Goal: Task Accomplishment & Management: Manage account settings

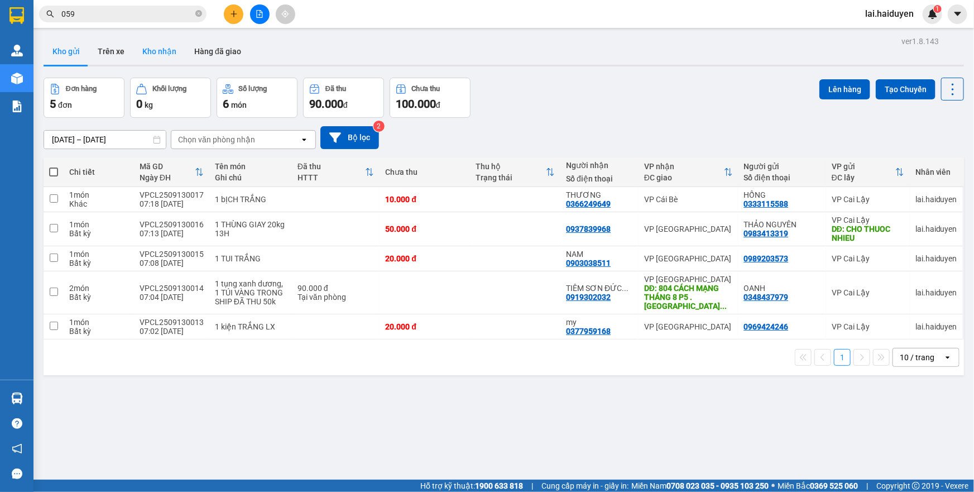
click at [170, 59] on button "Kho nhận" at bounding box center [159, 51] width 52 height 27
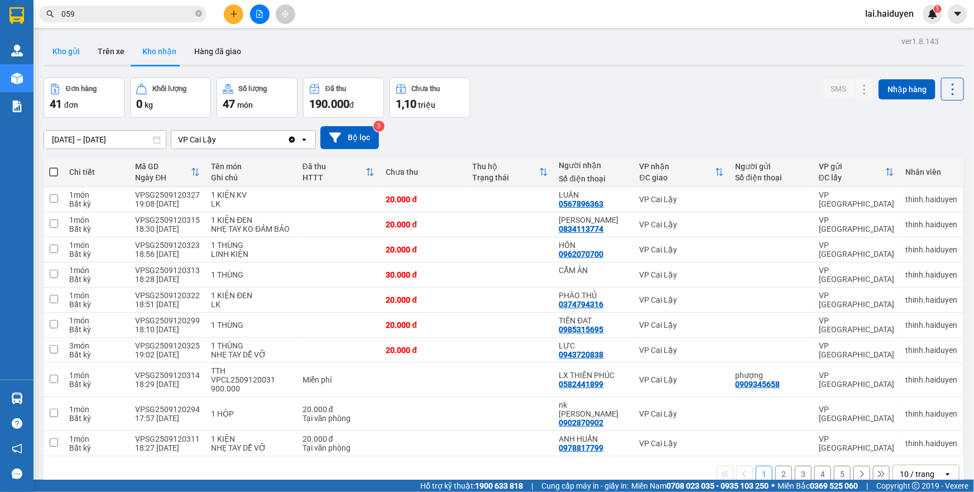
click at [64, 55] on button "Kho gửi" at bounding box center [66, 51] width 45 height 27
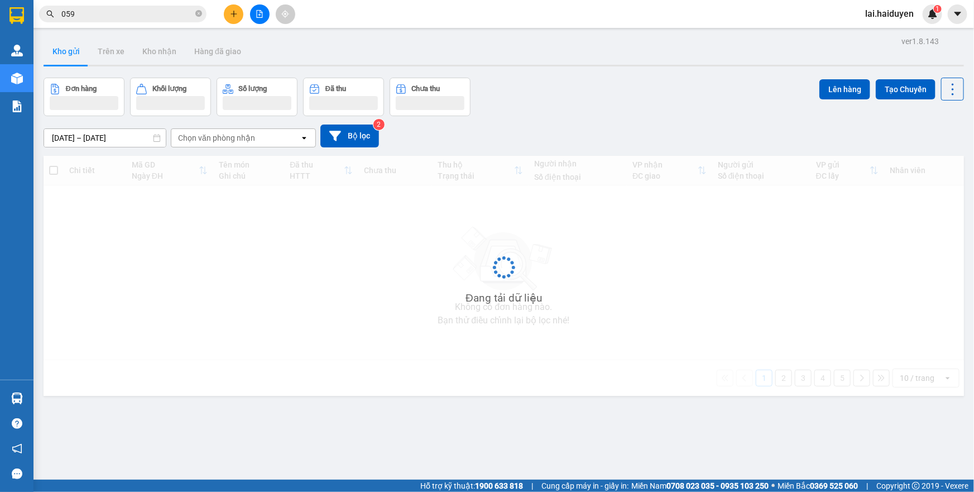
click at [64, 55] on button "Kho gửi" at bounding box center [66, 51] width 45 height 27
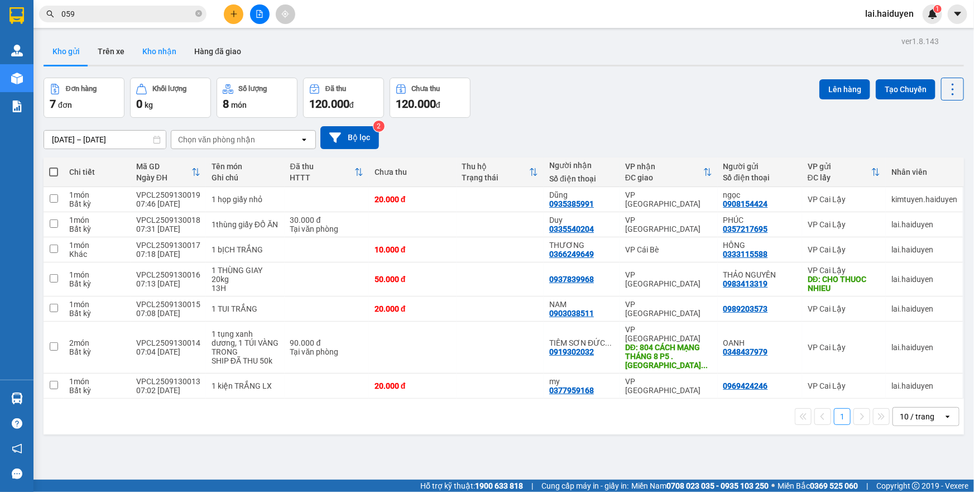
click at [156, 46] on button "Kho nhận" at bounding box center [159, 51] width 52 height 27
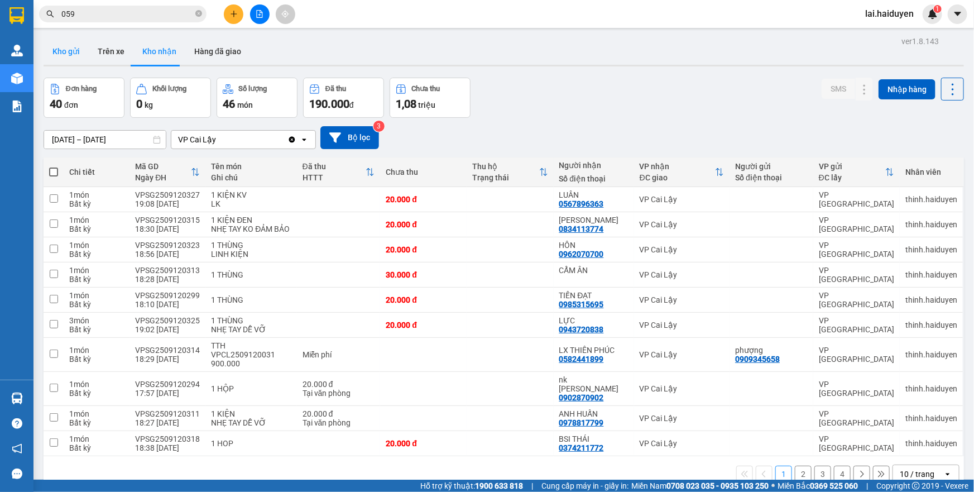
click at [61, 48] on button "Kho gửi" at bounding box center [66, 51] width 45 height 27
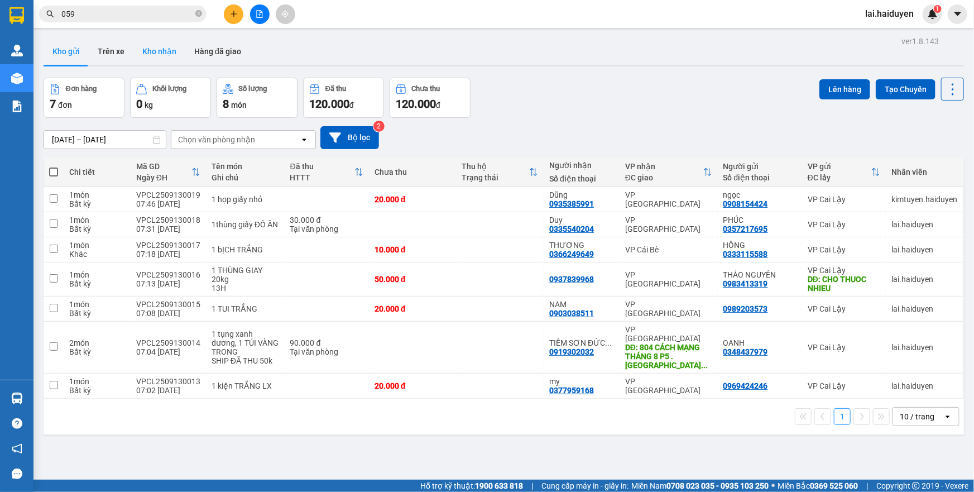
click at [143, 54] on button "Kho nhận" at bounding box center [159, 51] width 52 height 27
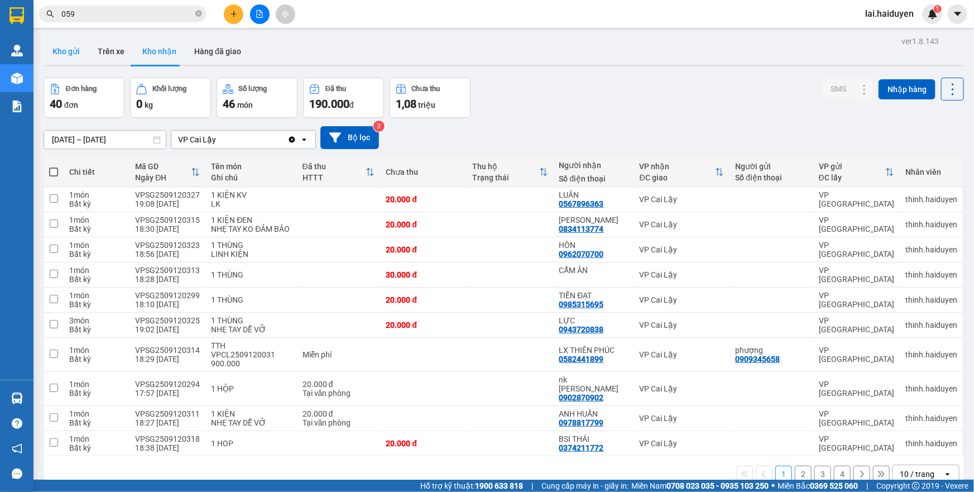
click at [66, 55] on button "Kho gửi" at bounding box center [66, 51] width 45 height 27
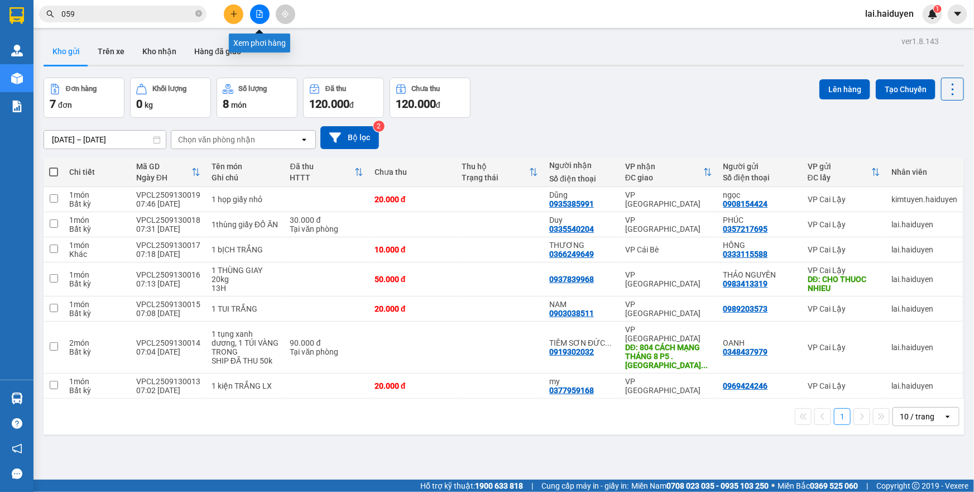
click at [260, 12] on icon "file-add" at bounding box center [260, 14] width 6 height 8
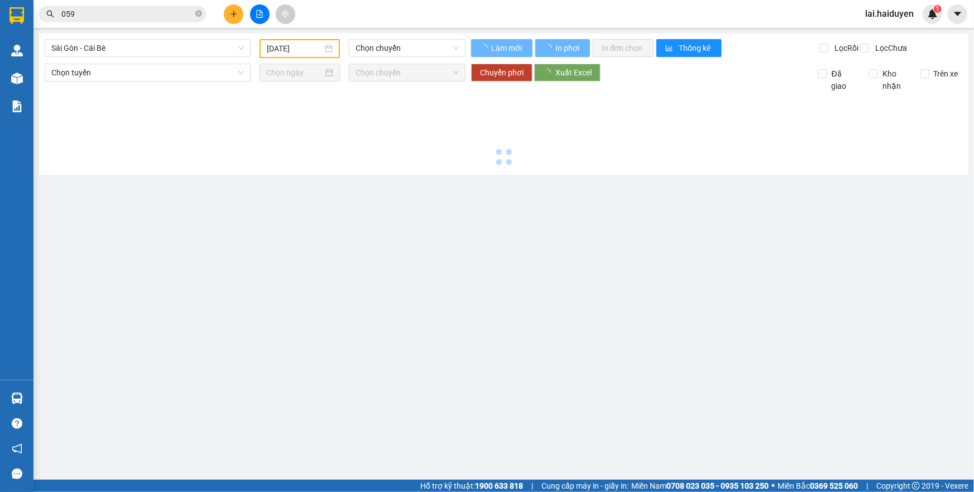
type input "[DATE]"
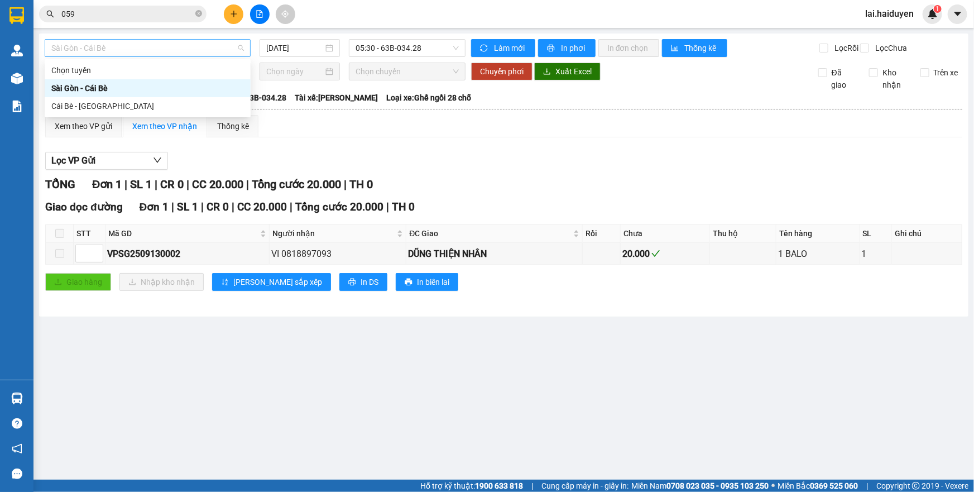
click at [217, 47] on span "Sài Gòn - Cái Bè" at bounding box center [147, 48] width 193 height 17
click at [207, 104] on div "Cái Bè - [GEOGRAPHIC_DATA]" at bounding box center [147, 106] width 193 height 12
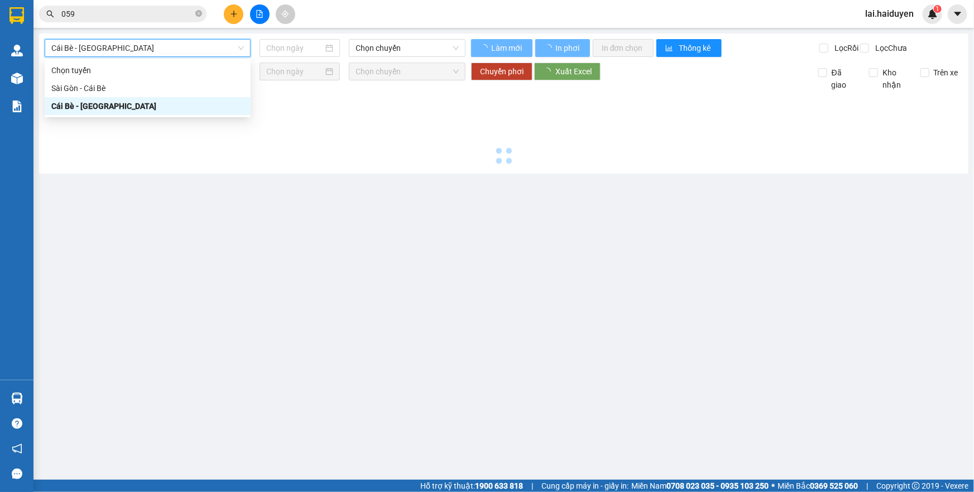
type input "[DATE]"
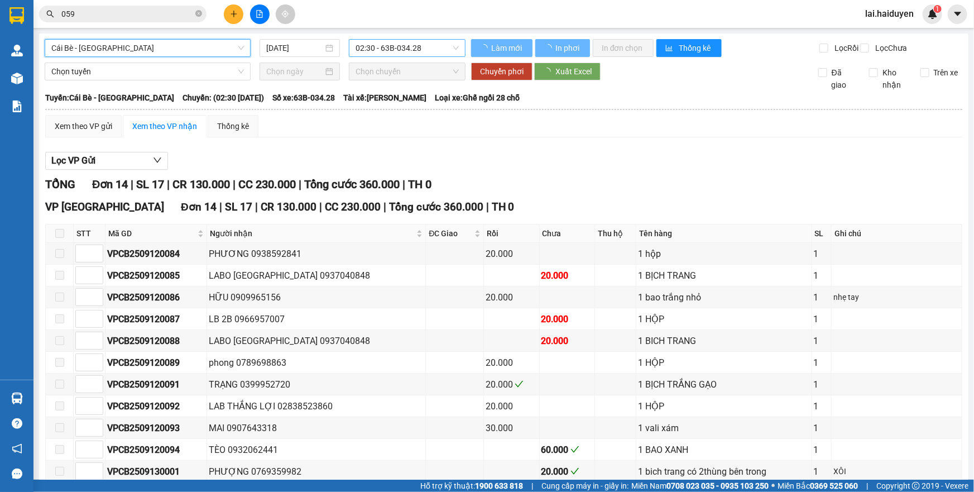
click at [410, 46] on span "02:30 - 63B-034.28" at bounding box center [407, 48] width 103 height 17
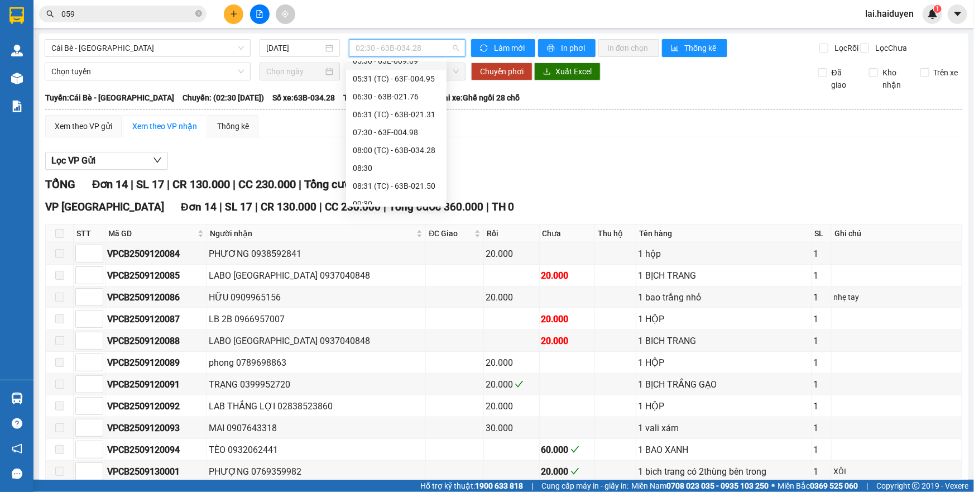
scroll to position [101, 0]
click at [386, 180] on div "08:31 (TC) - 63B-021.50" at bounding box center [396, 184] width 87 height 12
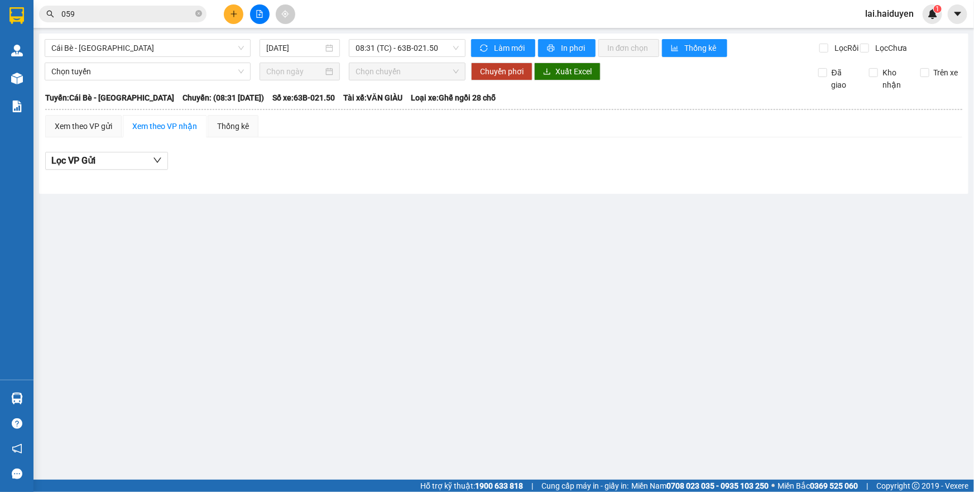
click at [373, 57] on div "Cái Bè - Sài Gòn 13/09/2025 08:31 (TC) - 63B-021.50" at bounding box center [255, 48] width 421 height 18
click at [381, 50] on span "08:31 (TC) - 63B-021.50" at bounding box center [407, 48] width 103 height 17
click at [380, 51] on span "08:31 (TC) - 63B-021.50" at bounding box center [407, 48] width 103 height 17
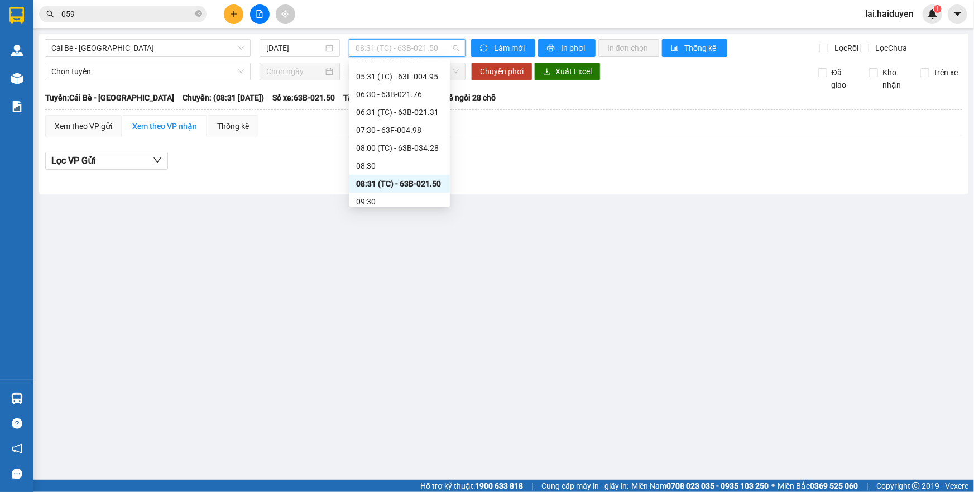
click at [399, 184] on div "08:31 (TC) - 63B-021.50" at bounding box center [399, 184] width 87 height 12
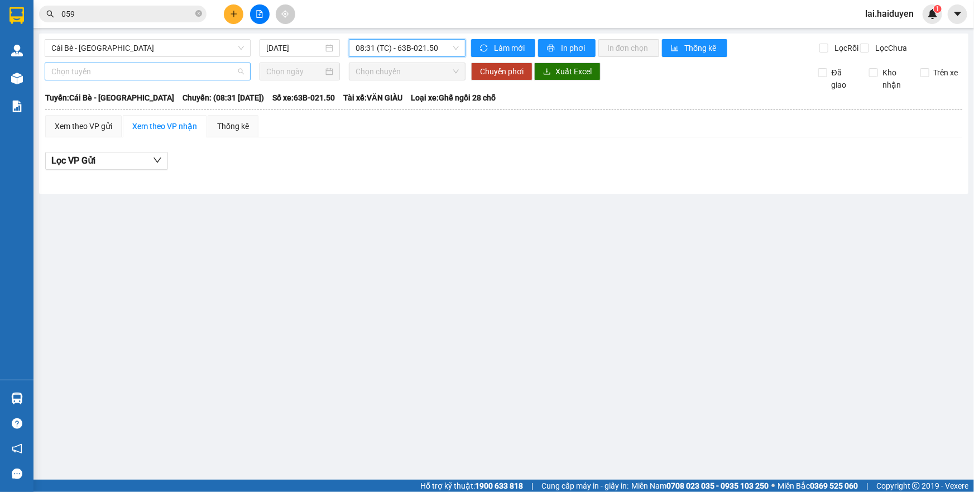
click at [207, 76] on span "Chọn tuyến" at bounding box center [147, 71] width 193 height 17
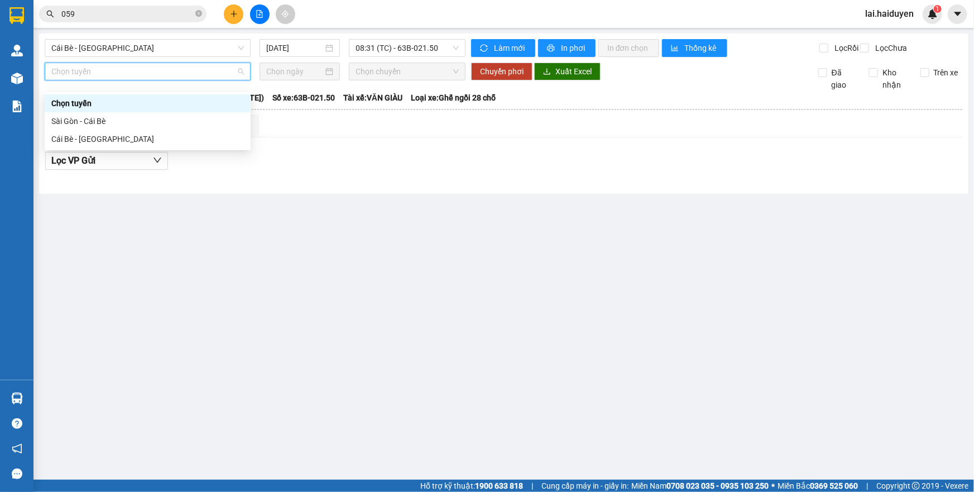
click at [207, 79] on span "Chọn tuyến" at bounding box center [147, 71] width 193 height 17
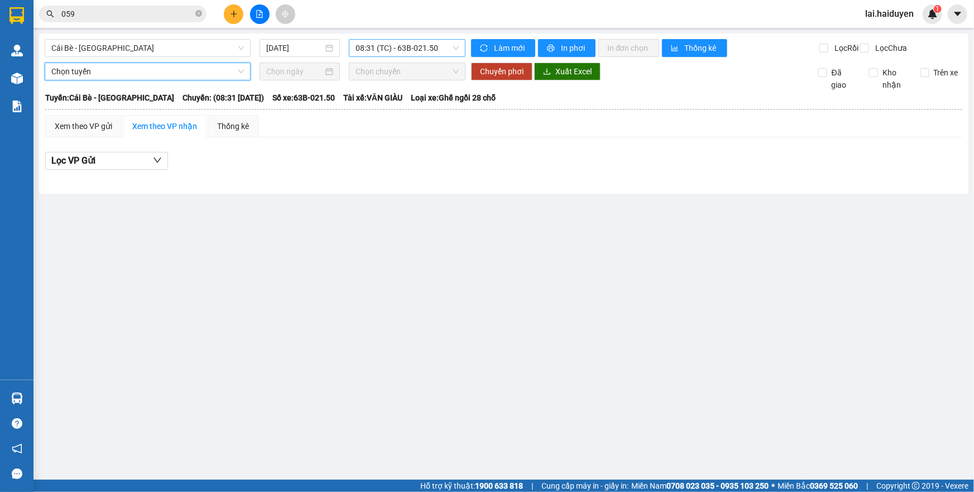
click at [387, 46] on span "08:31 (TC) - 63B-021.50" at bounding box center [407, 48] width 103 height 17
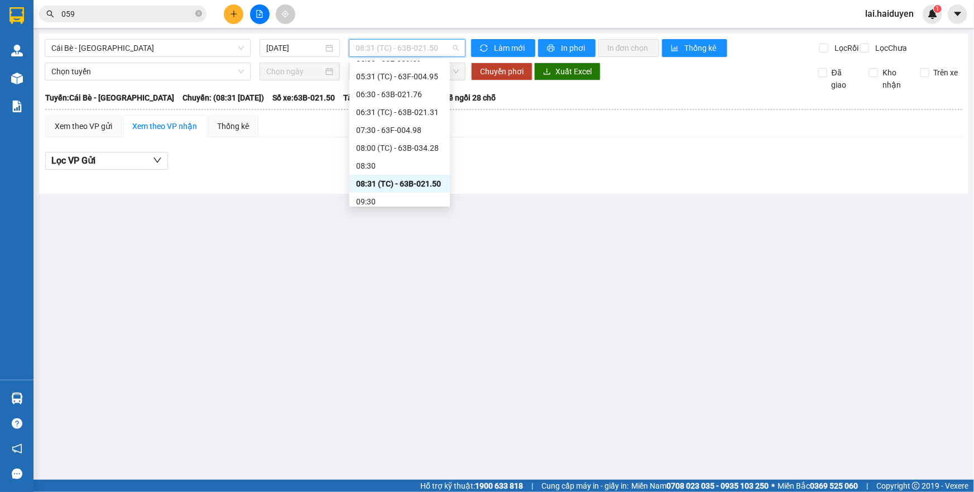
click at [396, 180] on div "08:31 (TC) - 63B-021.50" at bounding box center [399, 184] width 87 height 12
drag, startPoint x: 391, startPoint y: 47, endPoint x: 360, endPoint y: 184, distance: 140.3
click at [360, 184] on div "08:31 (TC) - 63B-021.50" at bounding box center [399, 184] width 87 height 12
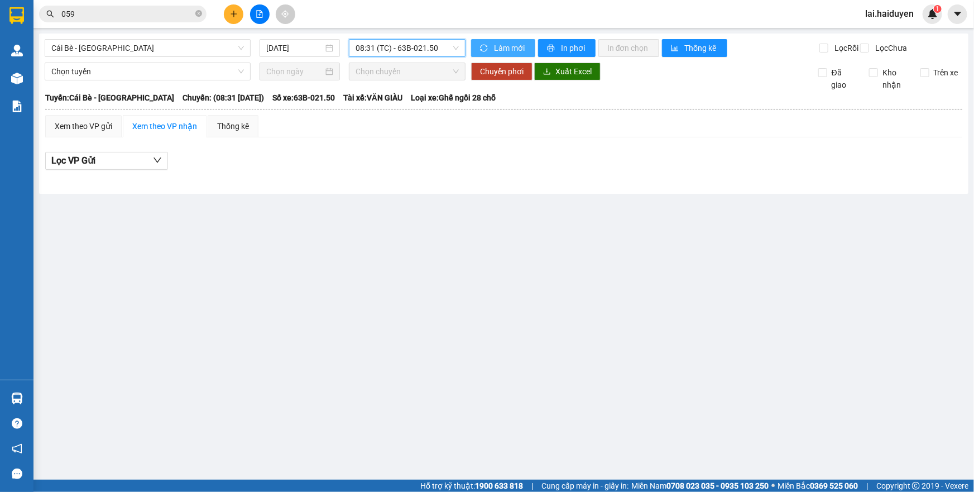
click at [513, 45] on span "Làm mới" at bounding box center [510, 48] width 32 height 12
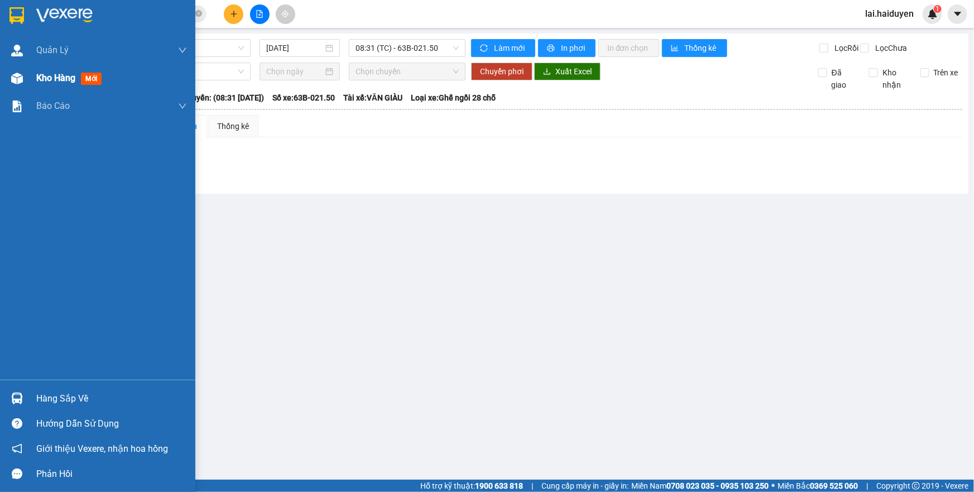
click at [46, 78] on span "Kho hàng" at bounding box center [55, 78] width 39 height 11
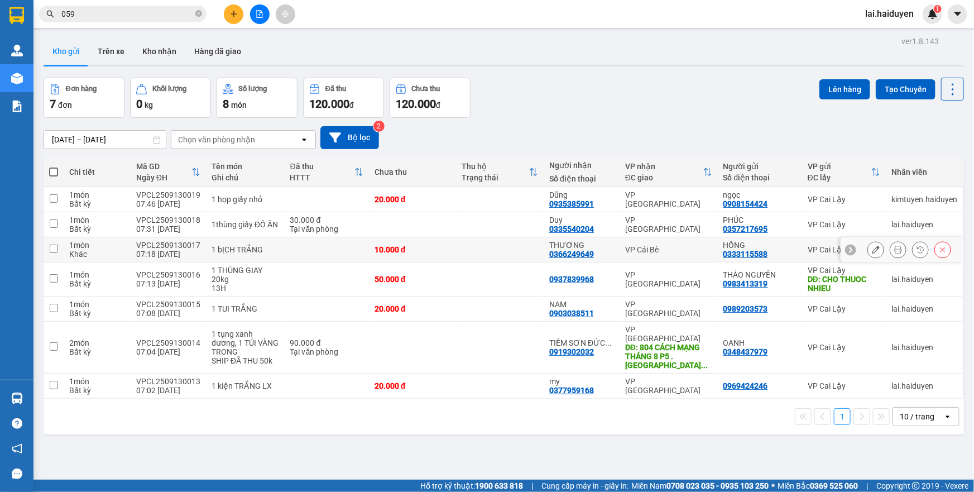
click at [461, 251] on td at bounding box center [501, 249] width 88 height 25
checkbox input "true"
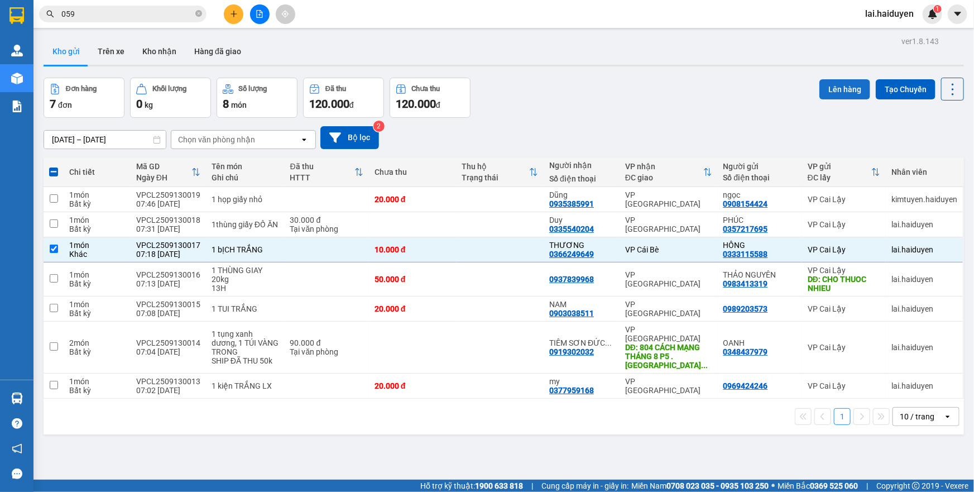
click at [845, 88] on button "Lên hàng" at bounding box center [845, 89] width 51 height 20
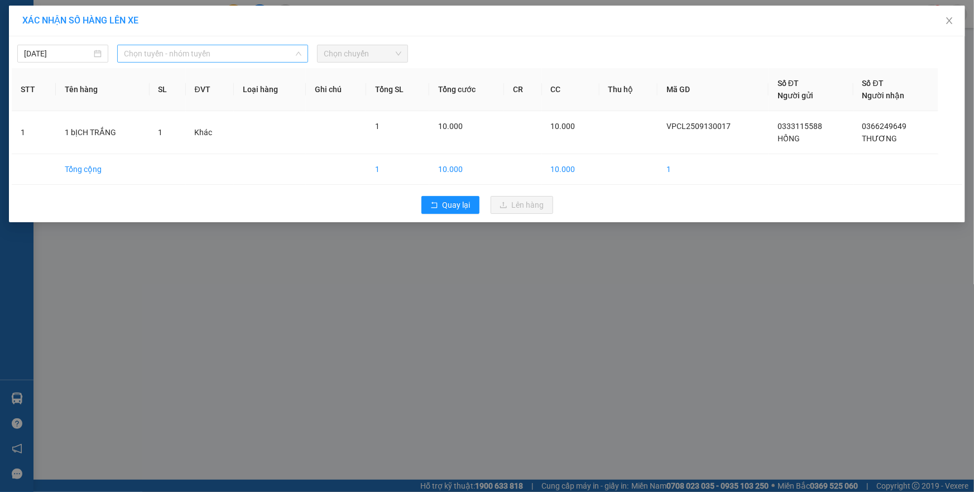
click at [229, 51] on span "Chọn tuyến - nhóm tuyến" at bounding box center [213, 53] width 178 height 17
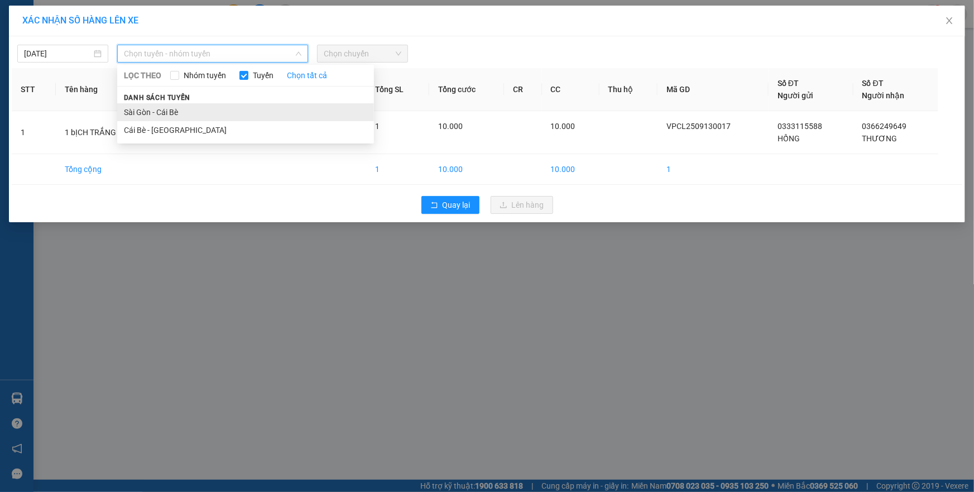
click at [209, 112] on li "Sài Gòn - Cái Bè" at bounding box center [245, 112] width 257 height 18
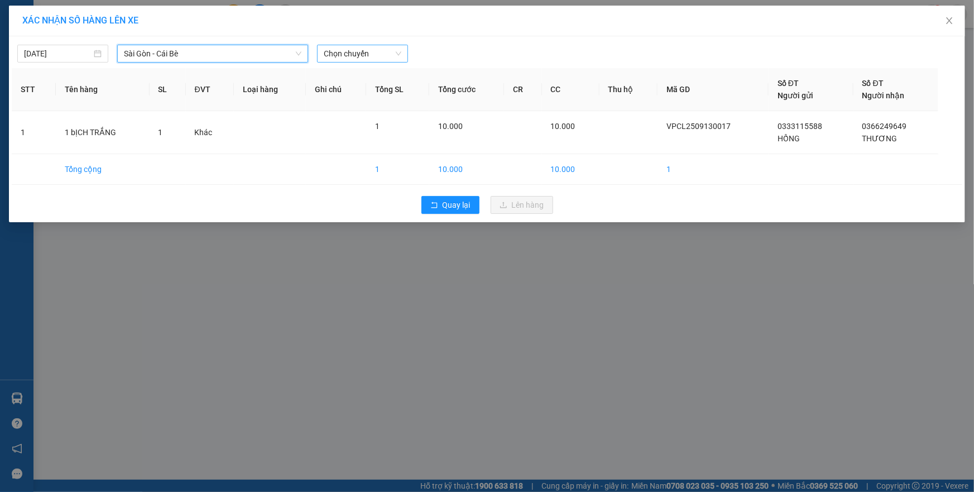
click at [361, 52] on span "Chọn chuyến" at bounding box center [363, 53] width 78 height 17
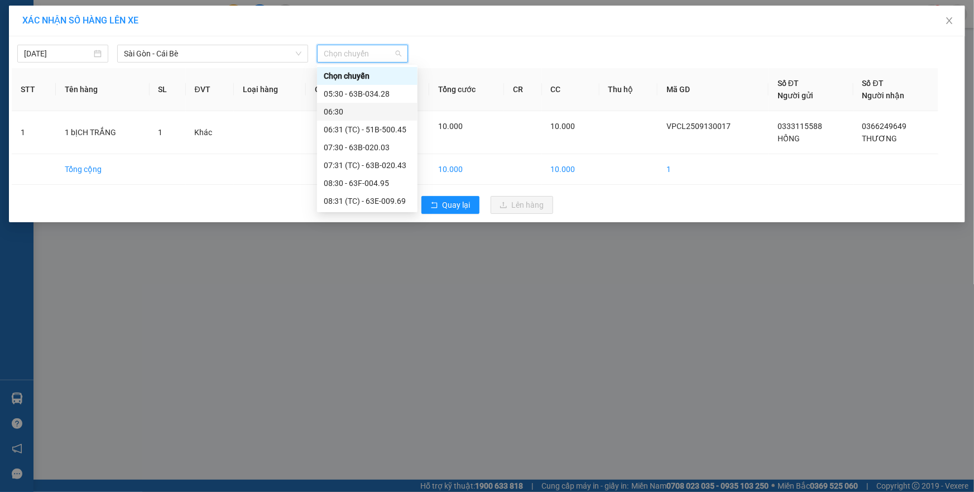
click at [373, 107] on div "06:30" at bounding box center [367, 112] width 87 height 12
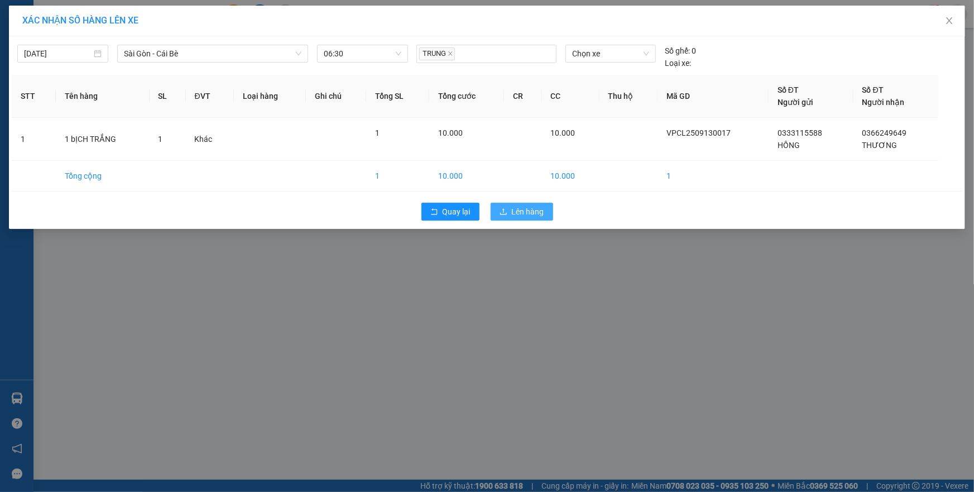
click at [509, 212] on button "Lên hàng" at bounding box center [522, 212] width 63 height 18
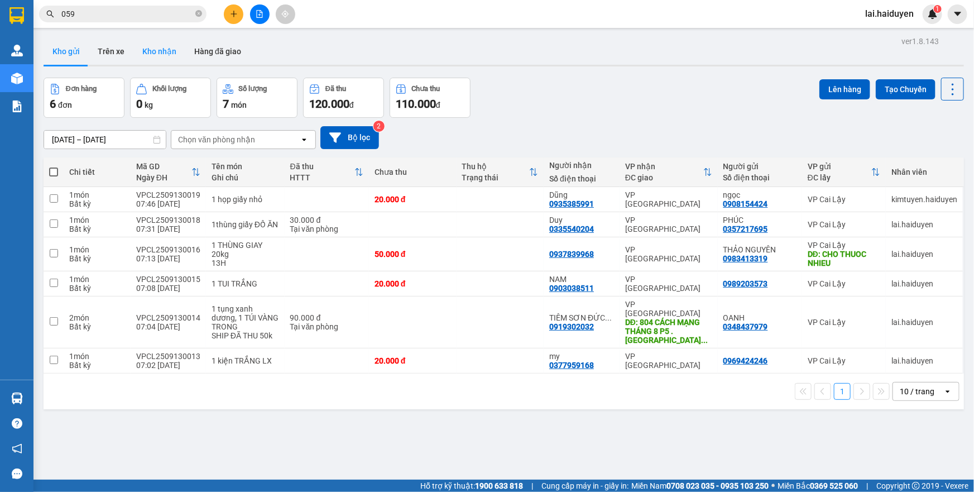
click at [151, 50] on button "Kho nhận" at bounding box center [159, 51] width 52 height 27
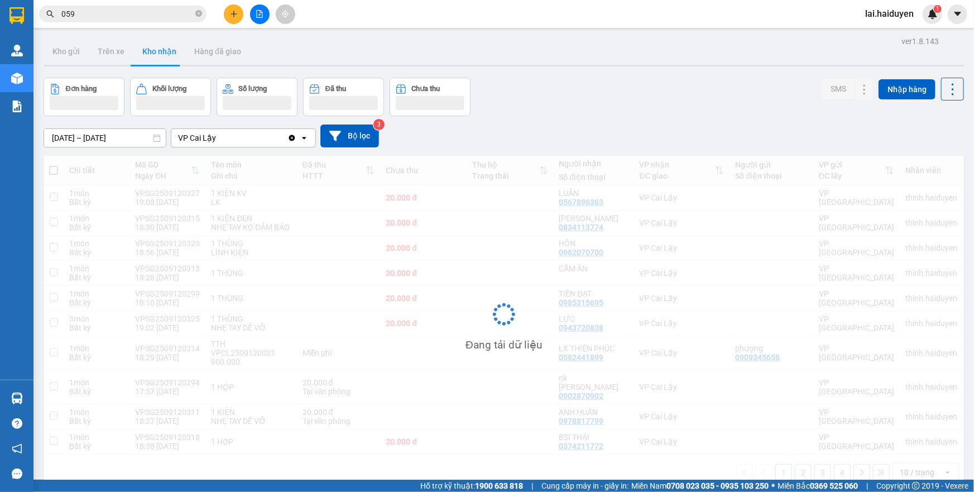
click at [67, 51] on button "Kho gửi" at bounding box center [66, 51] width 45 height 27
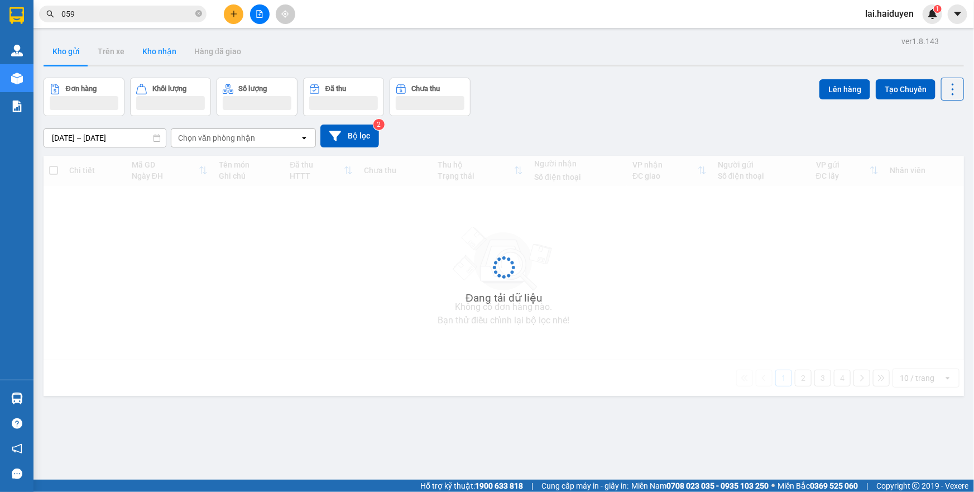
click at [67, 51] on button "Kho gửi" at bounding box center [66, 51] width 45 height 27
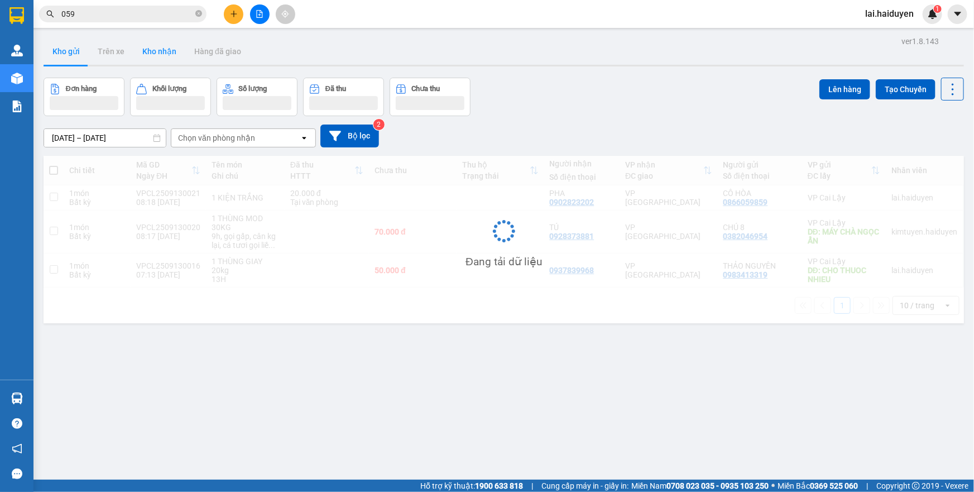
click at [67, 51] on button "Kho gửi" at bounding box center [66, 51] width 45 height 27
drag, startPoint x: 133, startPoint y: 51, endPoint x: 67, endPoint y: 51, distance: 66.4
click at [67, 51] on button "Kho gửi" at bounding box center [66, 51] width 45 height 27
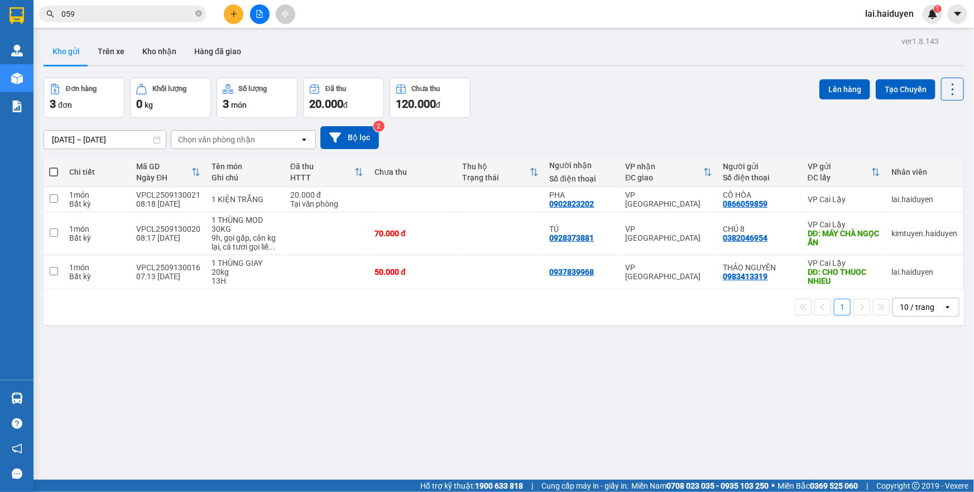
click at [67, 51] on button "Kho gửi" at bounding box center [66, 51] width 45 height 27
click at [147, 59] on button "Kho nhận" at bounding box center [159, 51] width 52 height 27
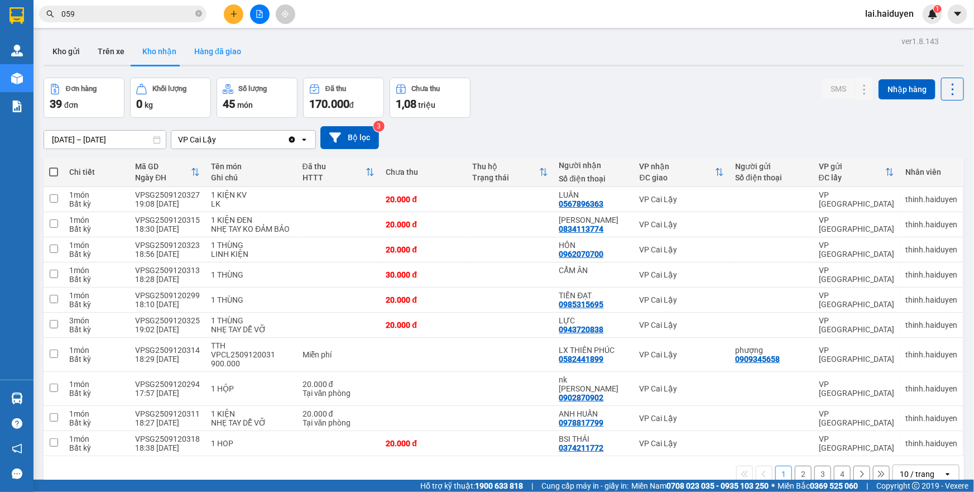
click at [199, 56] on button "Hàng đã giao" at bounding box center [217, 51] width 65 height 27
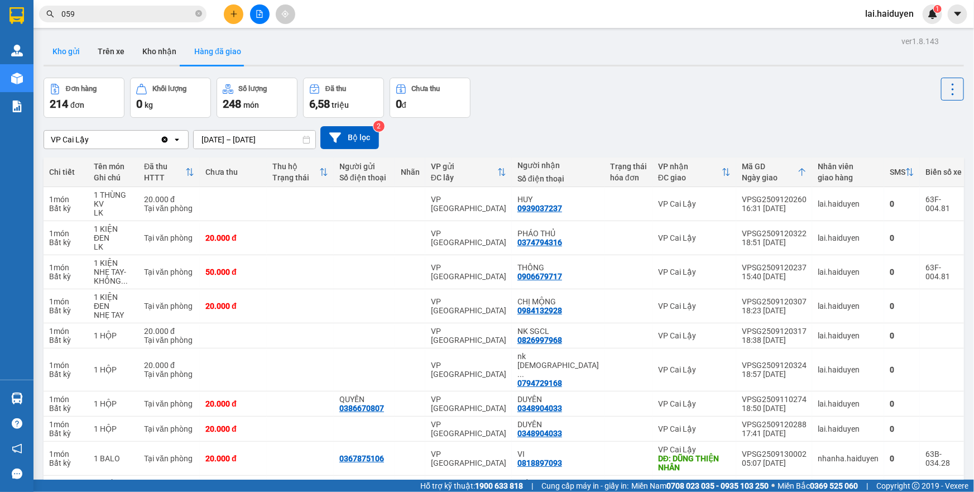
click at [69, 52] on button "Kho gửi" at bounding box center [66, 51] width 45 height 27
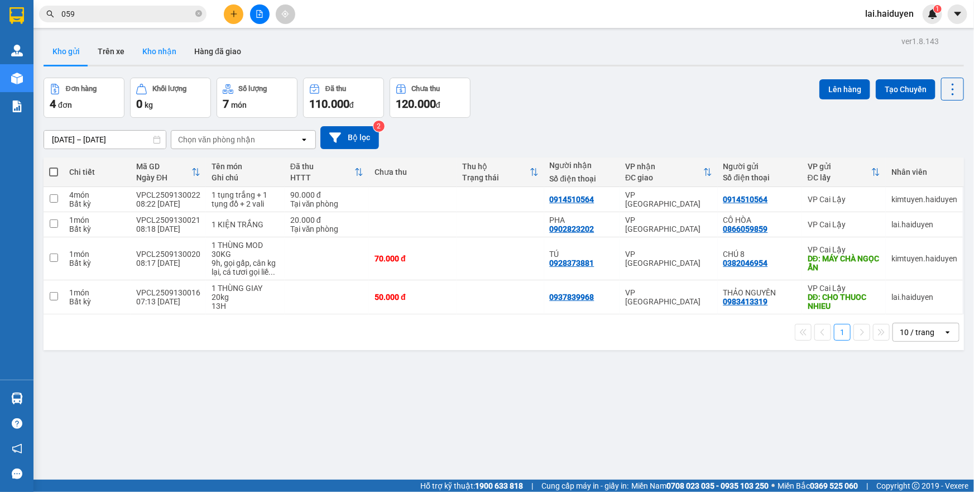
click at [157, 47] on button "Kho nhận" at bounding box center [159, 51] width 52 height 27
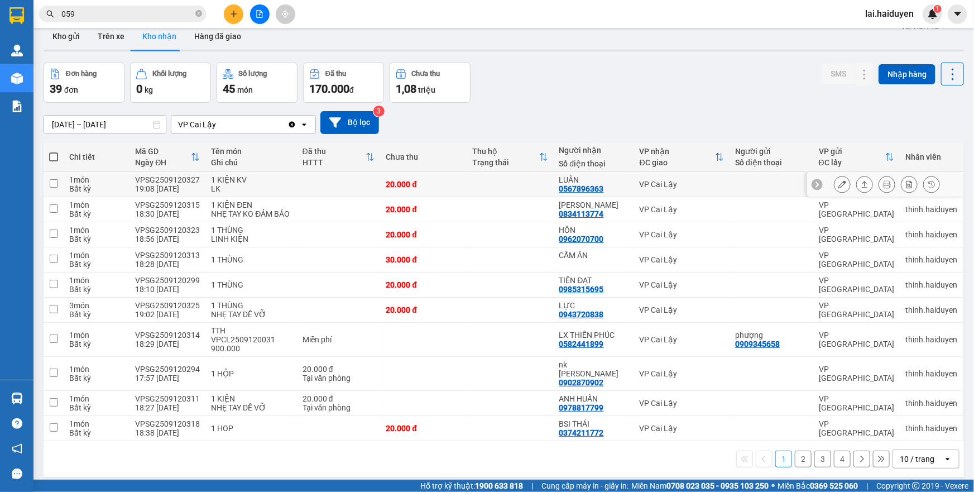
scroll to position [51, 0]
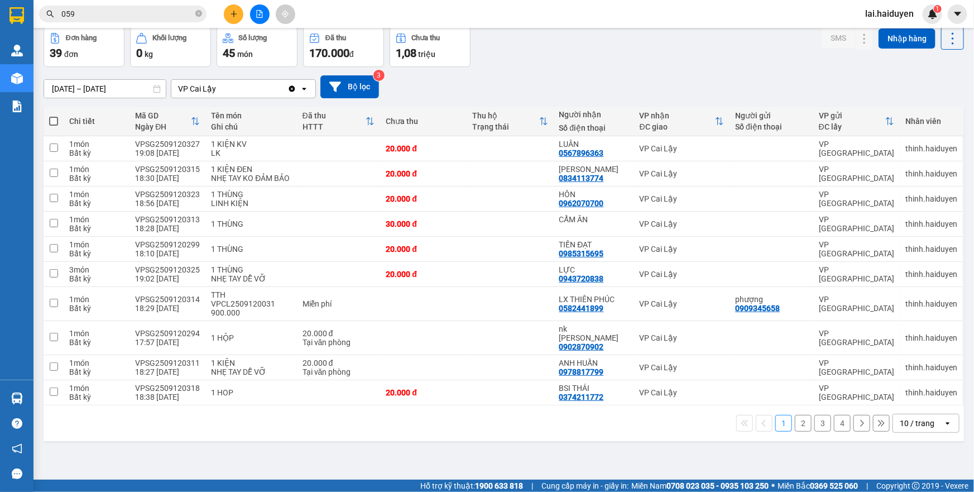
click at [929, 414] on div "10 / trang" at bounding box center [918, 423] width 50 height 18
click at [908, 391] on span "100 / trang" at bounding box center [913, 389] width 40 height 11
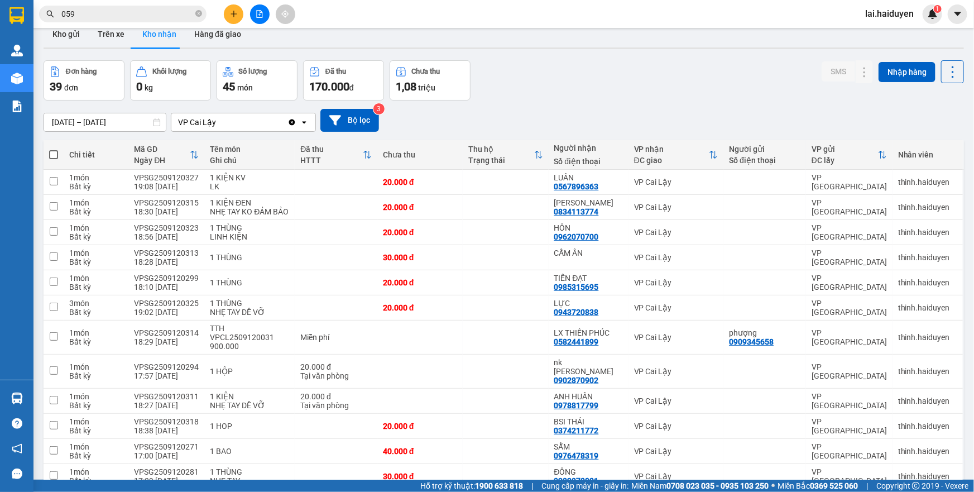
scroll to position [0, 0]
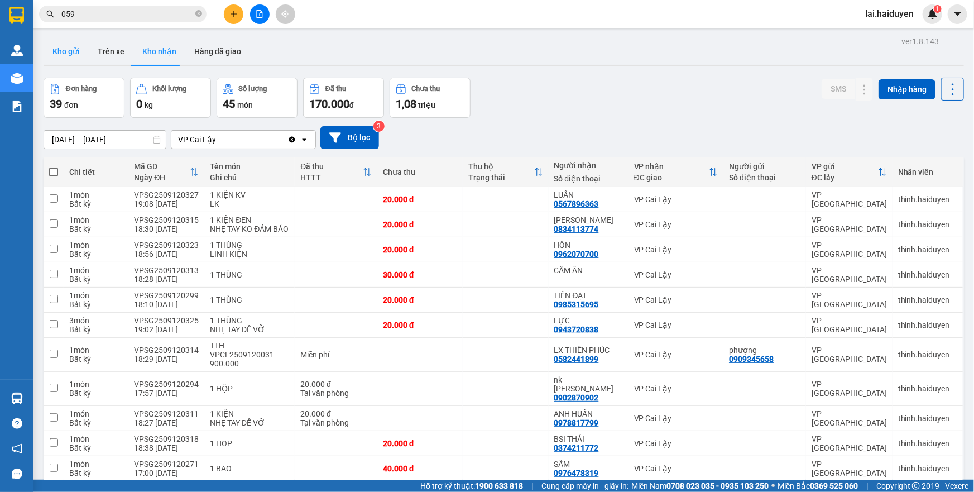
click at [68, 46] on button "Kho gửi" at bounding box center [66, 51] width 45 height 27
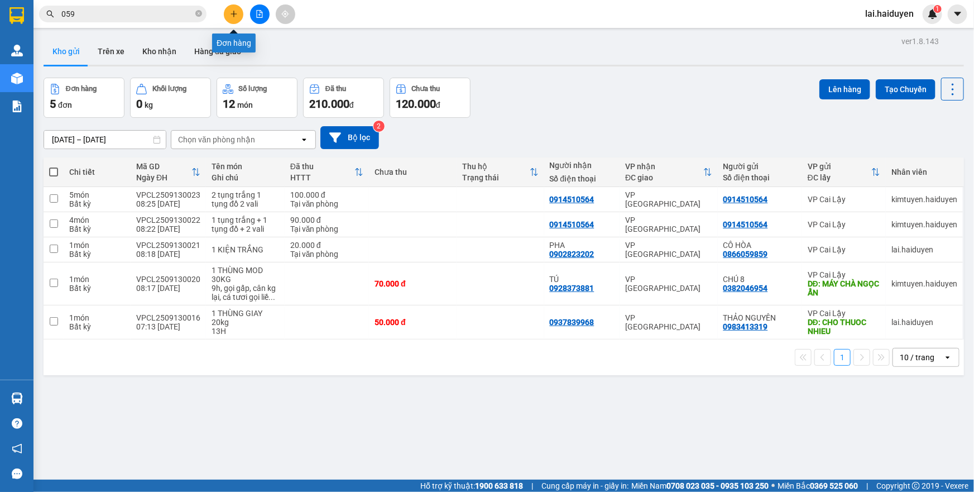
click at [229, 7] on button at bounding box center [234, 14] width 20 height 20
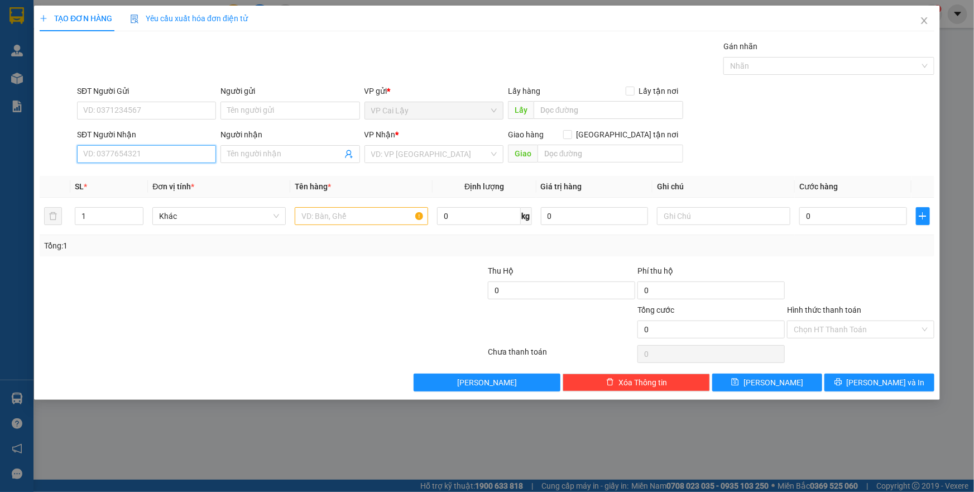
click at [159, 157] on input "SĐT Người Nhận" at bounding box center [146, 154] width 139 height 18
type input "0986416641"
click at [166, 172] on div "0986416641 - DUNG" at bounding box center [147, 176] width 126 height 12
type input "DUNG"
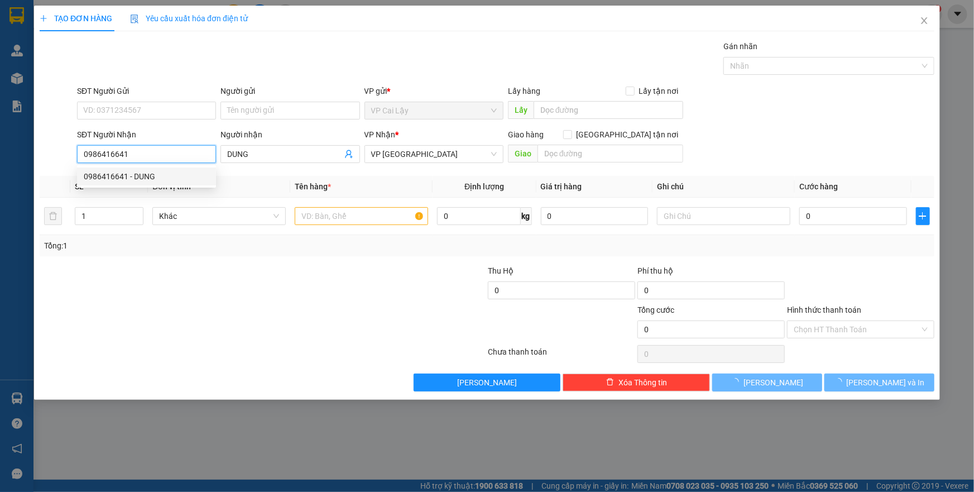
type input "30.000"
type input "0986416641"
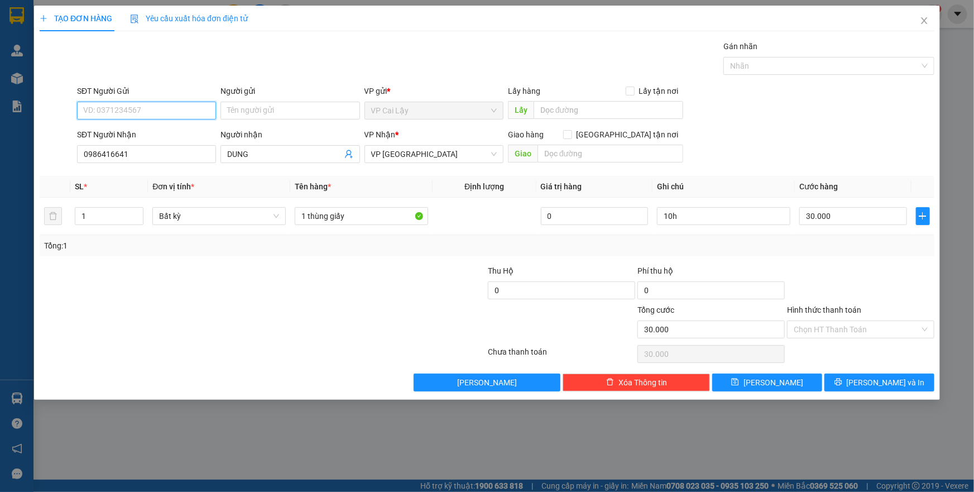
click at [169, 111] on input "SĐT Người Gửi" at bounding box center [146, 111] width 139 height 18
click at [156, 137] on div "0909812810" at bounding box center [147, 133] width 126 height 12
type input "0909812810"
type input "MÁY CHÀ NGỌC ẨN"
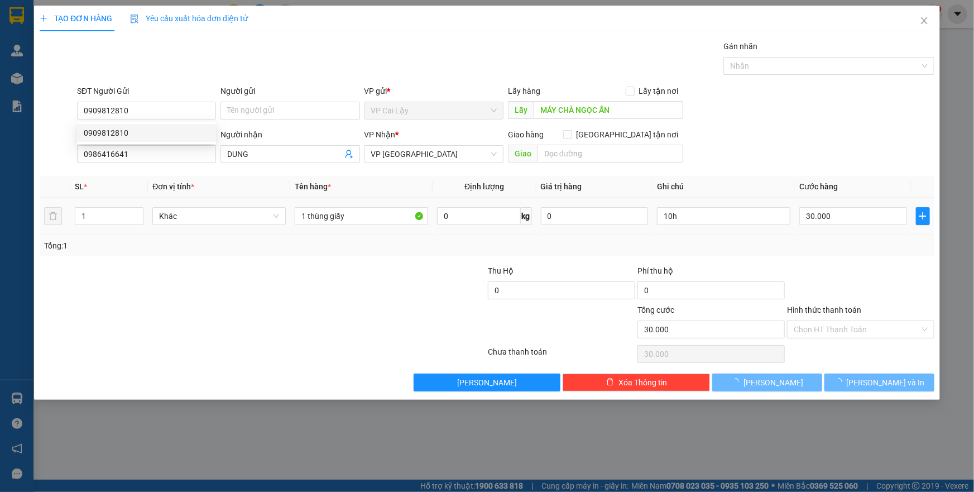
click at [279, 235] on div "Tổng: 1" at bounding box center [487, 245] width 895 height 21
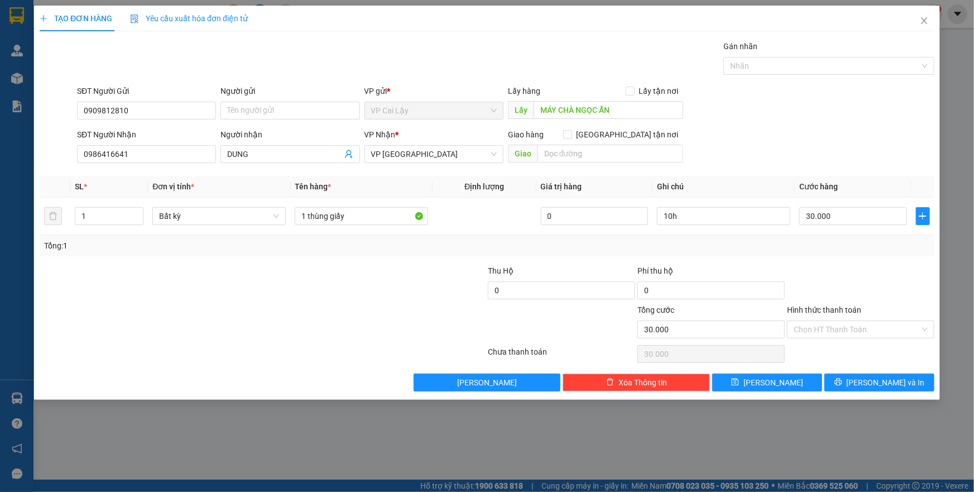
click at [820, 251] on div "Tổng: 1" at bounding box center [487, 245] width 886 height 12
click at [815, 332] on input "Hình thức thanh toán" at bounding box center [857, 329] width 126 height 17
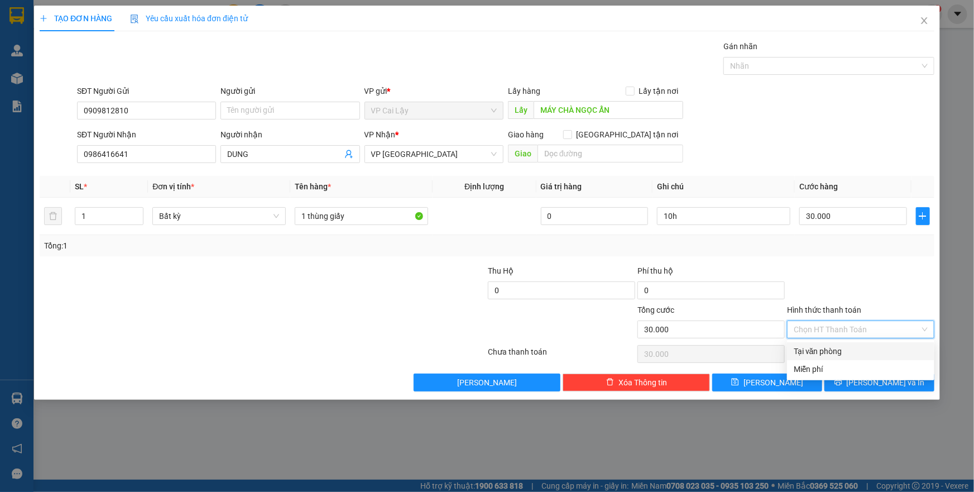
click at [857, 293] on div at bounding box center [861, 284] width 150 height 39
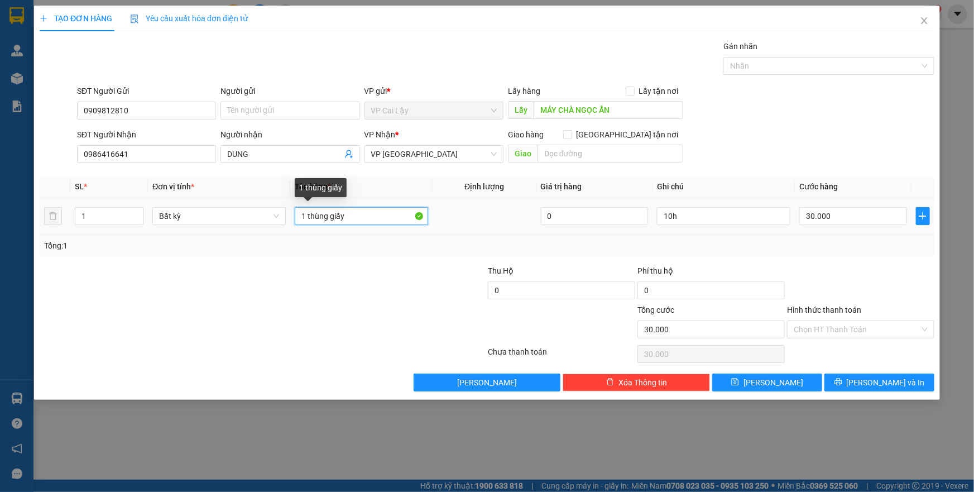
click at [352, 213] on input "1 thùng giấy" at bounding box center [361, 216] width 133 height 18
click at [850, 281] on div at bounding box center [861, 284] width 150 height 39
click at [367, 214] on input "1 thùng giấy" at bounding box center [361, 216] width 133 height 18
type input "1 thùng giấy 8kg"
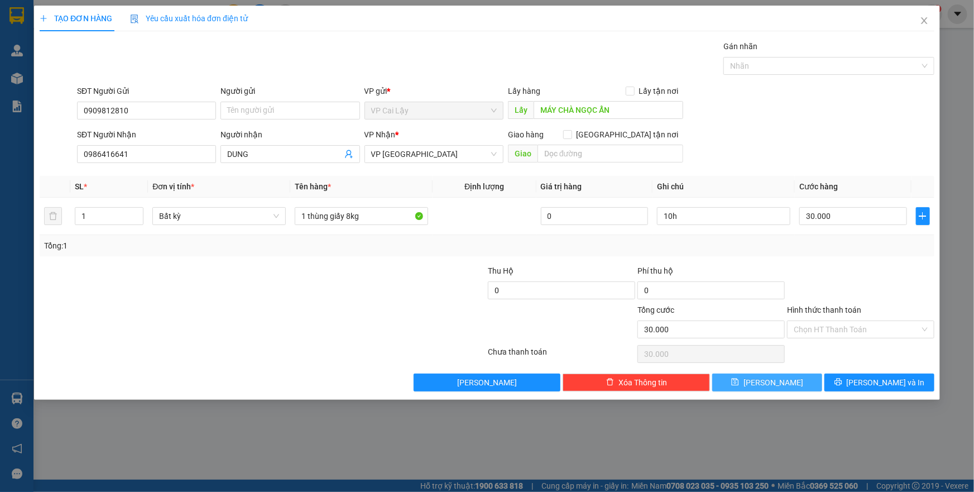
click at [766, 385] on button "Lưu" at bounding box center [767, 382] width 110 height 18
type input "0"
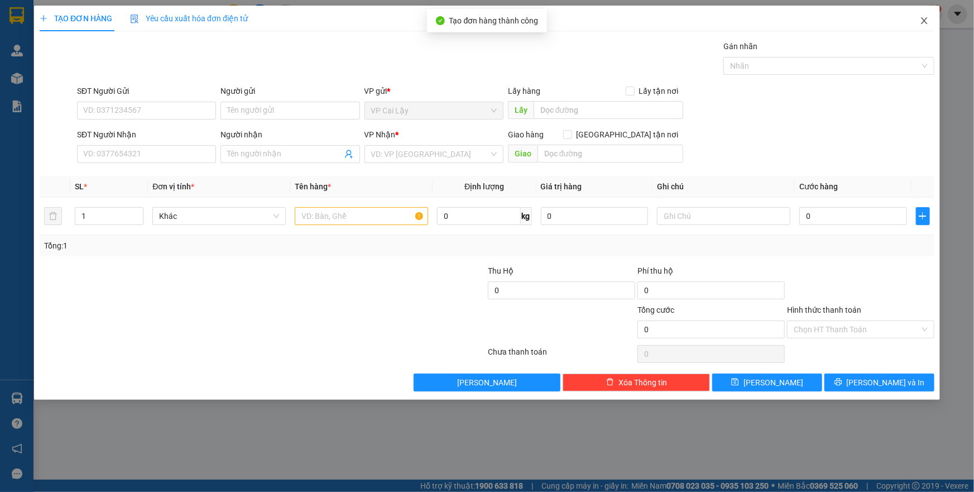
click at [923, 21] on icon "close" at bounding box center [924, 20] width 9 height 9
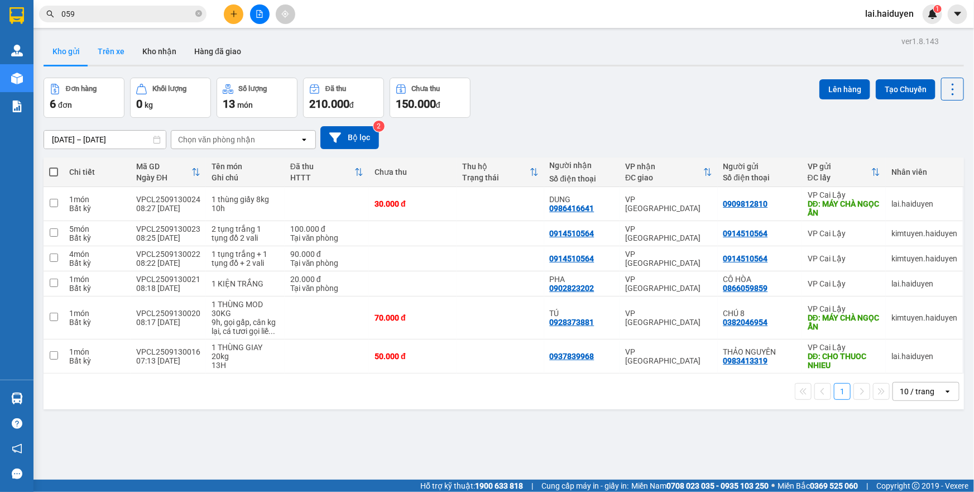
click at [119, 47] on button "Trên xe" at bounding box center [111, 51] width 45 height 27
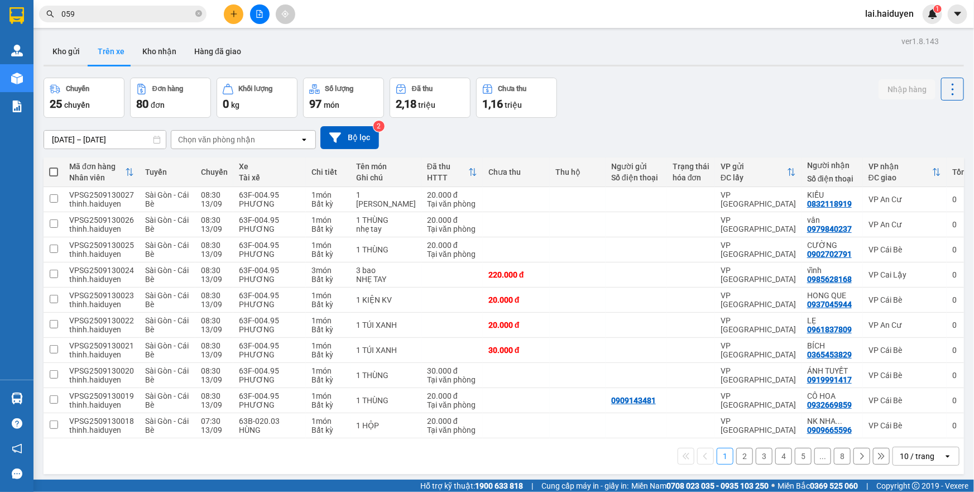
click at [236, 131] on div "Chọn văn phòng nhận" at bounding box center [235, 140] width 128 height 18
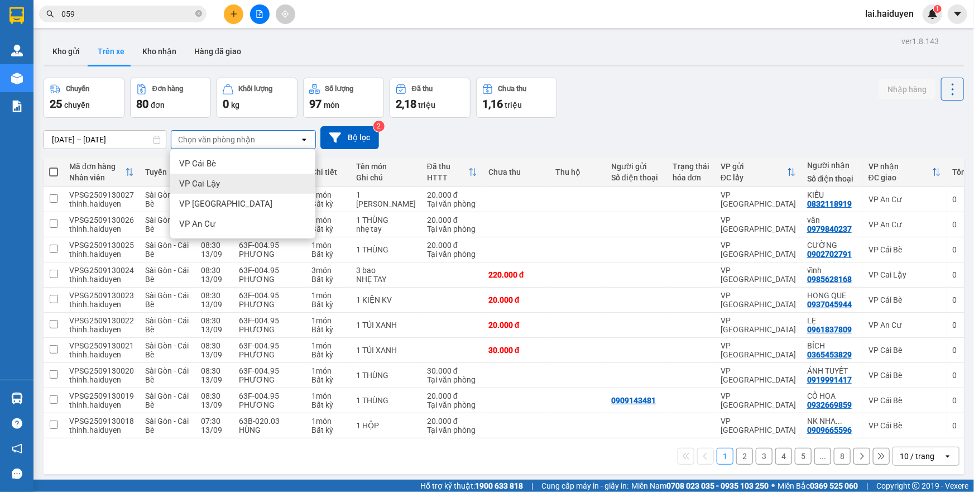
click at [229, 179] on div "VP Cai Lậy" at bounding box center [242, 184] width 145 height 20
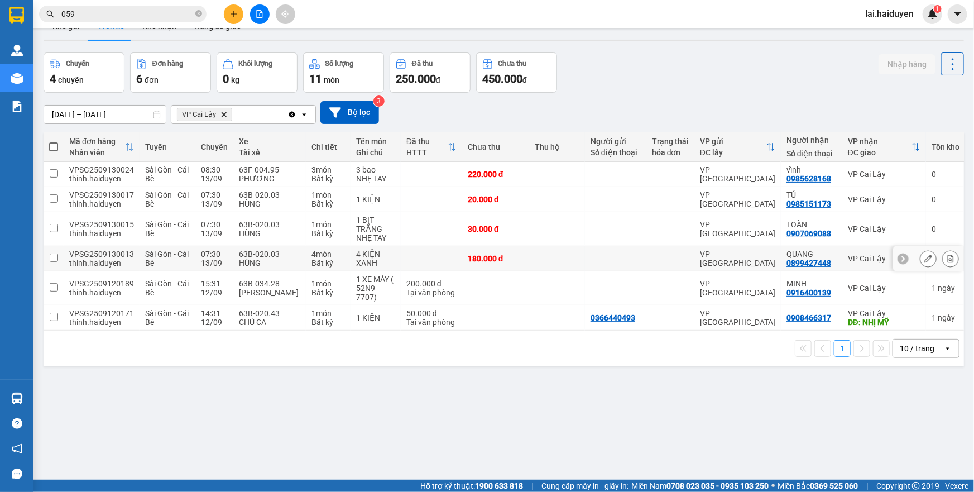
scroll to position [51, 0]
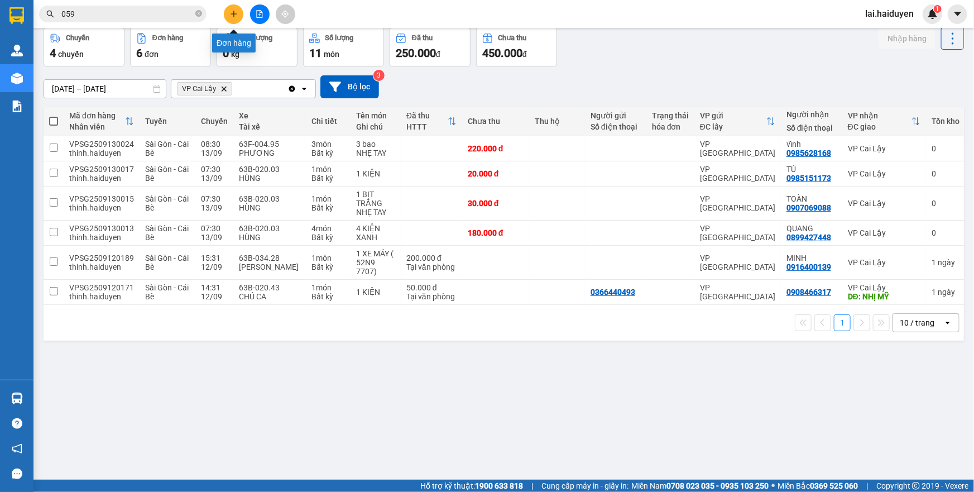
click at [229, 16] on button at bounding box center [234, 14] width 20 height 20
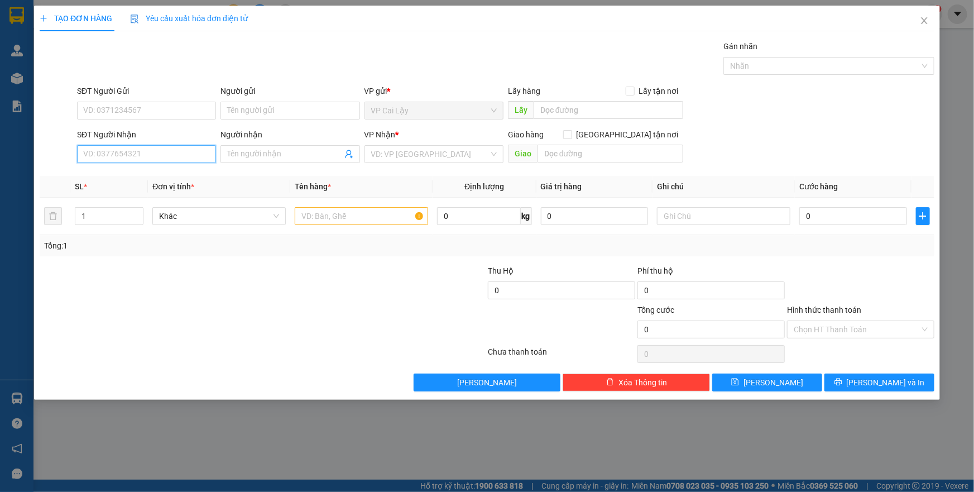
click at [134, 156] on input "SĐT Người Nhận" at bounding box center [146, 154] width 139 height 18
type input "0918843069"
click at [196, 175] on div "0918843069 - PHÁT" at bounding box center [147, 176] width 126 height 12
type input "PHÁT"
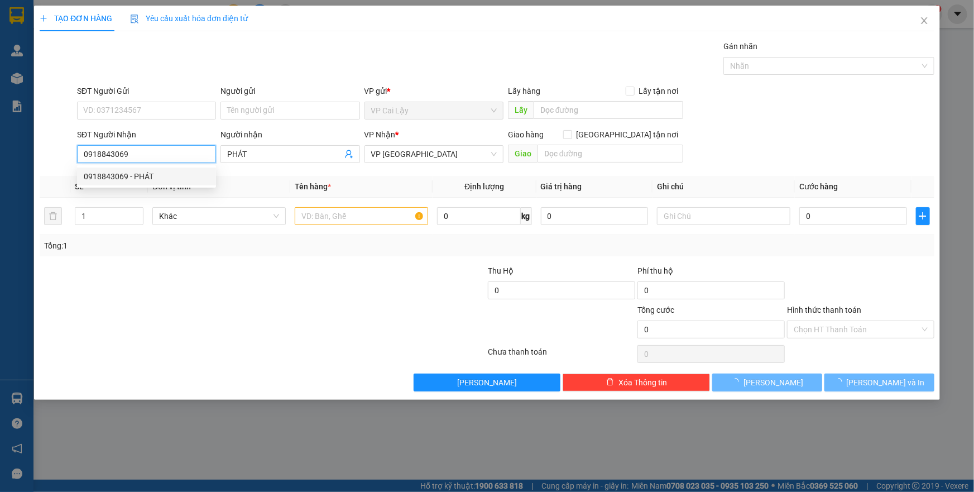
type input "20.000"
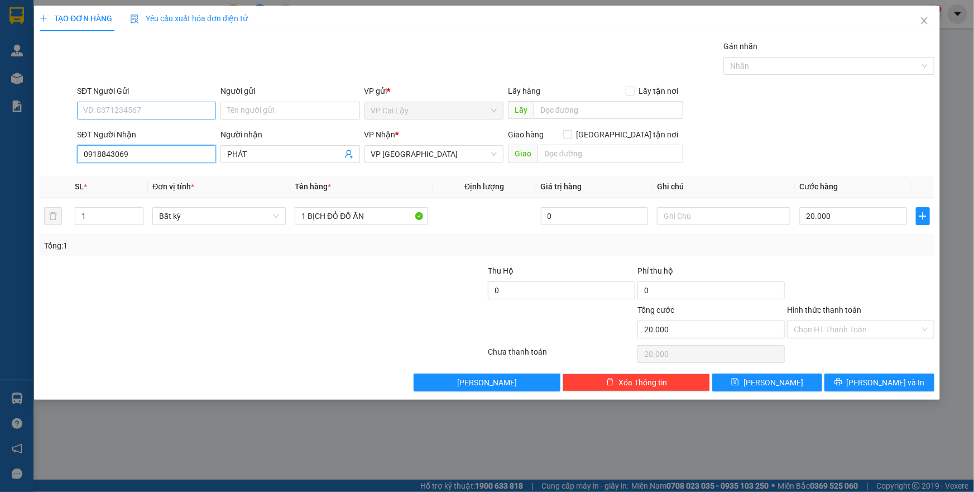
type input "0918843069"
click at [183, 113] on input "SĐT Người Gửi" at bounding box center [146, 111] width 139 height 18
click at [169, 137] on div "0765816596 - PHƯỢNG" at bounding box center [147, 133] width 126 height 12
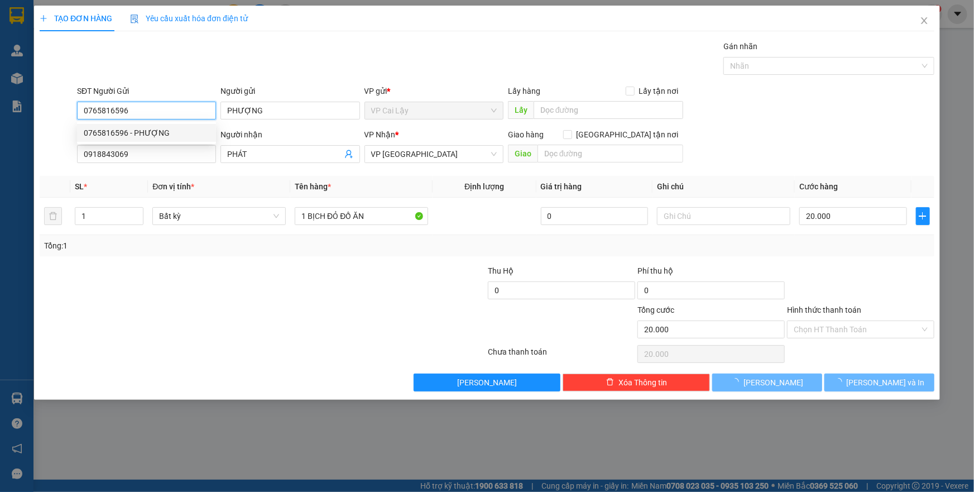
type input "0765816596"
type input "PHƯỢNG"
click at [311, 265] on div at bounding box center [188, 284] width 299 height 39
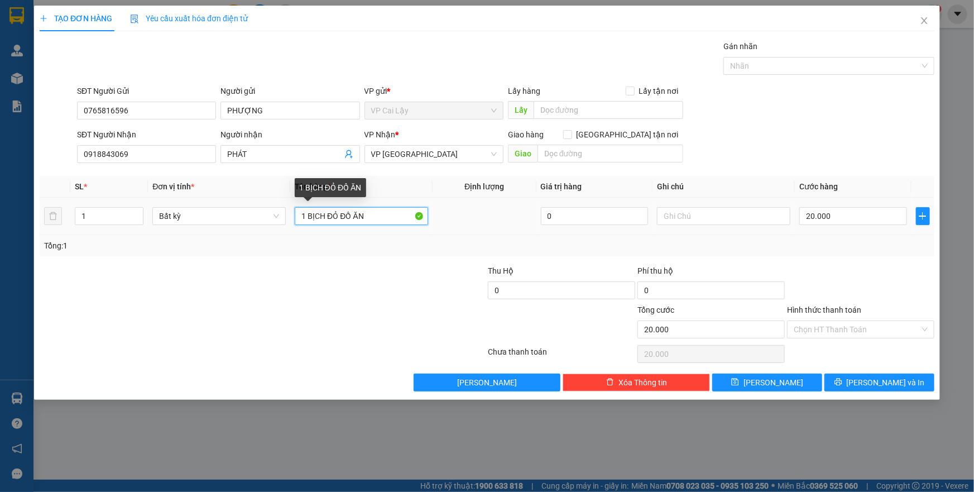
click at [327, 214] on input "1 BỊCH ĐỎ ĐỒ ĂN" at bounding box center [361, 216] width 133 height 18
type input "1 BỊCH trắng ĐỎ ĐỒ ĂN"
click at [805, 261] on div "Transit Pickup Surcharge Ids Transit Deliver Surcharge Ids Transit Deliver Surc…" at bounding box center [487, 215] width 895 height 351
click at [875, 274] on div at bounding box center [861, 284] width 150 height 39
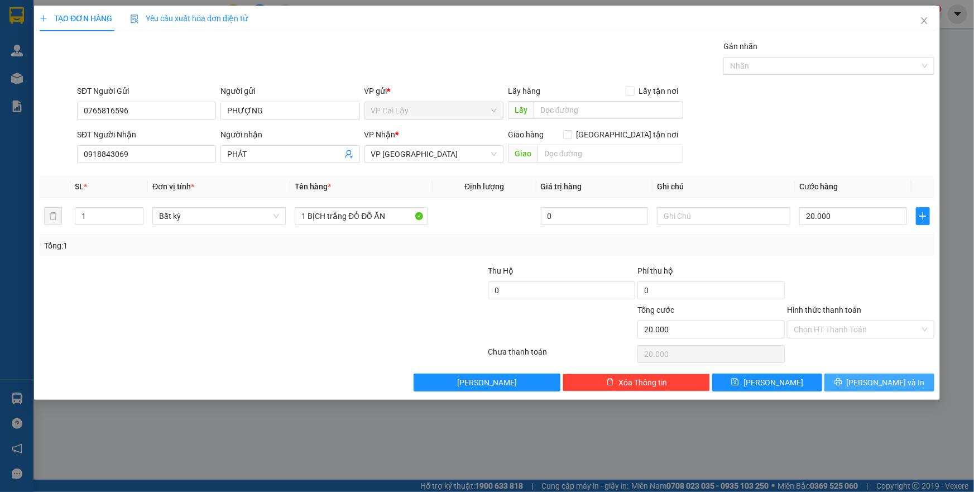
click at [857, 384] on button "[PERSON_NAME] và In" at bounding box center [880, 382] width 110 height 18
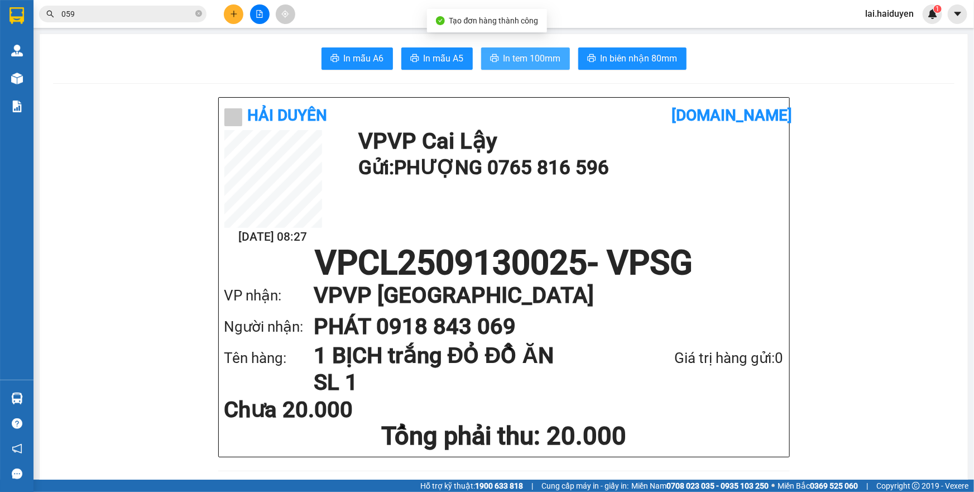
click at [522, 61] on span "In tem 100mm" at bounding box center [532, 58] width 57 height 14
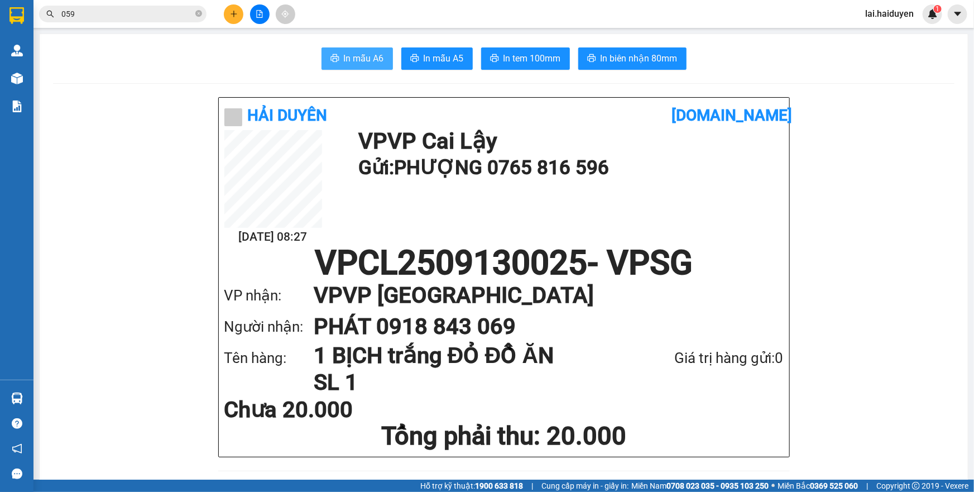
click at [337, 60] on button "In mẫu A6" at bounding box center [357, 58] width 71 height 22
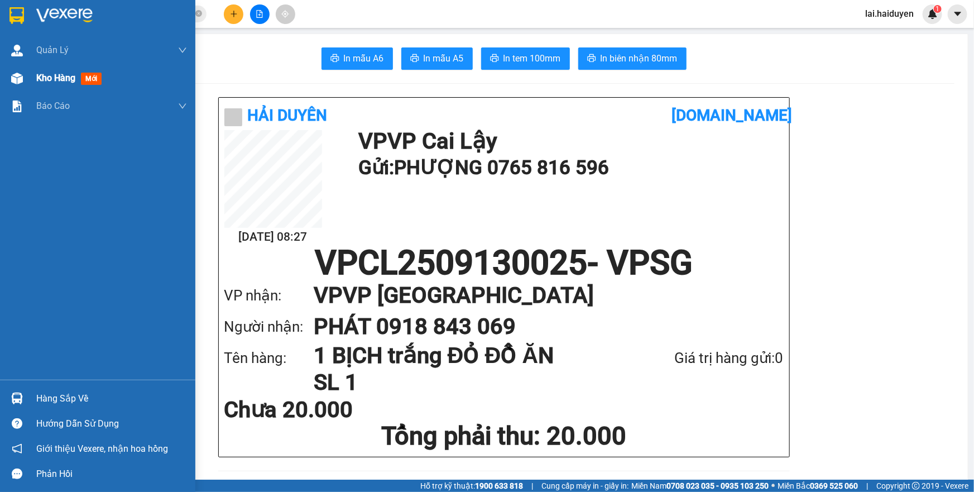
click at [65, 76] on span "Kho hàng" at bounding box center [55, 78] width 39 height 11
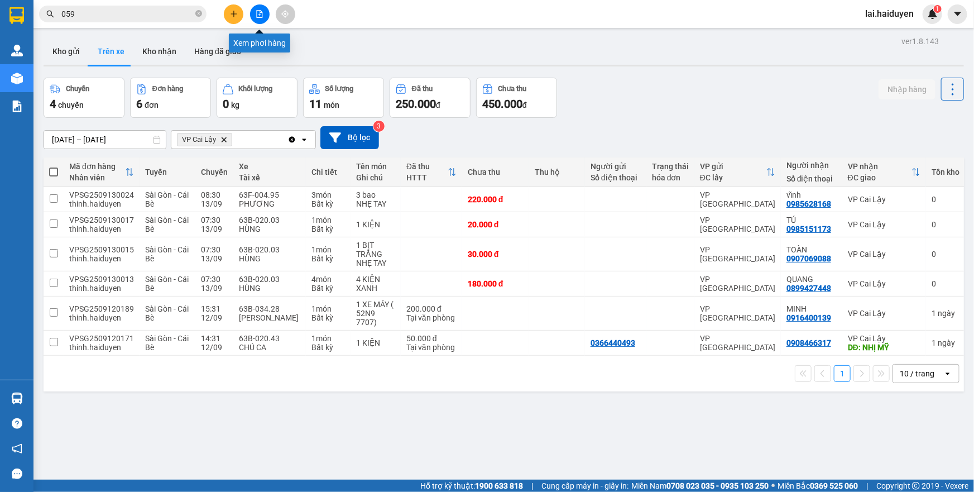
click at [236, 16] on icon "plus" at bounding box center [234, 14] width 8 height 8
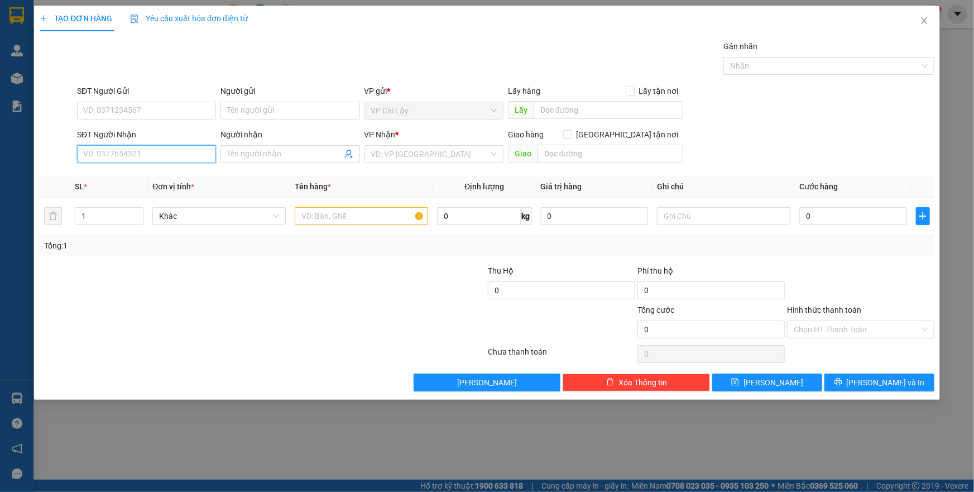
click at [172, 152] on input "SĐT Người Nhận" at bounding box center [146, 154] width 139 height 18
type input "0918842975"
click at [151, 178] on div "0918842975" at bounding box center [147, 176] width 126 height 12
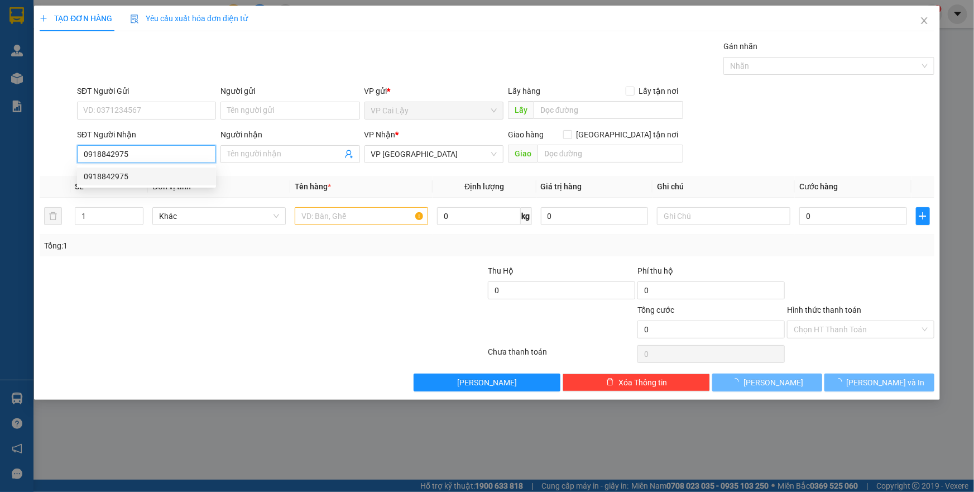
type input "20.000"
type input "0918842975"
click at [172, 100] on div "SĐT Người Gửi" at bounding box center [146, 93] width 139 height 17
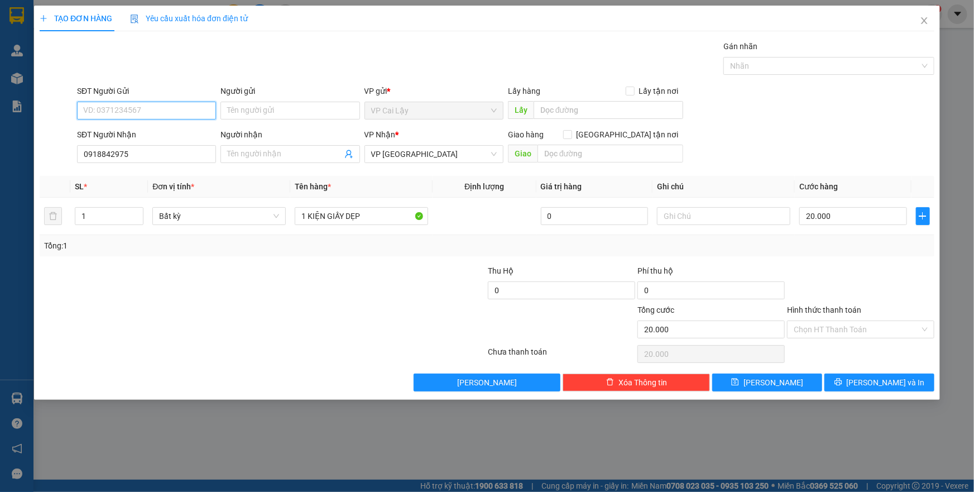
click at [167, 111] on input "SĐT Người Gửi" at bounding box center [146, 111] width 139 height 18
click at [165, 130] on div "0918505734" at bounding box center [147, 133] width 126 height 12
type input "0918505734"
click at [189, 63] on div "Gói vận chuyển * Tiêu chuẩn Gán nhãn Nhãn" at bounding box center [506, 59] width 862 height 39
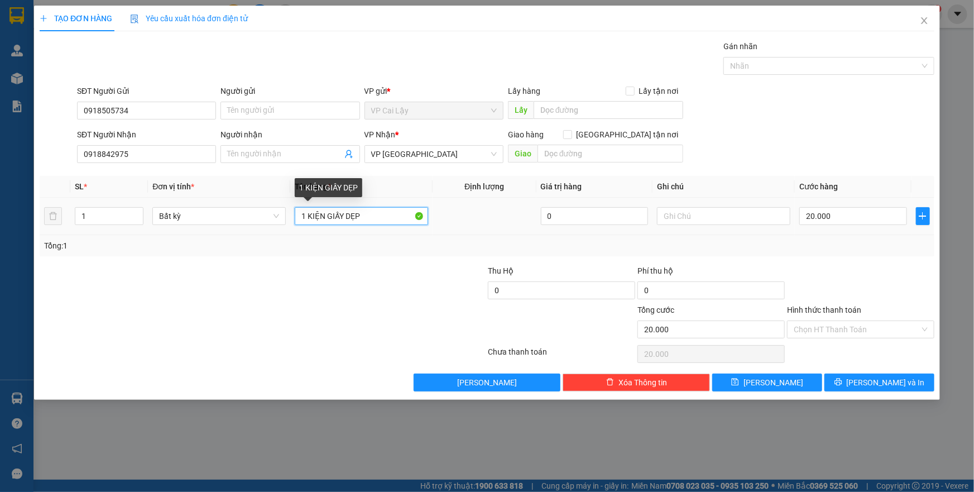
drag, startPoint x: 372, startPoint y: 213, endPoint x: 328, endPoint y: 212, distance: 44.7
click at [328, 212] on input "1 KIỆN GIẤY DẸP" at bounding box center [361, 216] width 133 height 18
type input "1 KIỆN dài quấn xốp"
drag, startPoint x: 840, startPoint y: 245, endPoint x: 841, endPoint y: 255, distance: 9.6
click at [841, 244] on div "Tổng: 1" at bounding box center [487, 245] width 886 height 12
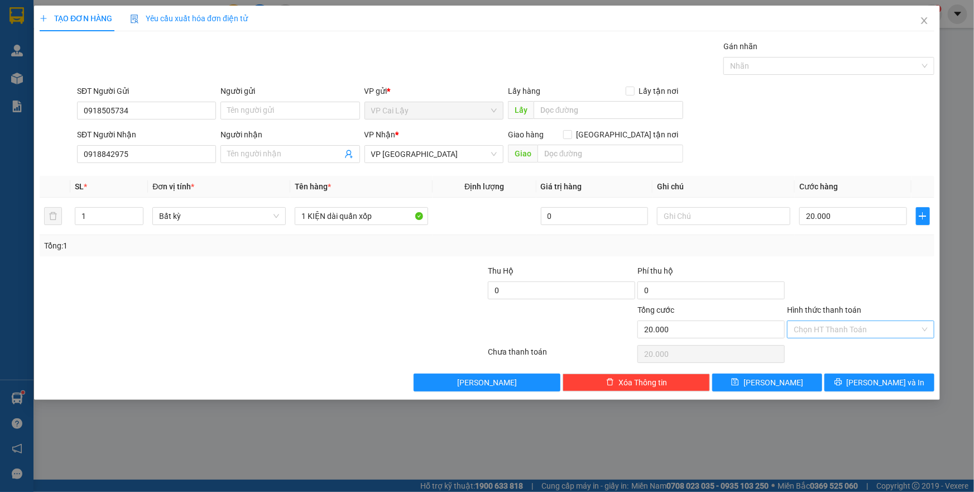
click at [827, 329] on input "Hình thức thanh toán" at bounding box center [857, 329] width 126 height 17
click at [836, 352] on div "Tại văn phòng" at bounding box center [861, 351] width 134 height 12
type input "0"
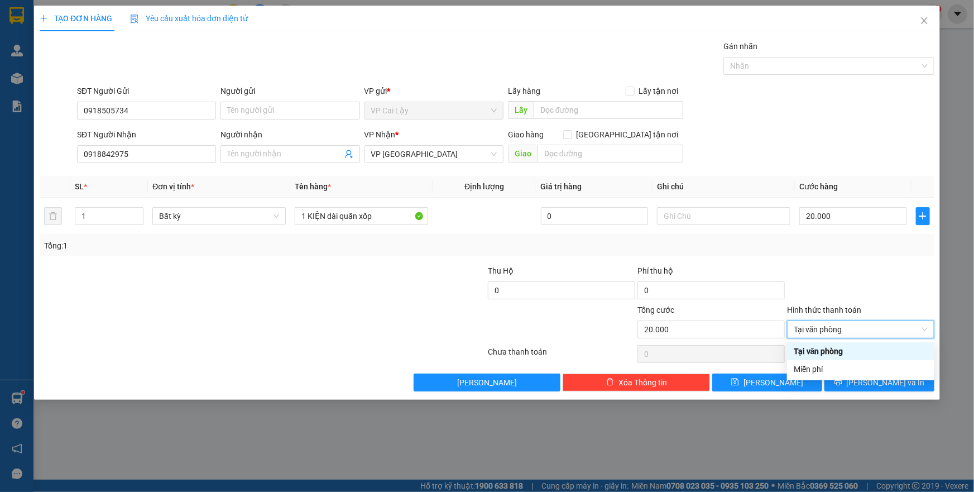
click at [871, 305] on div "Hình thức thanh toán" at bounding box center [860, 312] width 147 height 17
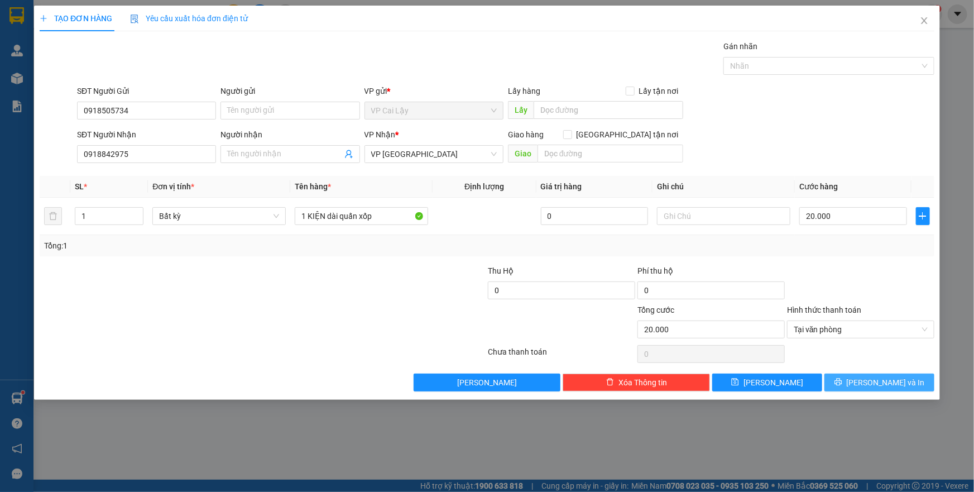
click at [869, 384] on button "[PERSON_NAME] và In" at bounding box center [880, 382] width 110 height 18
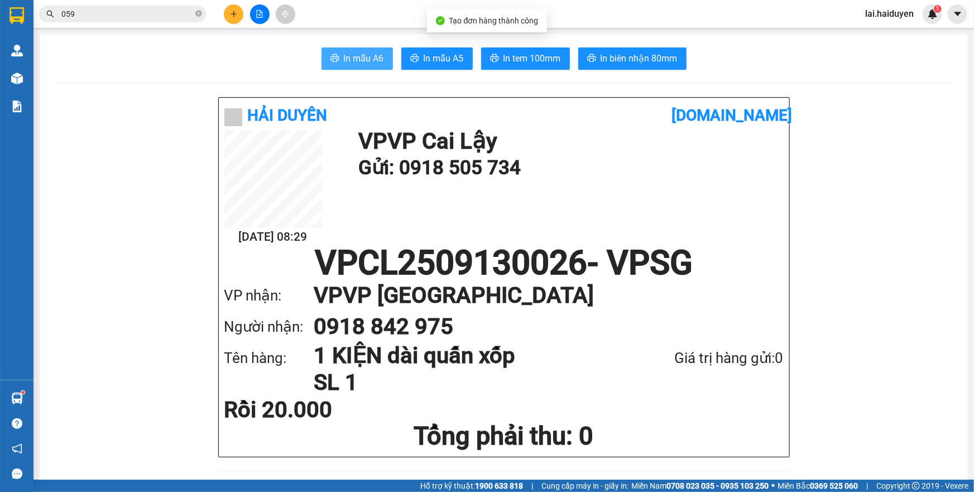
click at [363, 55] on span "In mẫu A6" at bounding box center [364, 58] width 40 height 14
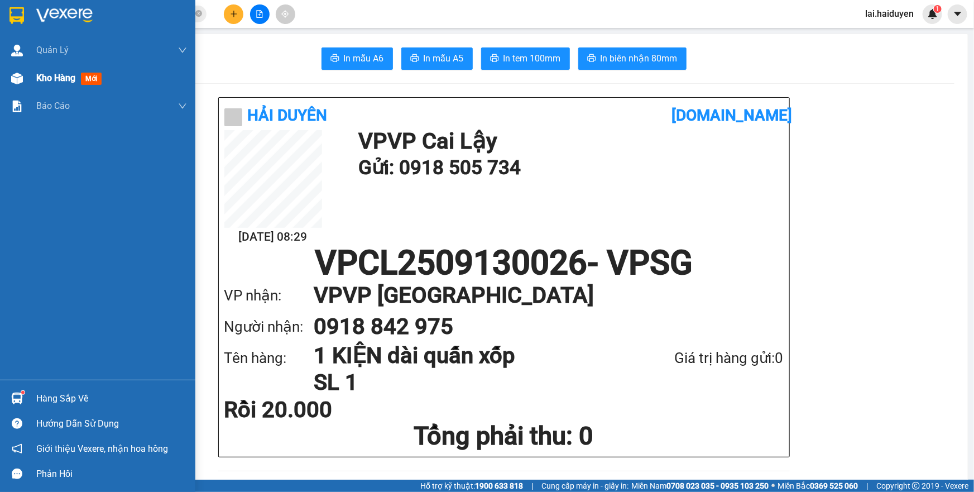
click at [25, 74] on div at bounding box center [17, 79] width 20 height 20
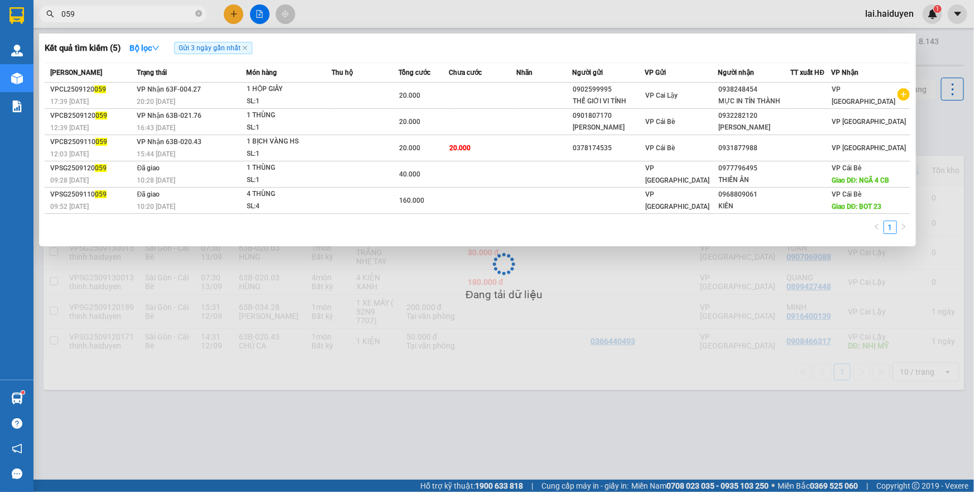
click at [162, 15] on input "059" at bounding box center [127, 14] width 132 height 12
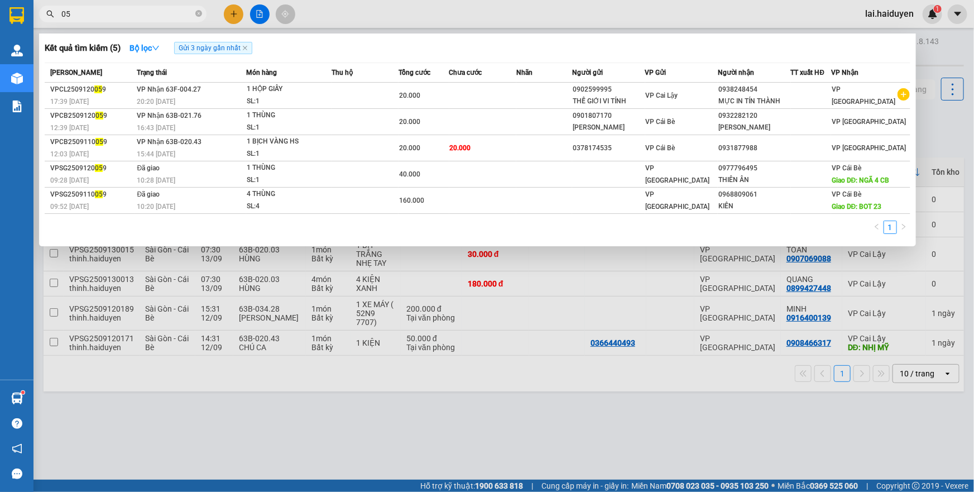
type input "0"
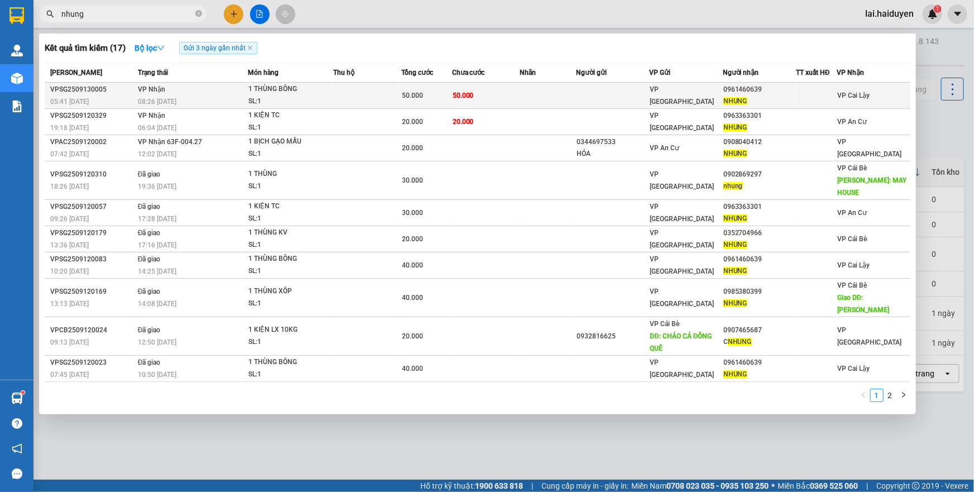
type input "nhung"
click at [605, 92] on td at bounding box center [612, 96] width 73 height 26
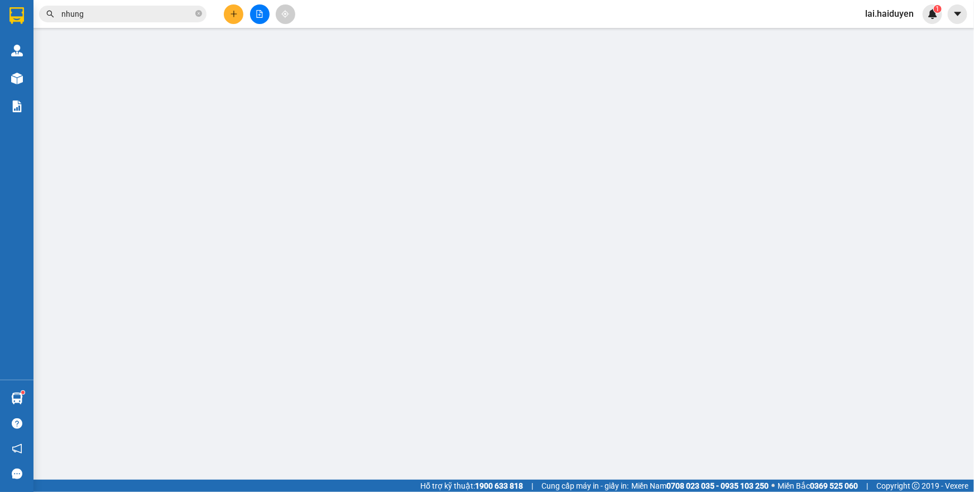
type input "0961460639"
type input "NHUNG"
type input "50.000"
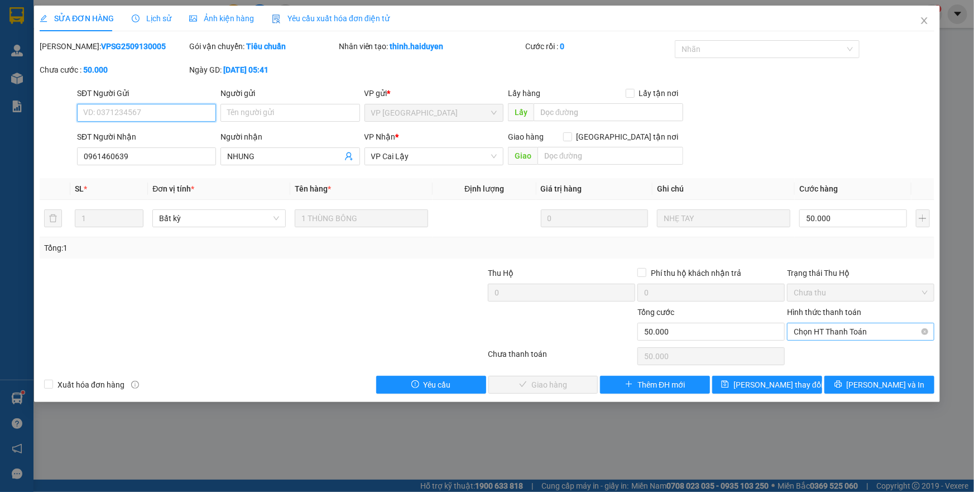
click at [874, 328] on span "Chọn HT Thanh Toán" at bounding box center [861, 331] width 134 height 17
click at [832, 356] on div "Tại văn phòng" at bounding box center [861, 353] width 134 height 12
type input "0"
click at [575, 386] on span "[PERSON_NAME] và [PERSON_NAME] hàng" at bounding box center [563, 384] width 107 height 12
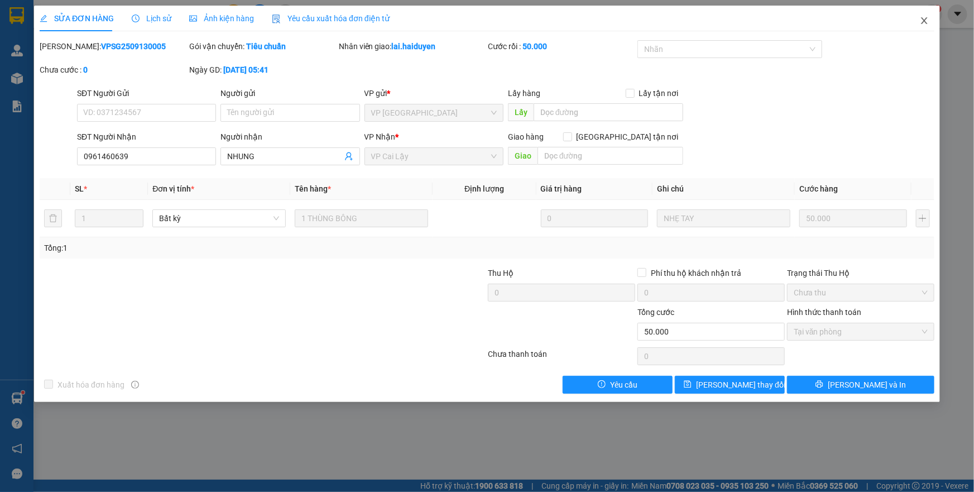
click at [921, 20] on icon "close" at bounding box center [924, 20] width 9 height 9
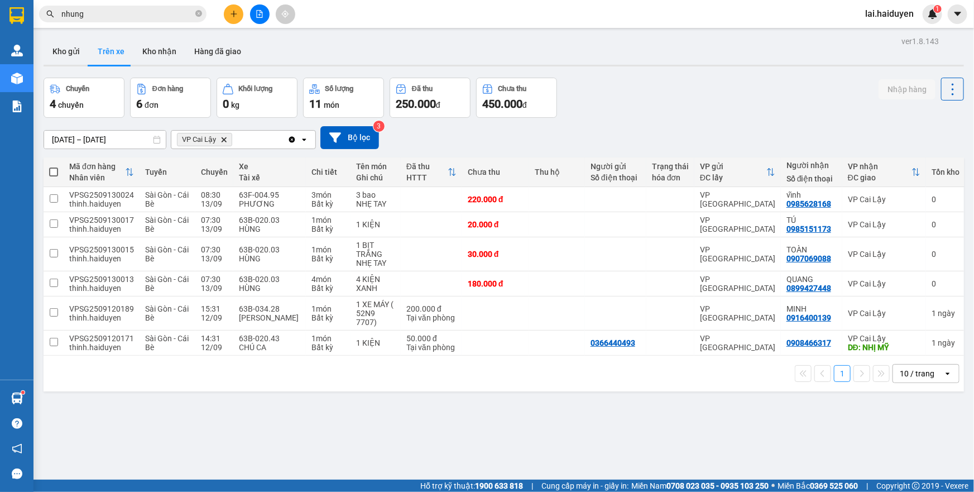
click at [160, 16] on input "nhung" at bounding box center [127, 14] width 132 height 12
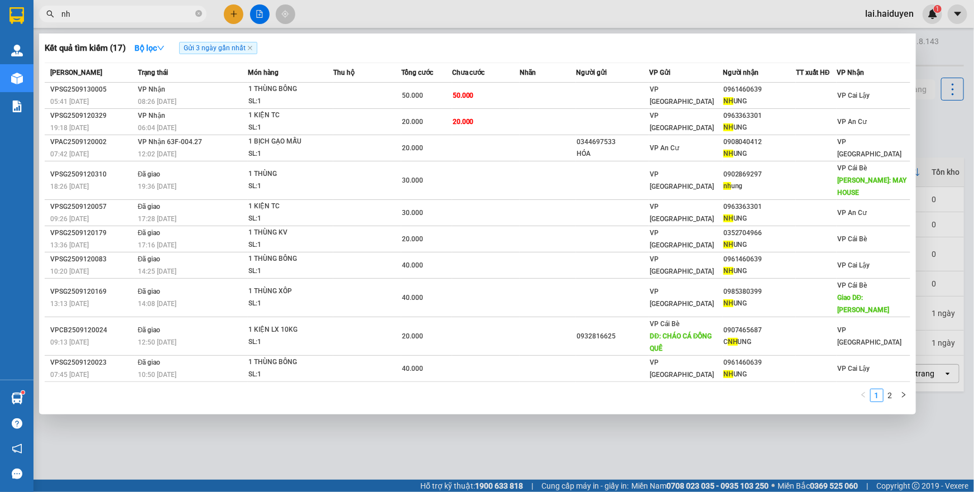
type input "n"
click at [491, 16] on div at bounding box center [487, 246] width 974 height 492
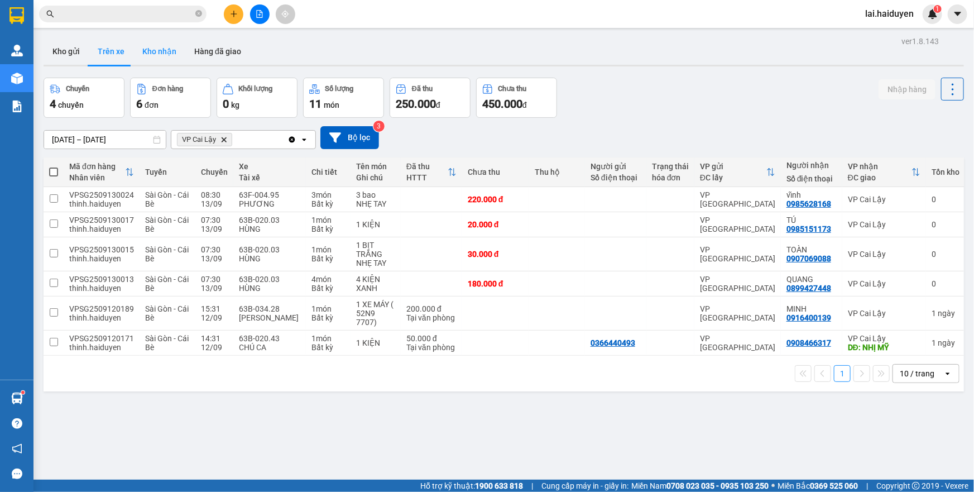
click at [166, 52] on button "Kho nhận" at bounding box center [159, 51] width 52 height 27
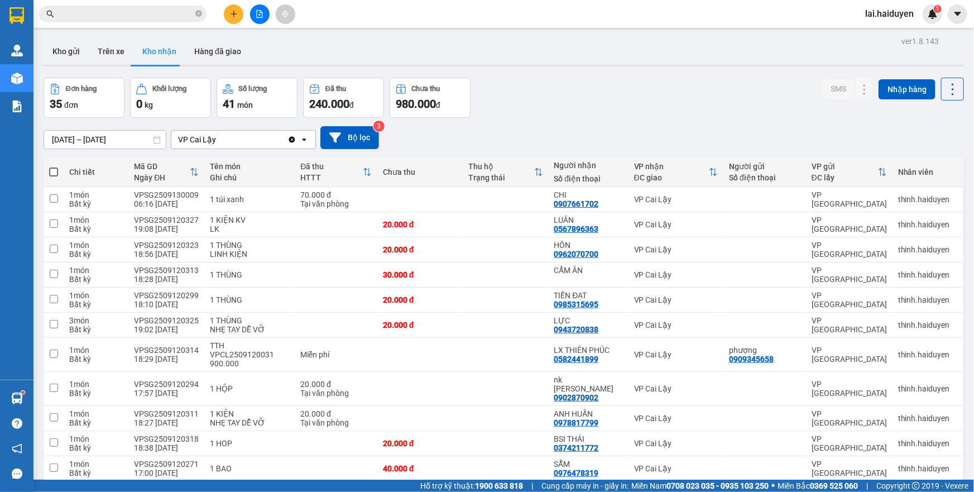
click at [748, 59] on div "Kho gửi Trên xe Kho nhận Hàng đã giao" at bounding box center [504, 53] width 921 height 30
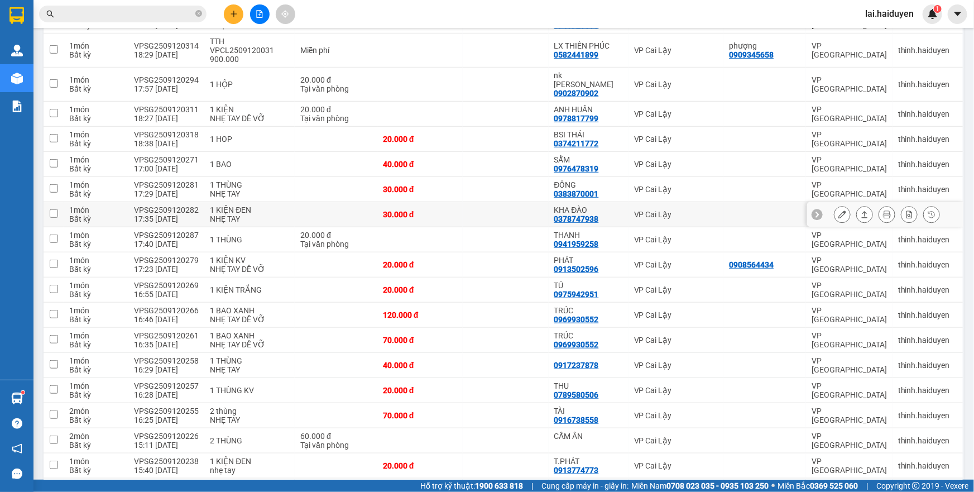
scroll to position [355, 0]
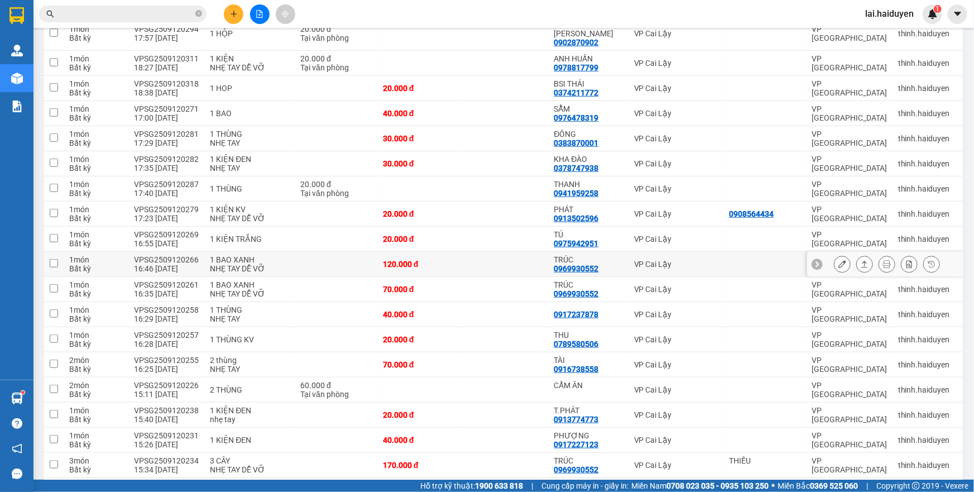
click at [487, 252] on td at bounding box center [505, 264] width 85 height 25
checkbox input "true"
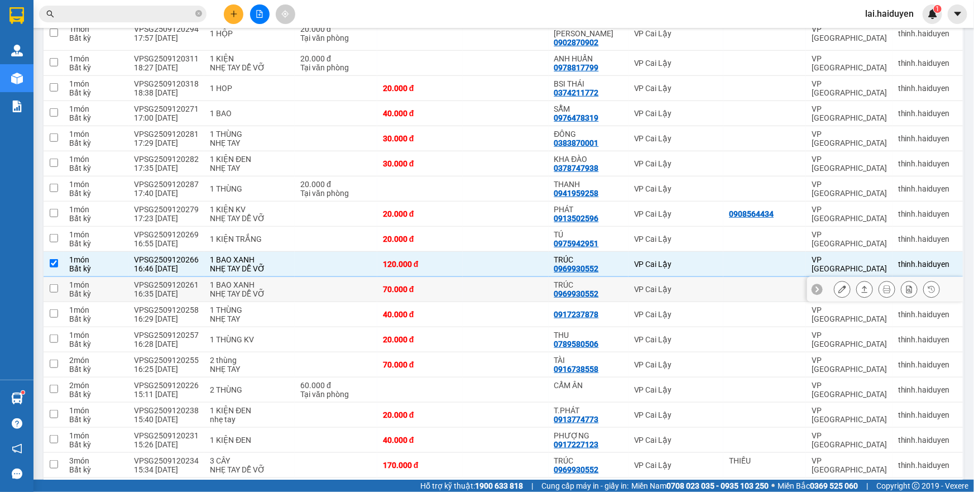
click at [474, 277] on td at bounding box center [505, 289] width 85 height 25
checkbox input "true"
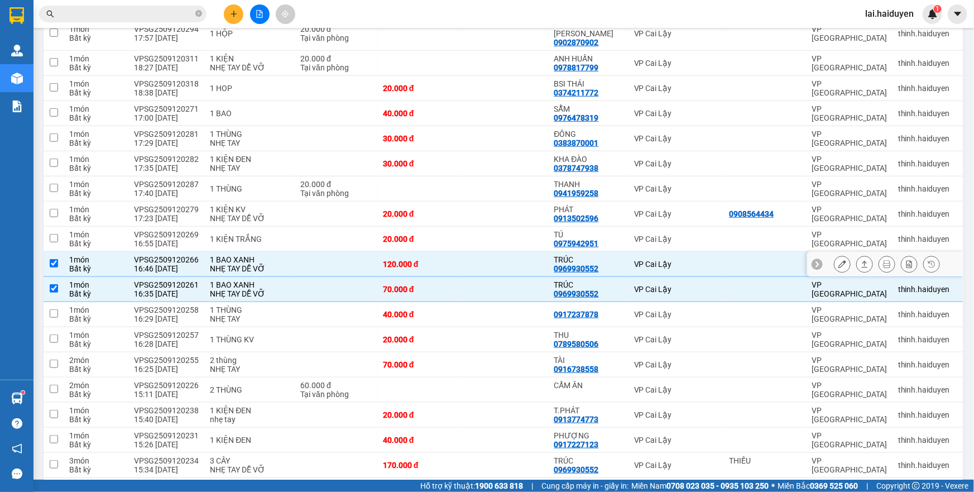
click at [495, 252] on td at bounding box center [505, 264] width 85 height 25
checkbox input "false"
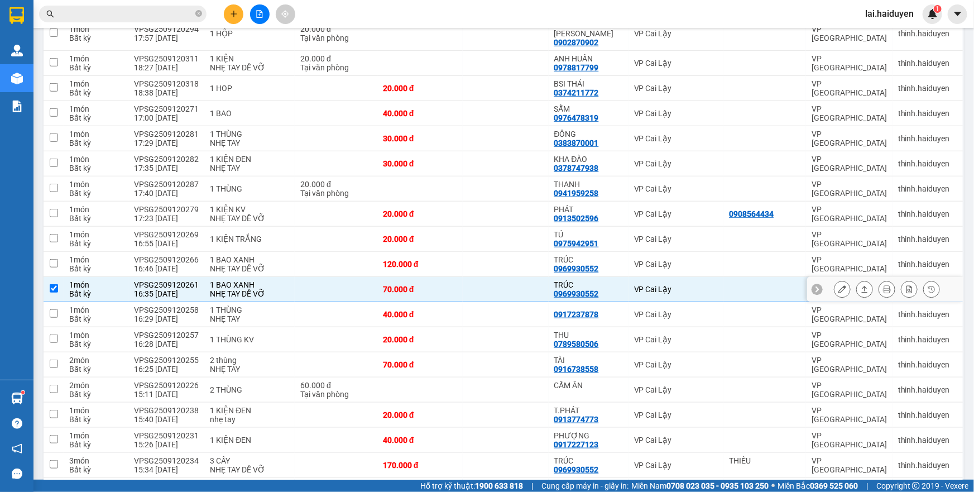
click at [490, 277] on td at bounding box center [505, 289] width 85 height 25
checkbox input "false"
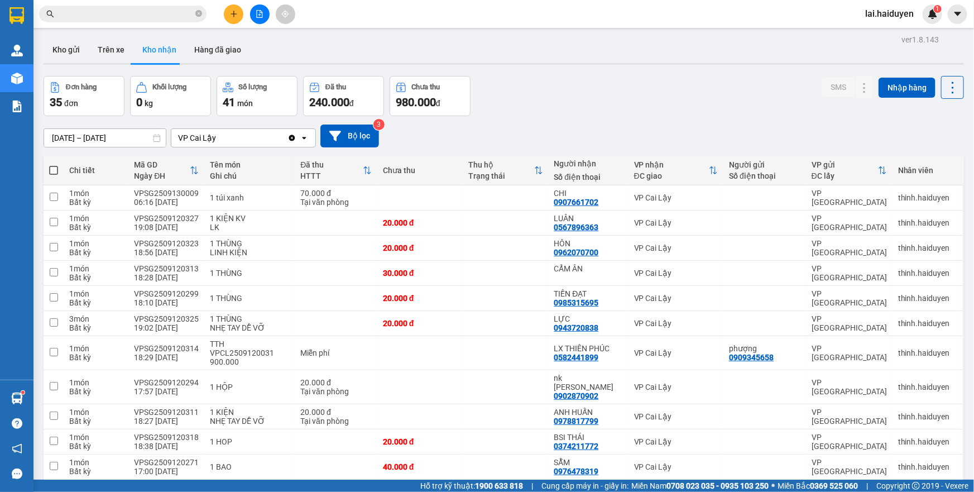
scroll to position [0, 0]
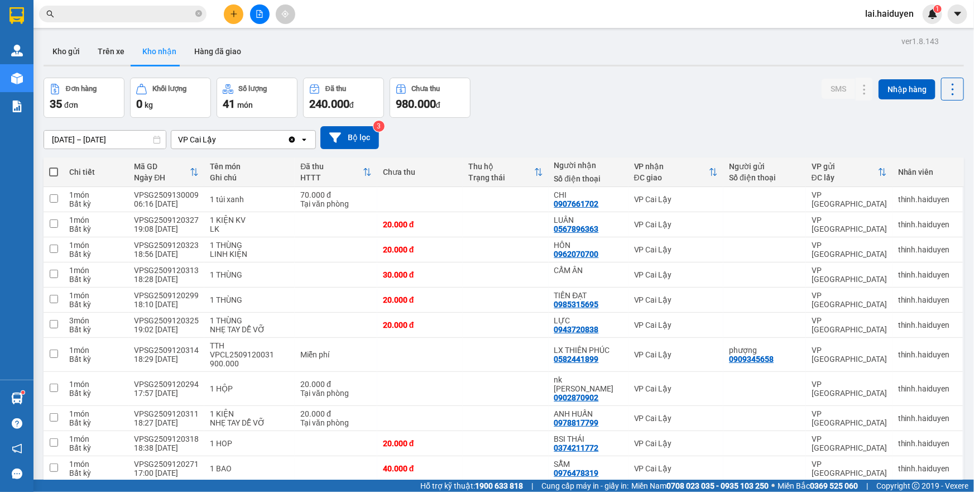
click at [120, 141] on input "[DATE] – [DATE]" at bounding box center [105, 140] width 122 height 18
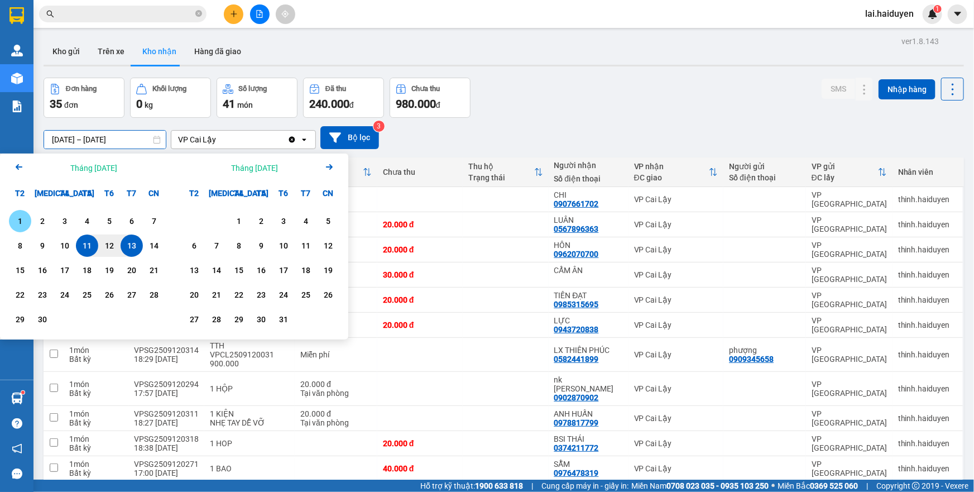
click at [19, 217] on div "1" at bounding box center [20, 220] width 16 height 13
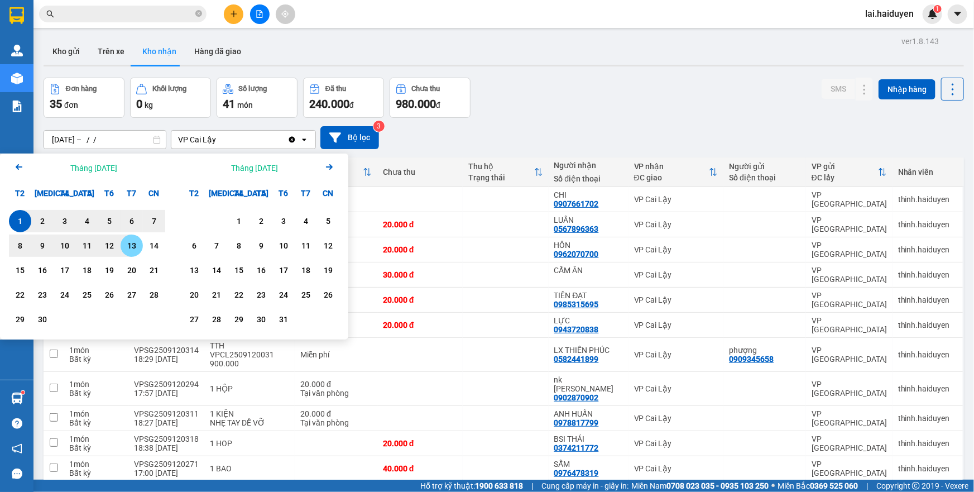
click at [127, 243] on div "13" at bounding box center [132, 245] width 16 height 13
type input "[DATE] – [DATE]"
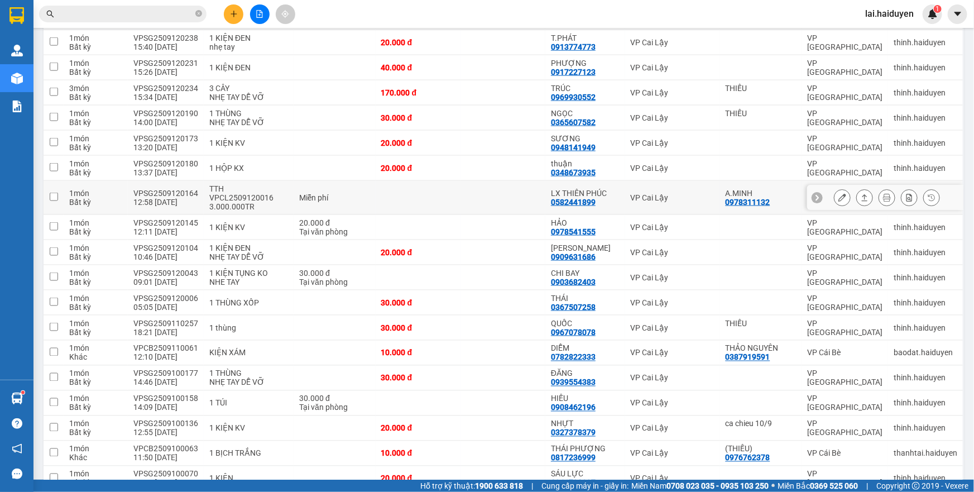
scroll to position [626, 0]
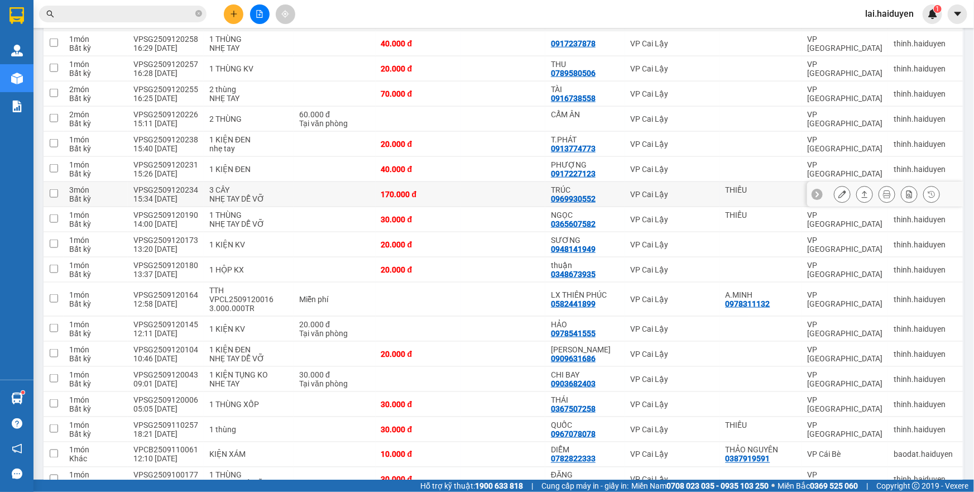
click at [564, 194] on div "0969930552" at bounding box center [573, 198] width 45 height 9
copy div "0969930552"
click at [199, 13] on icon "close-circle" at bounding box center [198, 13] width 7 height 7
paste input "0969930552"
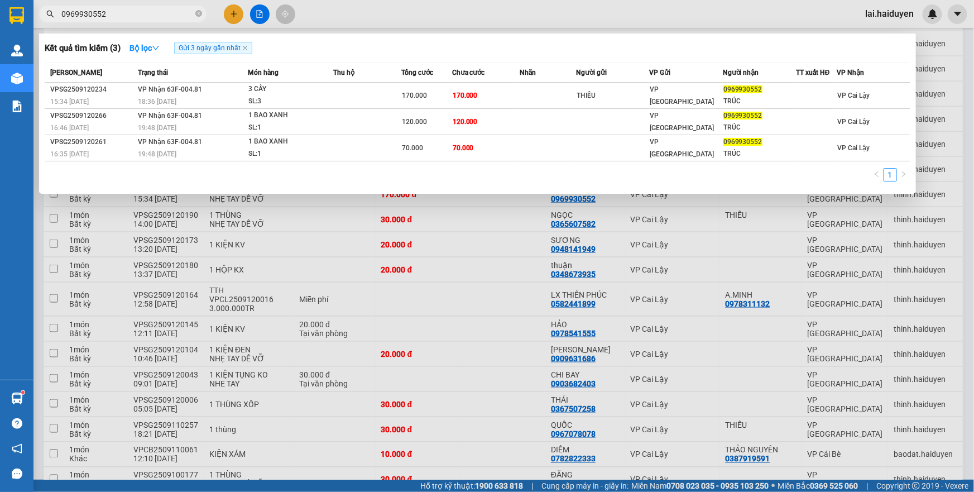
type input "0969930552"
click at [536, 17] on div at bounding box center [487, 246] width 974 height 492
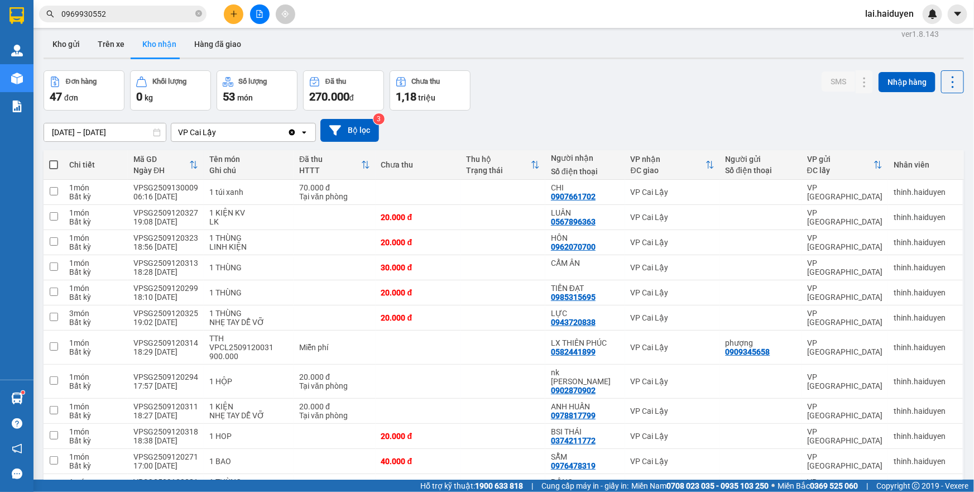
scroll to position [0, 0]
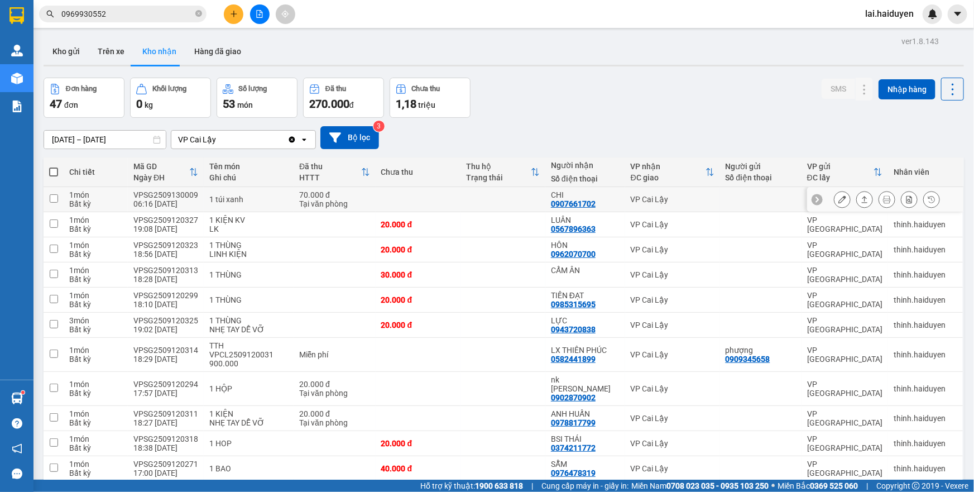
click at [486, 210] on td at bounding box center [503, 199] width 85 height 25
checkbox input "true"
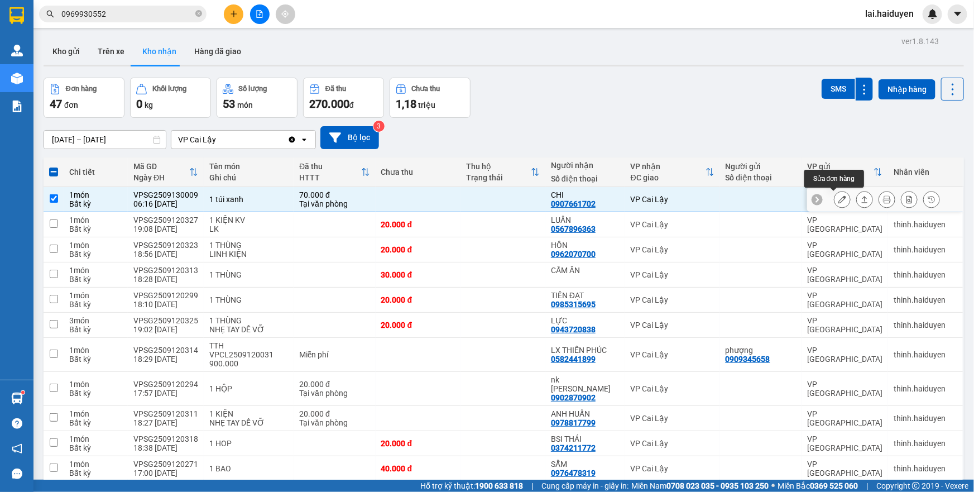
click at [838, 200] on icon at bounding box center [842, 199] width 8 height 8
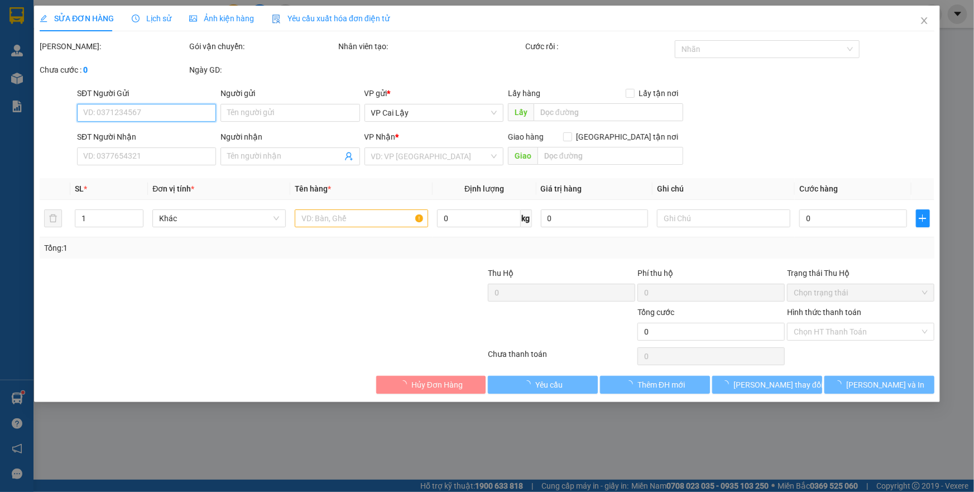
type input "0907661702"
type input "CHI"
type input "70.000"
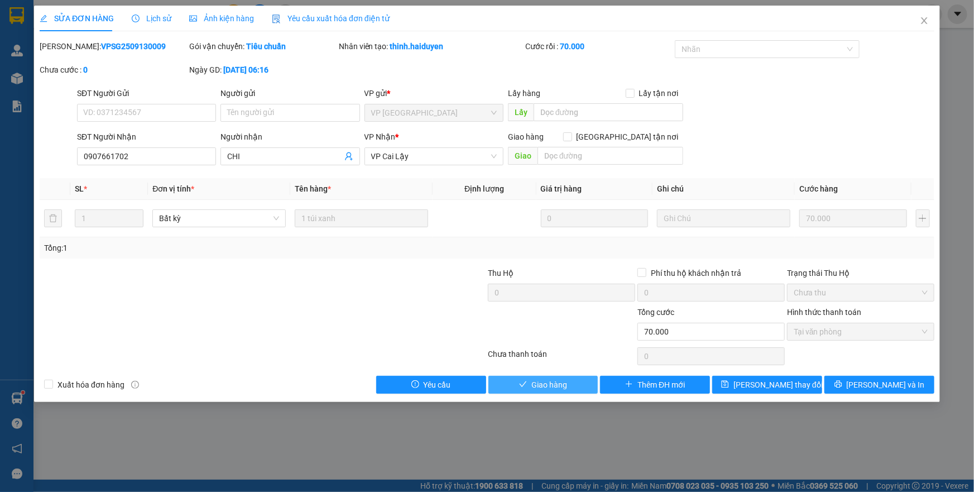
click at [544, 386] on span "Giao hàng" at bounding box center [549, 384] width 36 height 12
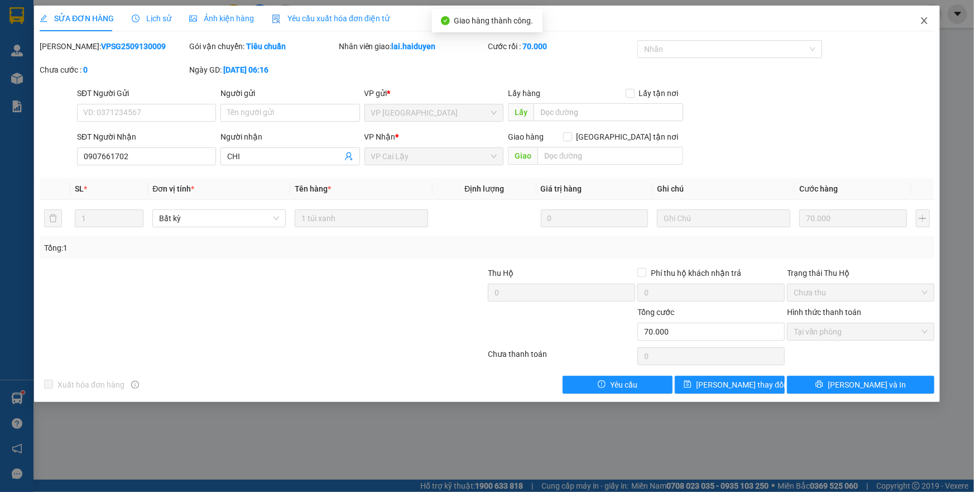
click at [926, 23] on icon "close" at bounding box center [924, 20] width 6 height 7
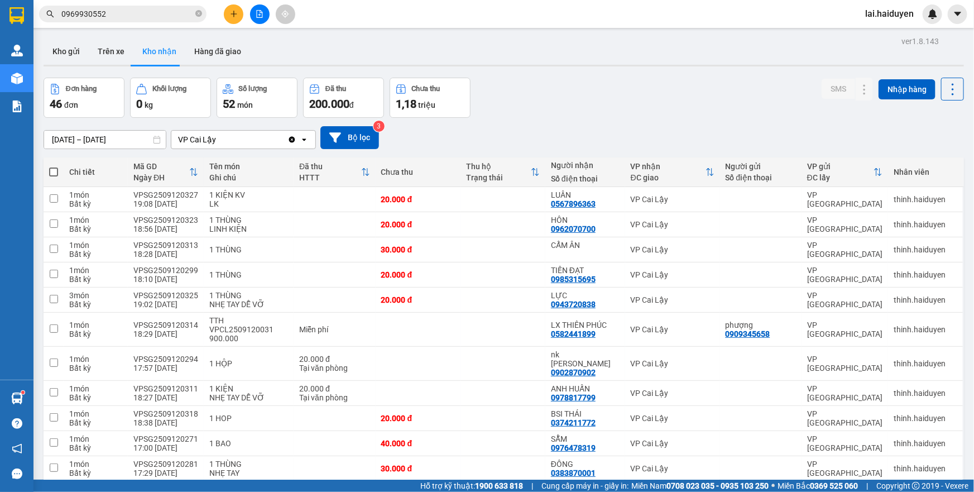
click at [140, 13] on input "0969930552" at bounding box center [127, 14] width 132 height 12
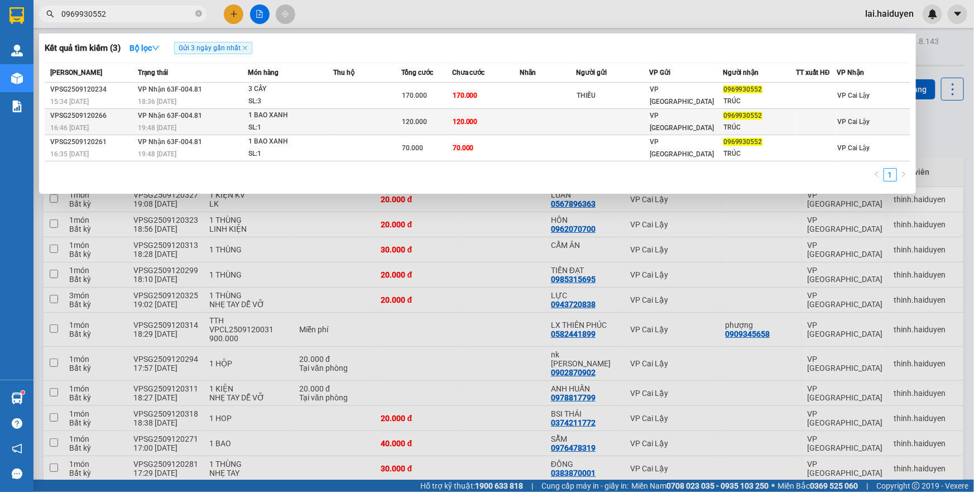
click at [381, 116] on td at bounding box center [367, 122] width 68 height 26
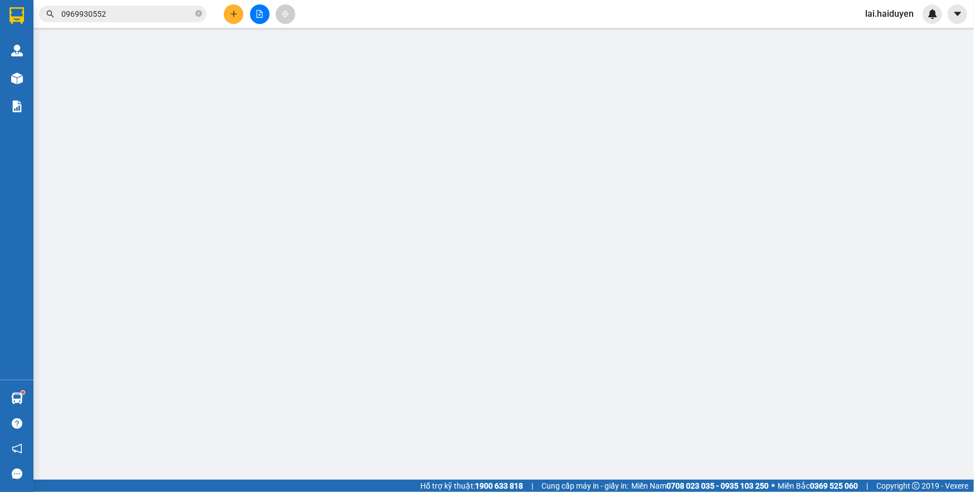
type input "0969930552"
type input "TRÚC"
type input "120.000"
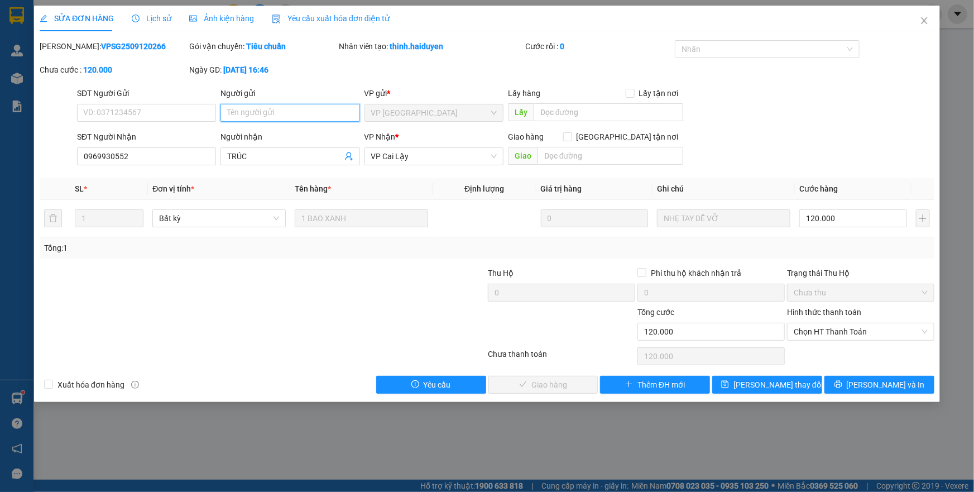
click at [285, 116] on input "Người gửi" at bounding box center [290, 113] width 139 height 18
type input "72kg"
click at [753, 381] on span "[PERSON_NAME] đổi" at bounding box center [778, 384] width 89 height 12
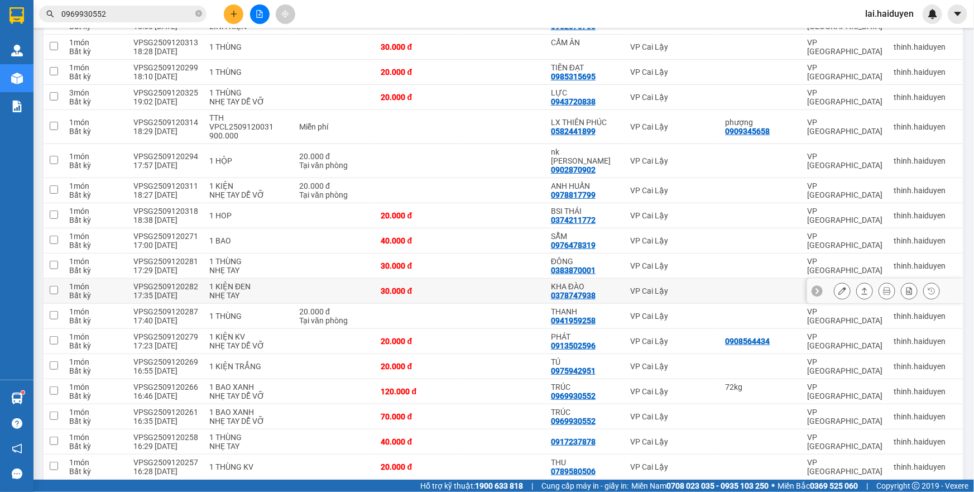
scroll to position [253, 0]
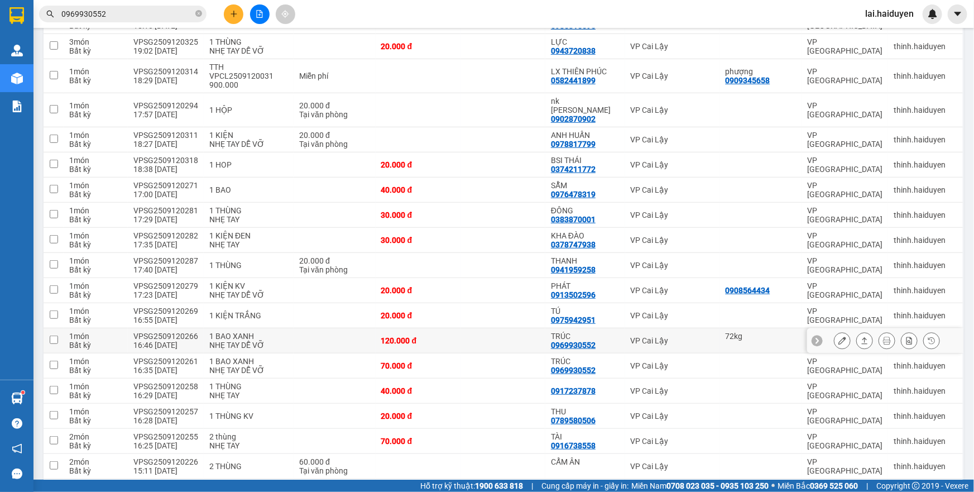
click at [838, 337] on icon at bounding box center [842, 341] width 8 height 8
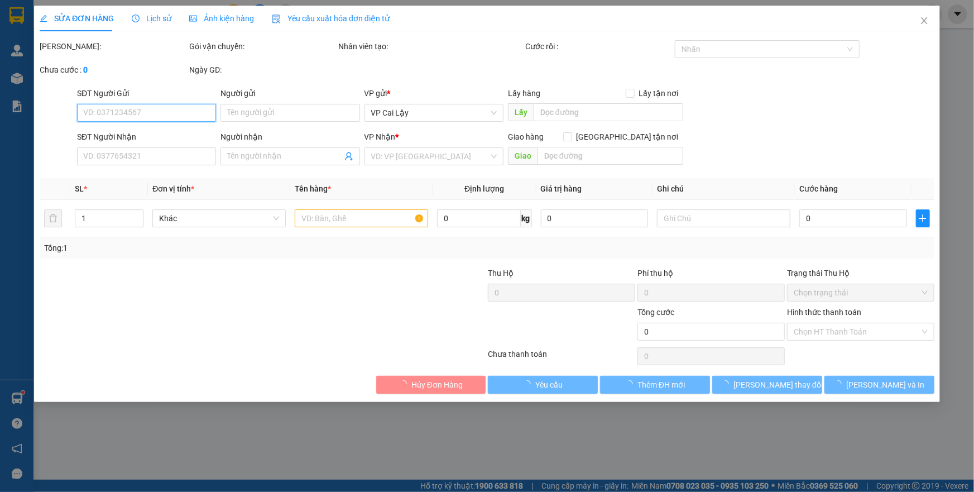
type input "72kg"
type input "0969930552"
type input "TRÚC"
type input "120.000"
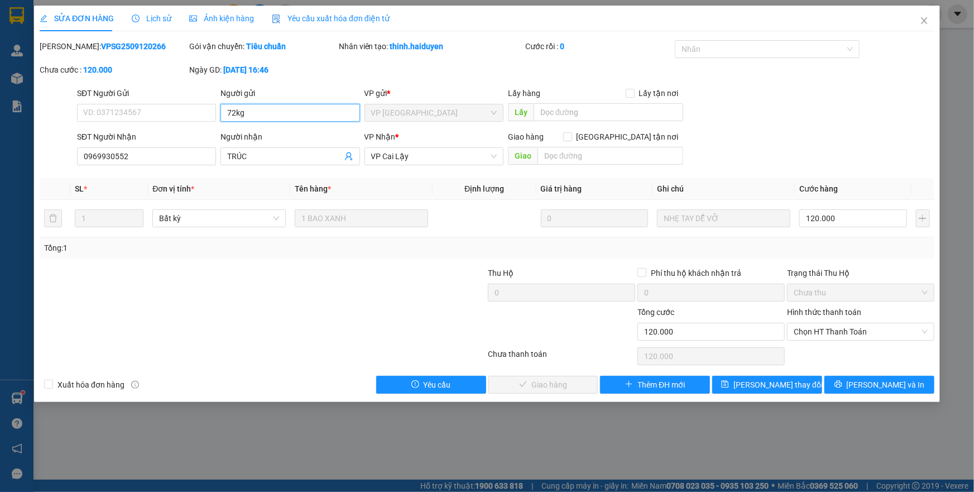
click at [278, 111] on input "72kg" at bounding box center [290, 113] width 139 height 18
type input "72kg thiếu"
click at [796, 383] on button "[PERSON_NAME] đổi" at bounding box center [767, 385] width 110 height 18
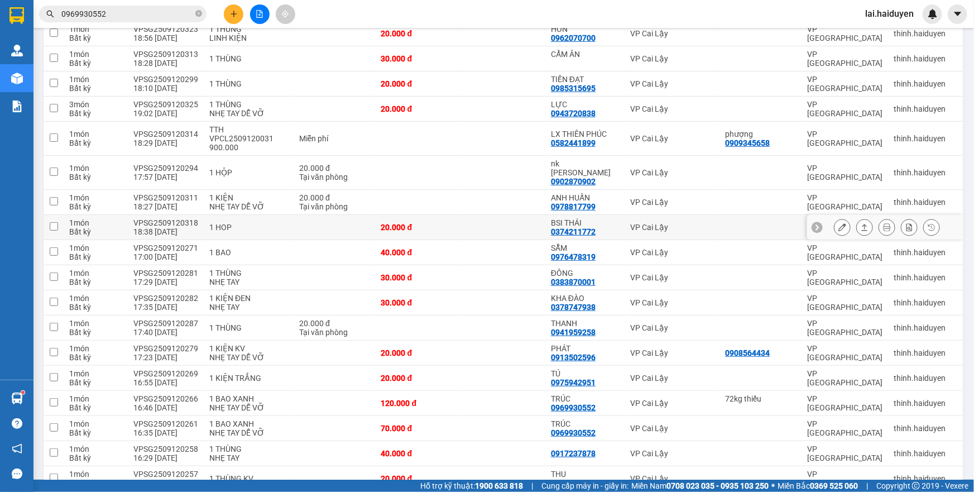
scroll to position [253, 0]
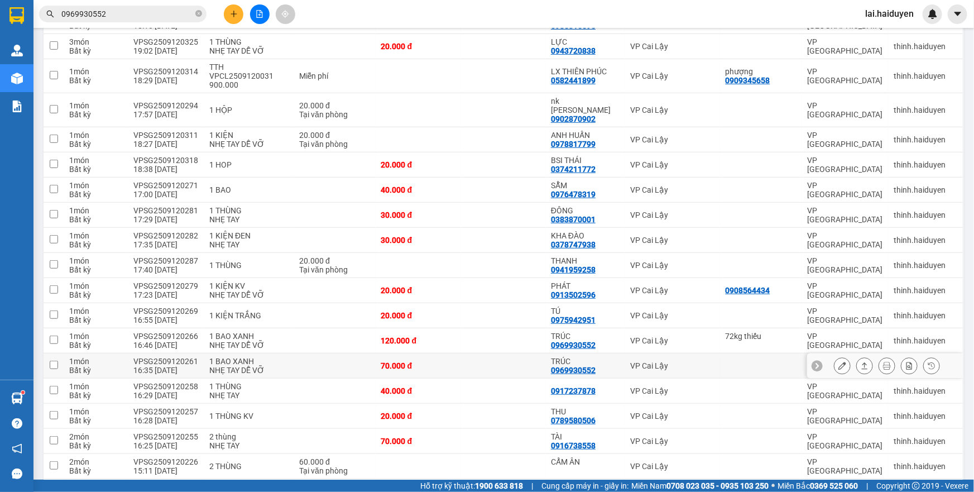
click at [698, 353] on td "VP Cai Lậy" at bounding box center [672, 365] width 95 height 25
checkbox input "true"
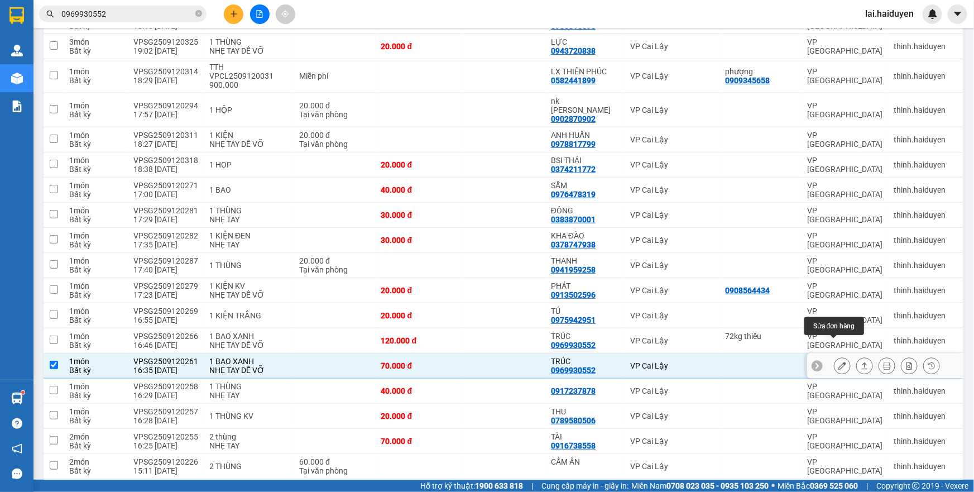
click at [838, 362] on icon at bounding box center [842, 366] width 8 height 8
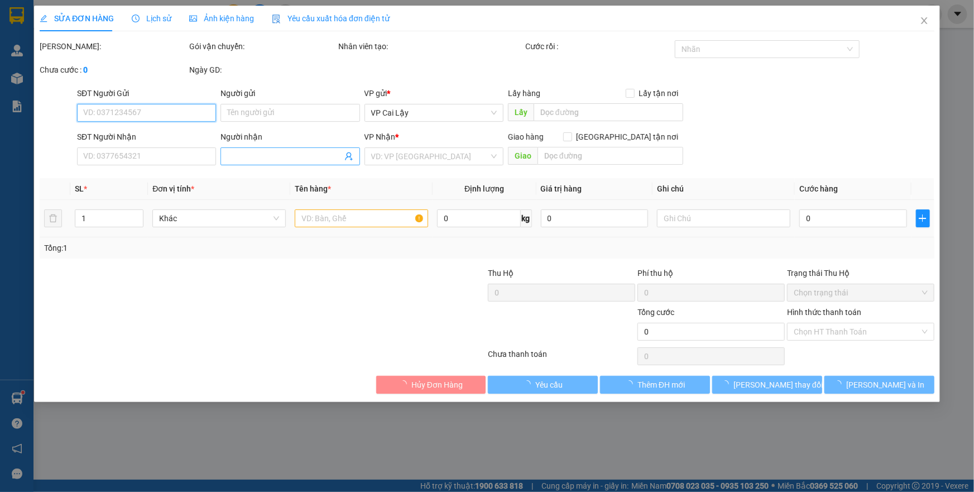
type input "0969930552"
type input "TRÚC"
type input "70.000"
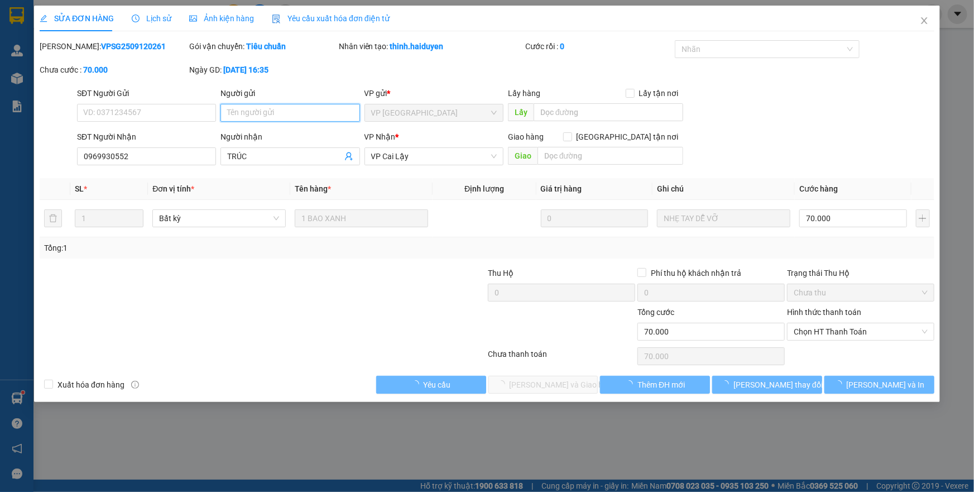
click at [266, 108] on input "Người gửi" at bounding box center [290, 113] width 139 height 18
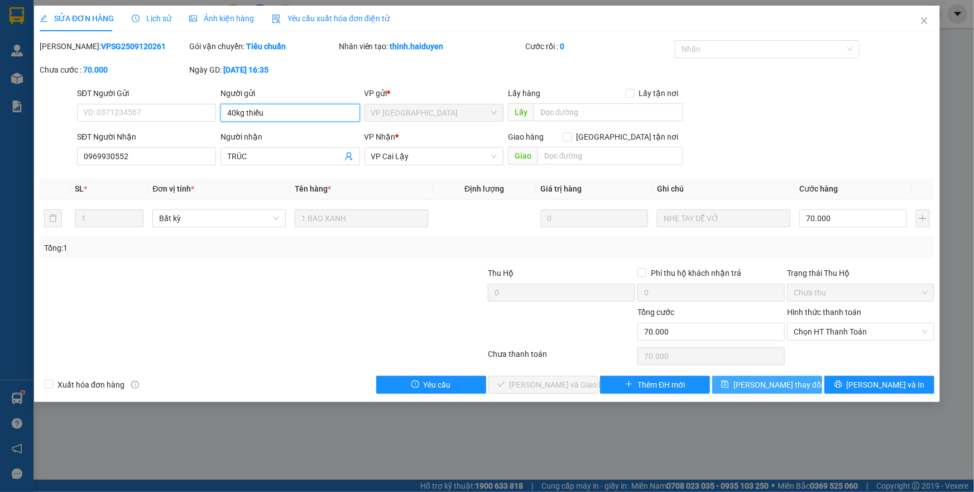
type input "40kg thiếu"
click at [747, 391] on button "[PERSON_NAME] đổi" at bounding box center [767, 385] width 110 height 18
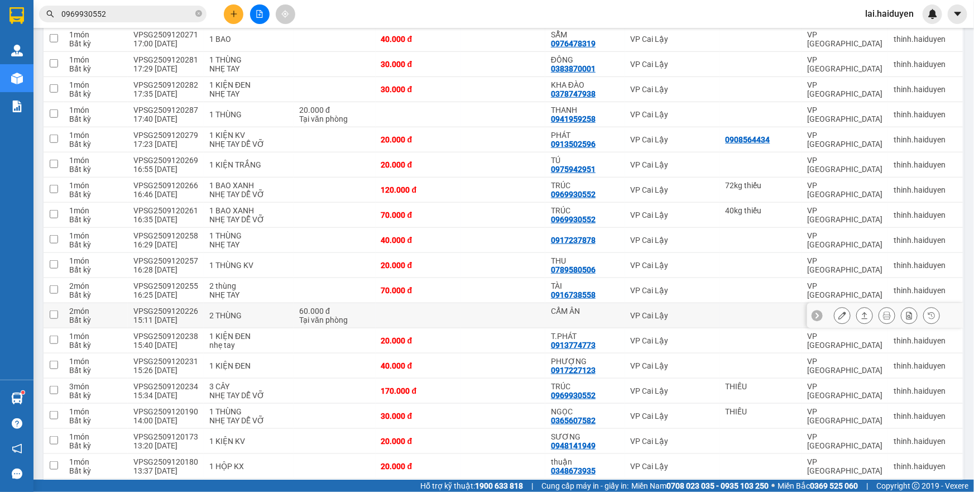
scroll to position [406, 0]
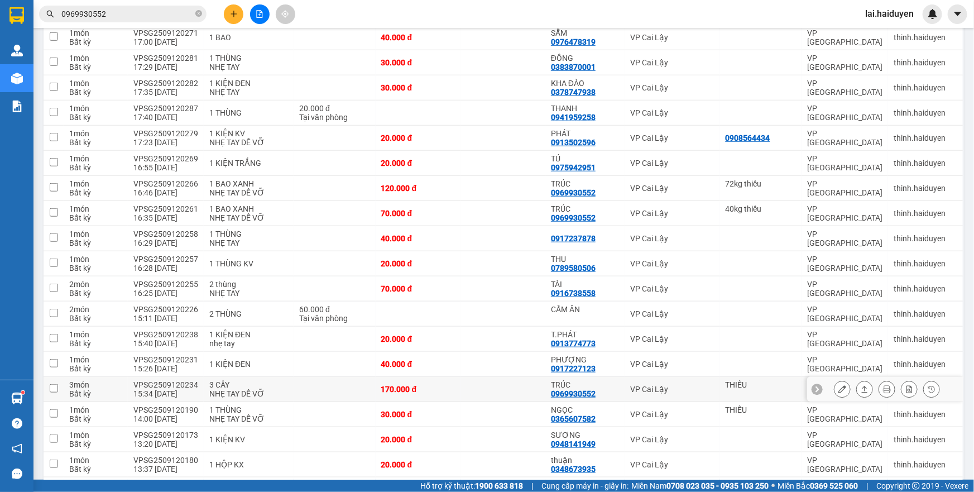
click at [281, 380] on div "3 CÂY" at bounding box center [248, 384] width 79 height 9
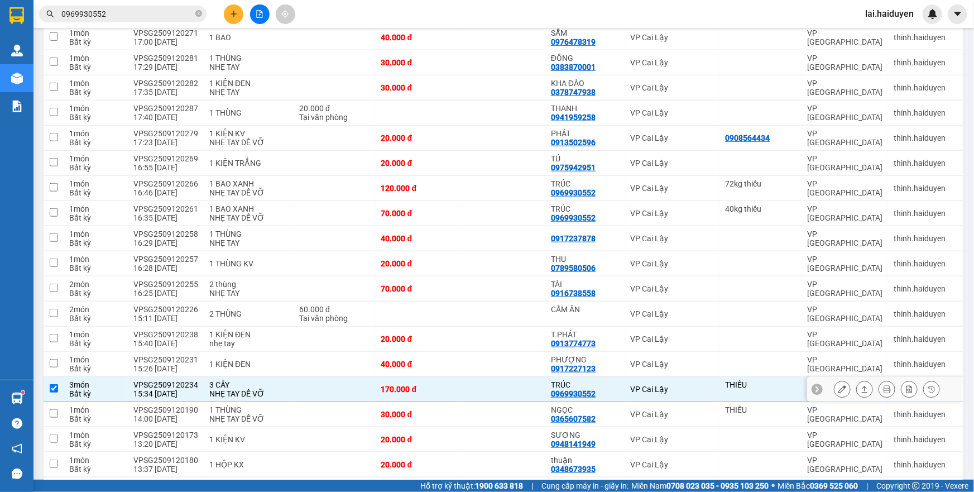
click at [296, 377] on td at bounding box center [335, 389] width 82 height 25
checkbox input "false"
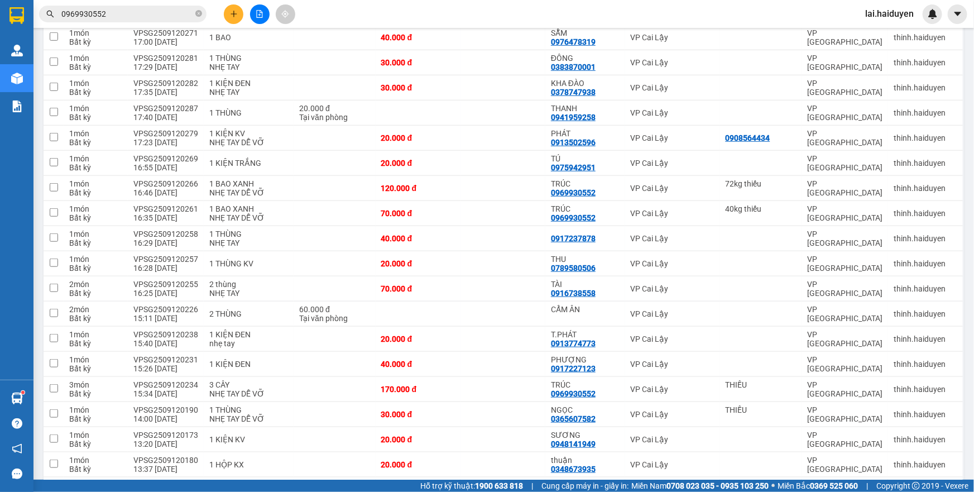
click at [161, 16] on input "0969930552" at bounding box center [127, 14] width 132 height 12
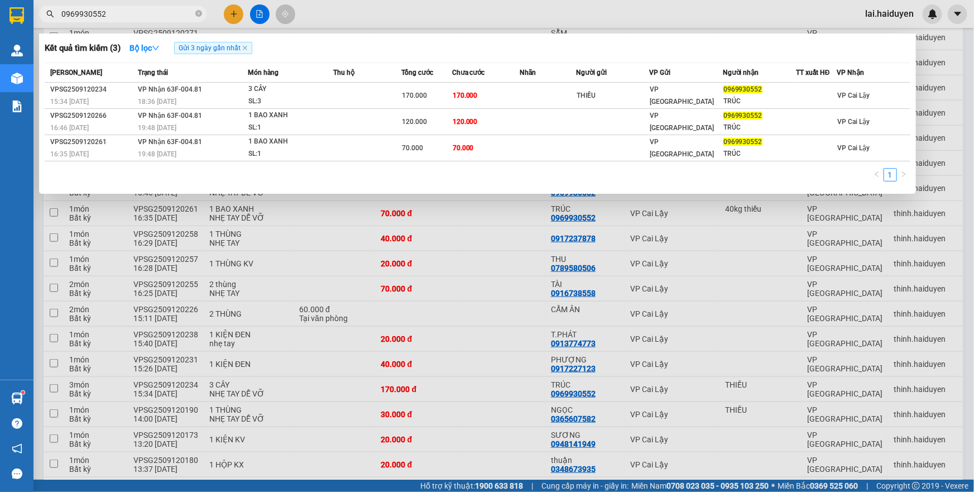
click at [161, 16] on input "0969930552" at bounding box center [127, 14] width 132 height 12
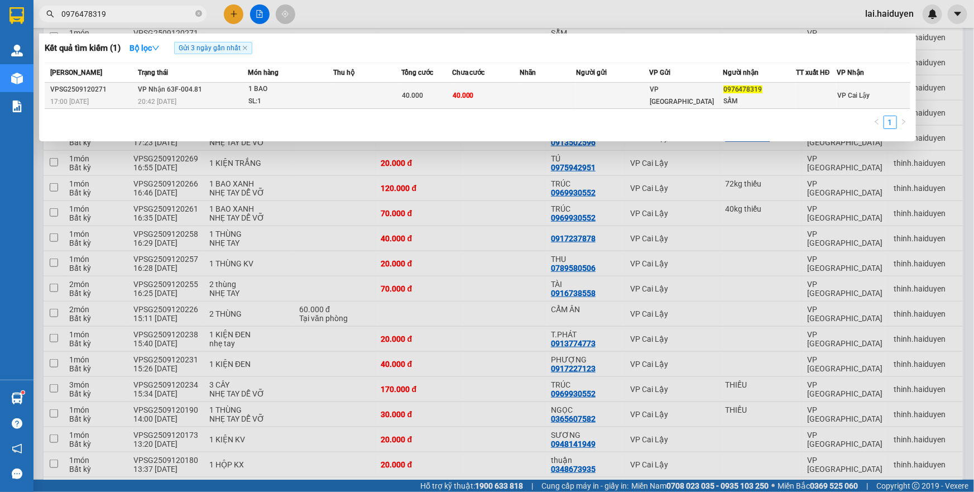
type input "0976478319"
click at [620, 103] on td at bounding box center [612, 96] width 73 height 26
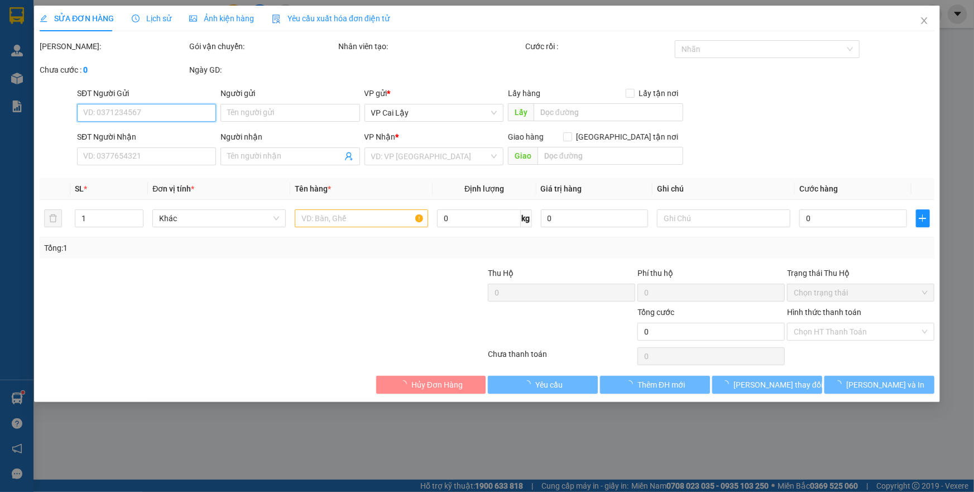
type input "0976478319"
type input "SẪM"
type input "40.000"
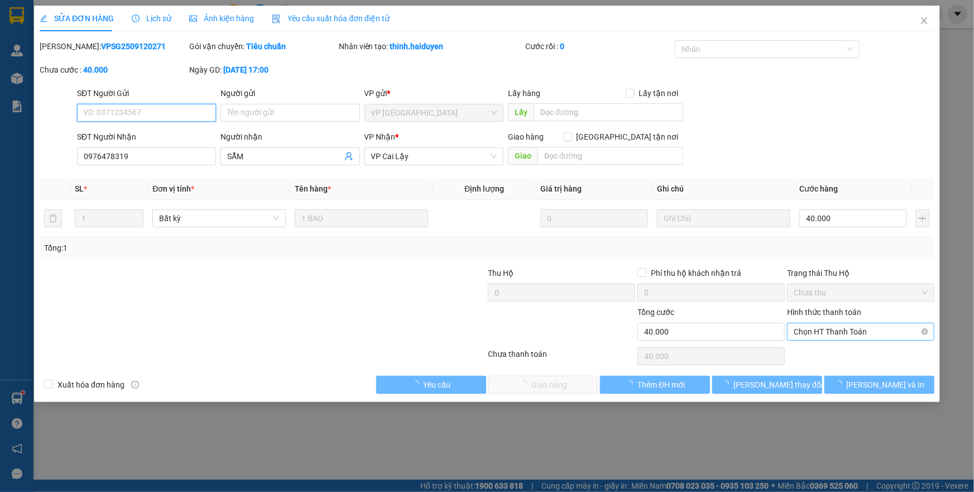
click at [801, 337] on span "Chọn HT Thanh Toán" at bounding box center [861, 331] width 134 height 17
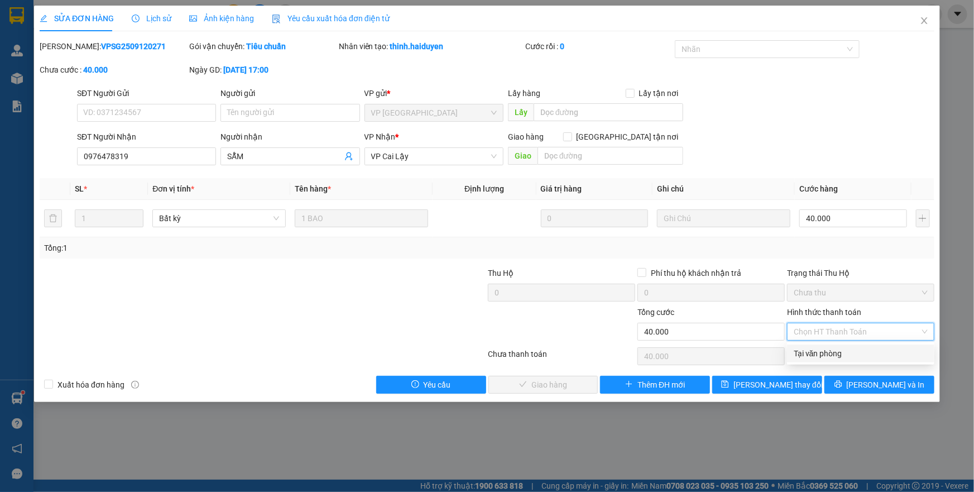
click at [800, 359] on div "Tại văn phòng" at bounding box center [861, 353] width 134 height 12
type input "0"
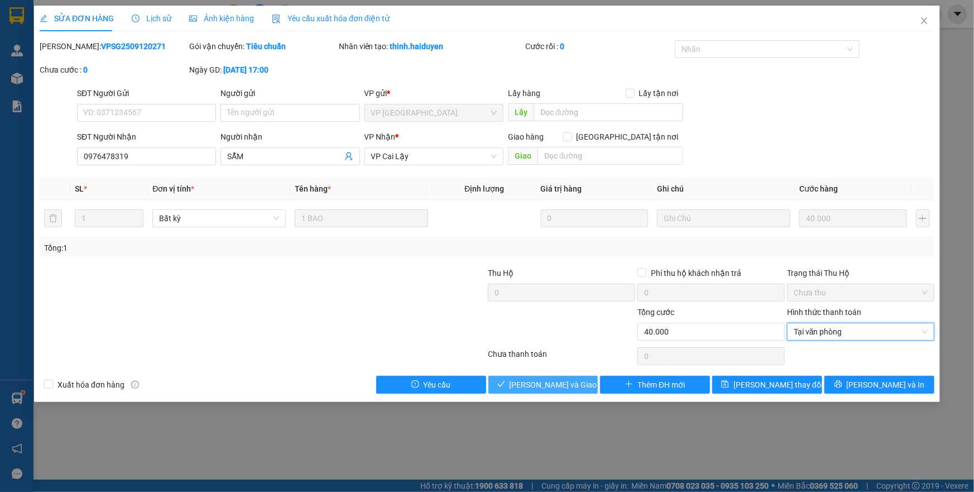
click at [569, 385] on span "[PERSON_NAME] và [PERSON_NAME] hàng" at bounding box center [563, 384] width 107 height 12
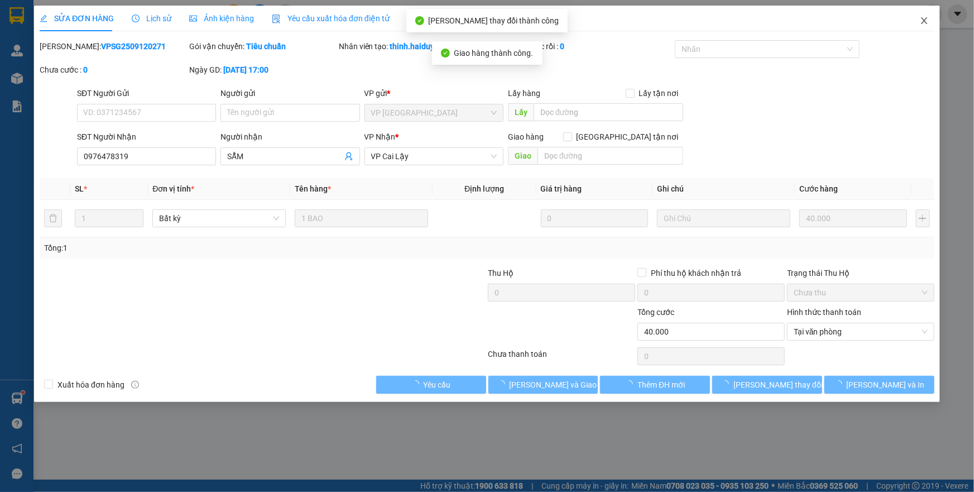
click at [923, 22] on icon "close" at bounding box center [924, 20] width 9 height 9
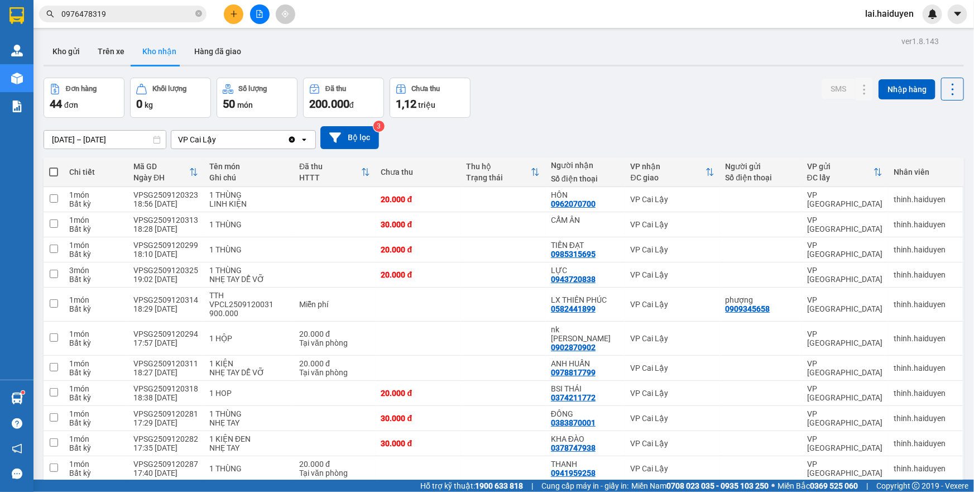
click at [65, 63] on button "Kho gửi" at bounding box center [66, 51] width 45 height 27
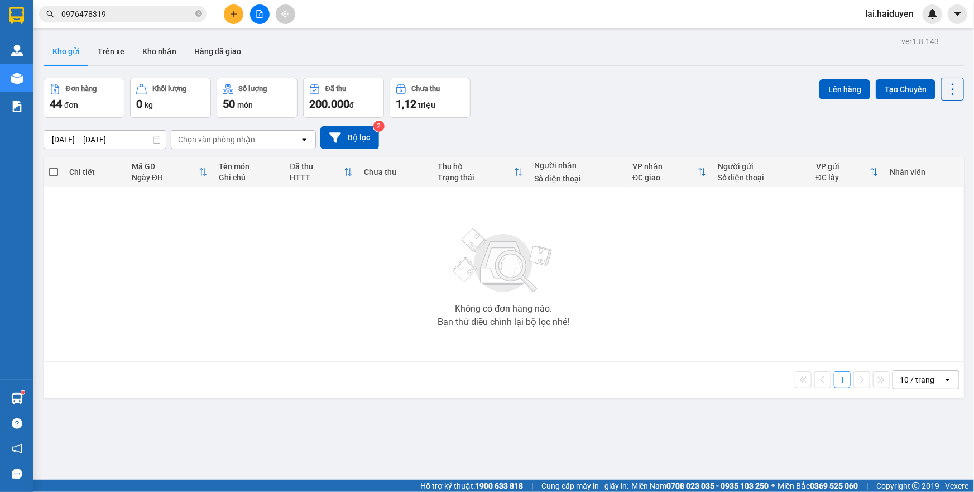
click at [68, 59] on button "Kho gửi" at bounding box center [66, 51] width 45 height 27
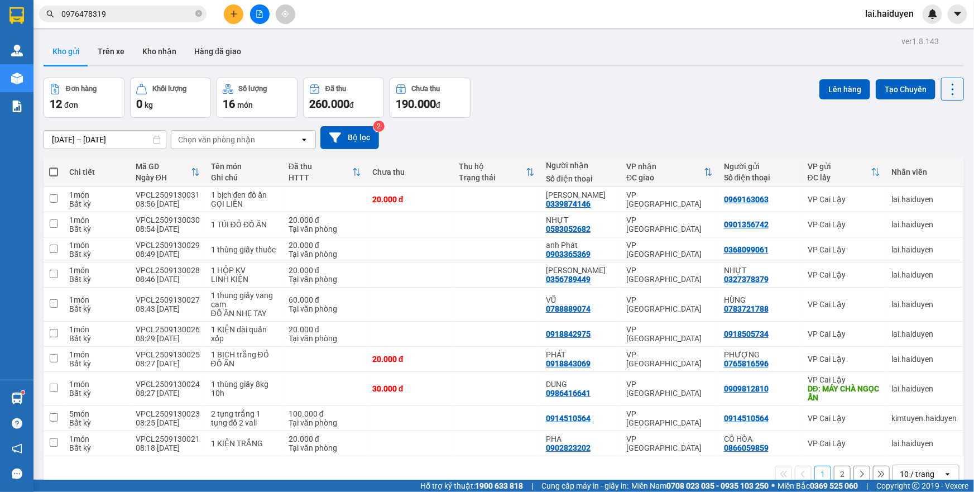
click at [169, 16] on input "0976478319" at bounding box center [127, 14] width 132 height 12
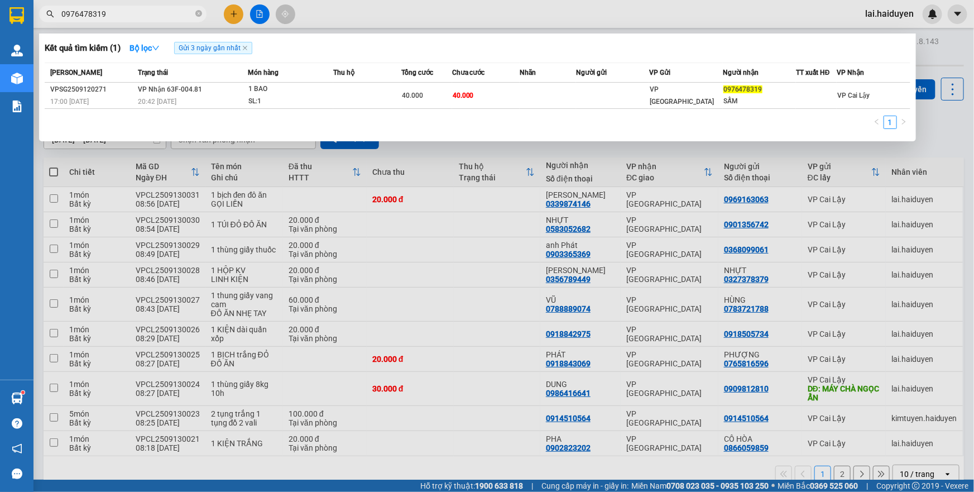
click at [169, 16] on input "0976478319" at bounding box center [127, 14] width 132 height 12
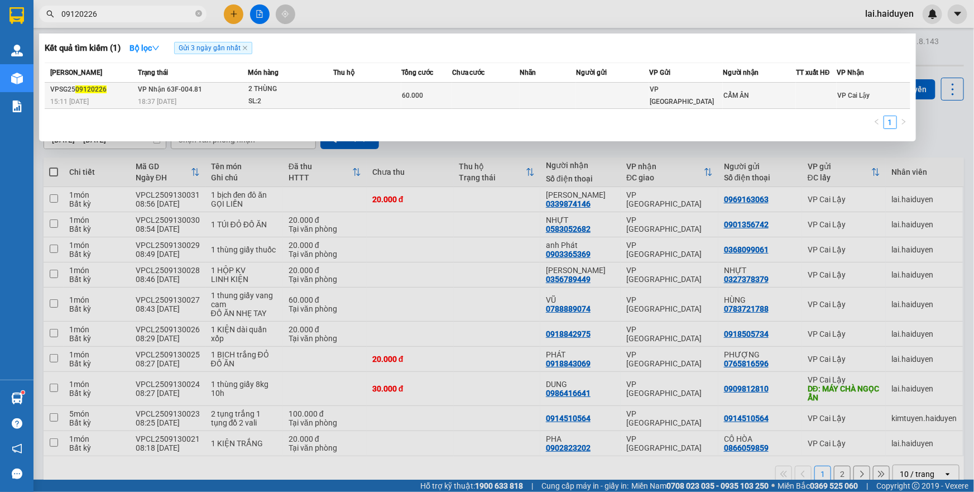
type input "09120226"
click at [568, 104] on td at bounding box center [548, 96] width 56 height 26
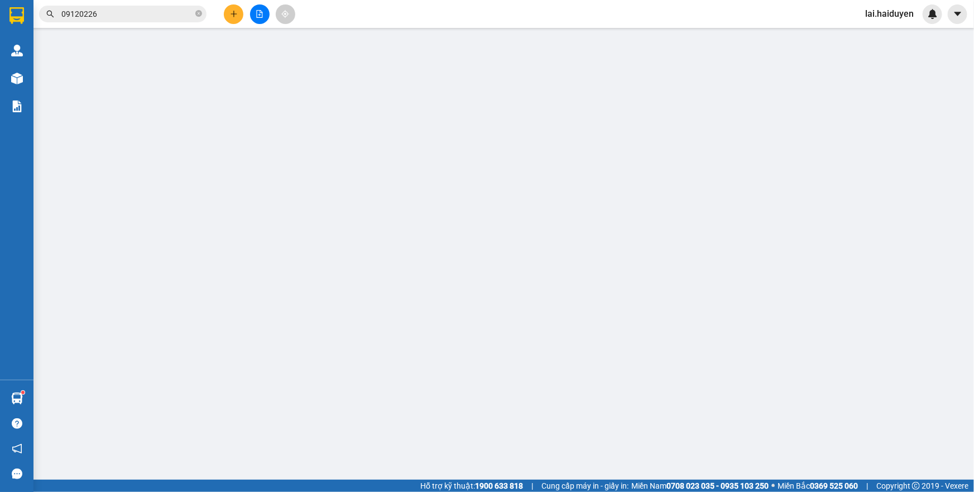
type input "CẨM ÂN"
type input "60.000"
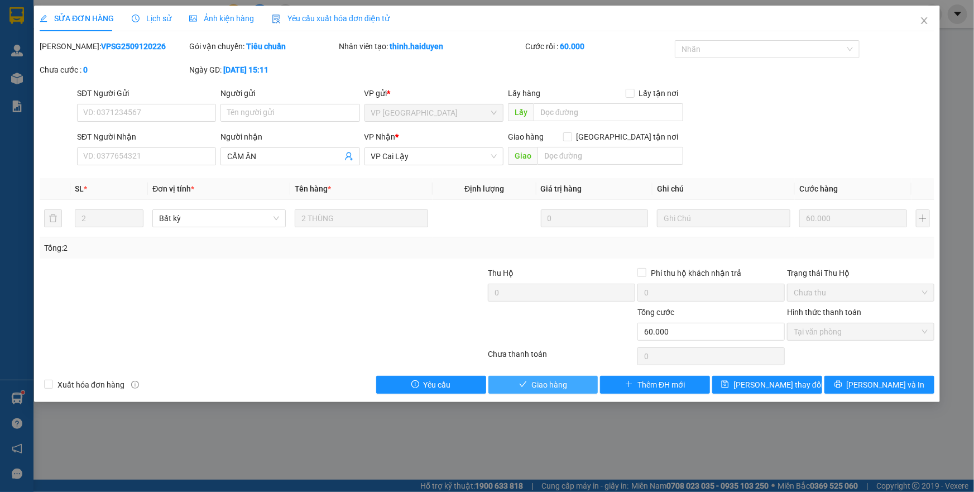
click at [555, 384] on span "Giao hàng" at bounding box center [549, 384] width 36 height 12
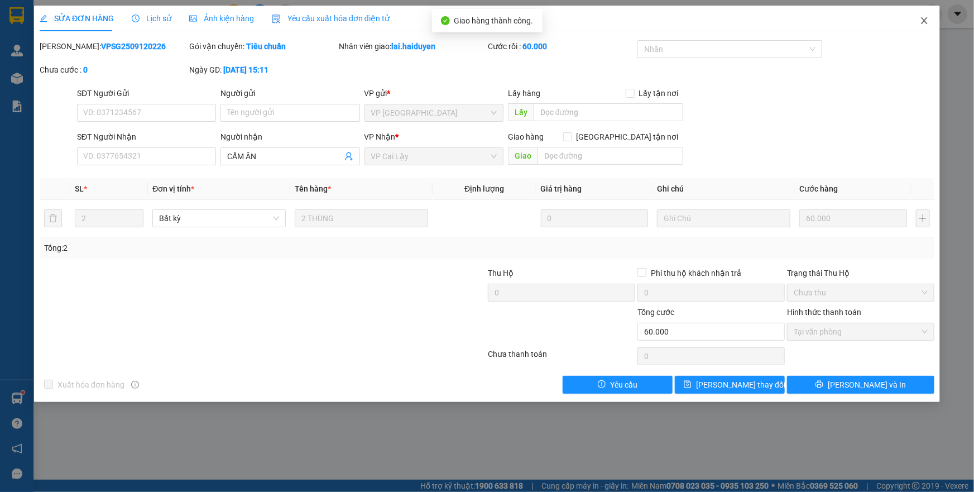
click at [925, 22] on icon "close" at bounding box center [924, 20] width 6 height 7
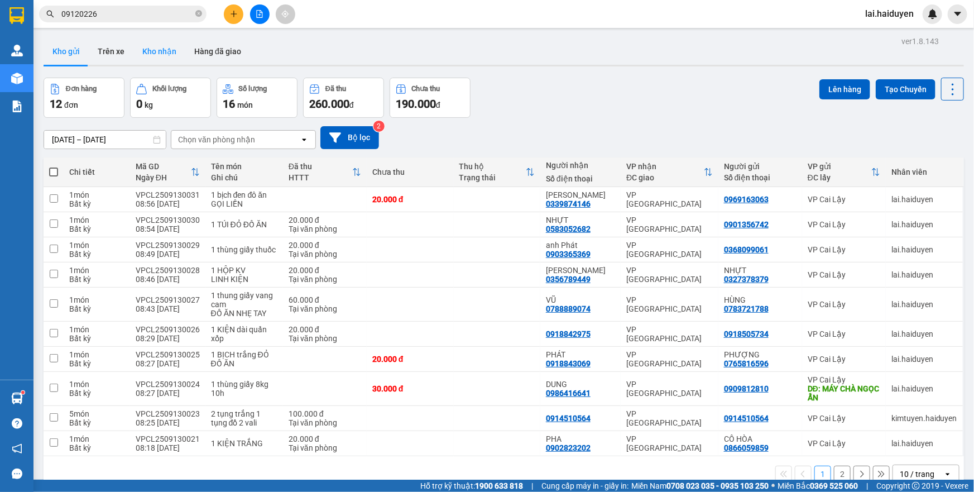
click at [143, 55] on button "Kho nhận" at bounding box center [159, 51] width 52 height 27
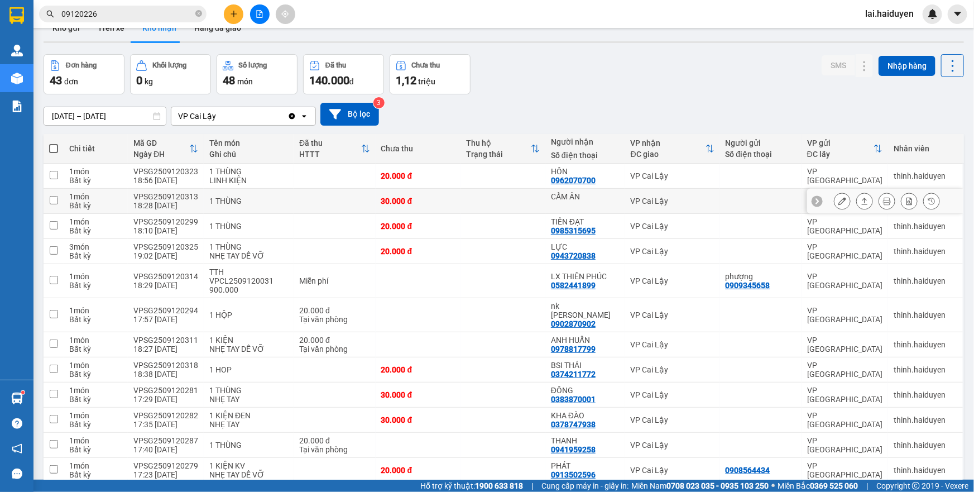
scroll to position [18, 0]
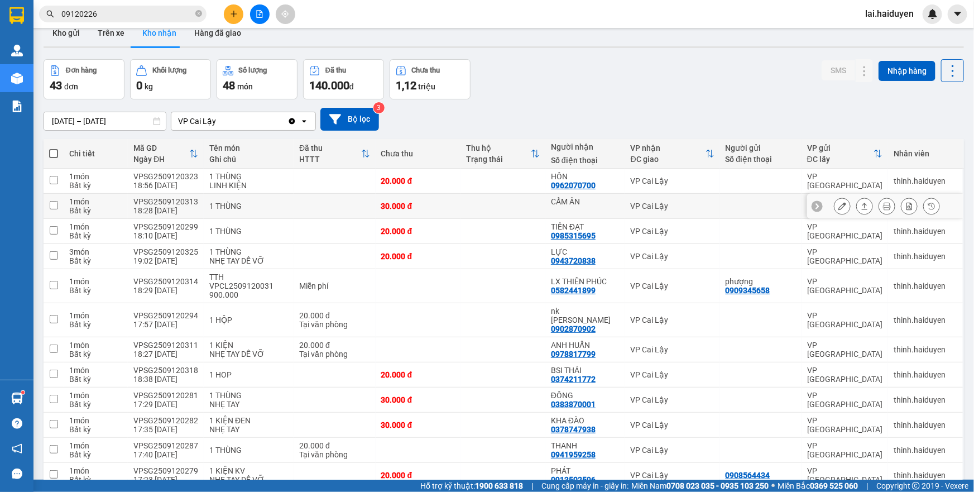
click at [502, 205] on td at bounding box center [503, 206] width 85 height 25
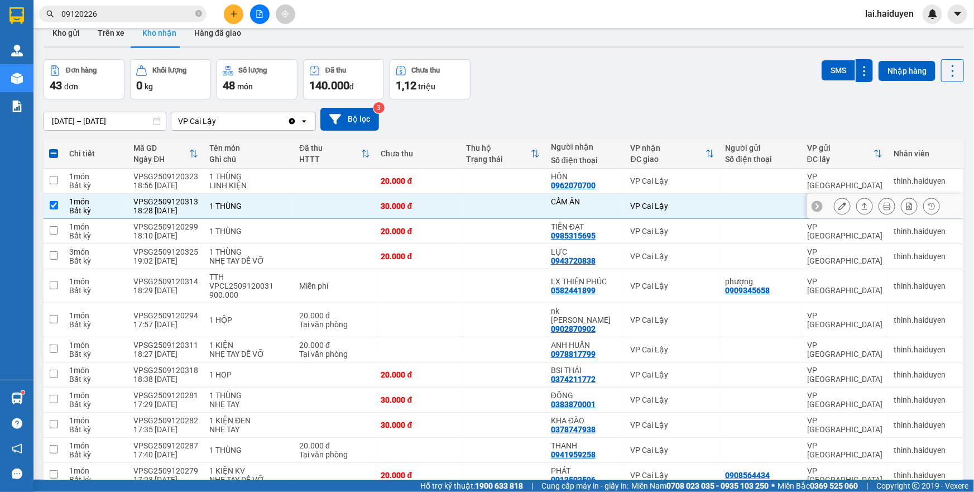
click at [502, 205] on td at bounding box center [503, 206] width 85 height 25
checkbox input "false"
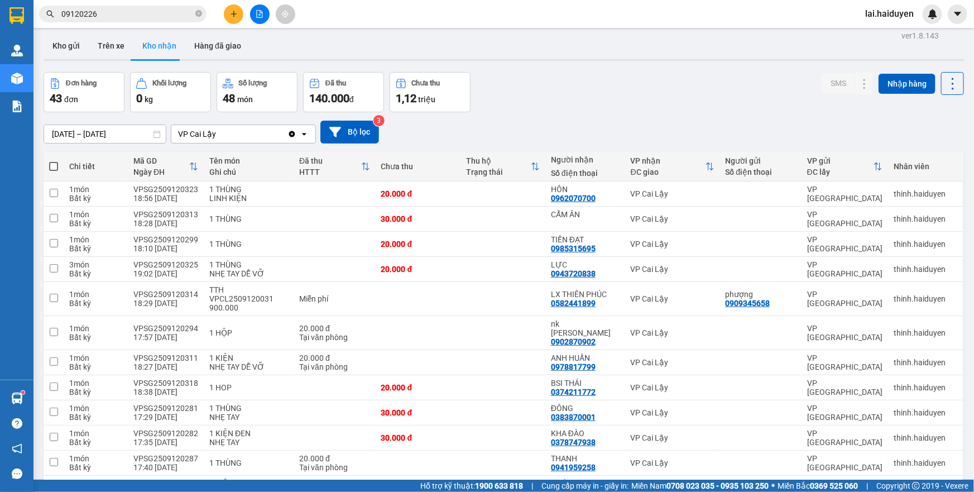
scroll to position [0, 0]
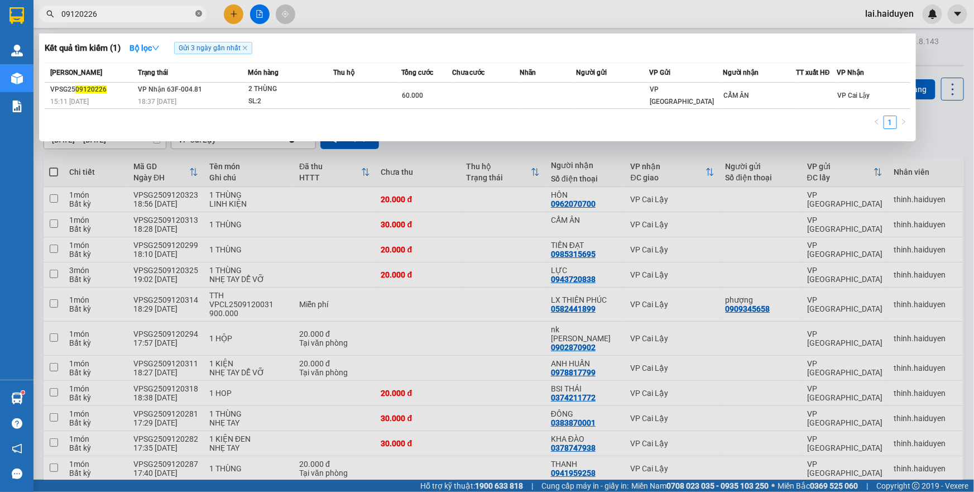
click at [195, 15] on icon "close-circle" at bounding box center [198, 13] width 7 height 7
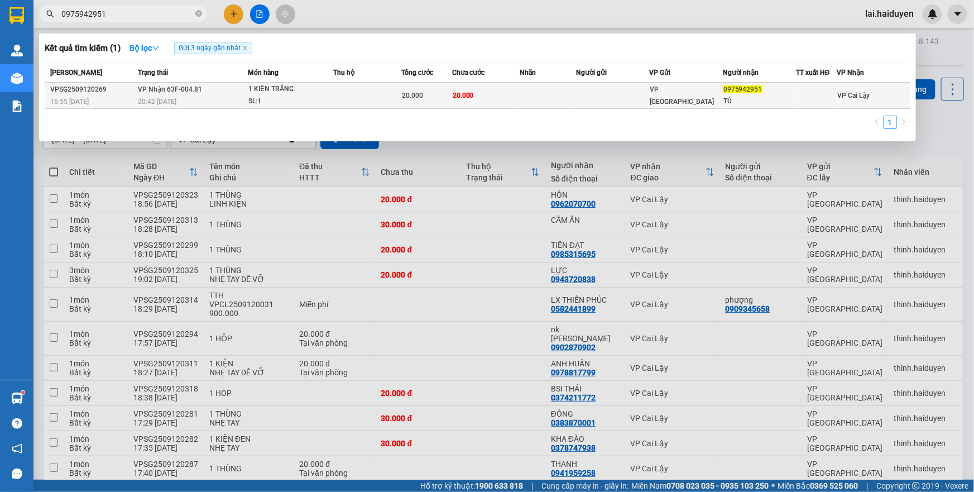
type input "0975942951"
click at [304, 89] on div "1 KIỆN TRẮNG" at bounding box center [290, 89] width 84 height 12
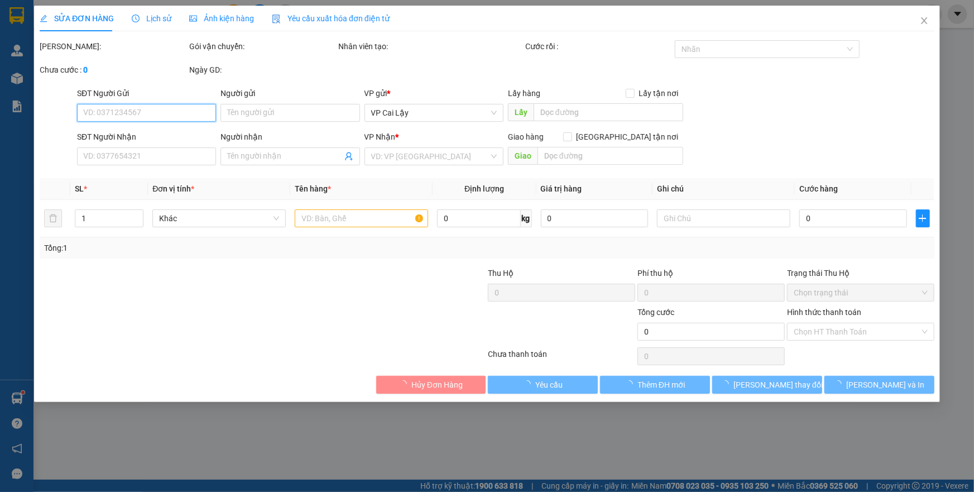
type input "0975942951"
type input "TÚ"
type input "20.000"
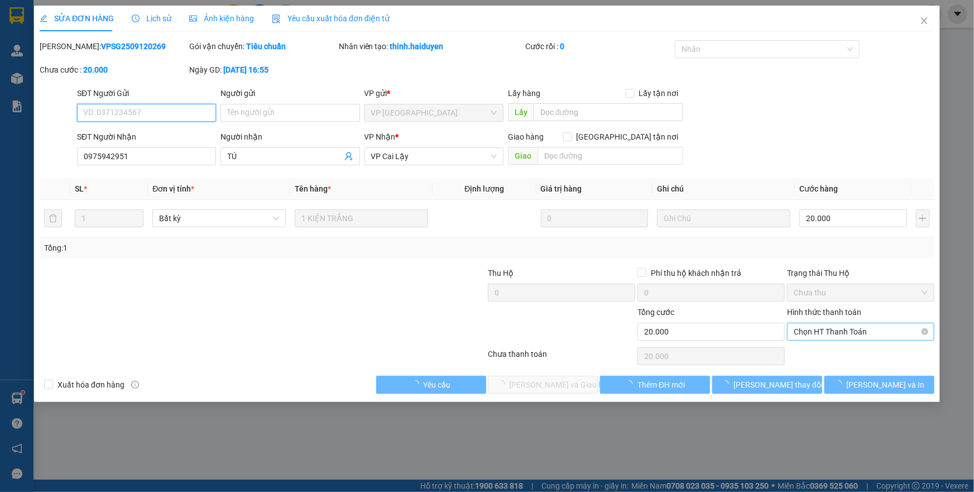
click at [827, 340] on div "Chọn HT Thanh Toán" at bounding box center [860, 332] width 147 height 18
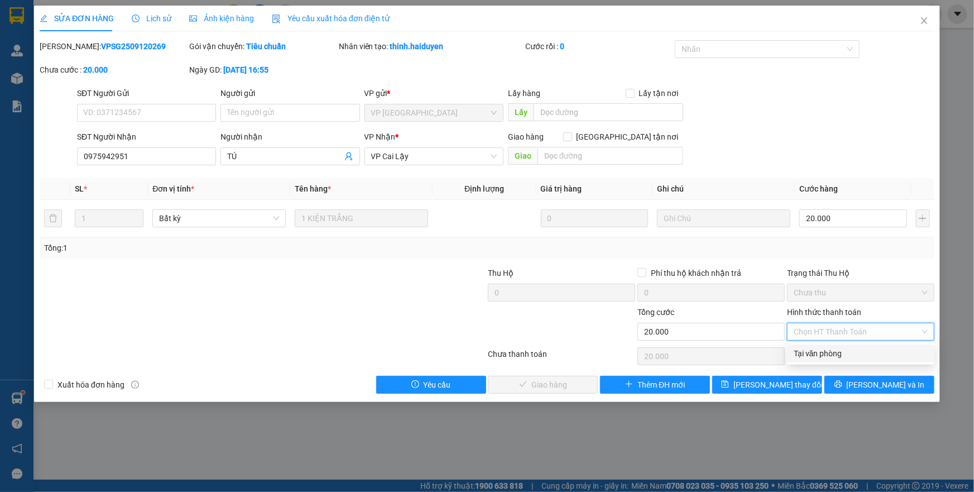
drag, startPoint x: 836, startPoint y: 350, endPoint x: 727, endPoint y: 377, distance: 111.6
click at [836, 351] on div "Tại văn phòng" at bounding box center [861, 353] width 134 height 12
type input "0"
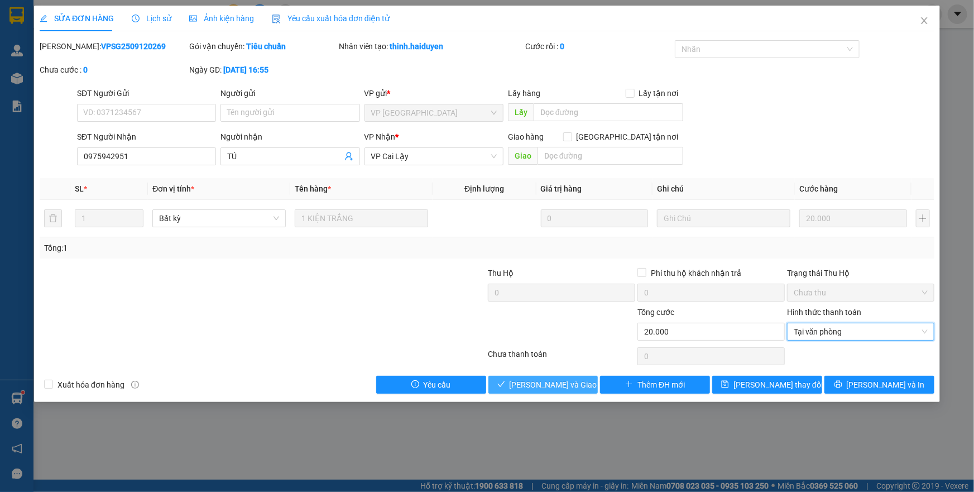
click at [524, 385] on span "[PERSON_NAME] và [PERSON_NAME] hàng" at bounding box center [563, 384] width 107 height 12
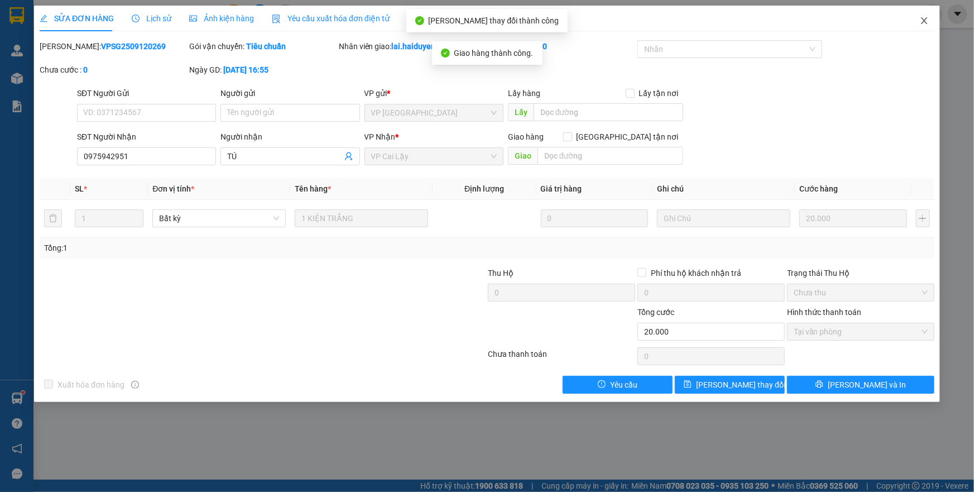
click at [926, 21] on icon "close" at bounding box center [924, 20] width 9 height 9
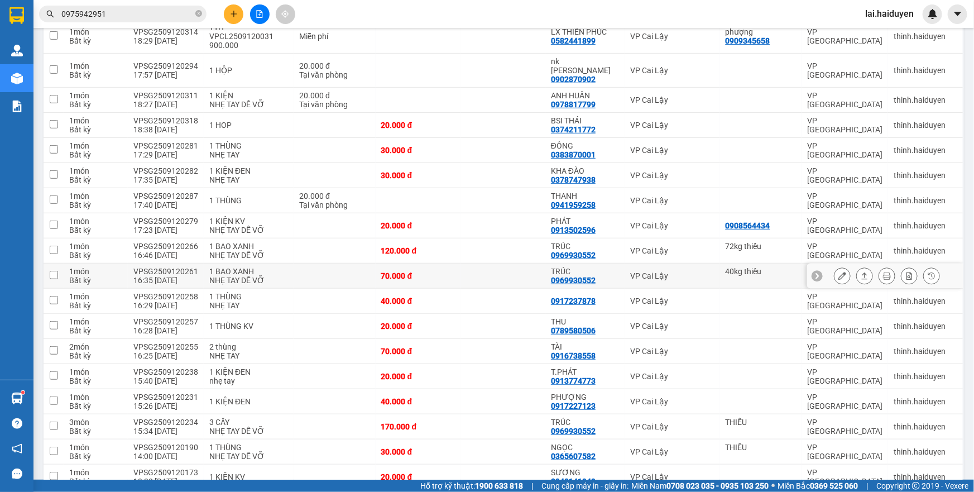
scroll to position [304, 0]
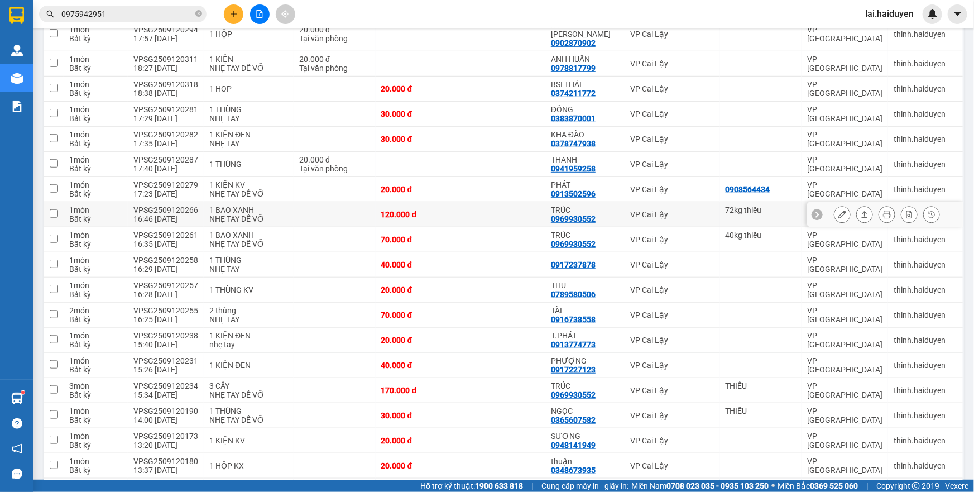
click at [424, 210] on div "120.000 đ" at bounding box center [418, 214] width 74 height 9
checkbox input "true"
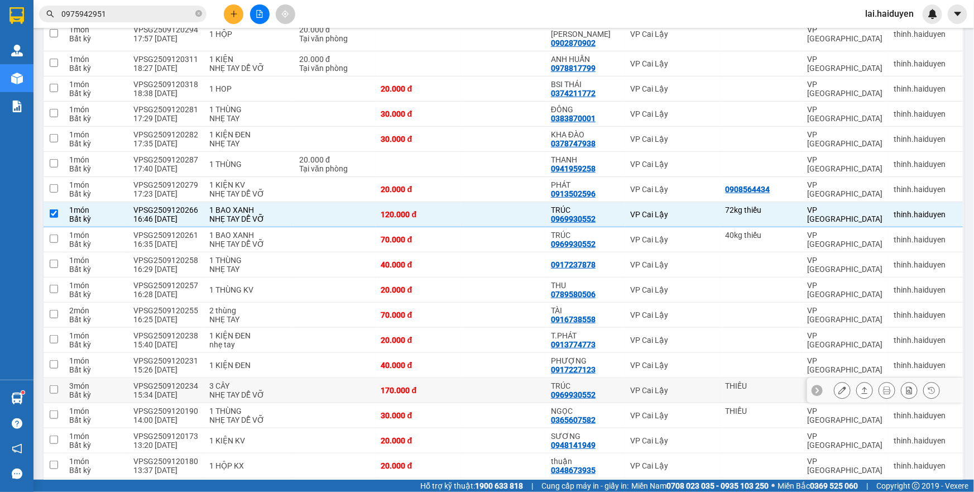
click at [431, 386] on div "170.000 đ" at bounding box center [418, 390] width 74 height 9
checkbox input "true"
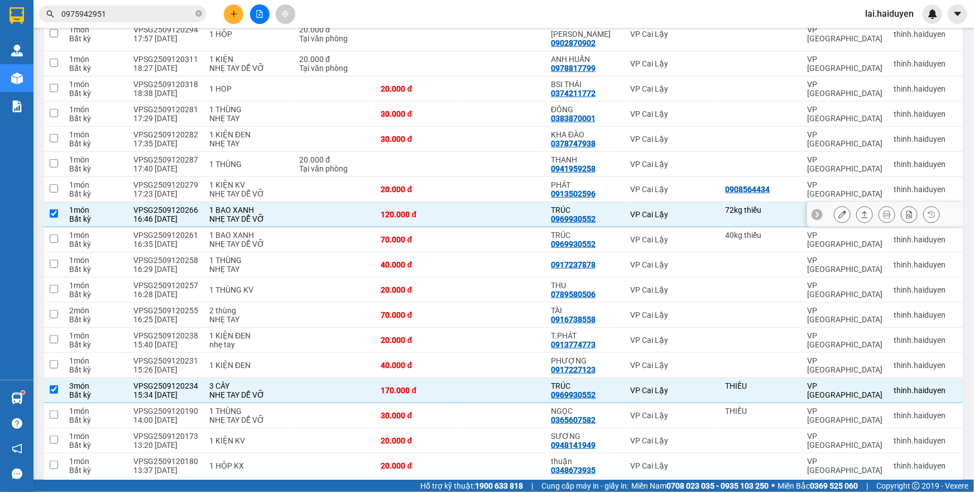
click at [503, 202] on td at bounding box center [503, 214] width 85 height 25
checkbox input "false"
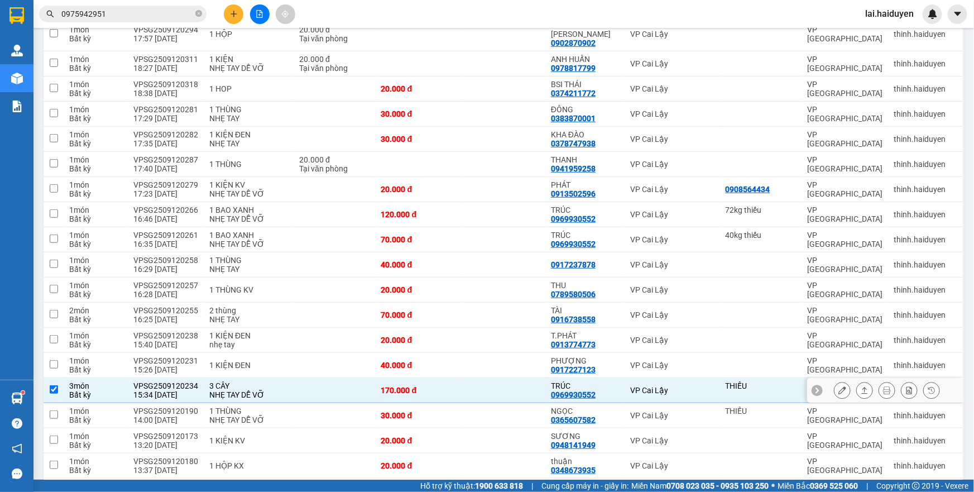
click at [496, 378] on td at bounding box center [503, 390] width 85 height 25
checkbox input "false"
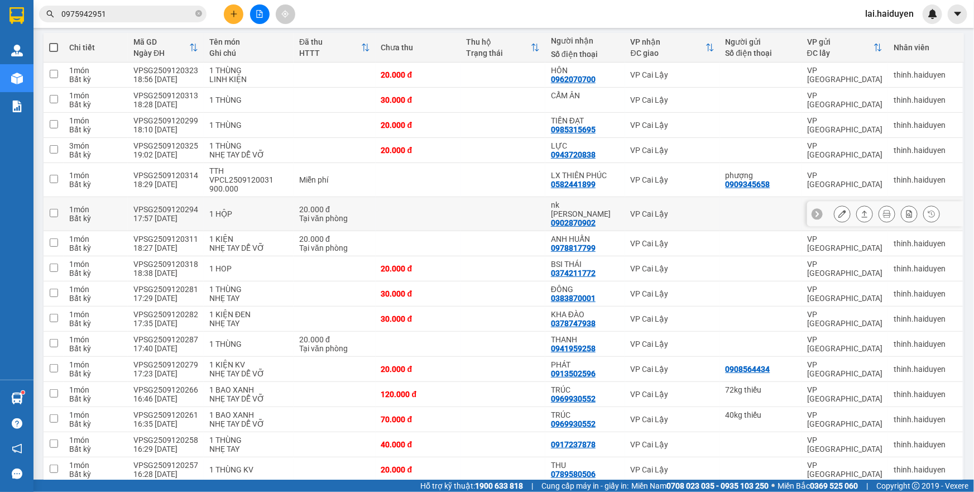
scroll to position [101, 0]
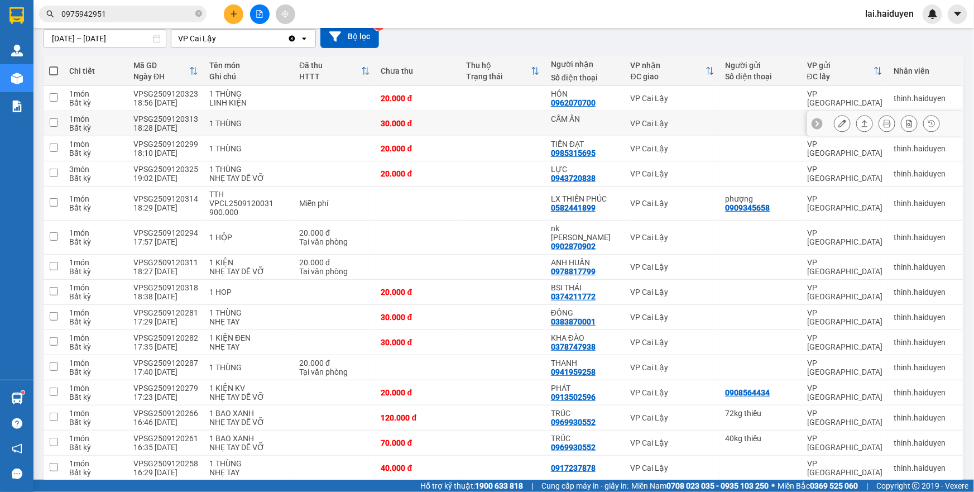
click at [521, 127] on td at bounding box center [503, 123] width 85 height 25
checkbox input "true"
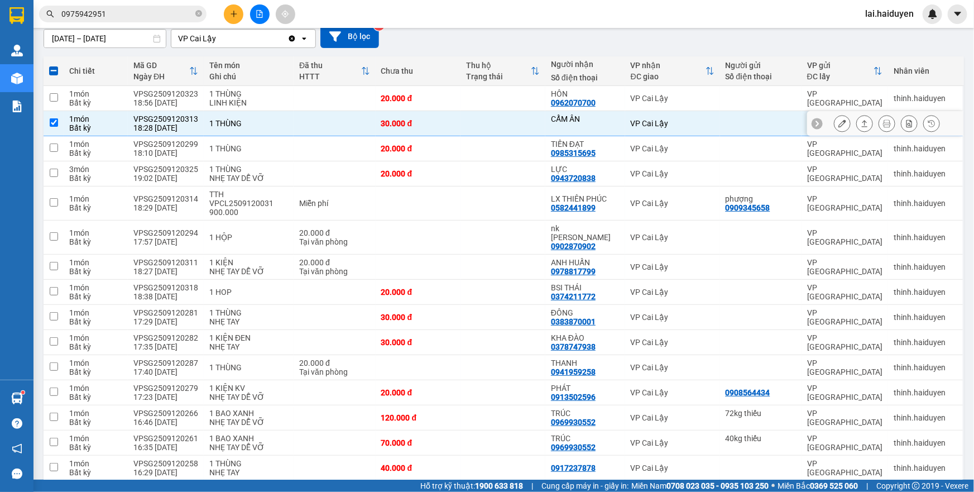
click at [838, 122] on icon at bounding box center [842, 123] width 8 height 8
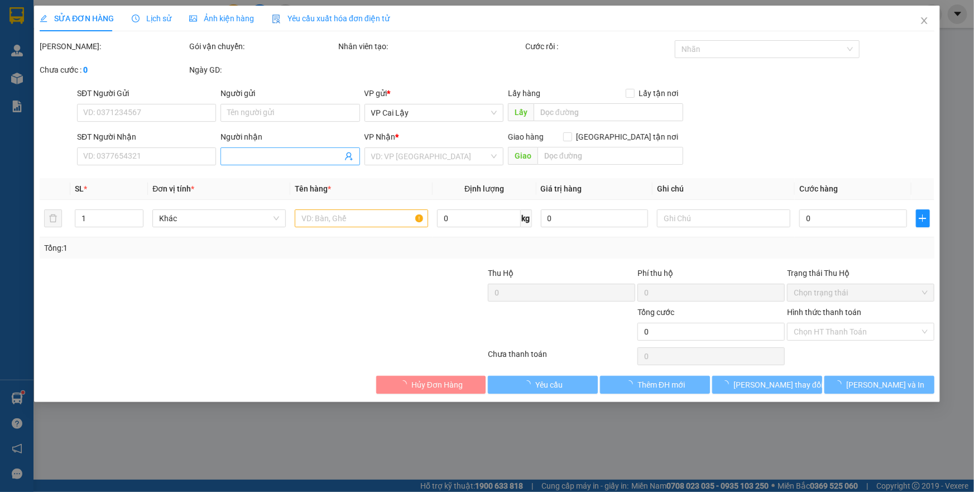
type input "CẨM ÂN"
type input "30.000"
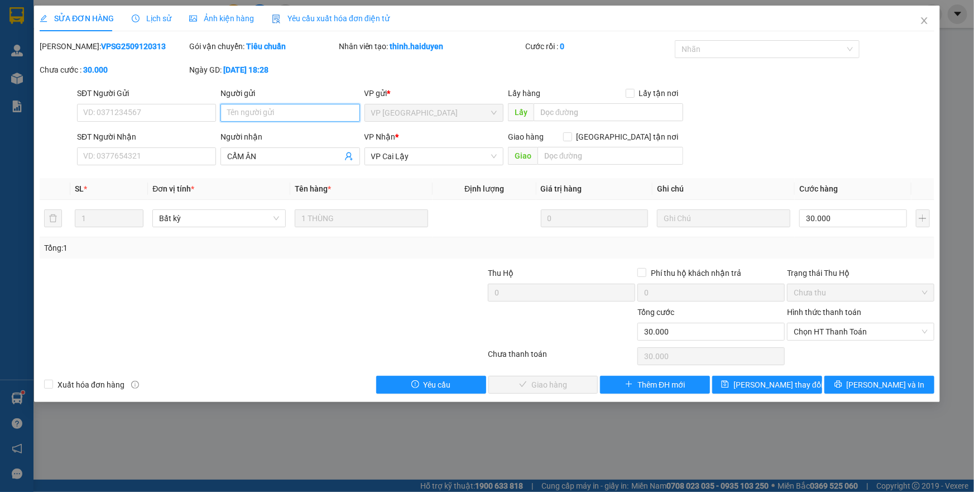
click at [272, 121] on input "Người gửi" at bounding box center [290, 113] width 139 height 18
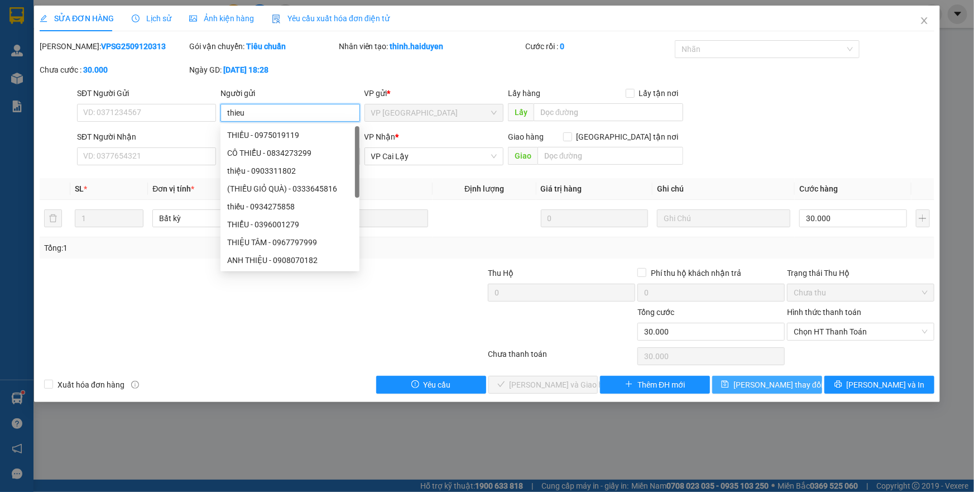
type input "thieu"
click at [729, 382] on icon "save" at bounding box center [725, 384] width 8 height 8
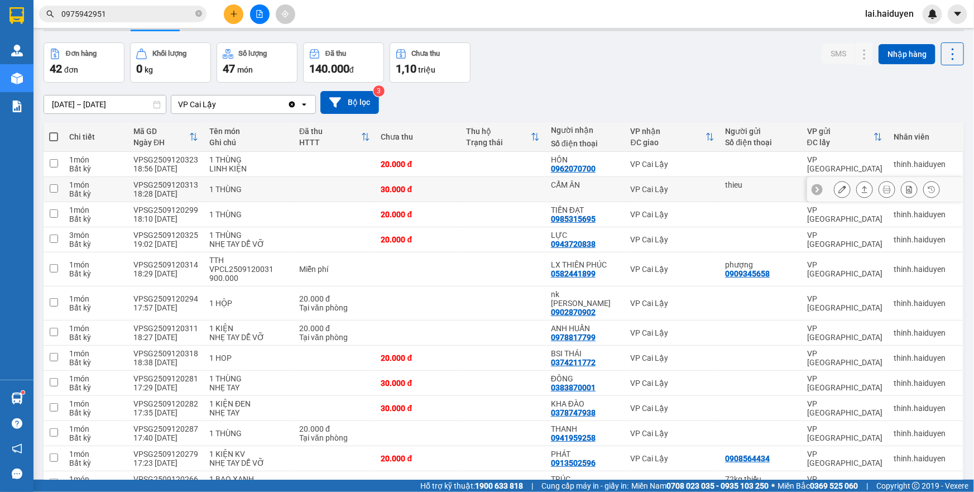
scroll to position [101, 0]
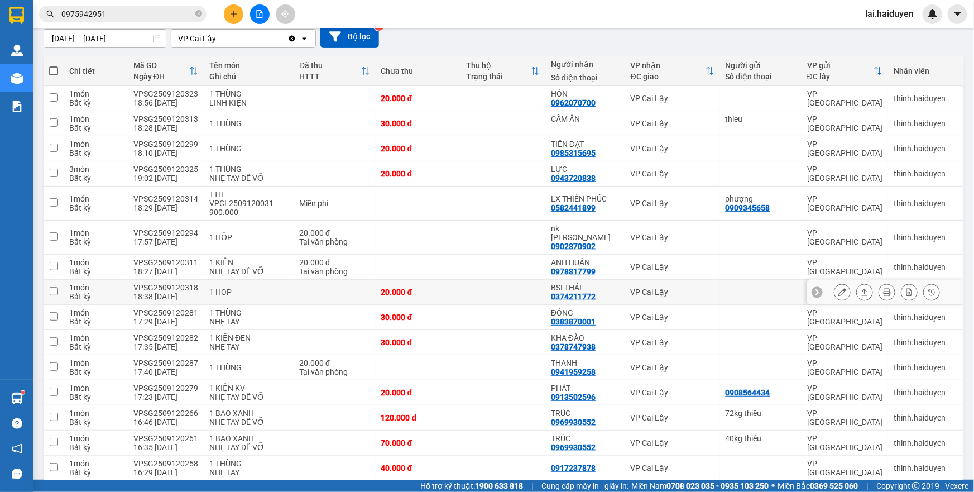
click at [536, 280] on td at bounding box center [503, 292] width 85 height 25
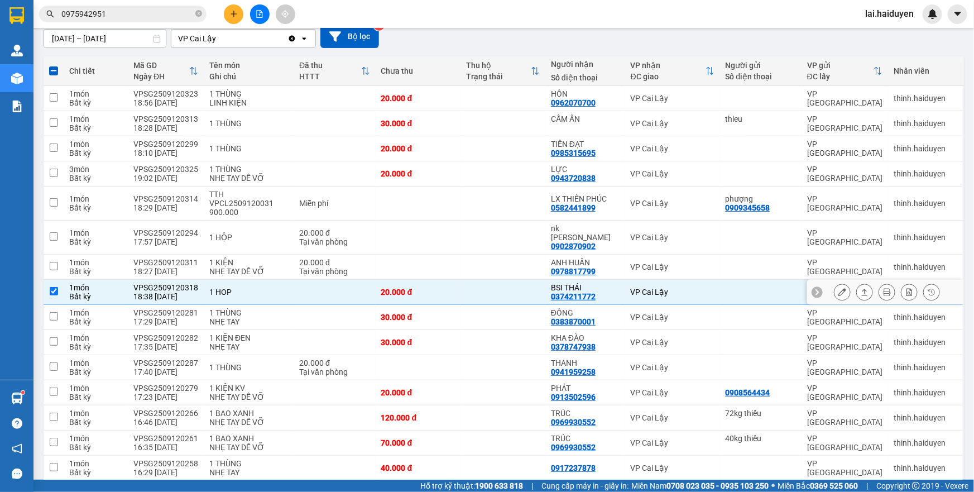
click at [536, 280] on td at bounding box center [503, 292] width 85 height 25
checkbox input "false"
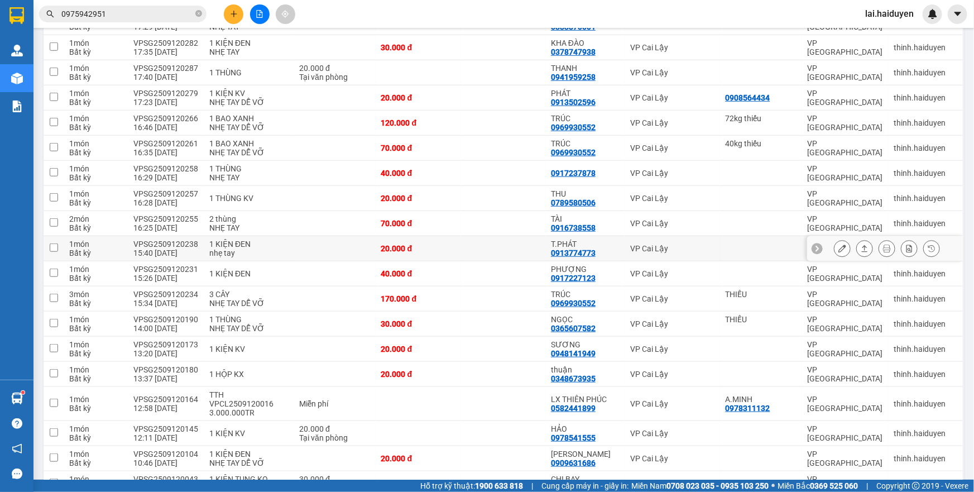
scroll to position [406, 0]
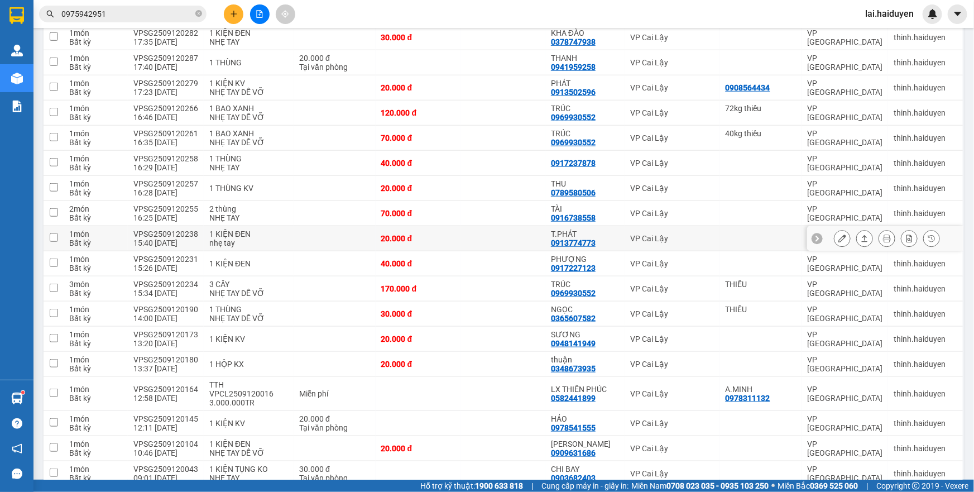
click at [527, 226] on td at bounding box center [503, 238] width 85 height 25
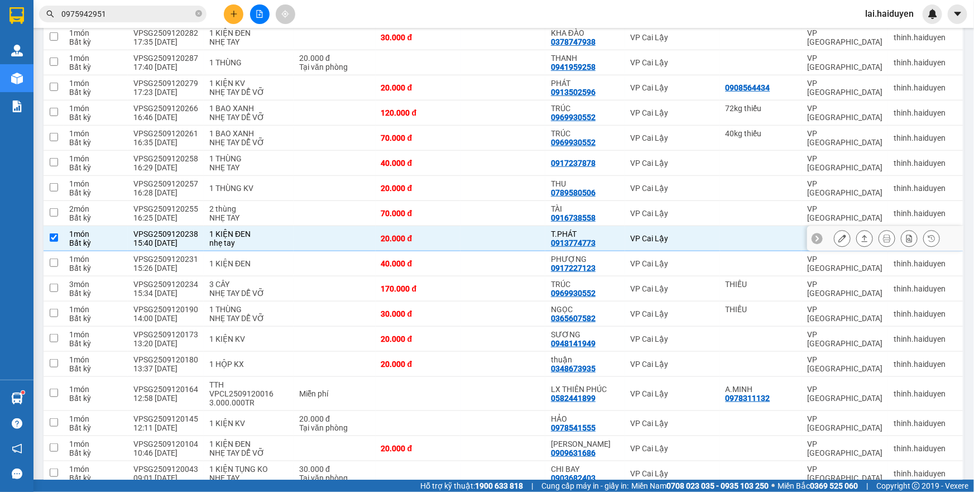
click at [527, 226] on td at bounding box center [503, 238] width 85 height 25
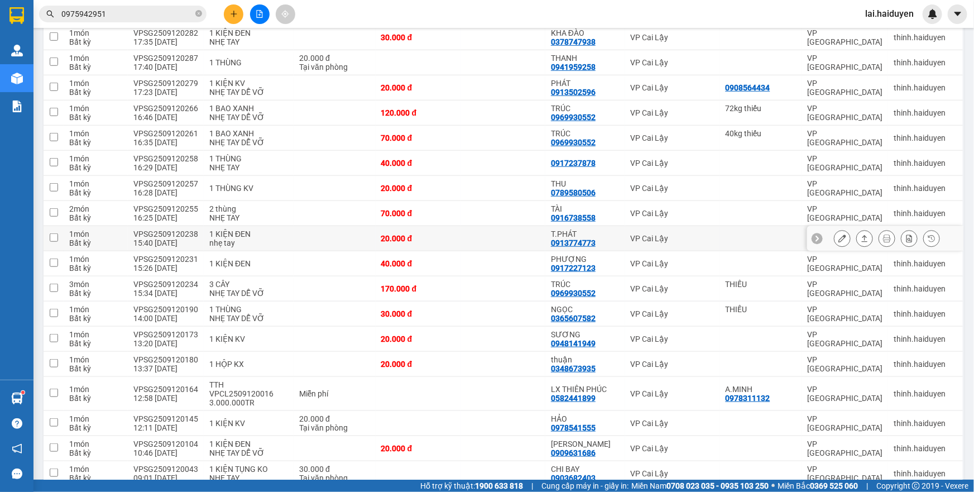
click at [519, 226] on td at bounding box center [503, 238] width 85 height 25
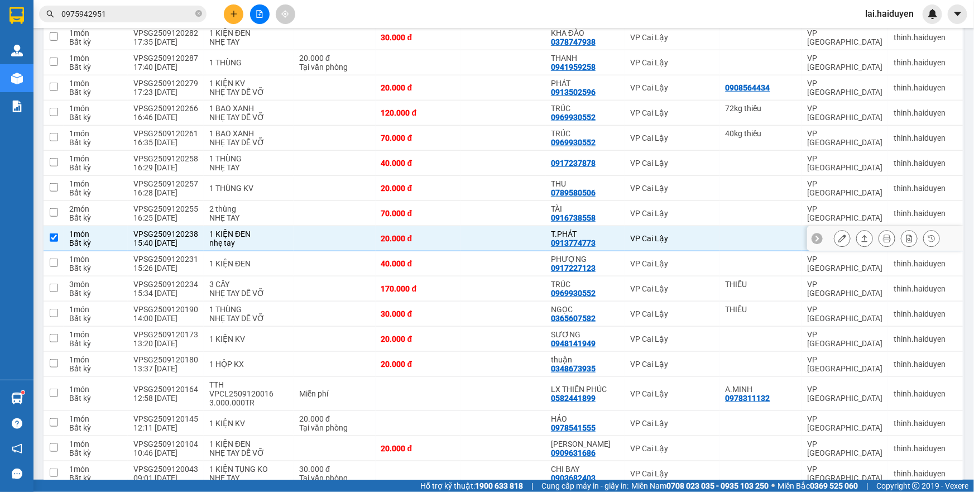
click at [520, 226] on td at bounding box center [503, 238] width 85 height 25
checkbox input "false"
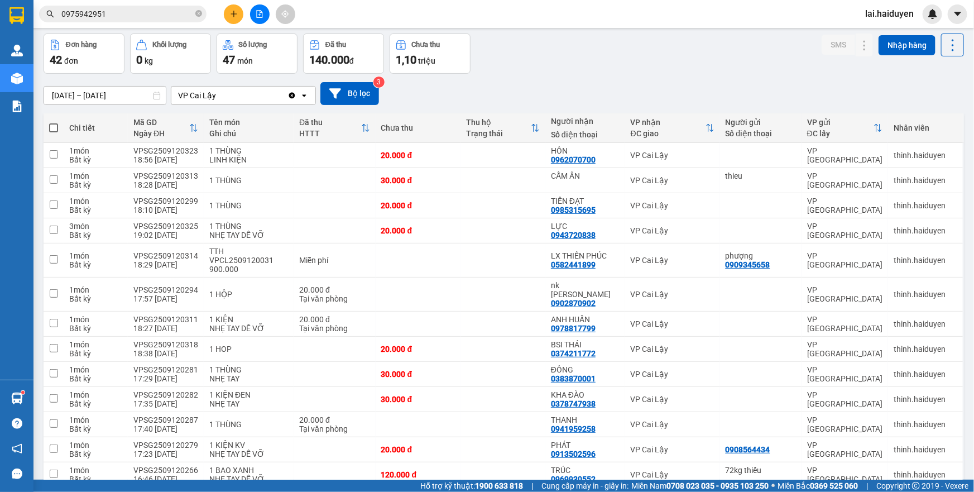
scroll to position [0, 0]
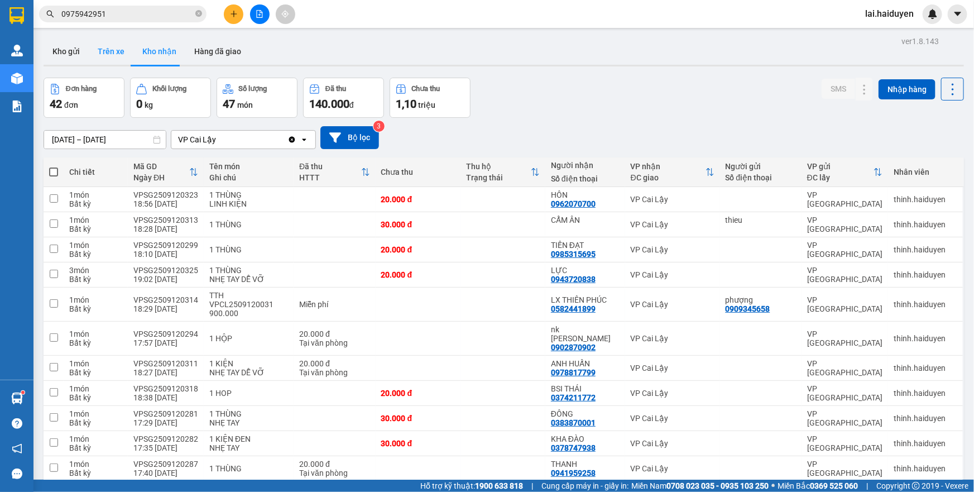
click at [99, 54] on button "Trên xe" at bounding box center [111, 51] width 45 height 27
type input "[DATE] – [DATE]"
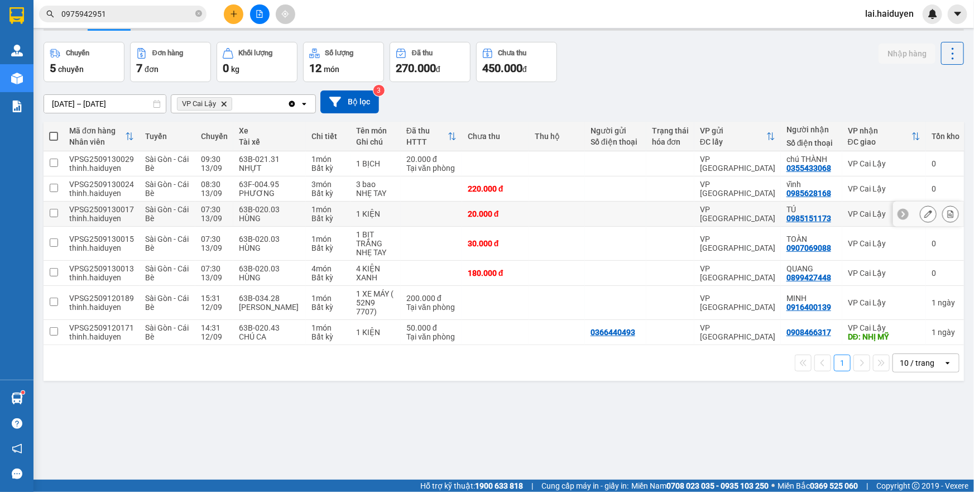
scroll to position [51, 0]
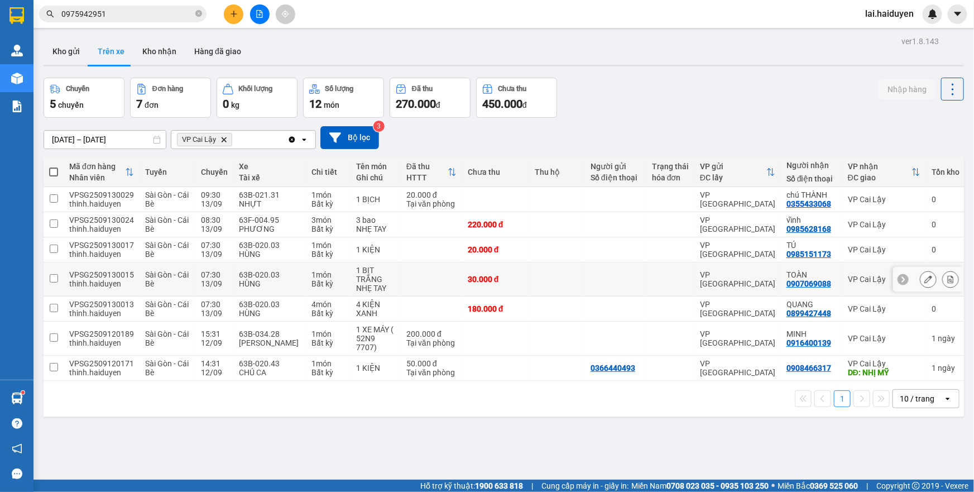
scroll to position [51, 0]
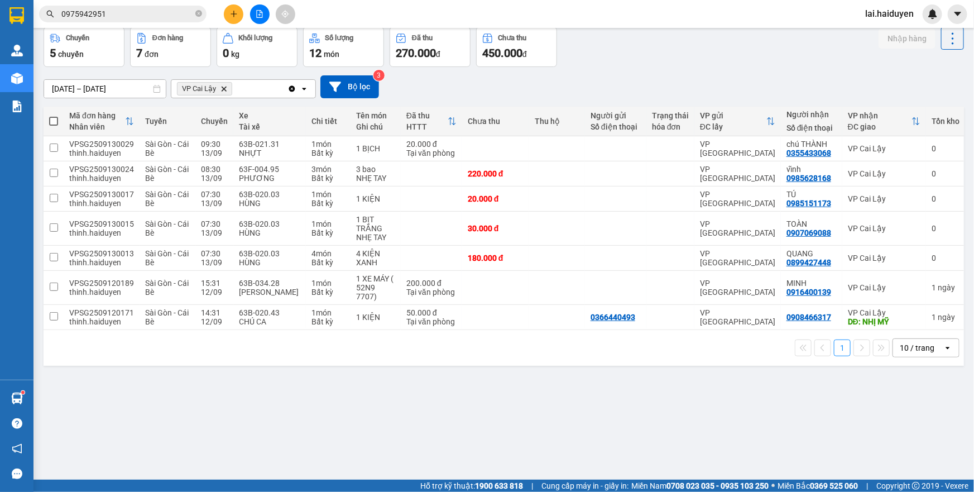
click at [160, 16] on input "0975942951" at bounding box center [127, 14] width 132 height 12
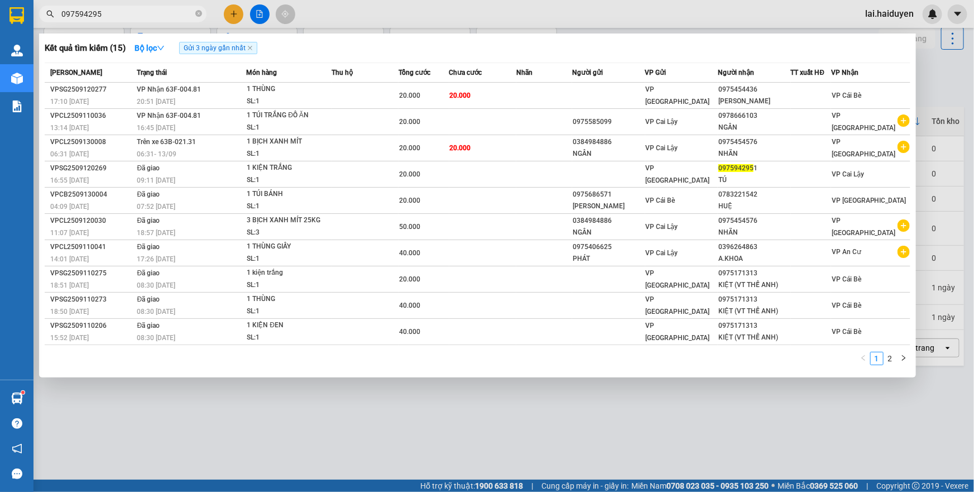
type input "0975942951"
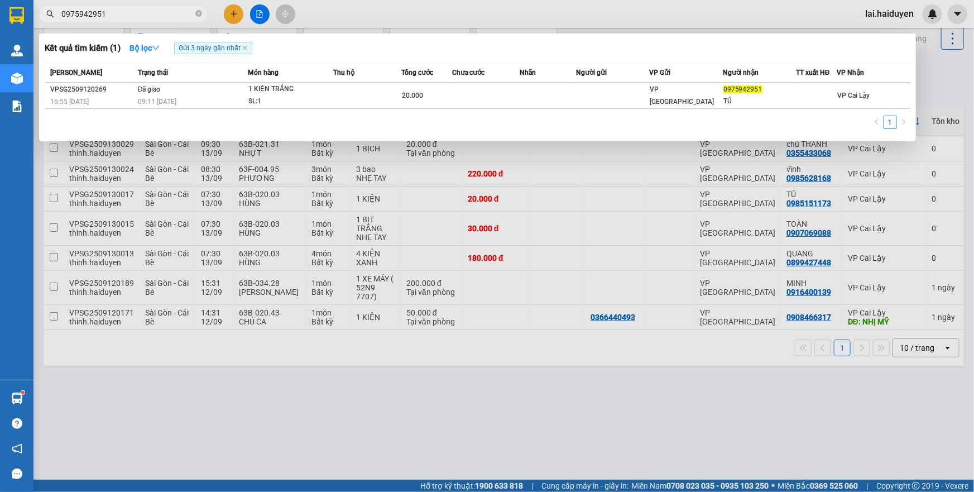
click at [441, 13] on div at bounding box center [487, 246] width 974 height 492
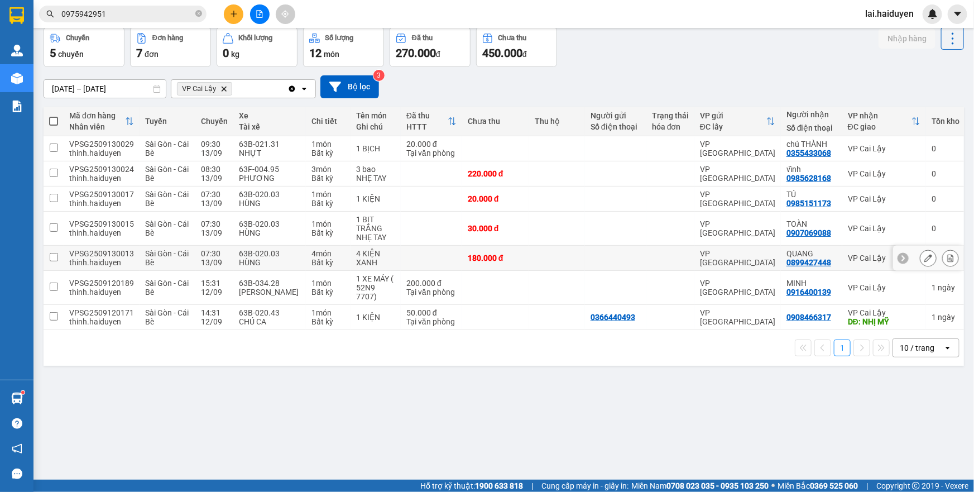
click at [520, 256] on td "180.000 đ" at bounding box center [495, 258] width 67 height 25
checkbox input "true"
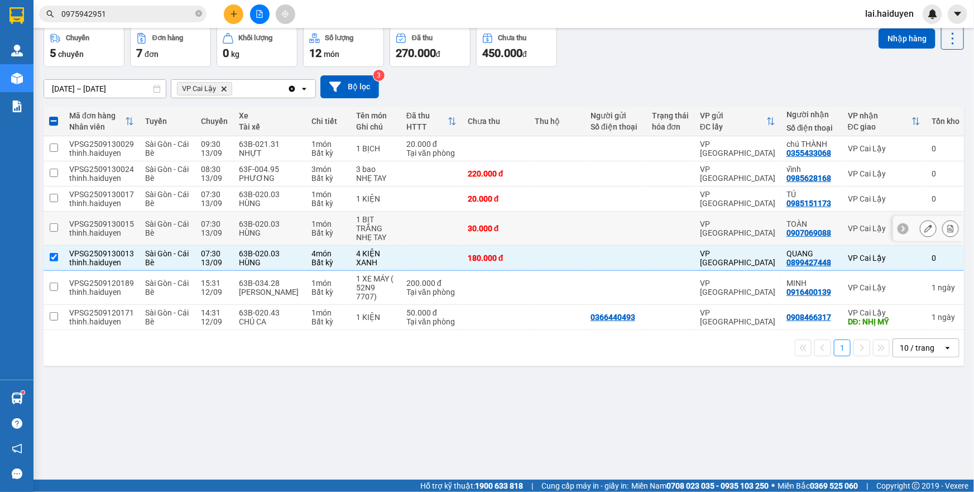
click at [546, 228] on td at bounding box center [557, 229] width 56 height 34
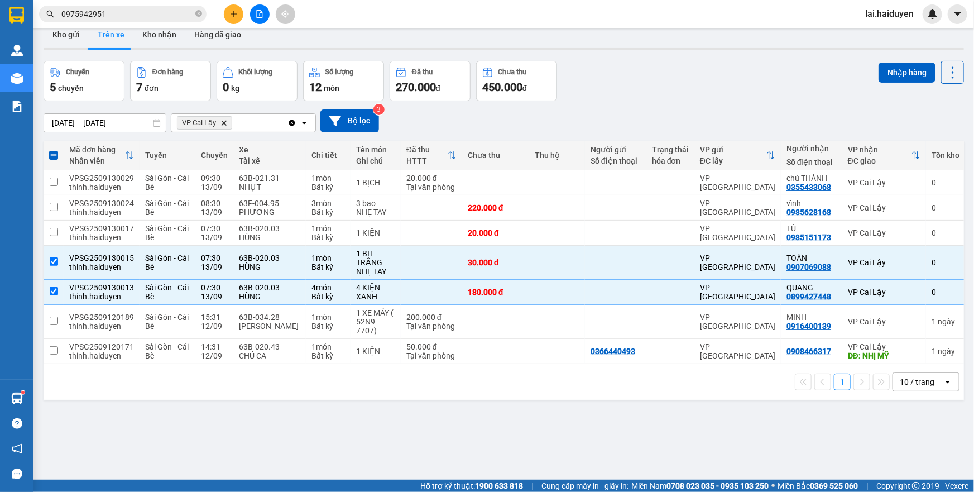
scroll to position [0, 0]
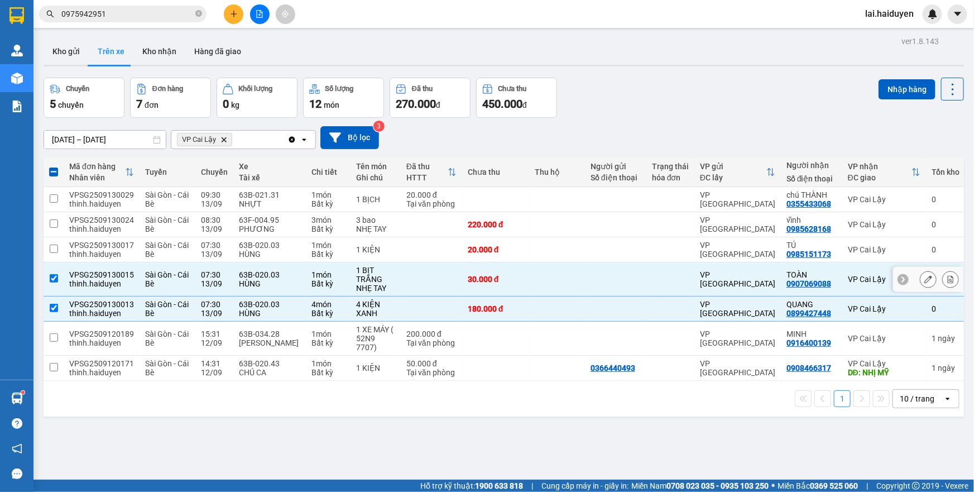
click at [619, 282] on div at bounding box center [616, 279] width 50 height 9
checkbox input "false"
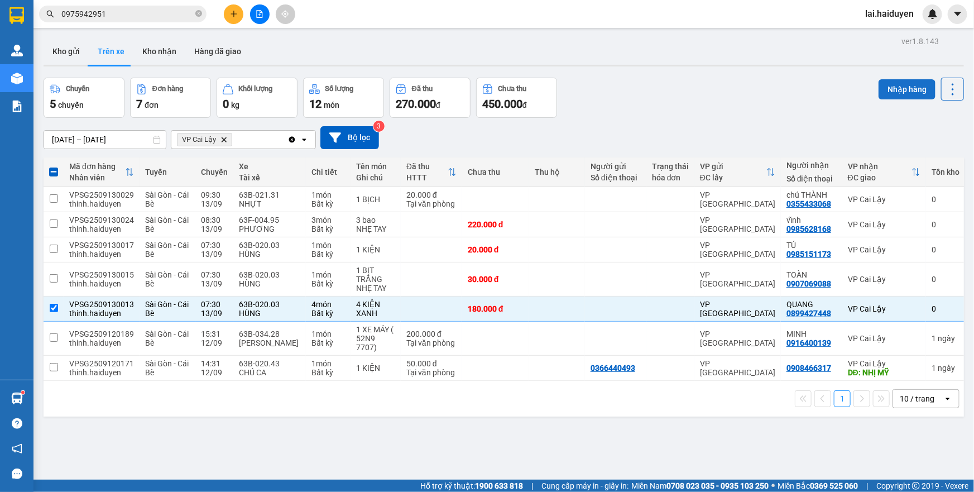
click at [885, 93] on button "Nhập hàng" at bounding box center [907, 89] width 57 height 20
click at [160, 50] on button "Kho nhận" at bounding box center [159, 51] width 52 height 27
type input "[DATE] – [DATE]"
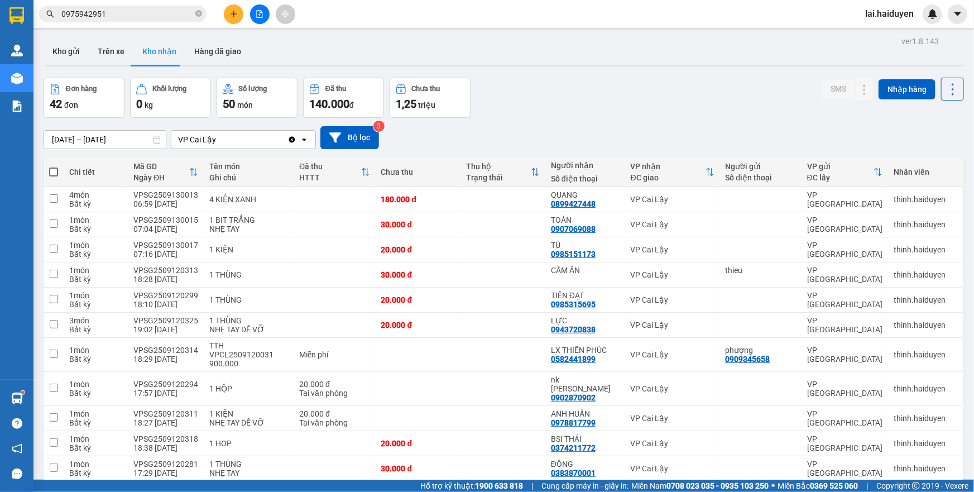
click at [238, 13] on button at bounding box center [234, 14] width 20 height 20
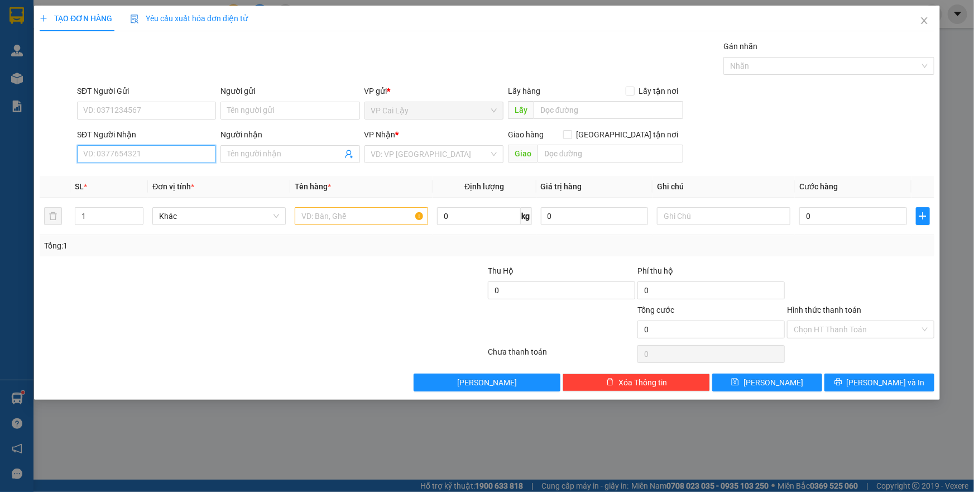
click at [184, 155] on input "SĐT Người Nhận" at bounding box center [146, 154] width 139 height 18
click at [99, 156] on input "0376515137" at bounding box center [146, 154] width 139 height 18
click at [105, 154] on input "0376515137" at bounding box center [146, 154] width 139 height 18
click at [117, 154] on input "0376515137" at bounding box center [146, 154] width 139 height 18
click at [138, 151] on input "0376515137" at bounding box center [146, 154] width 139 height 18
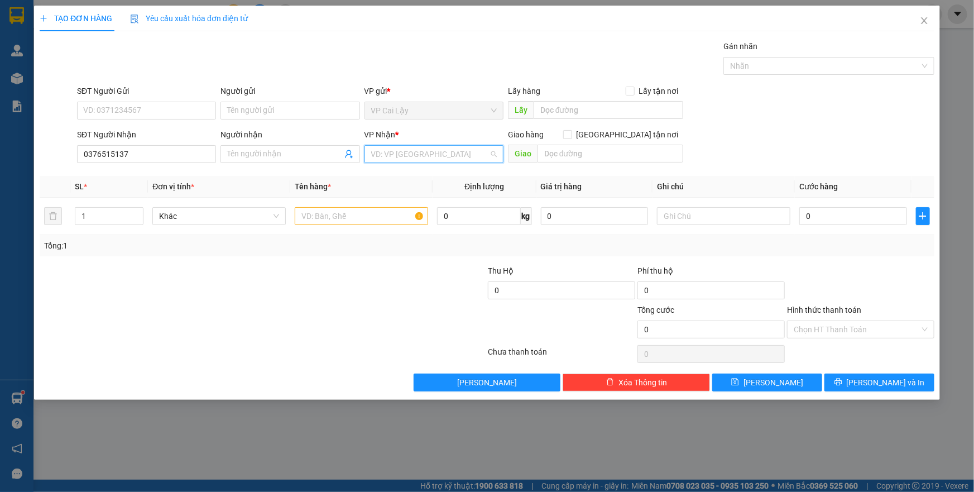
click at [400, 155] on input "search" at bounding box center [430, 154] width 118 height 17
click at [392, 180] on div "VP [GEOGRAPHIC_DATA]" at bounding box center [434, 176] width 126 height 12
click at [121, 155] on input "0376515137" at bounding box center [146, 154] width 139 height 18
type input "0376515177"
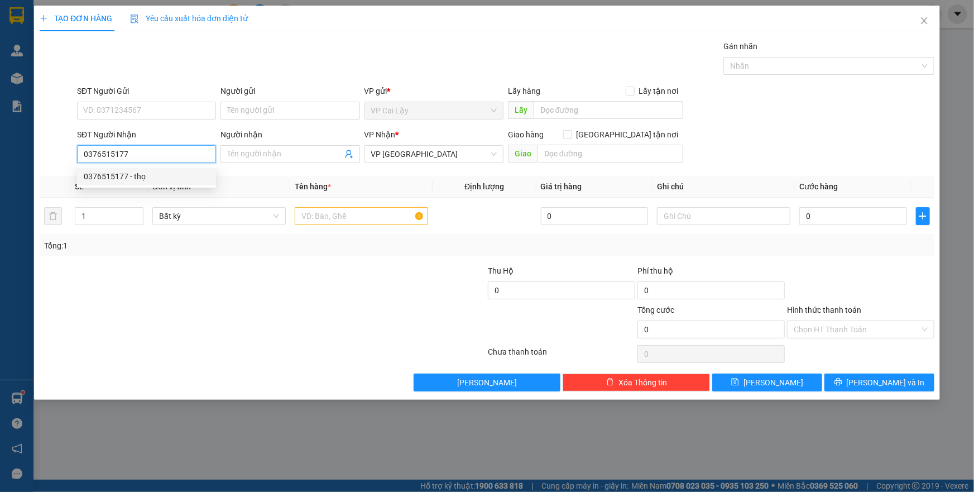
click at [133, 176] on div "0376515177 - thọ" at bounding box center [147, 176] width 126 height 12
type input "thọ"
type input "20.000"
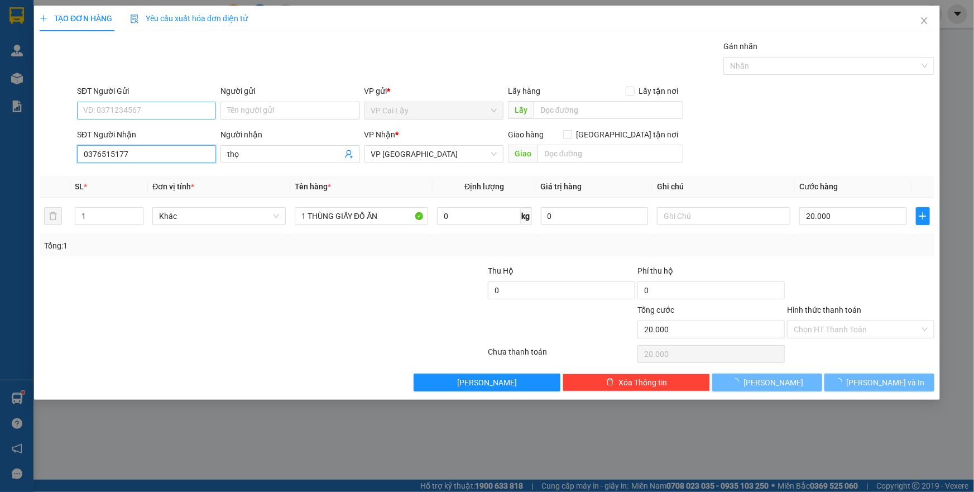
type input "0376515177"
click at [162, 114] on input "SĐT Người Gửi" at bounding box center [146, 111] width 139 height 18
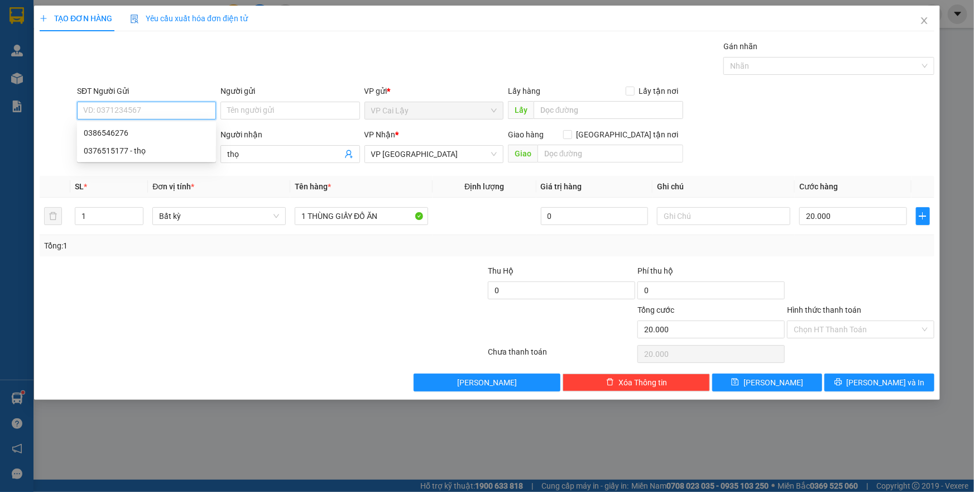
click at [162, 114] on input "SĐT Người Gửi" at bounding box center [146, 111] width 139 height 18
click at [167, 131] on div "0386546276" at bounding box center [147, 133] width 126 height 12
type input "0386546276"
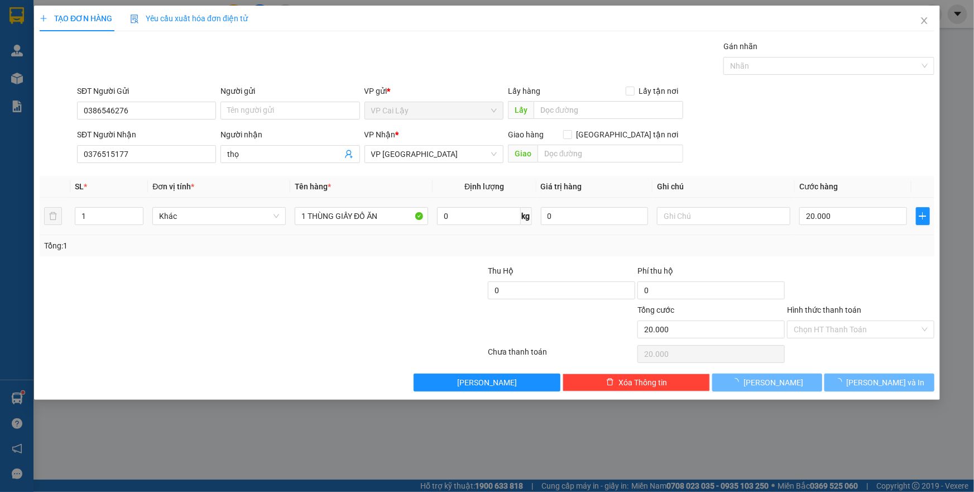
click at [384, 241] on div "Tổng: 1" at bounding box center [487, 245] width 886 height 12
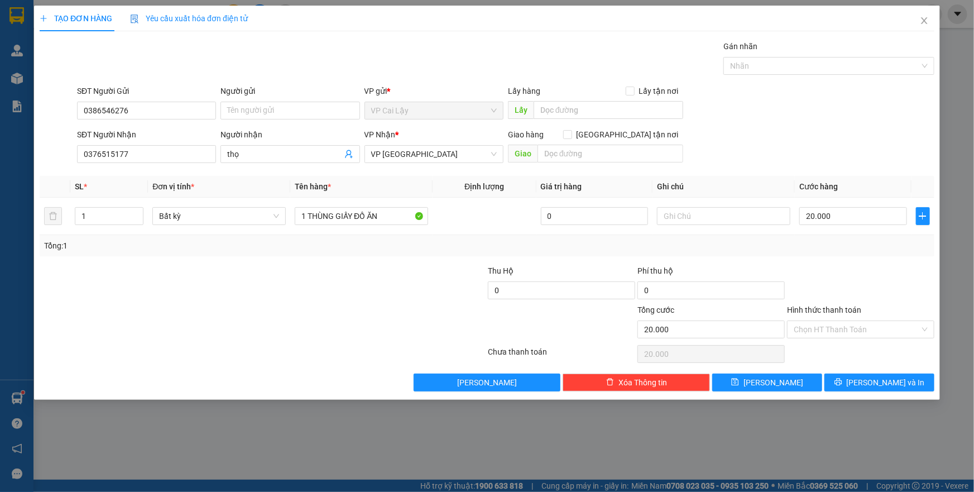
click at [835, 276] on div at bounding box center [861, 284] width 150 height 39
click at [832, 323] on input "Hình thức thanh toán" at bounding box center [857, 329] width 126 height 17
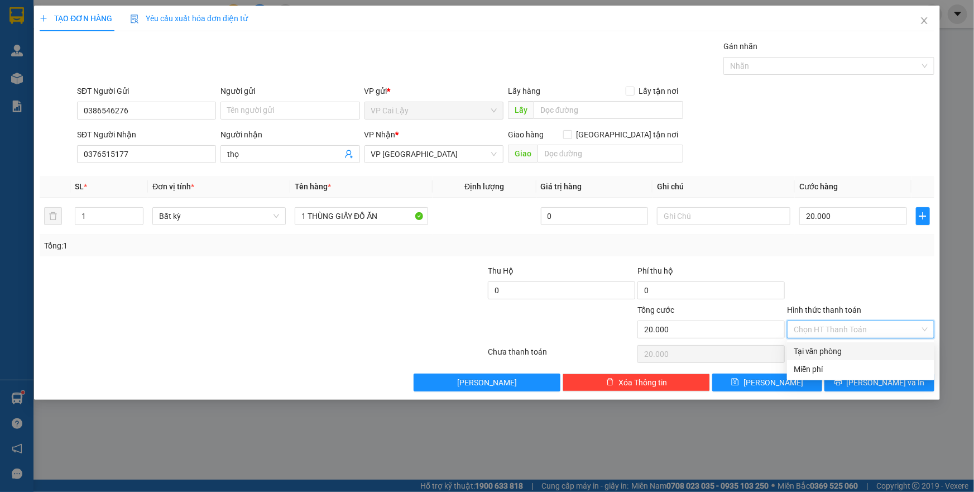
click at [827, 352] on div "Tại văn phòng" at bounding box center [861, 351] width 134 height 12
type input "0"
click at [881, 276] on div at bounding box center [861, 284] width 150 height 39
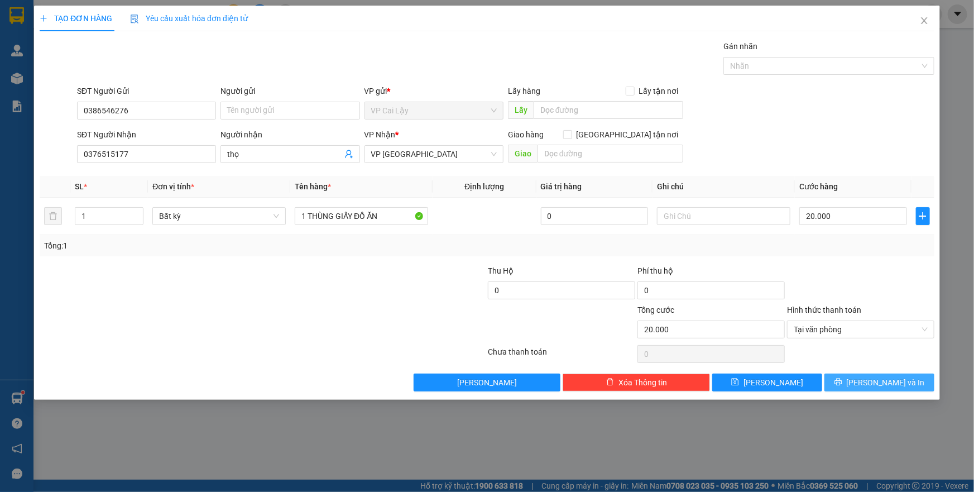
click at [842, 382] on icon "printer" at bounding box center [839, 382] width 8 height 8
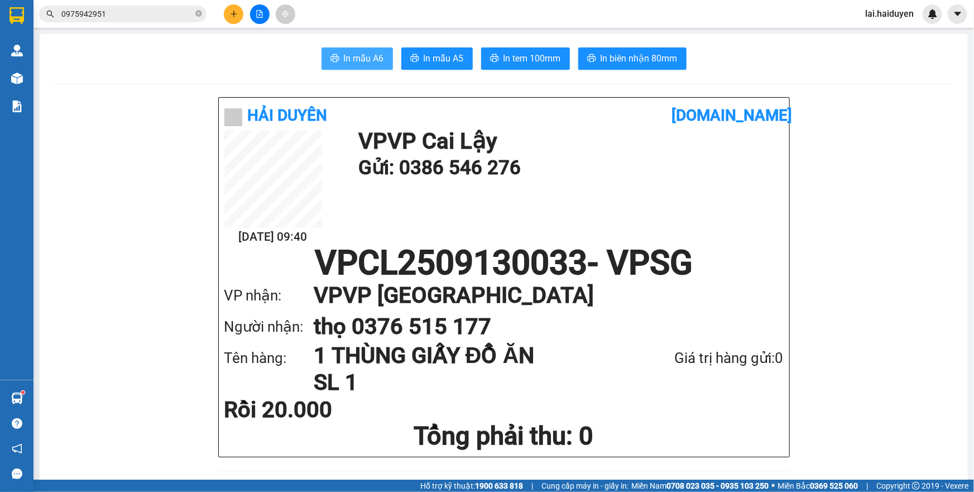
click at [347, 59] on span "In mẫu A6" at bounding box center [364, 58] width 40 height 14
click at [233, 12] on icon "plus" at bounding box center [233, 14] width 1 height 6
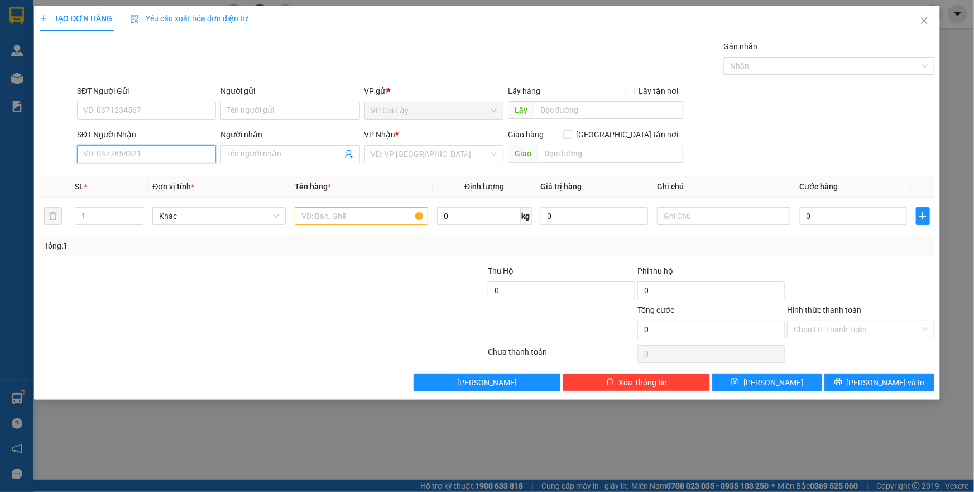
click at [125, 151] on input "SĐT Người Nhận" at bounding box center [146, 154] width 139 height 18
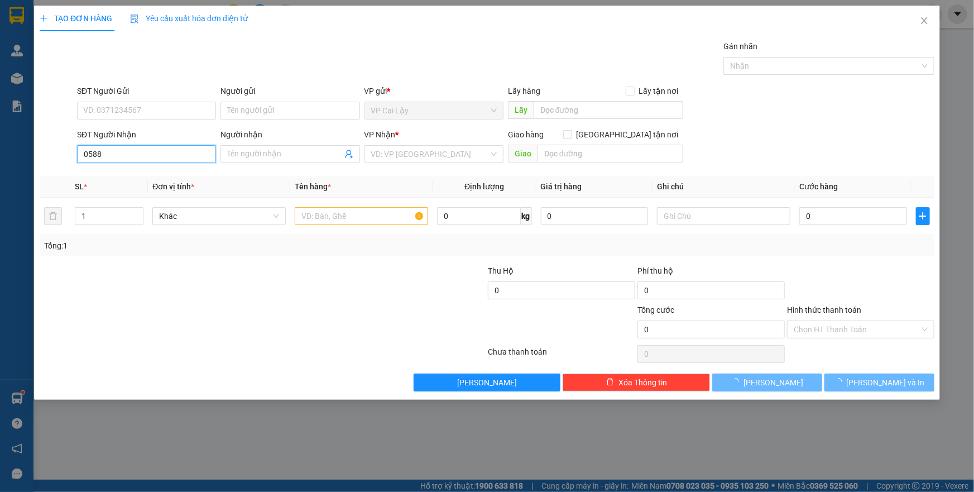
click at [122, 155] on input "0588" at bounding box center [146, 154] width 139 height 18
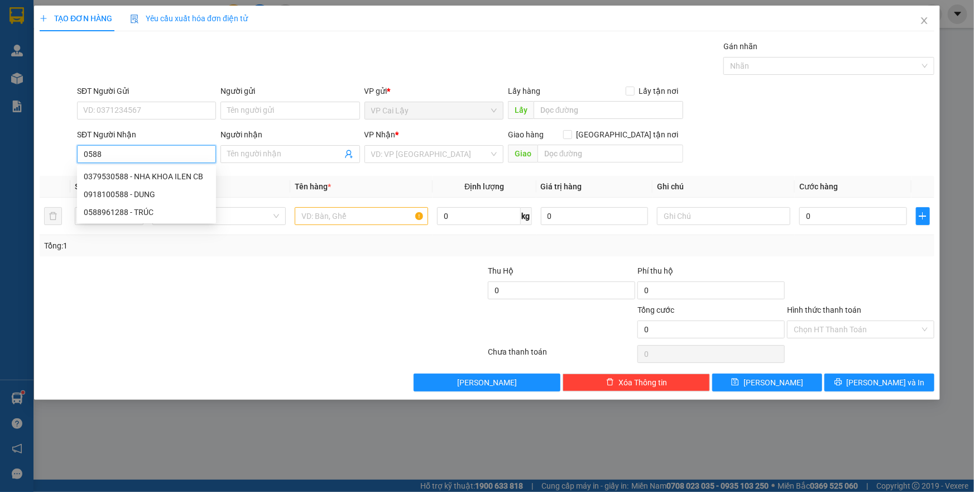
click at [152, 151] on input "0588" at bounding box center [146, 154] width 139 height 18
click at [146, 180] on div "0379530588 - NHA KHOA ILEN CB" at bounding box center [147, 176] width 126 height 12
type input "0379530588"
type input "NHA KHOA ILEN CB"
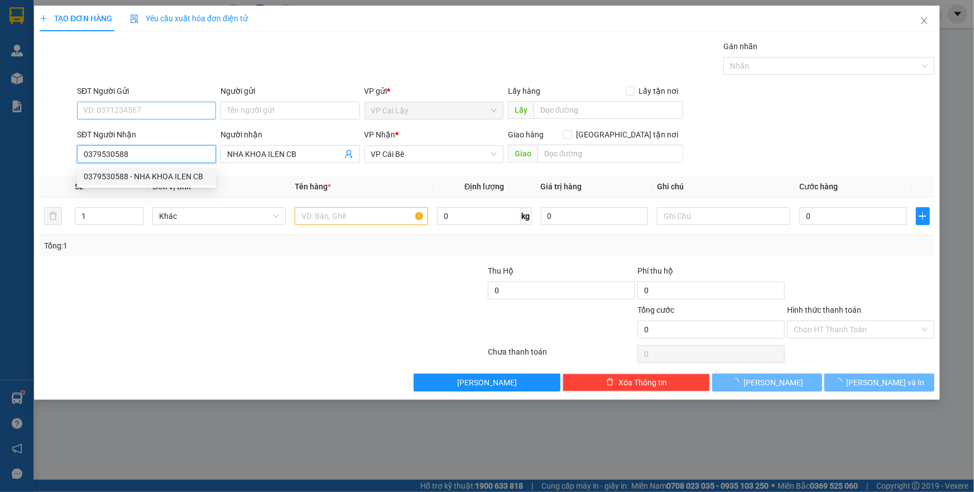
type input "10.000"
type input "0379530588"
click at [167, 117] on input "SĐT Người Gửi" at bounding box center [146, 111] width 139 height 18
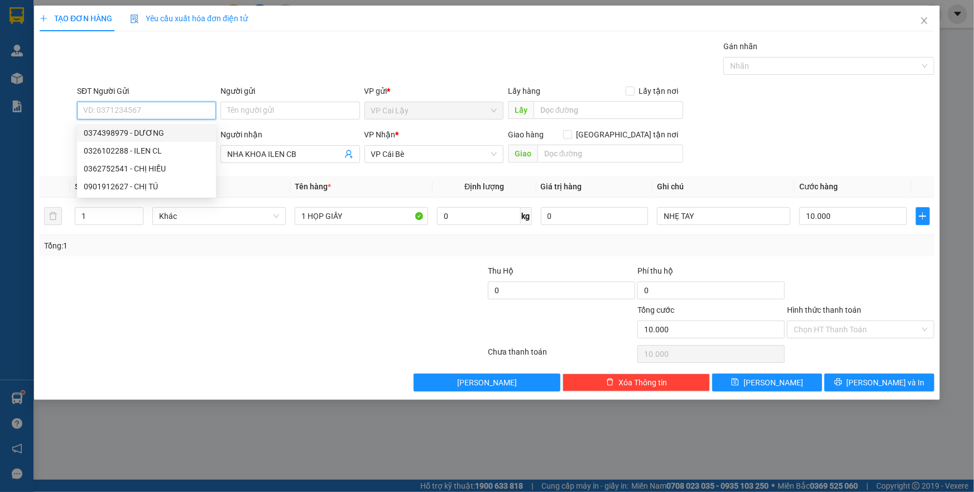
click at [171, 131] on div "0374398979 - DƯƠNG" at bounding box center [147, 133] width 126 height 12
type input "0374398979"
type input "DƯƠNG"
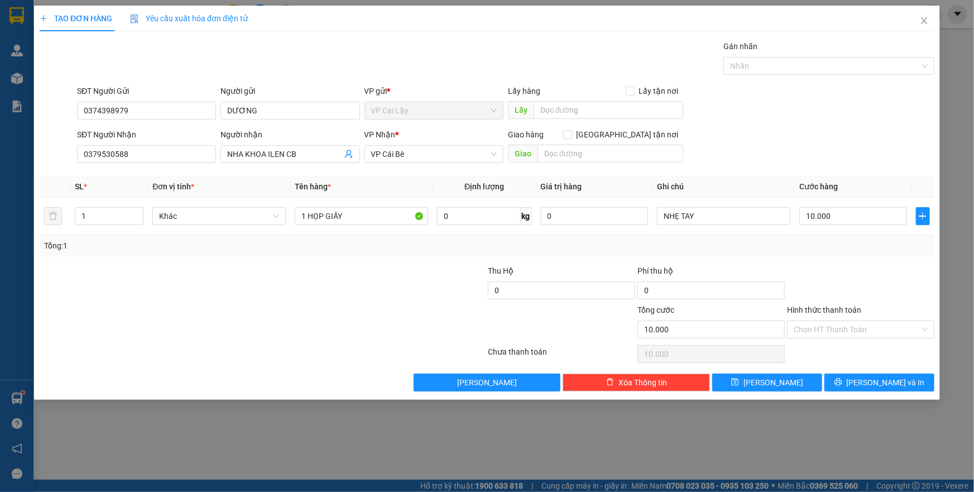
click at [282, 284] on div at bounding box center [188, 284] width 299 height 39
click at [850, 260] on div "Transit Pickup Surcharge Ids Transit Deliver Surcharge Ids Transit Deliver Surc…" at bounding box center [487, 215] width 895 height 351
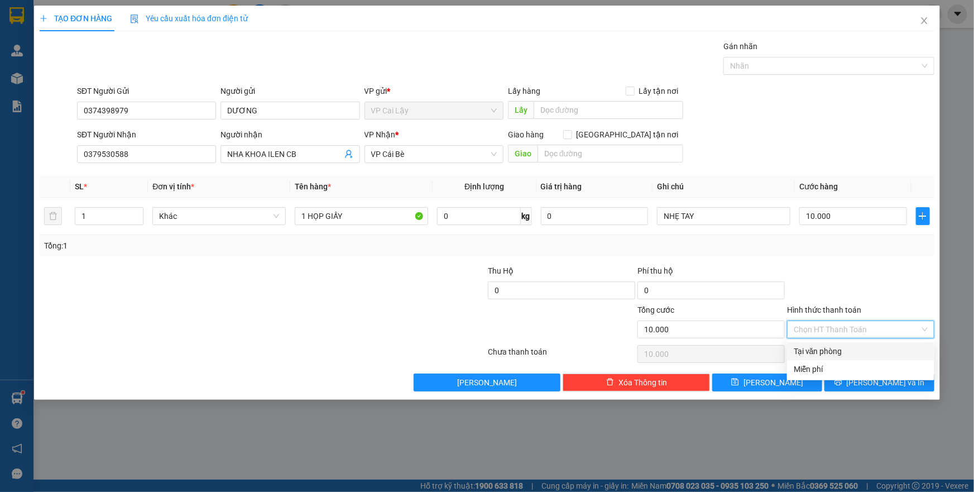
click at [856, 326] on input "Hình thức thanh toán" at bounding box center [857, 329] width 126 height 17
drag, startPoint x: 856, startPoint y: 351, endPoint x: 869, endPoint y: 337, distance: 18.9
click at [856, 351] on div "Tại văn phòng" at bounding box center [861, 351] width 134 height 12
type input "0"
click at [897, 275] on div at bounding box center [861, 284] width 150 height 39
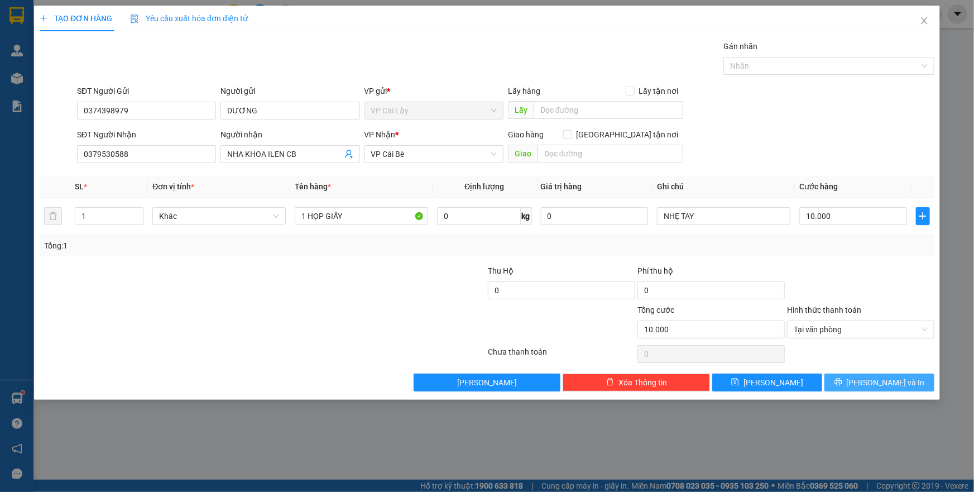
click at [842, 384] on icon "printer" at bounding box center [838, 381] width 7 height 7
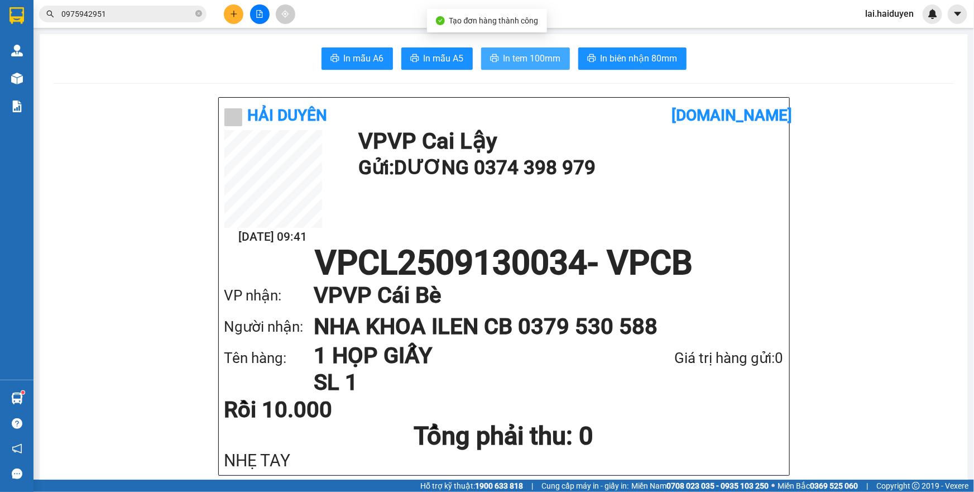
click at [517, 68] on button "In tem 100mm" at bounding box center [525, 58] width 89 height 22
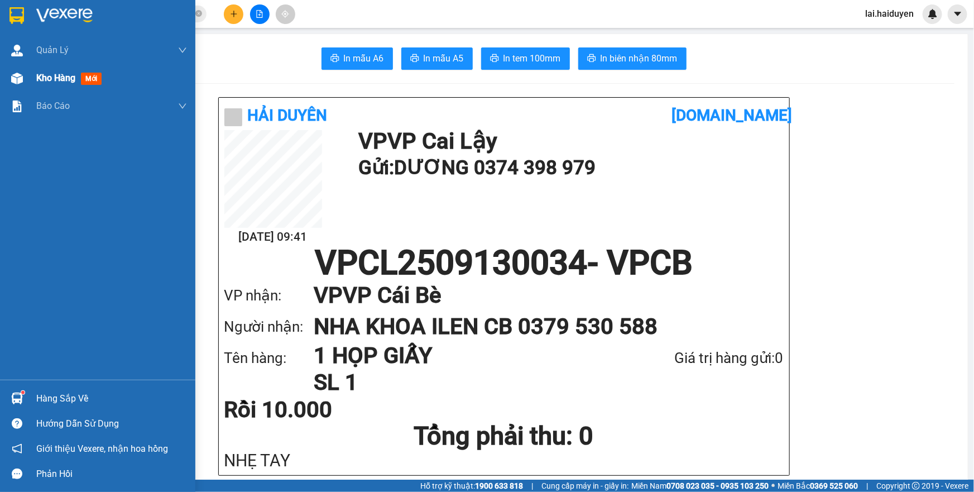
click at [51, 78] on span "Kho hàng" at bounding box center [55, 78] width 39 height 11
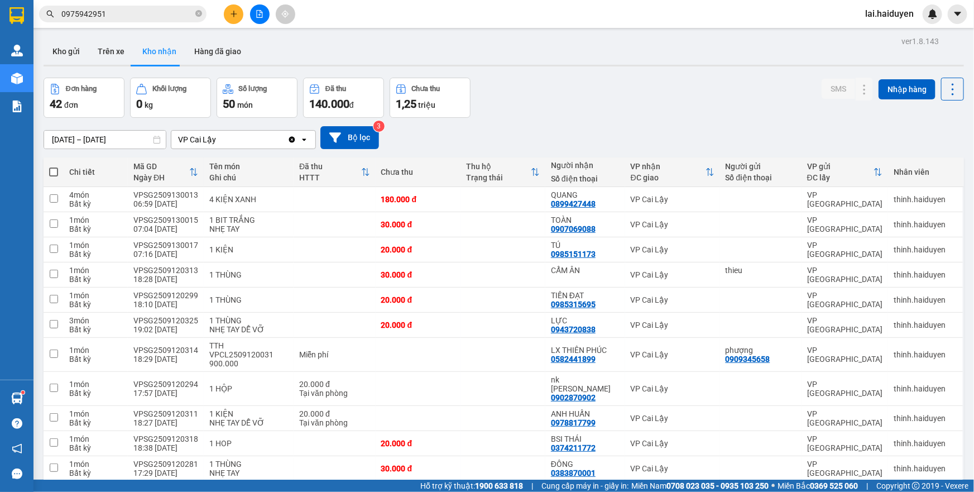
click at [67, 57] on button "Kho gửi" at bounding box center [66, 51] width 45 height 27
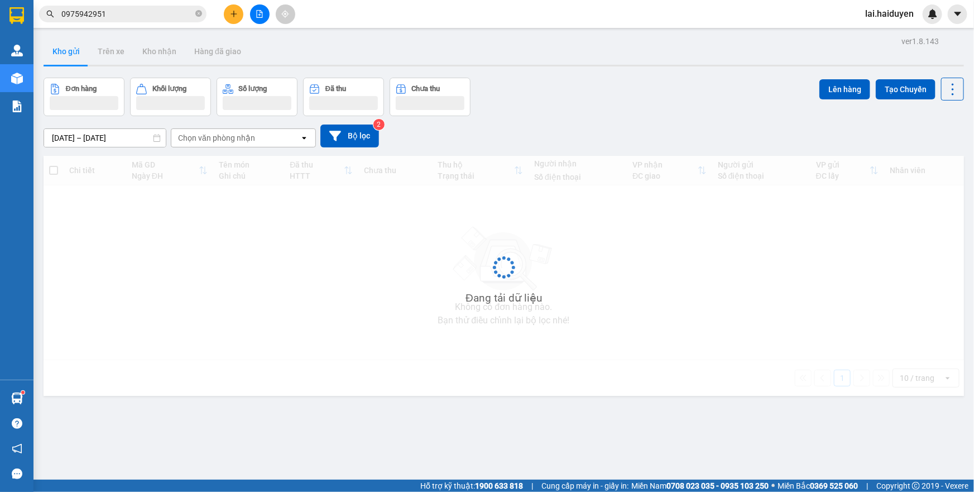
click at [67, 57] on button "Kho gửi" at bounding box center [66, 51] width 45 height 27
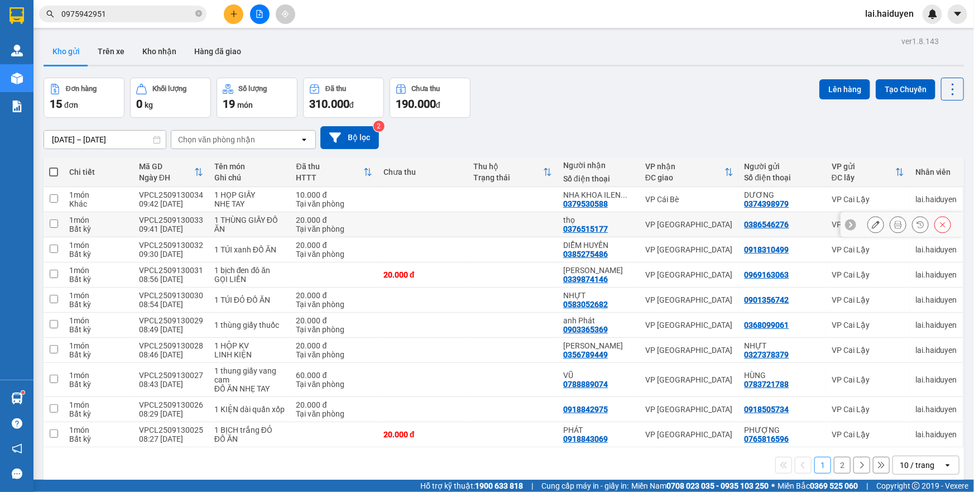
click at [891, 231] on button at bounding box center [898, 225] width 16 height 20
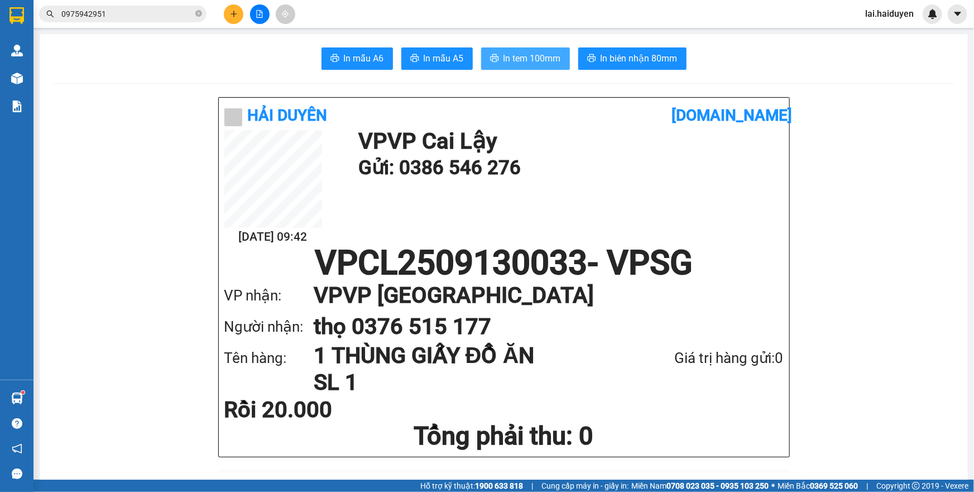
click at [525, 63] on span "In tem 100mm" at bounding box center [532, 58] width 57 height 14
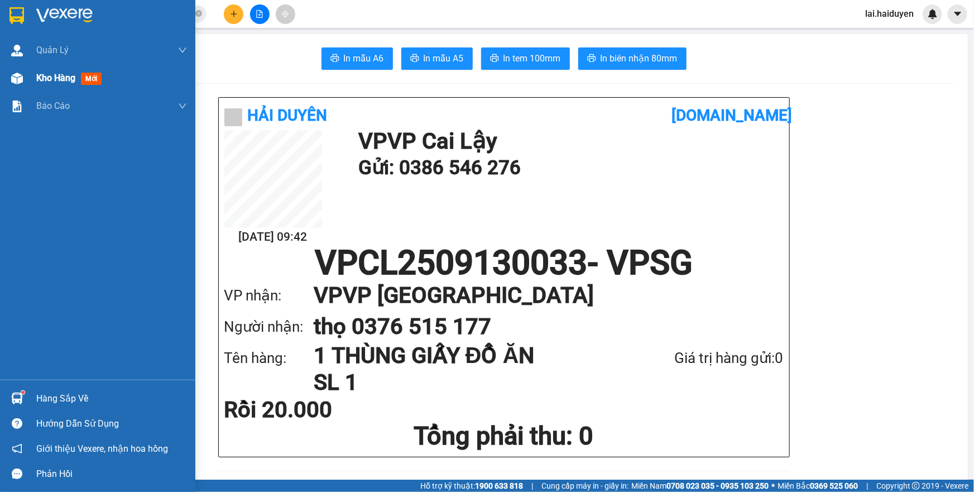
click at [44, 74] on span "Kho hàng" at bounding box center [55, 78] width 39 height 11
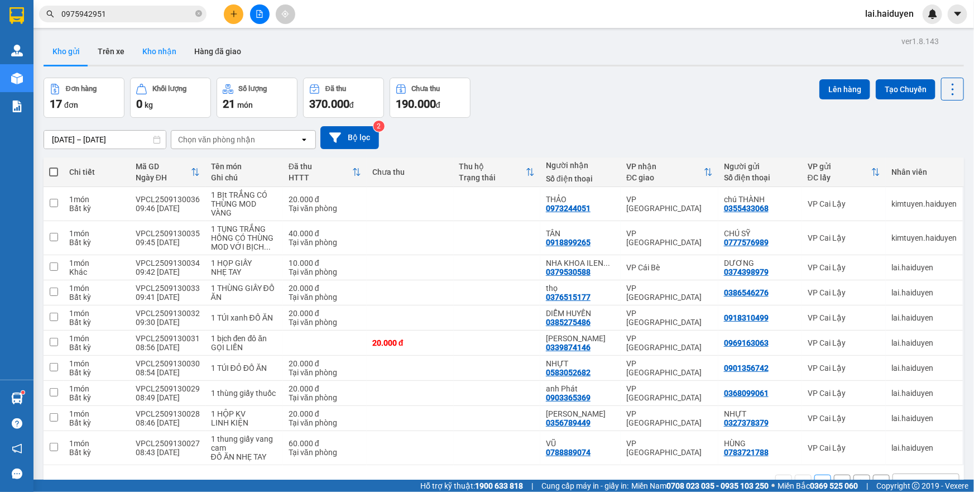
click at [146, 54] on button "Kho nhận" at bounding box center [159, 51] width 52 height 27
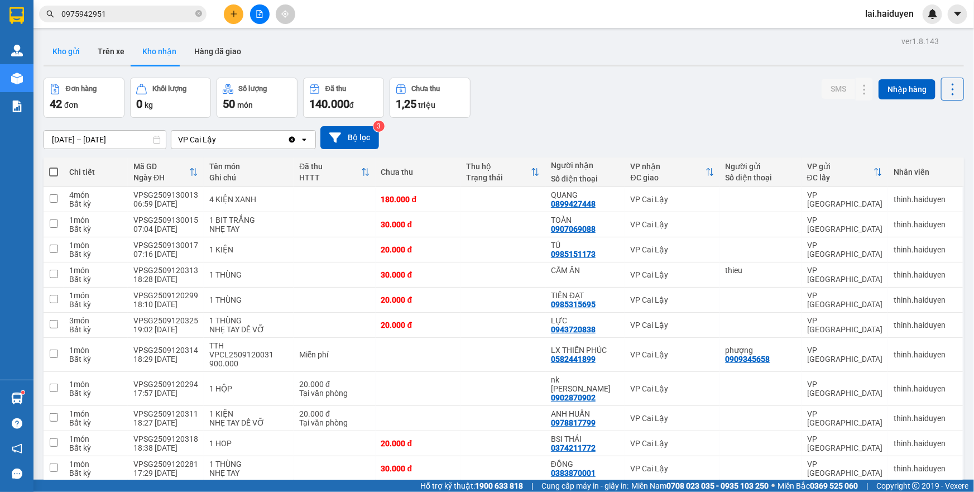
click at [67, 53] on button "Kho gửi" at bounding box center [66, 51] width 45 height 27
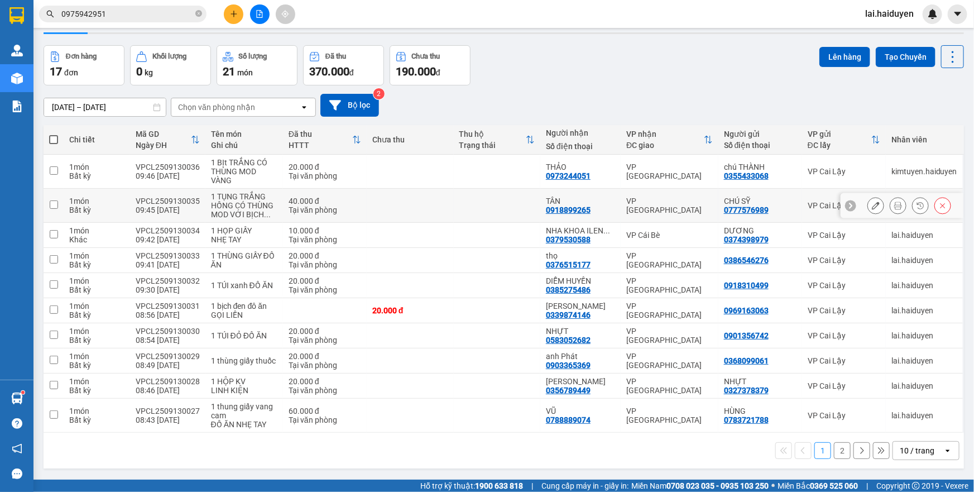
scroll to position [51, 0]
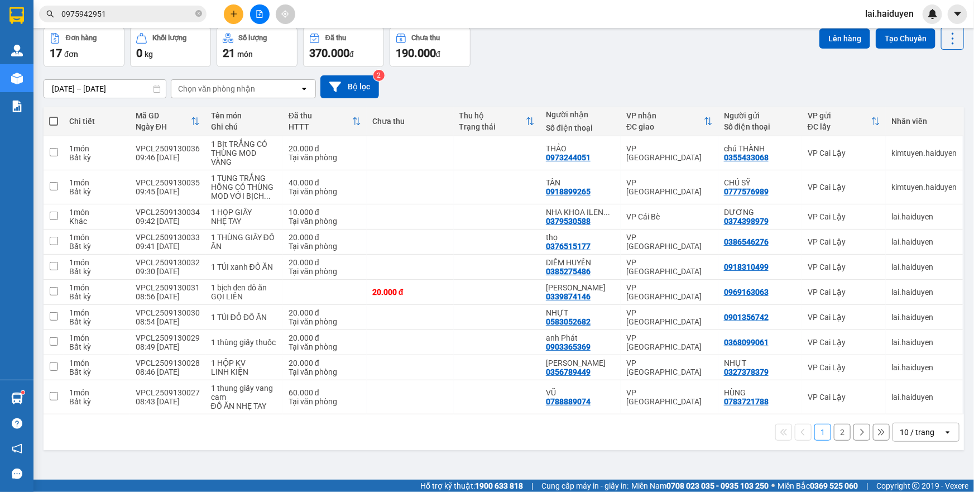
click at [900, 443] on div "1 2 10 / trang open" at bounding box center [504, 432] width 921 height 36
click at [907, 432] on div "10 / trang" at bounding box center [917, 432] width 35 height 11
click at [903, 411] on span "100 / trang" at bounding box center [913, 406] width 40 height 11
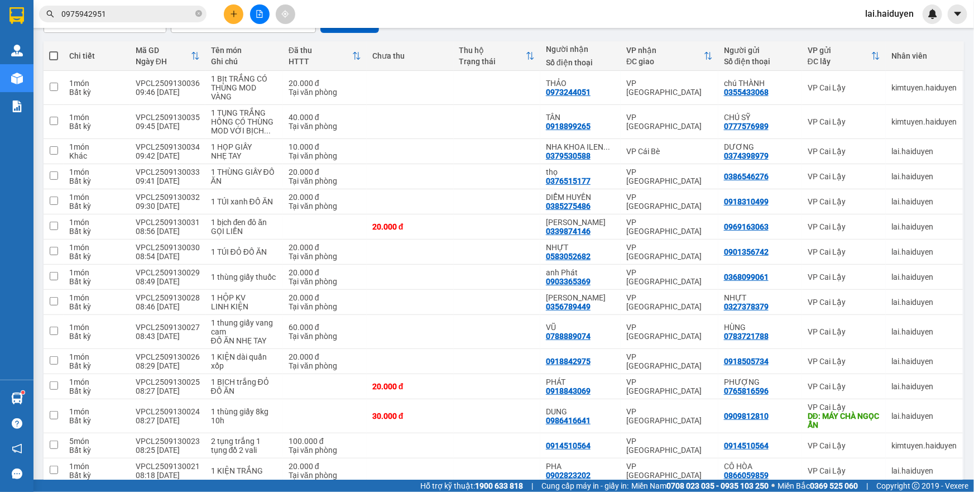
scroll to position [203, 0]
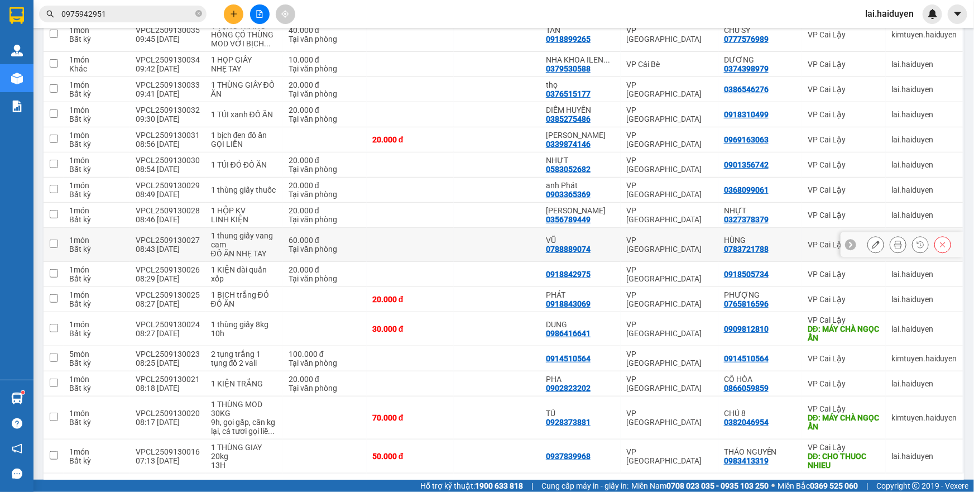
click at [360, 243] on td "60.000 đ Tại văn phòng" at bounding box center [325, 245] width 84 height 34
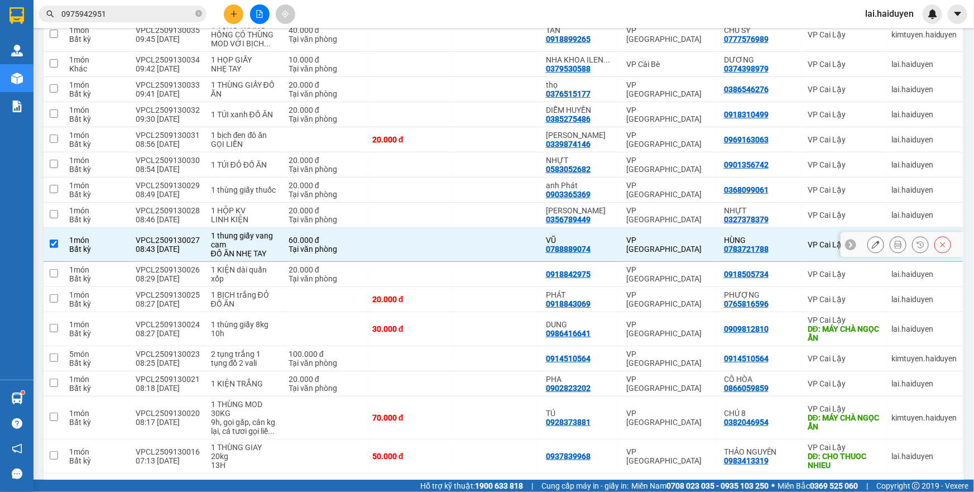
click at [389, 241] on td at bounding box center [410, 245] width 87 height 34
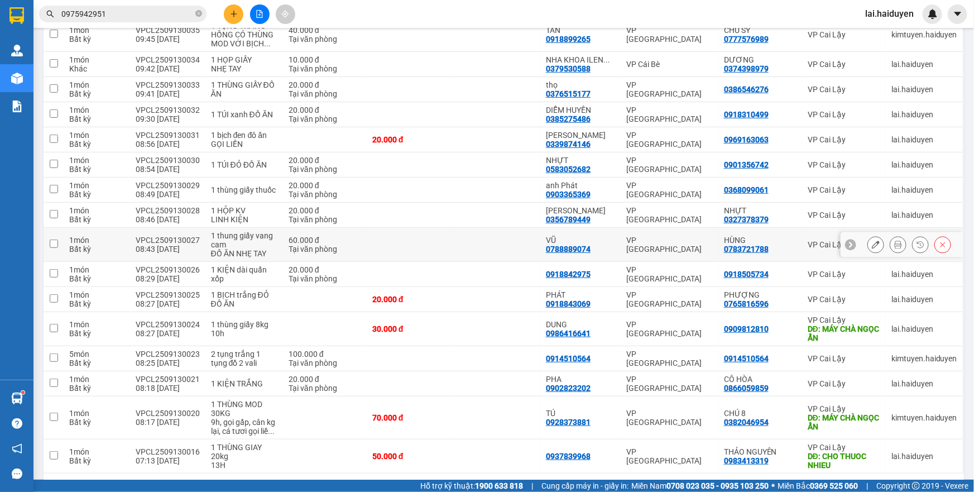
scroll to position [241, 0]
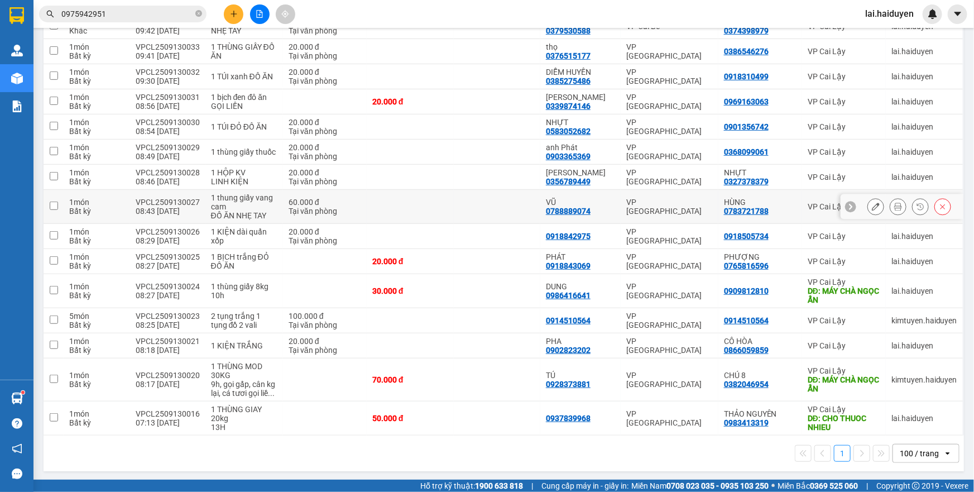
click at [408, 205] on td at bounding box center [410, 207] width 87 height 34
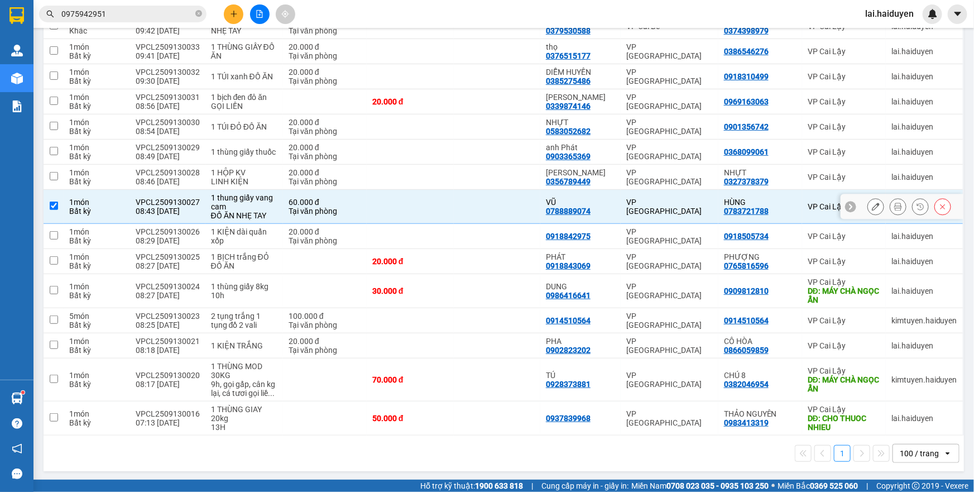
click at [411, 204] on td at bounding box center [410, 207] width 87 height 34
checkbox input "false"
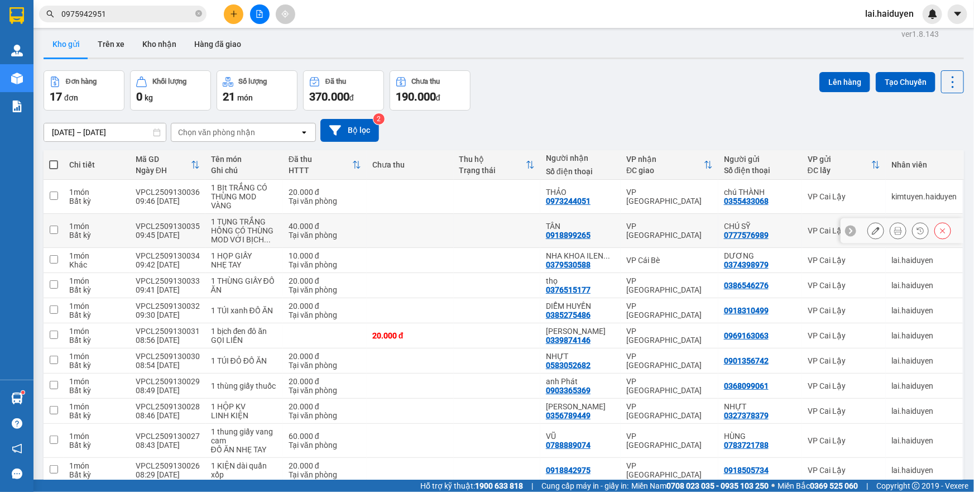
scroll to position [0, 0]
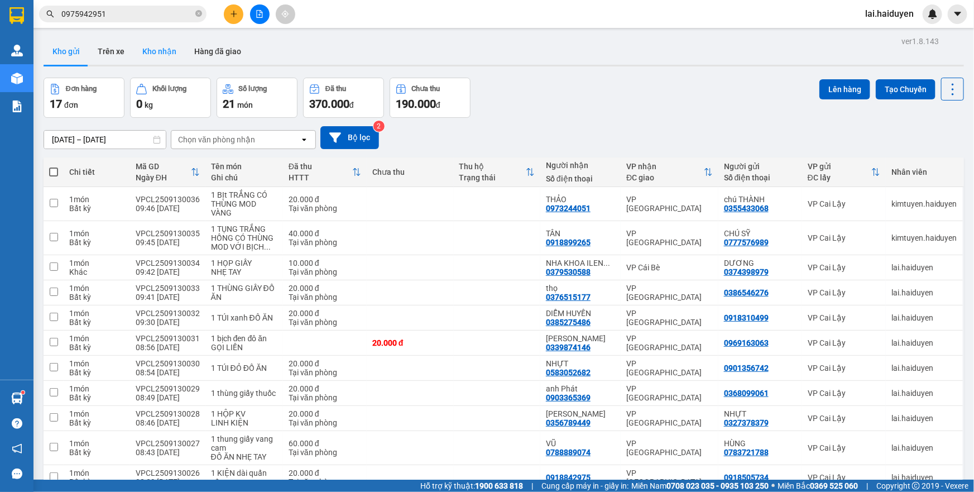
click at [147, 47] on button "Kho nhận" at bounding box center [159, 51] width 52 height 27
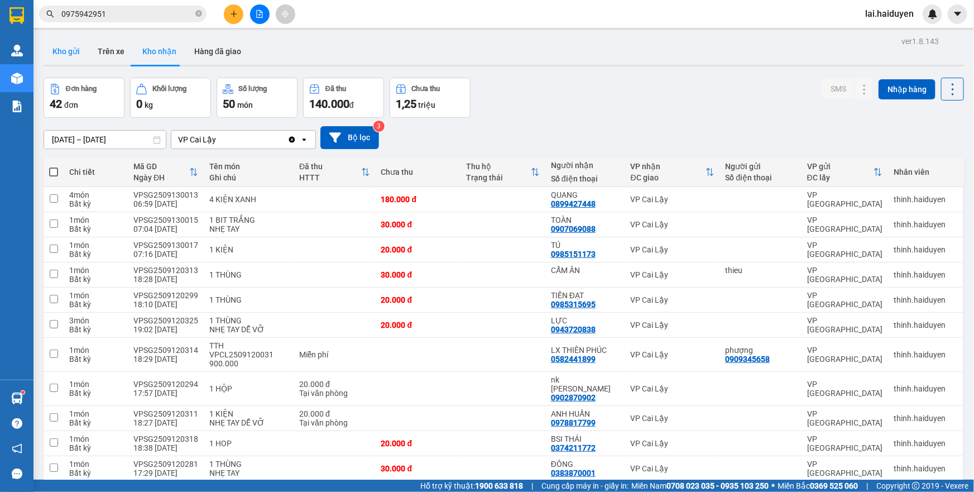
click at [54, 39] on button "Kho gửi" at bounding box center [66, 51] width 45 height 27
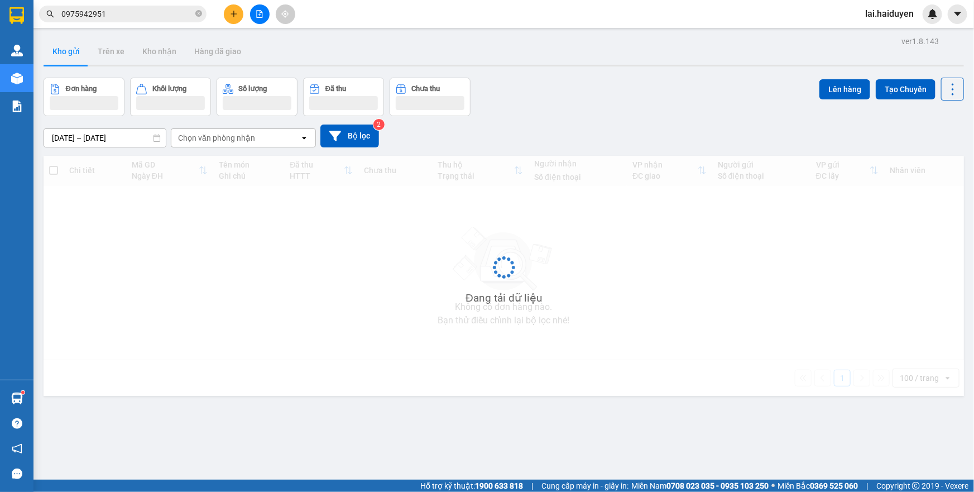
click at [54, 42] on button "Kho gửi" at bounding box center [66, 51] width 45 height 27
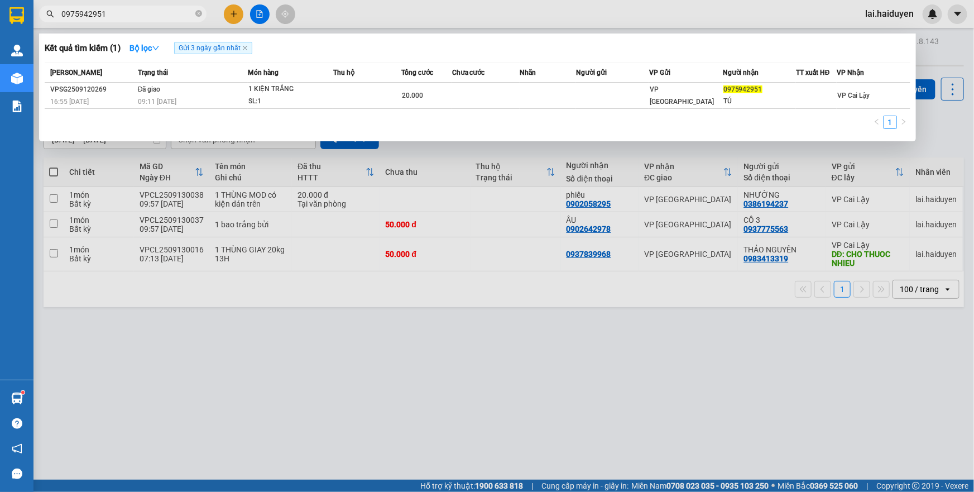
click at [143, 18] on input "0975942951" at bounding box center [127, 14] width 132 height 12
type input "ILEN"
click at [260, 15] on div at bounding box center [487, 246] width 974 height 492
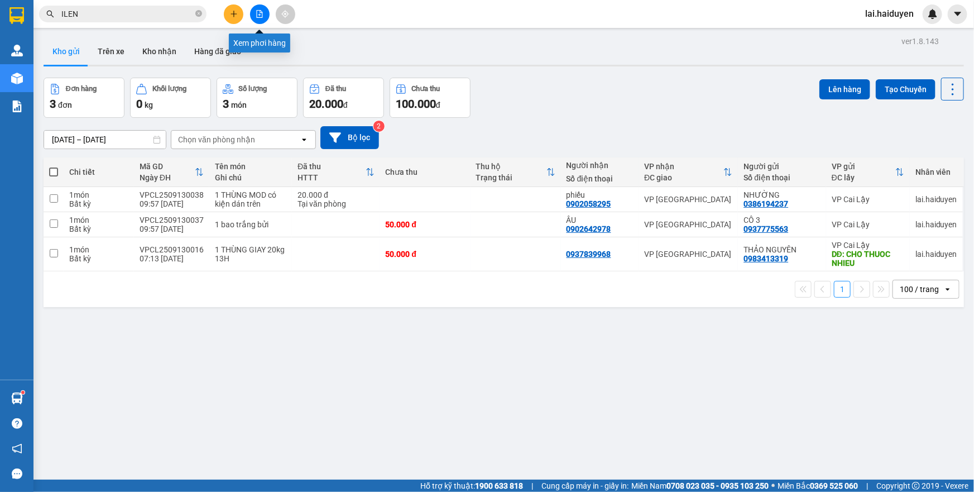
click at [253, 11] on button at bounding box center [260, 14] width 20 height 20
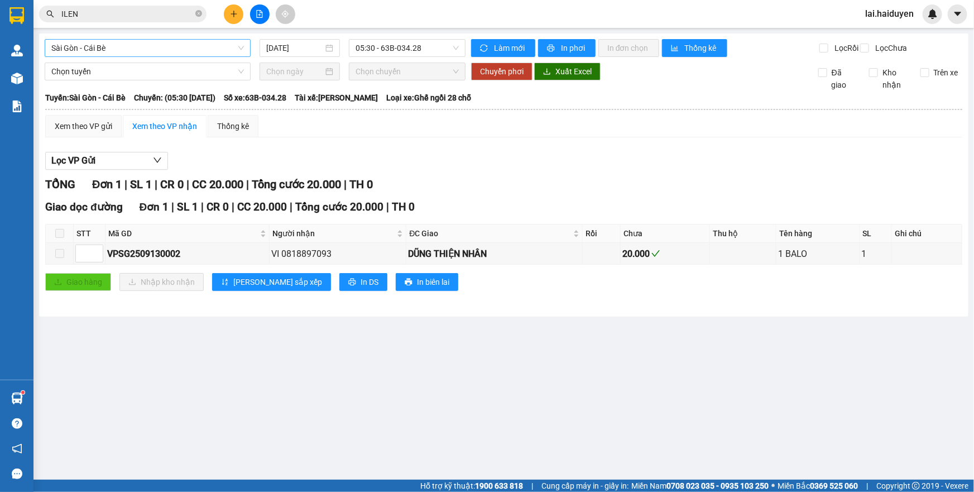
click at [183, 47] on span "Sài Gòn - Cái Bè" at bounding box center [147, 48] width 193 height 17
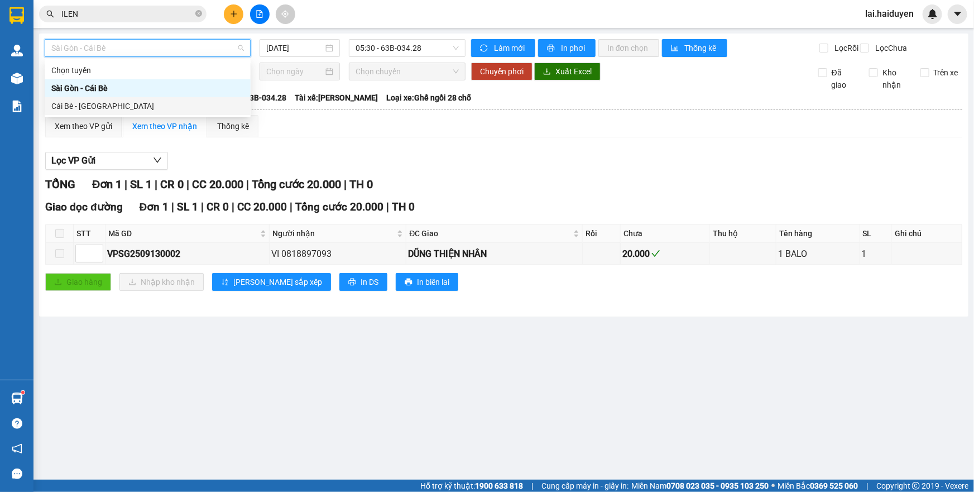
click at [183, 105] on div "Cái Bè - [GEOGRAPHIC_DATA]" at bounding box center [147, 106] width 193 height 12
type input "[DATE]"
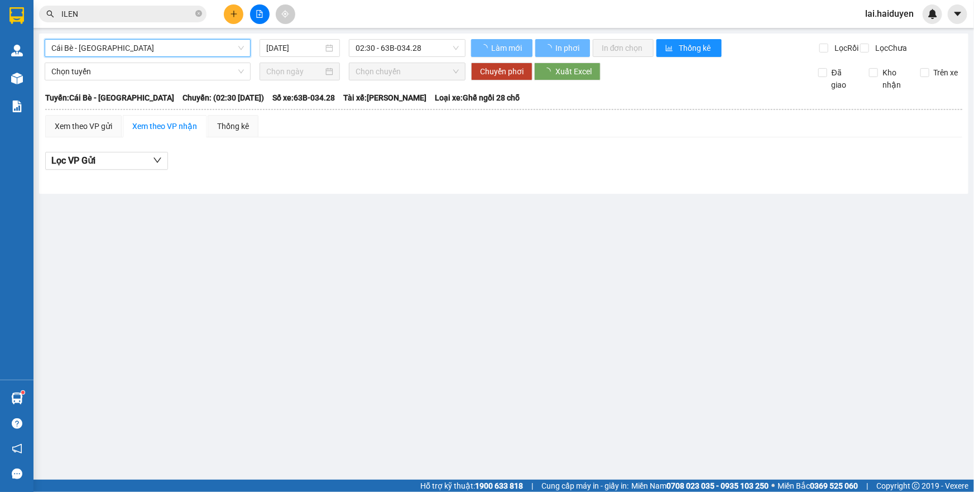
click at [400, 50] on span "02:30 - 63B-034.28" at bounding box center [407, 48] width 103 height 17
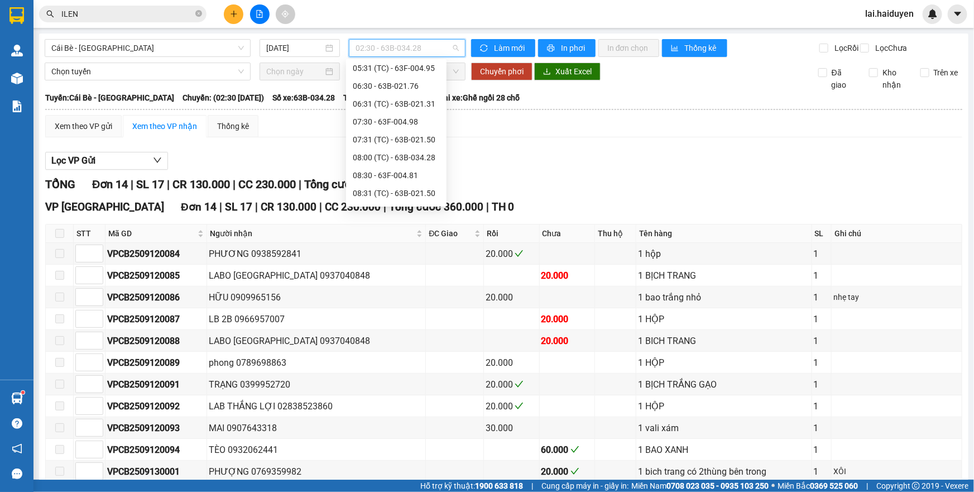
scroll to position [152, 0]
click at [380, 183] on div "09:31 (TC)" at bounding box center [396, 186] width 87 height 12
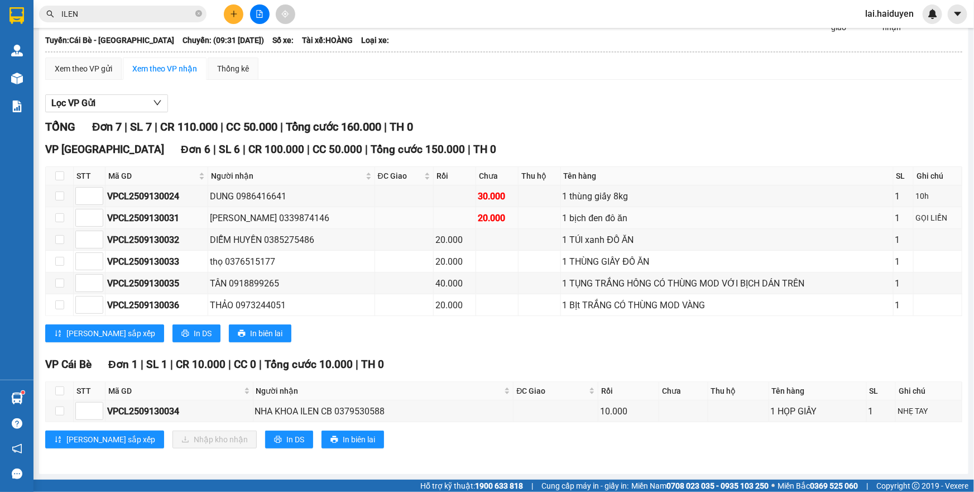
scroll to position [65, 0]
click at [56, 408] on input "checkbox" at bounding box center [59, 410] width 9 height 9
checkbox input "true"
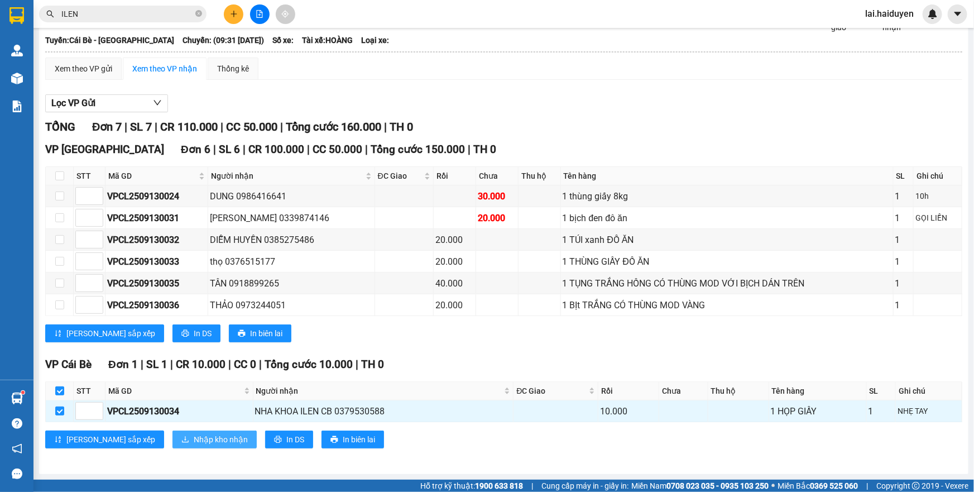
click at [194, 440] on span "Nhập kho nhận" at bounding box center [221, 439] width 54 height 12
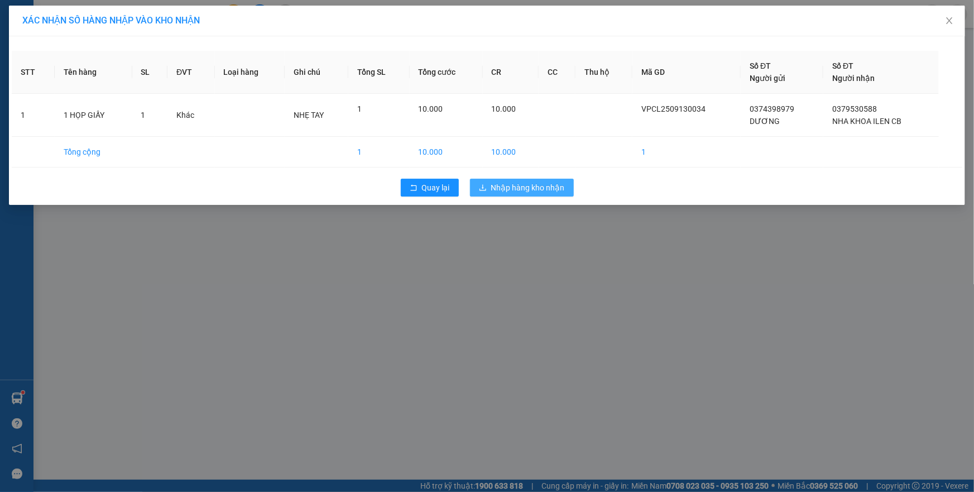
click at [519, 181] on span "Nhập hàng kho nhận" at bounding box center [528, 187] width 74 height 12
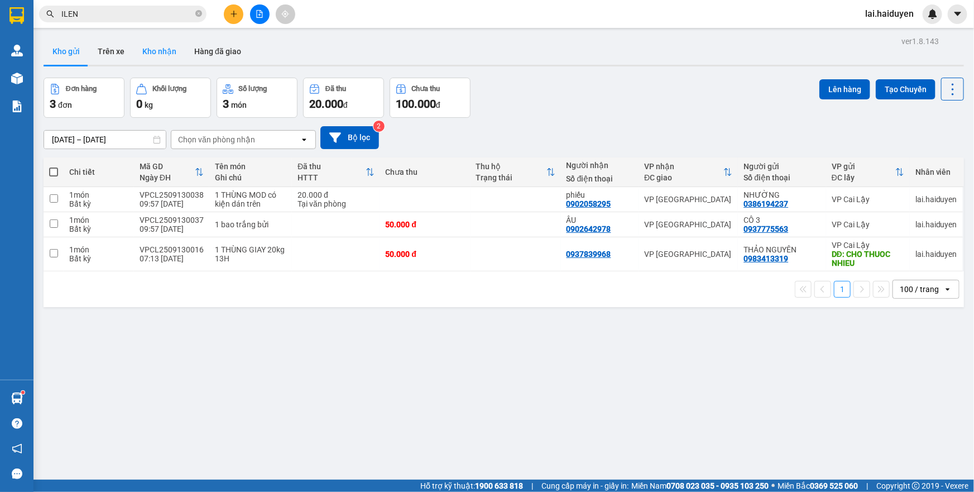
click at [166, 46] on button "Kho nhận" at bounding box center [159, 51] width 52 height 27
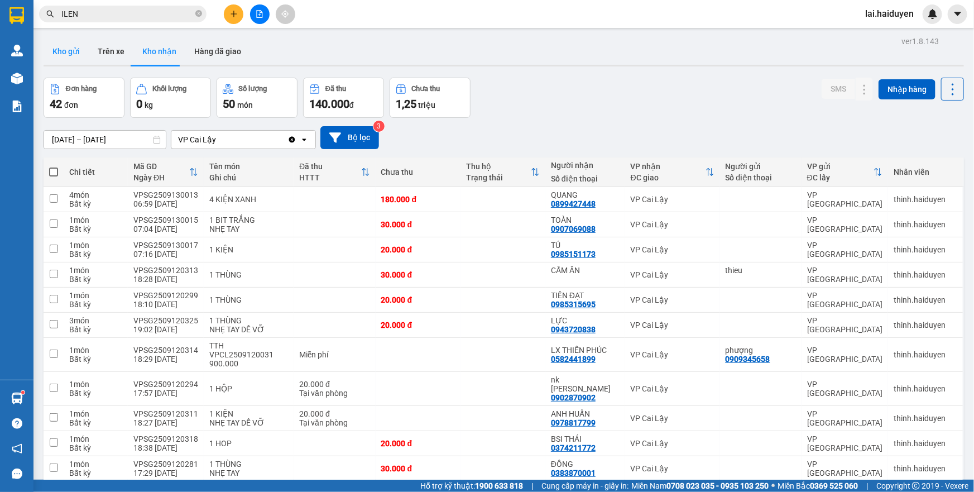
click at [79, 51] on button "Kho gửi" at bounding box center [66, 51] width 45 height 27
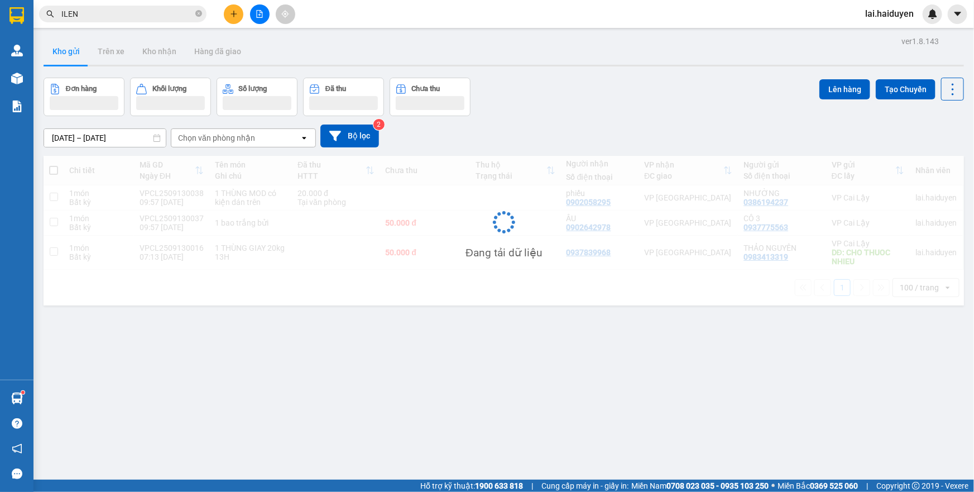
click at [79, 51] on button "Kho gửi" at bounding box center [66, 51] width 45 height 27
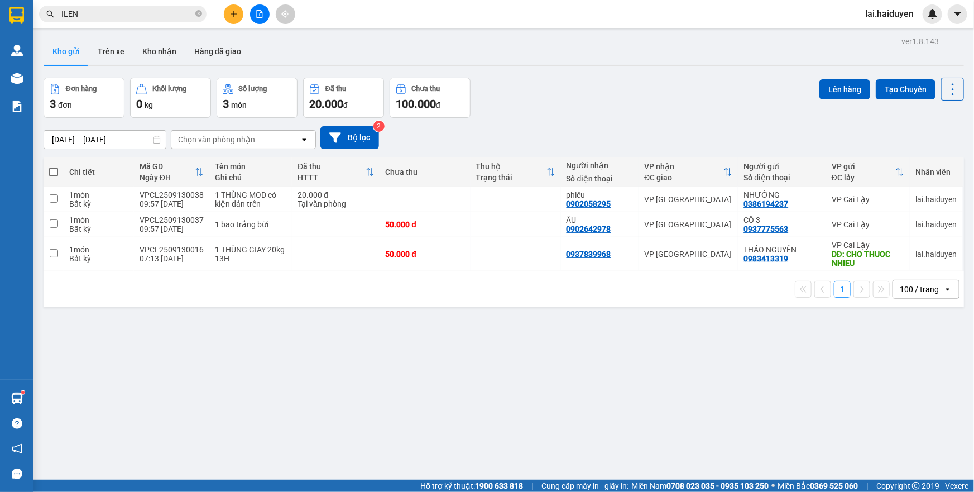
click at [128, 13] on input "ILEN" at bounding box center [127, 14] width 132 height 12
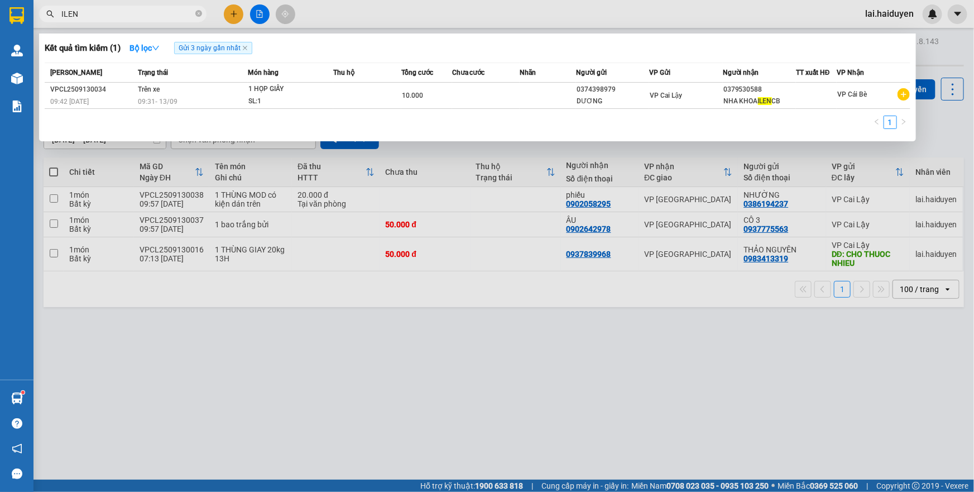
click at [128, 13] on input "ILEN" at bounding box center [127, 14] width 132 height 12
click at [195, 15] on span "ILEN" at bounding box center [122, 14] width 167 height 17
click at [198, 14] on icon "close-circle" at bounding box center [198, 13] width 7 height 7
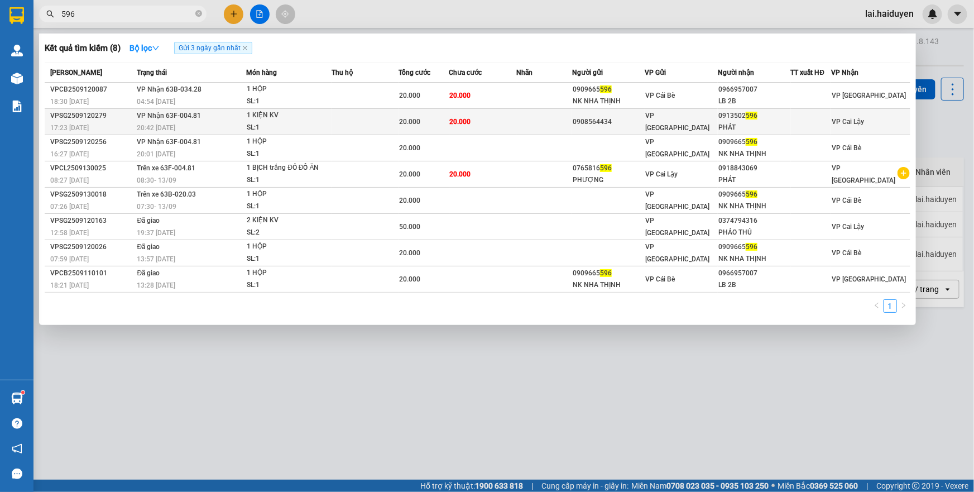
type input "596"
click at [559, 122] on td at bounding box center [544, 122] width 56 height 26
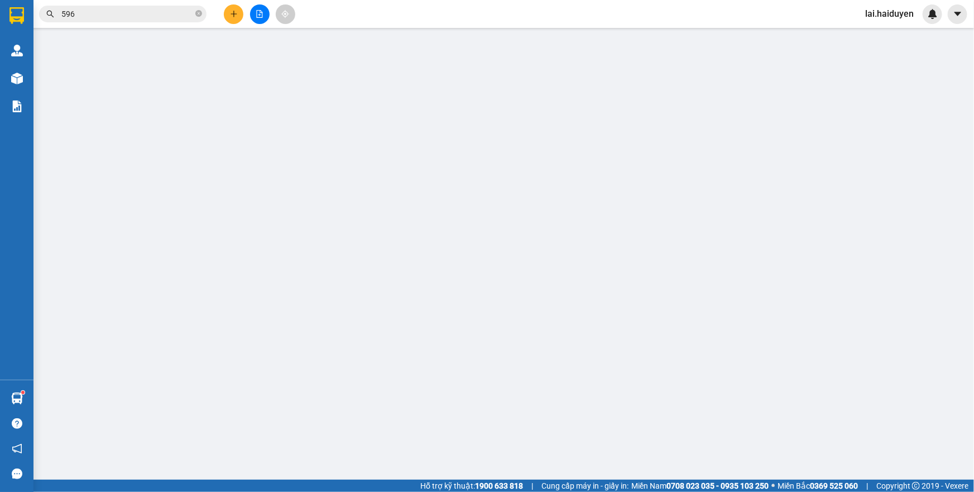
type input "0908564434"
type input "0913502596"
type input "PHÁT"
type input "20.000"
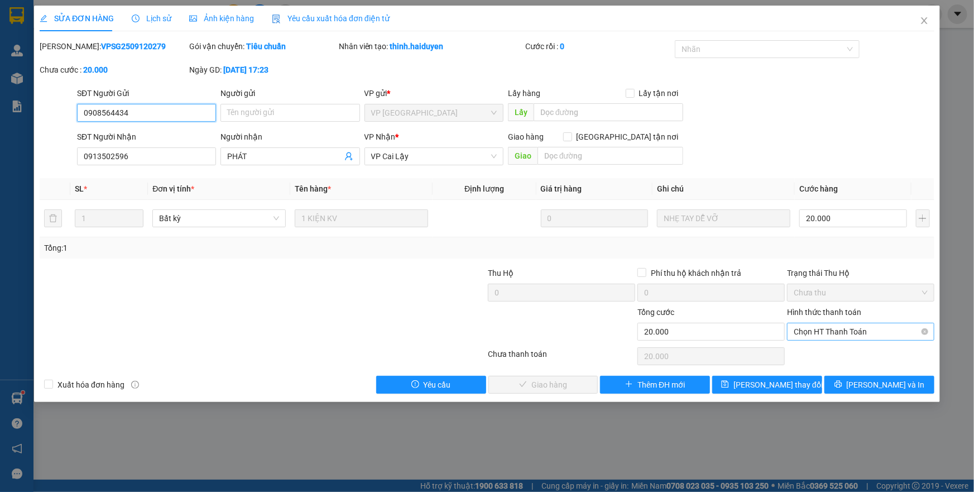
click at [816, 330] on span "Chọn HT Thanh Toán" at bounding box center [861, 331] width 134 height 17
click at [809, 352] on div "Tại văn phòng" at bounding box center [861, 353] width 134 height 12
type input "0"
click at [533, 384] on span "[PERSON_NAME] và [PERSON_NAME] hàng" at bounding box center [563, 384] width 107 height 12
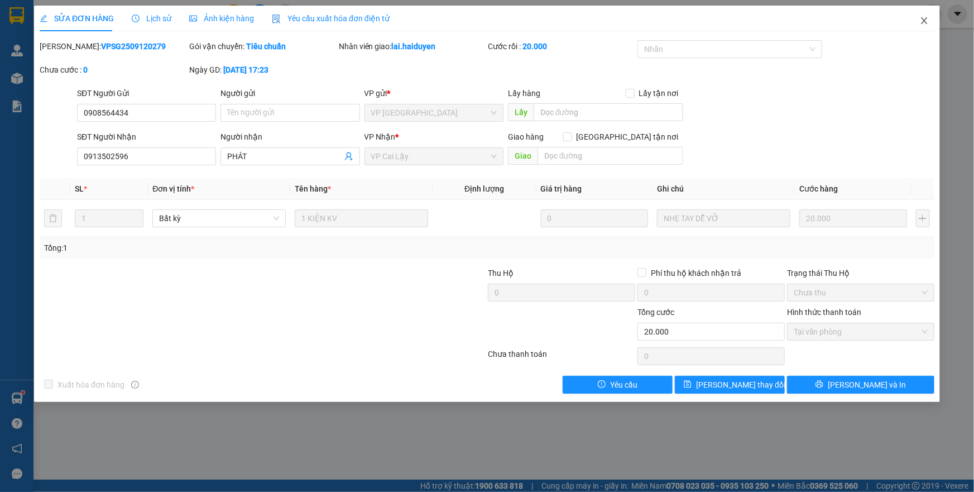
click at [931, 20] on span "Close" at bounding box center [924, 21] width 31 height 31
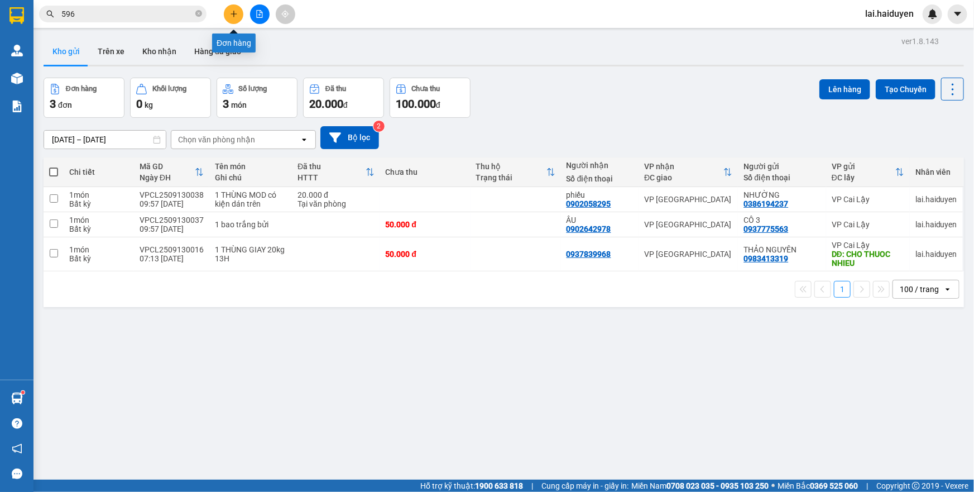
click at [230, 16] on icon "plus" at bounding box center [234, 14] width 8 height 8
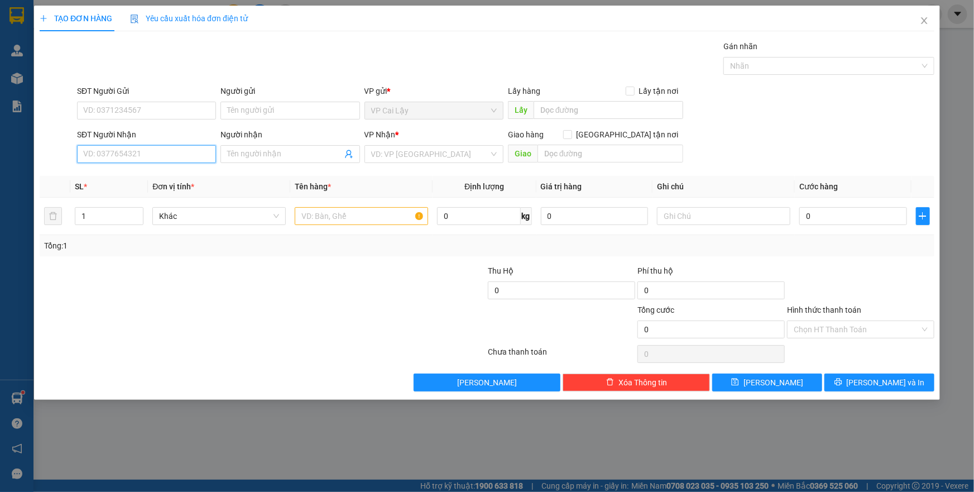
click at [178, 155] on input "SĐT Người Nhận" at bounding box center [146, 154] width 139 height 18
click at [187, 144] on div "SĐT Người Nhận" at bounding box center [146, 136] width 139 height 17
click at [94, 151] on input "037244745" at bounding box center [146, 154] width 139 height 18
click at [121, 154] on input "037244745" at bounding box center [146, 154] width 139 height 18
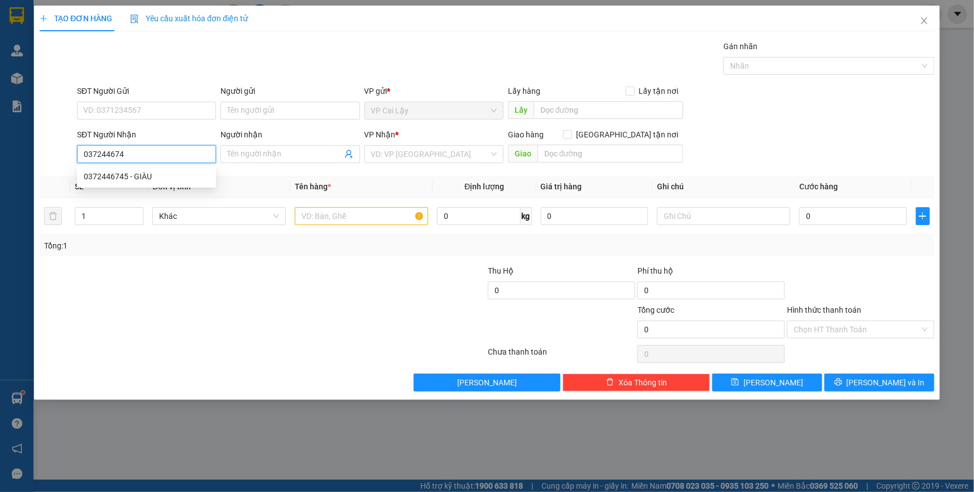
type input "0372446745"
click at [181, 169] on div "0372446745 - GIÀU" at bounding box center [146, 176] width 139 height 18
type input "GIÀU"
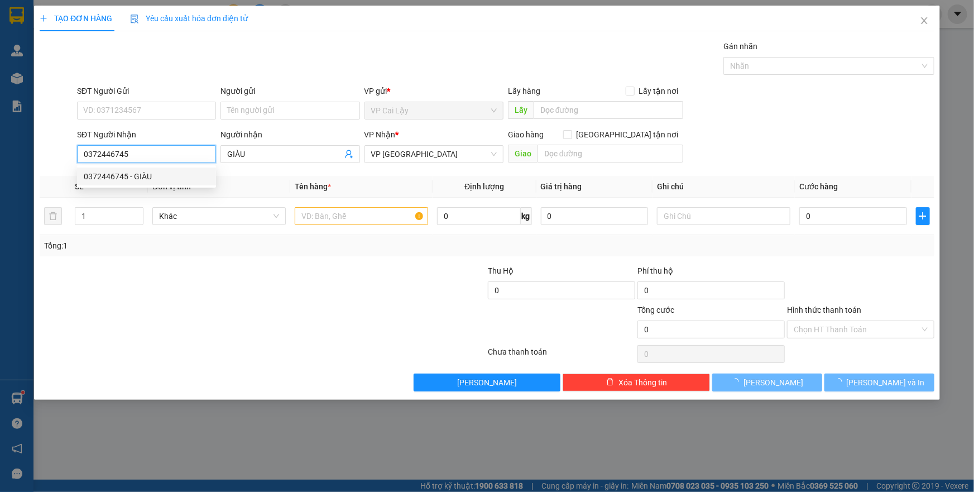
type input "20.000"
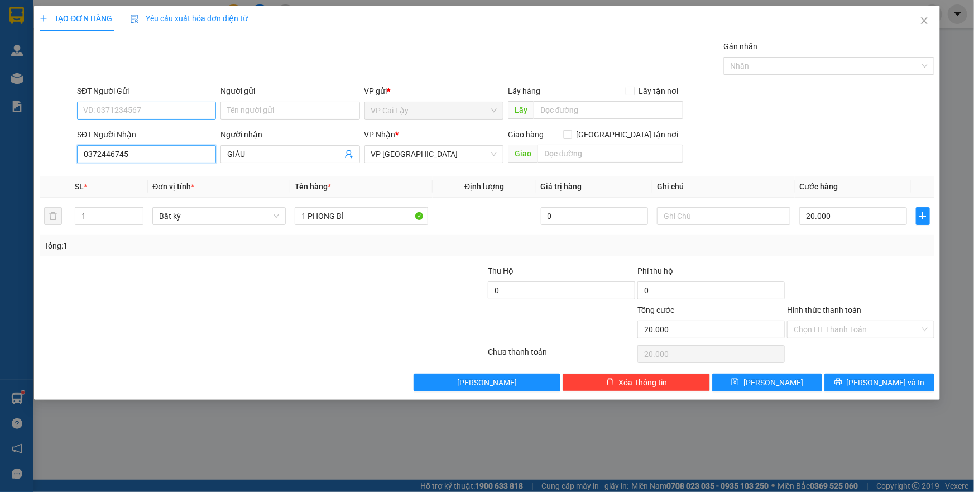
type input "0372446745"
click at [185, 114] on input "SĐT Người Gửi" at bounding box center [146, 111] width 139 height 18
type input "0919435447"
click at [181, 135] on div "0919435447 - THOA" at bounding box center [147, 133] width 126 height 12
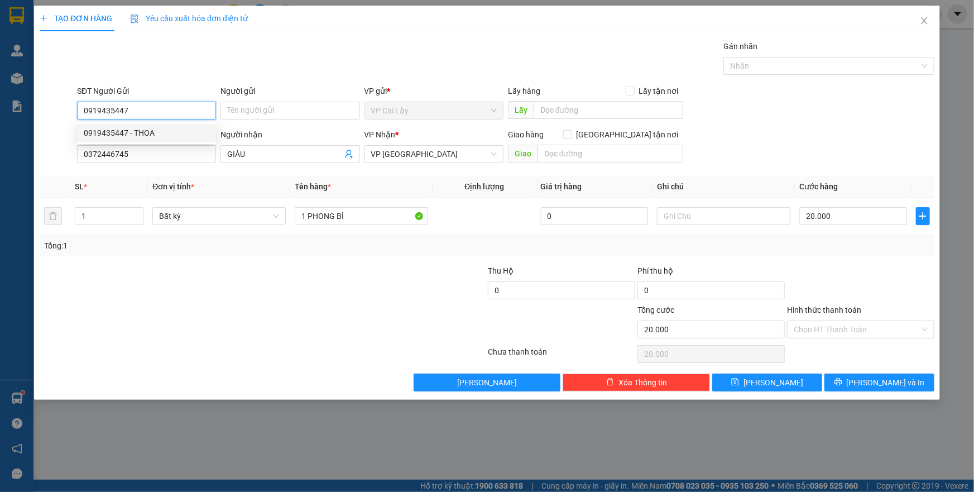
type input "THOA"
type input "0919435447"
click at [286, 248] on div "Tổng: 1" at bounding box center [210, 245] width 332 height 12
click at [857, 329] on input "Hình thức thanh toán" at bounding box center [857, 329] width 126 height 17
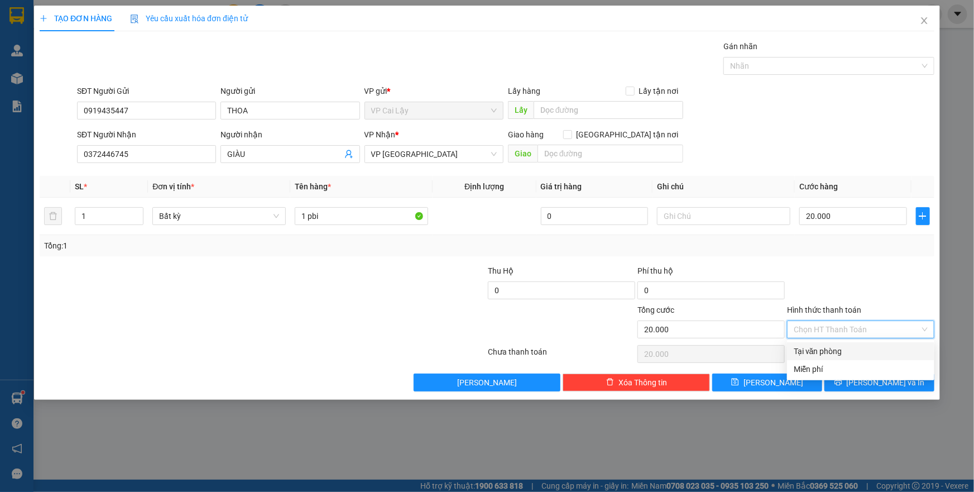
click at [855, 346] on div "Tại văn phòng" at bounding box center [861, 351] width 134 height 12
type input "0"
click at [895, 268] on div at bounding box center [861, 284] width 150 height 39
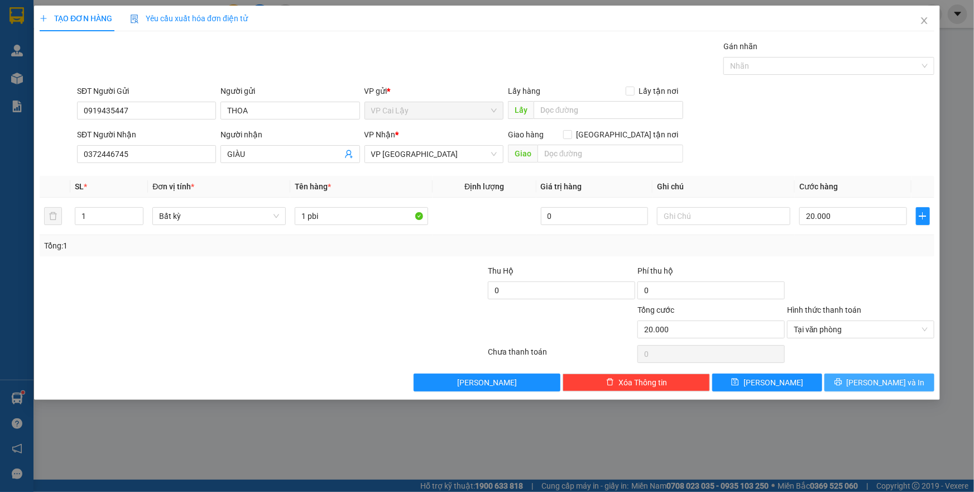
click at [876, 382] on span "[PERSON_NAME] và In" at bounding box center [886, 382] width 78 height 12
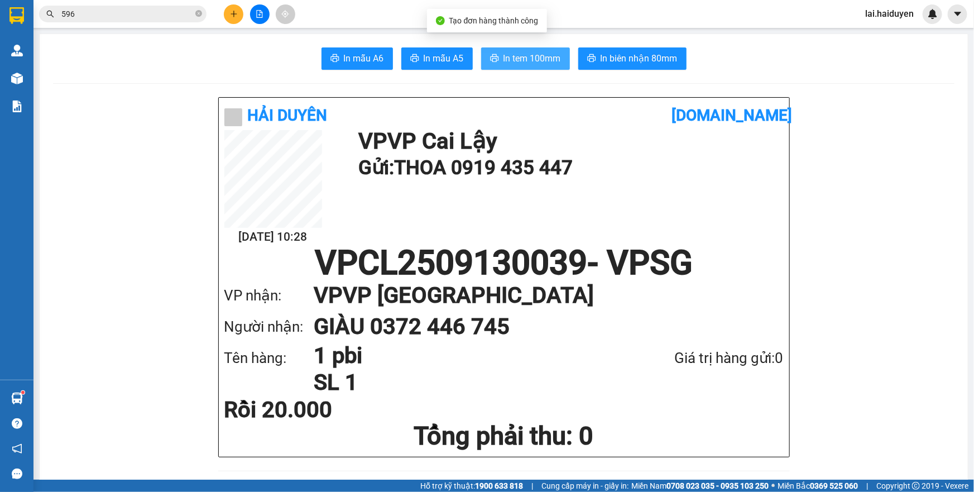
click at [529, 64] on span "In tem 100mm" at bounding box center [532, 58] width 57 height 14
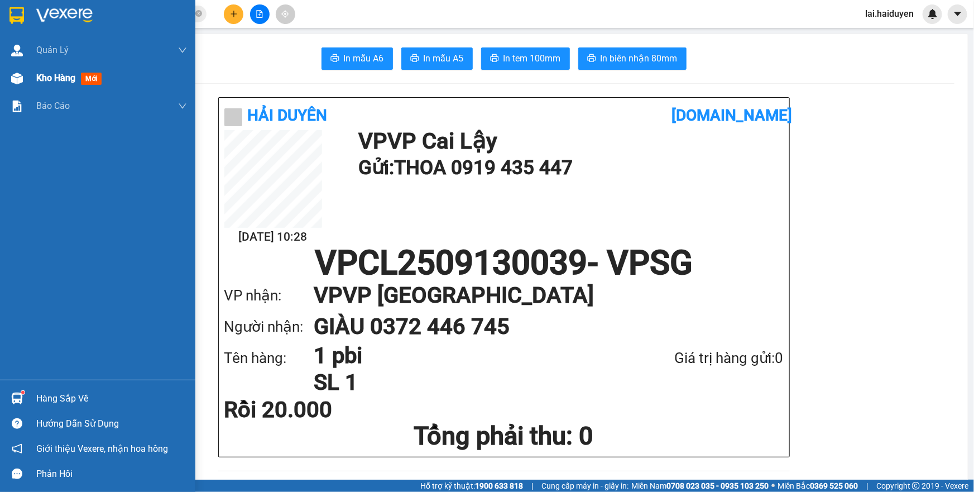
click at [65, 77] on span "Kho hàng" at bounding box center [55, 78] width 39 height 11
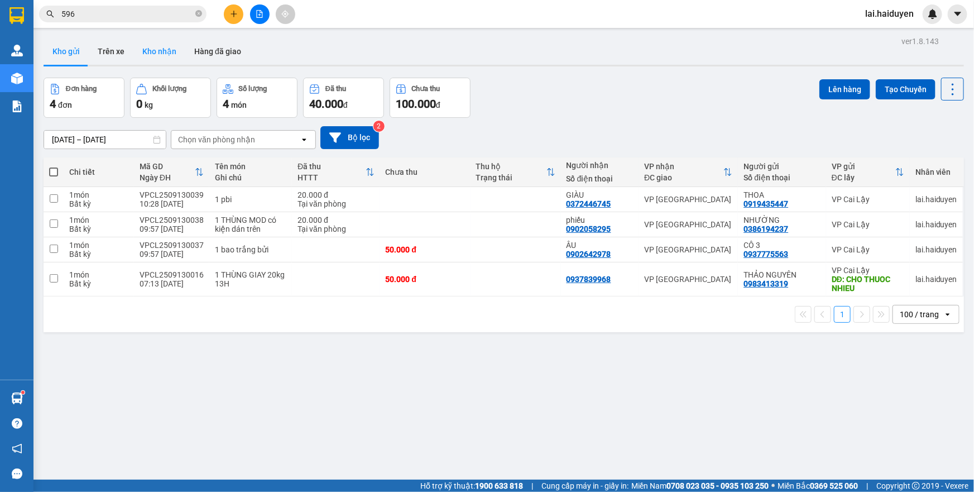
click at [148, 51] on button "Kho nhận" at bounding box center [159, 51] width 52 height 27
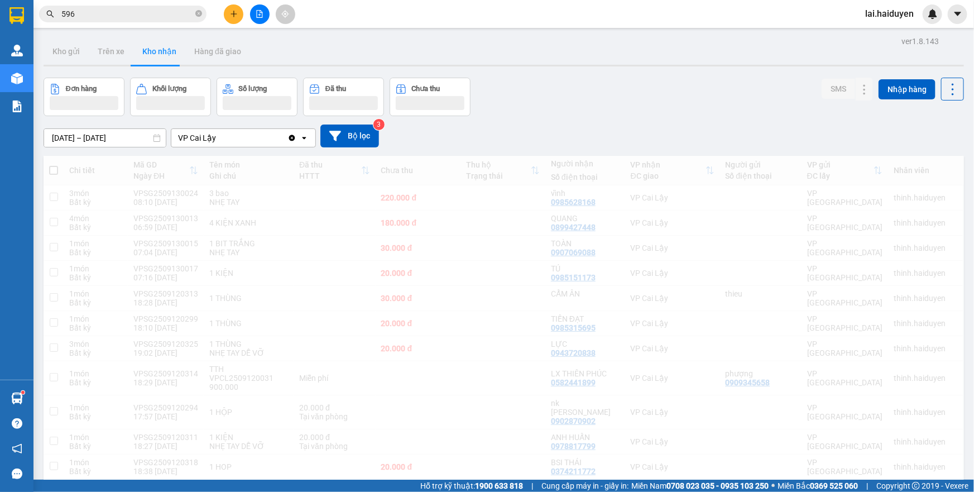
click at [74, 52] on button "Kho gửi" at bounding box center [66, 51] width 45 height 27
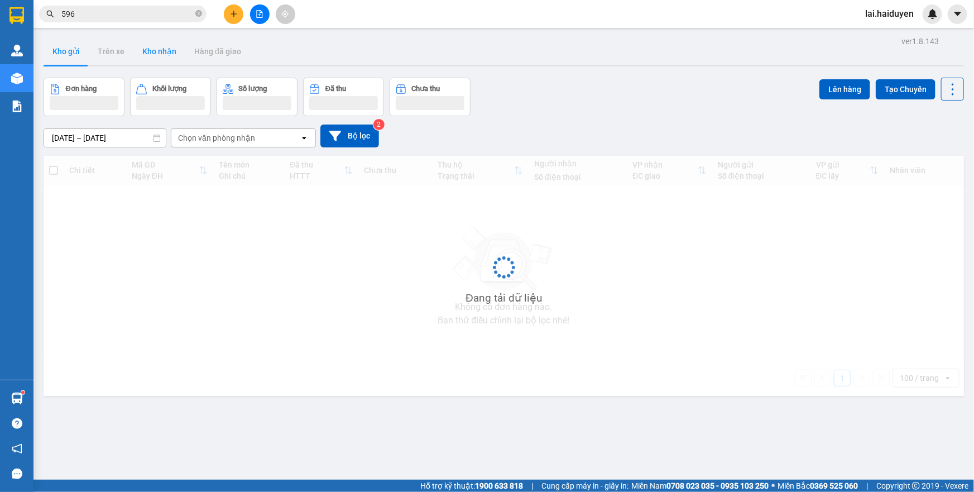
click at [74, 52] on button "Kho gửi" at bounding box center [66, 51] width 45 height 27
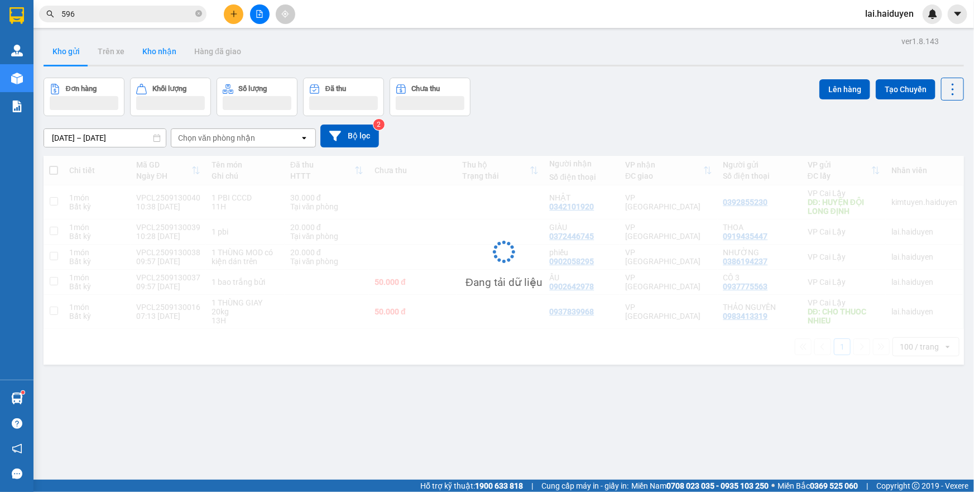
click at [74, 52] on button "Kho gửi" at bounding box center [66, 51] width 45 height 27
drag, startPoint x: 131, startPoint y: 45, endPoint x: 74, endPoint y: 52, distance: 56.8
click at [74, 52] on button "Kho gửi" at bounding box center [66, 51] width 45 height 27
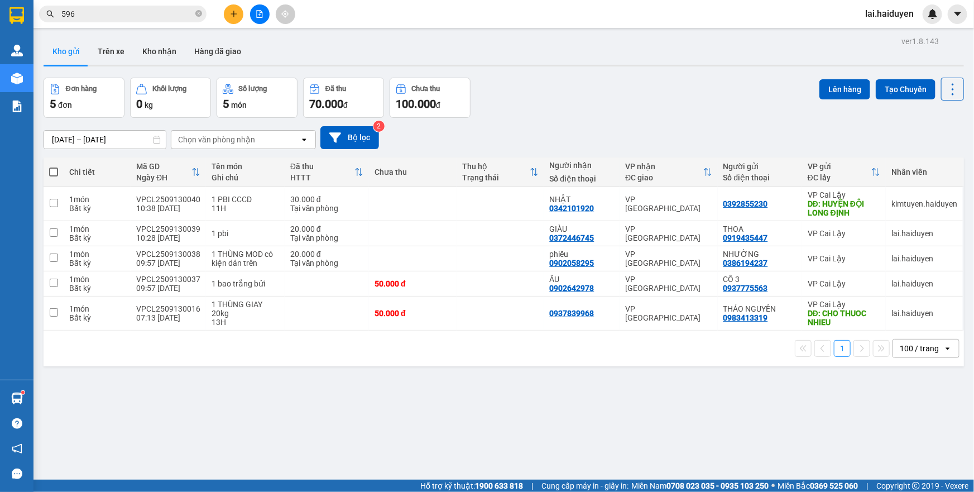
click at [146, 11] on input "596" at bounding box center [127, 14] width 132 height 12
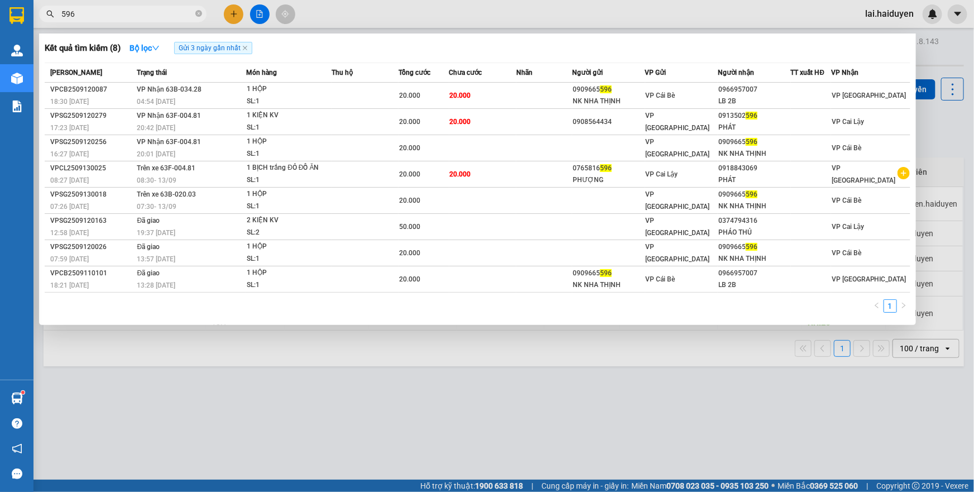
click at [146, 11] on input "596" at bounding box center [127, 14] width 132 height 12
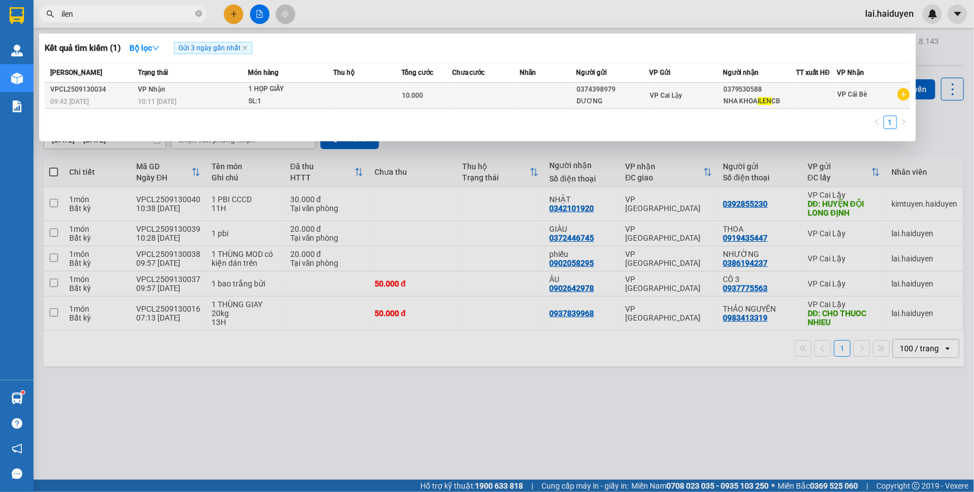
type input "ilen"
click at [462, 101] on td at bounding box center [486, 96] width 68 height 26
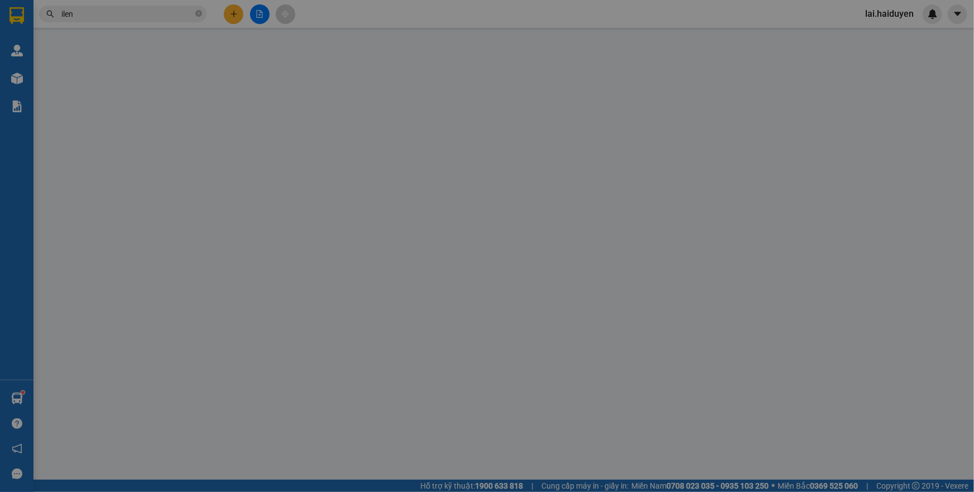
type input "0374398979"
type input "DƯƠNG"
type input "0379530588"
type input "NHA KHOA ILEN CB"
type input "10.000"
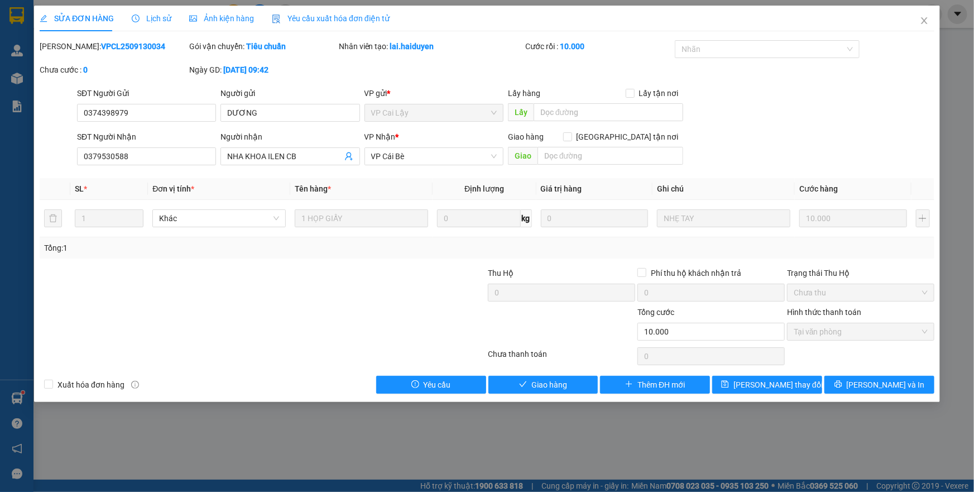
click at [153, 20] on span "Lịch sử" at bounding box center [152, 18] width 40 height 9
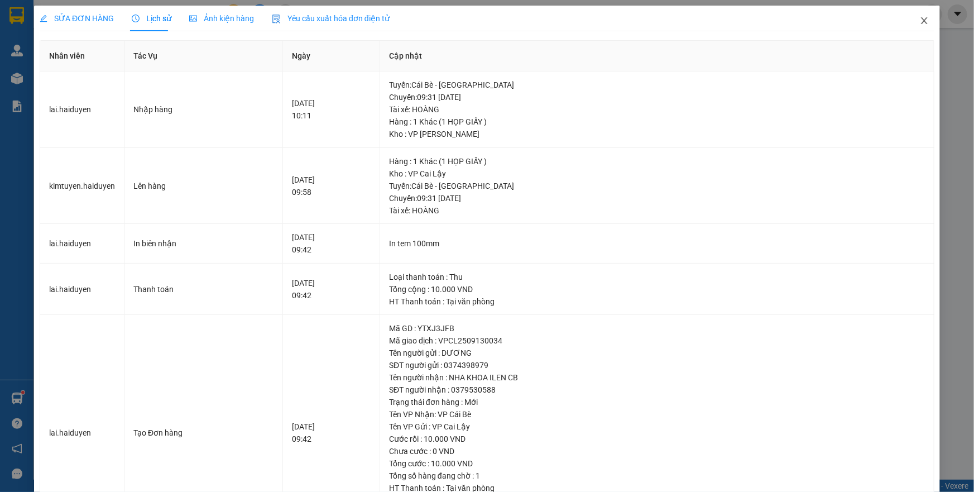
click at [921, 18] on icon "close" at bounding box center [924, 20] width 6 height 7
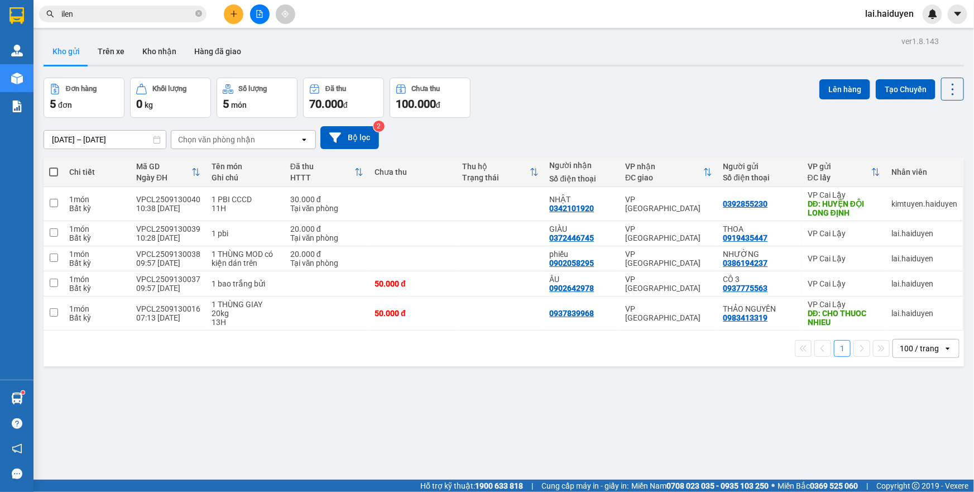
click at [138, 65] on div at bounding box center [504, 66] width 921 height 2
click at [144, 59] on button "Kho nhận" at bounding box center [159, 51] width 52 height 27
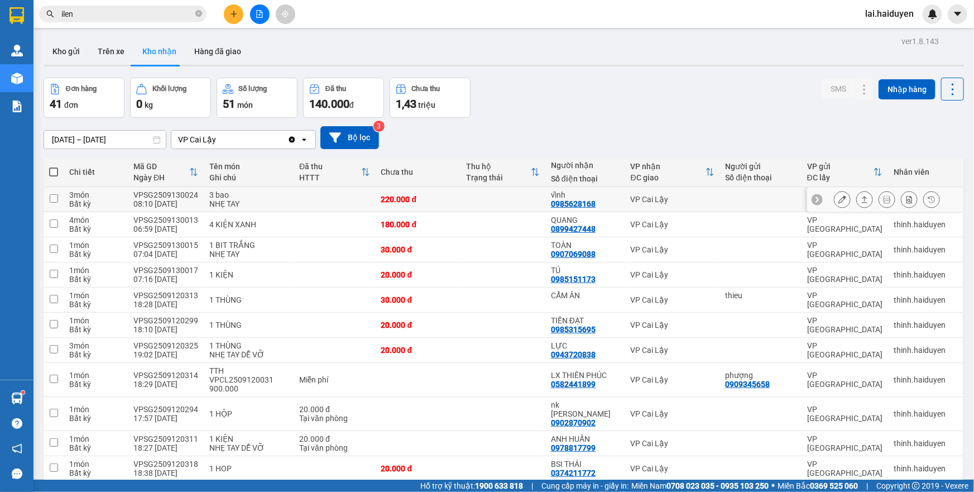
click at [477, 201] on td at bounding box center [503, 199] width 85 height 25
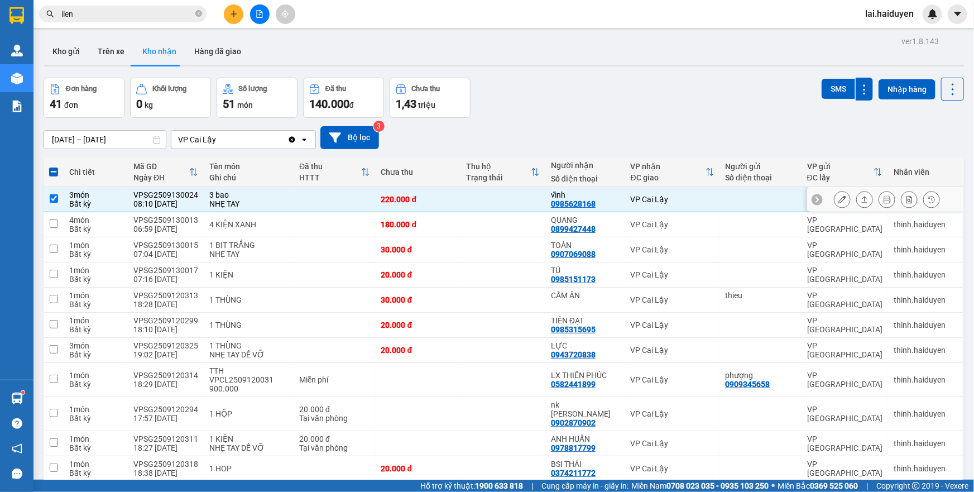
click at [512, 205] on td at bounding box center [503, 199] width 85 height 25
checkbox input "false"
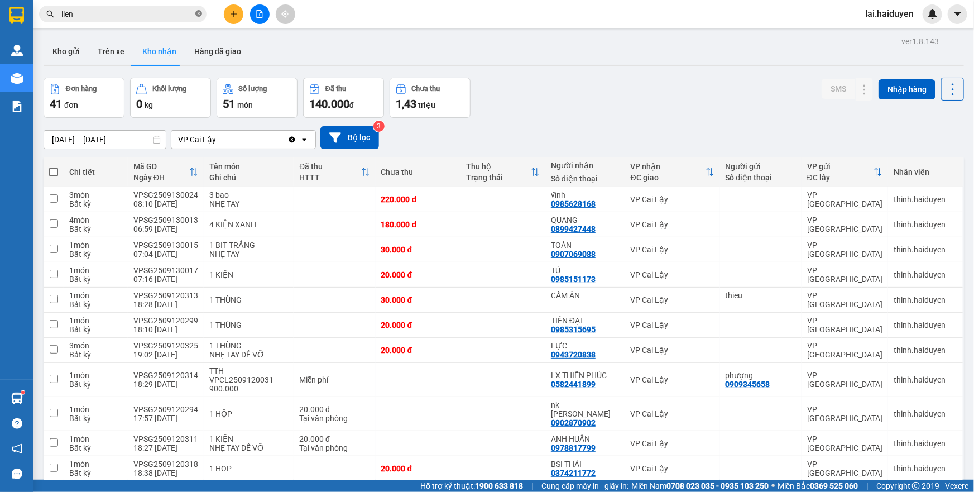
click at [200, 12] on icon "close-circle" at bounding box center [198, 13] width 7 height 7
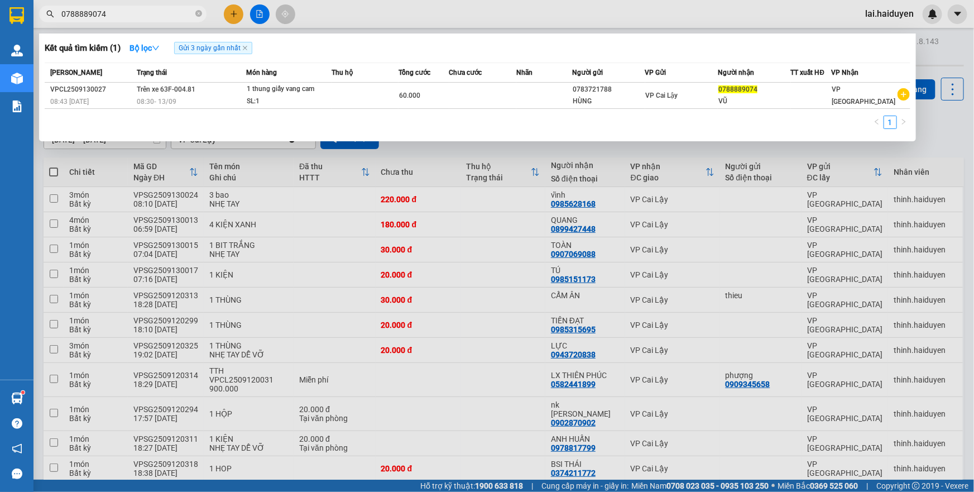
type input "0788889074"
click at [324, 8] on div at bounding box center [487, 246] width 974 height 492
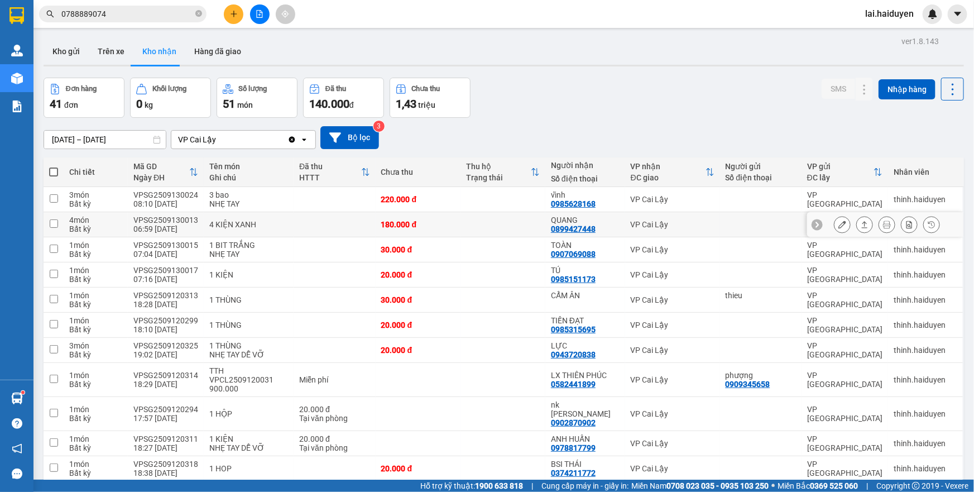
click at [488, 231] on td at bounding box center [503, 224] width 85 height 25
checkbox input "true"
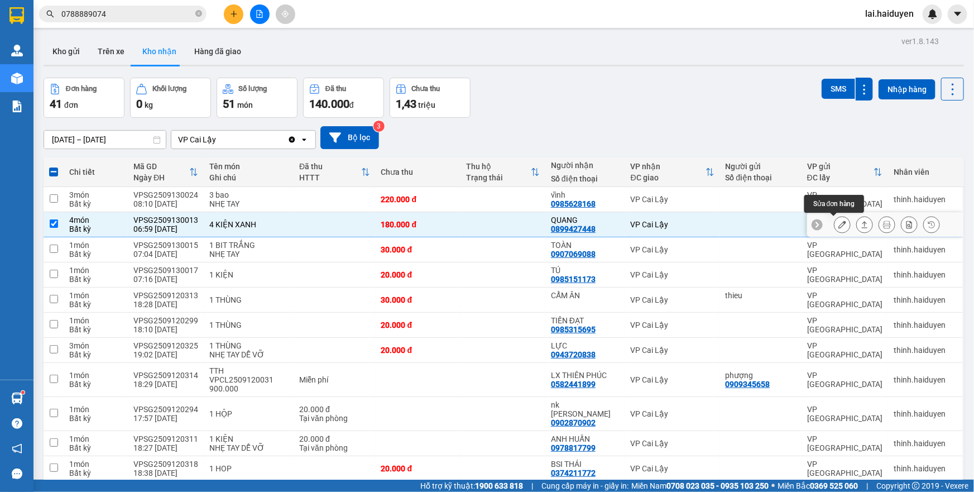
click at [839, 223] on button at bounding box center [843, 225] width 16 height 20
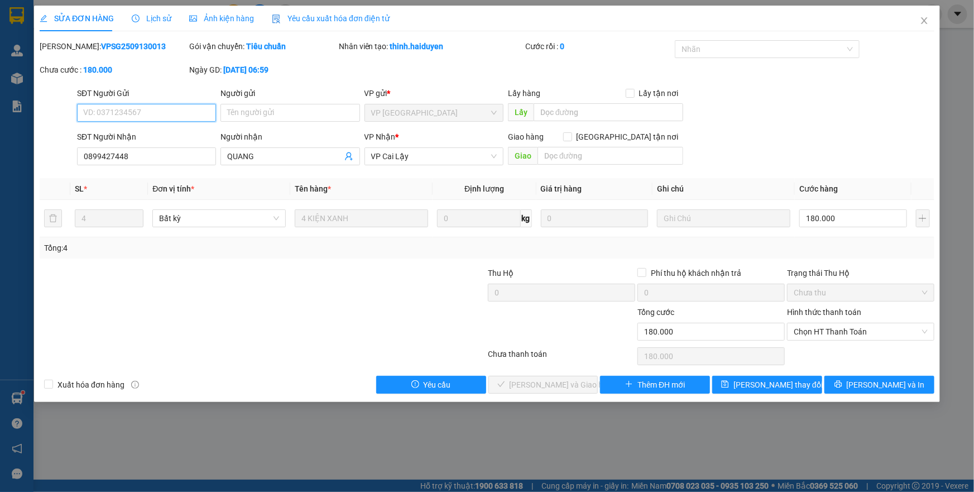
type input "0899427448"
type input "QUANG"
type input "180.000"
click at [184, 156] on input "0899427448" at bounding box center [146, 156] width 139 height 18
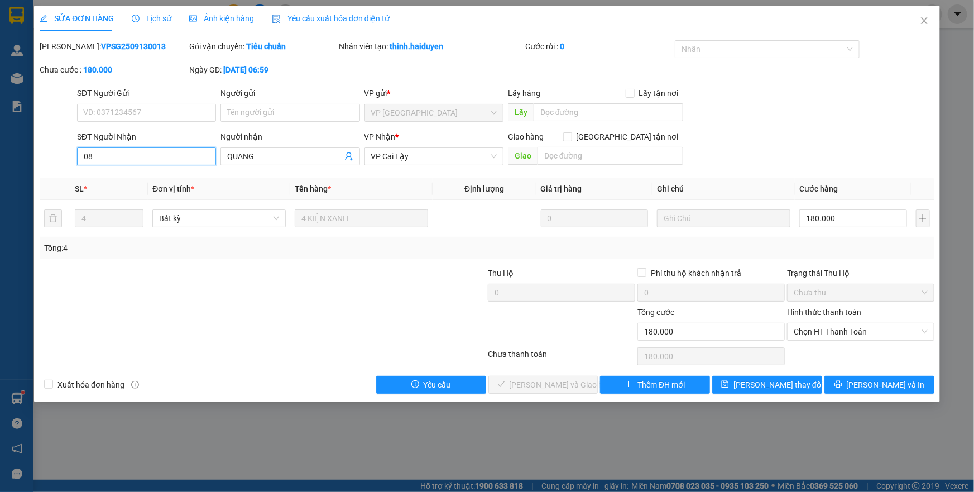
type input "0"
click at [273, 154] on input "QUANG" at bounding box center [284, 156] width 114 height 12
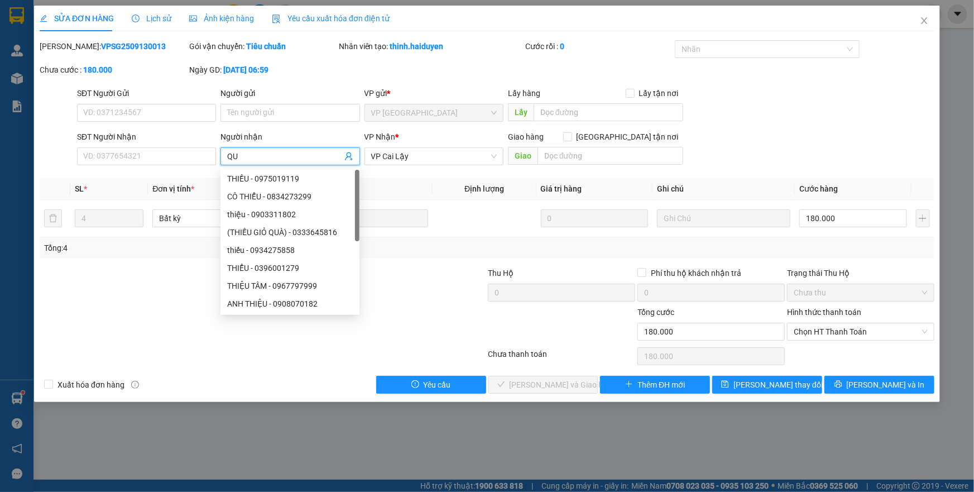
type input "Q"
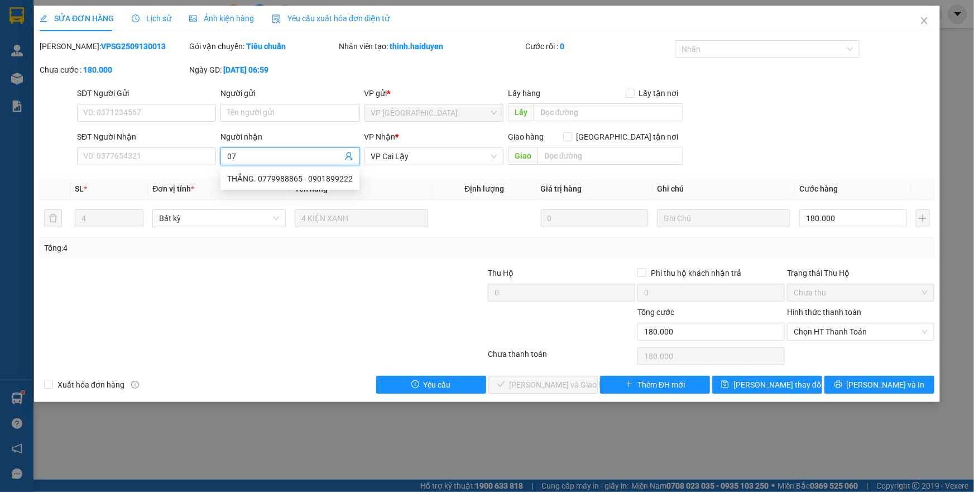
type input "0"
click at [192, 155] on input "SĐT Người Nhận" at bounding box center [146, 156] width 139 height 18
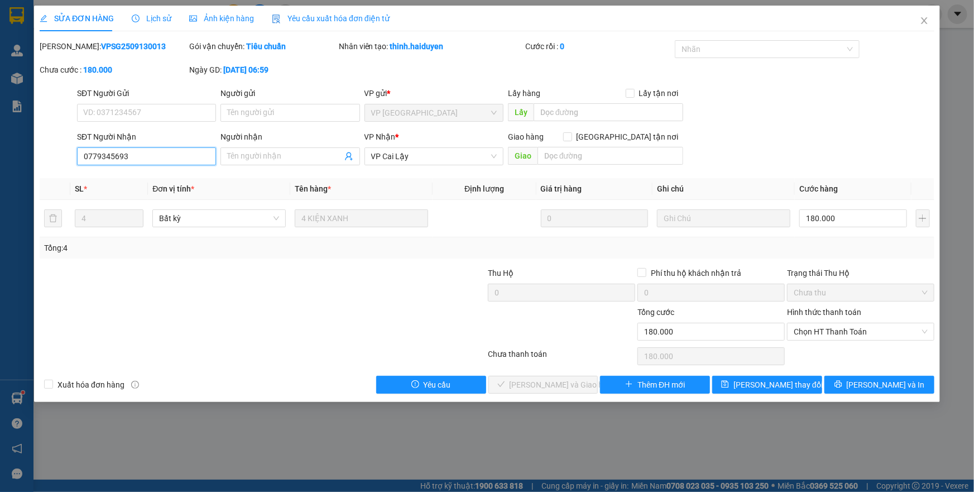
click at [186, 155] on input "0779345693" at bounding box center [146, 156] width 139 height 18
type input "0779345693"
click at [195, 108] on input "SĐT Người Gửi" at bounding box center [146, 113] width 139 height 18
type input "0374794316"
click at [272, 156] on input "Người nhận" at bounding box center [284, 156] width 114 height 12
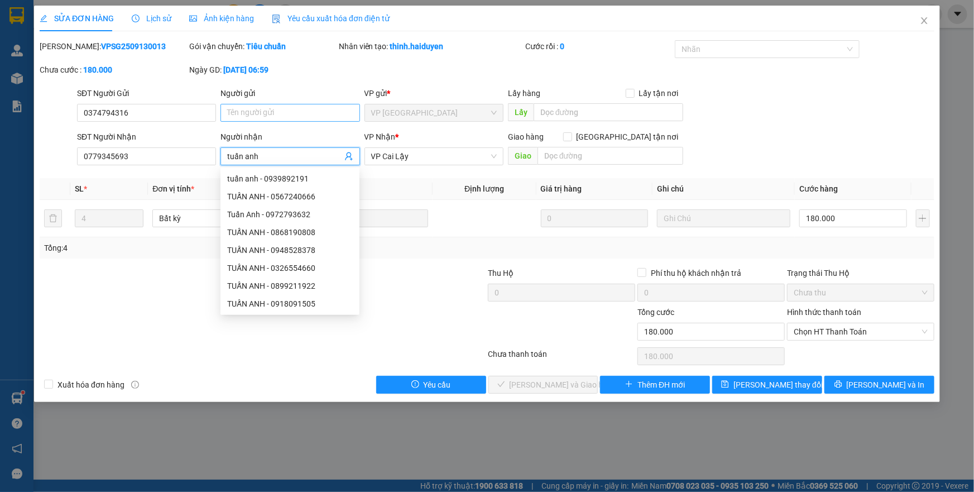
type input "tuấn anh"
click at [312, 112] on input "Người gửi" at bounding box center [290, 113] width 139 height 18
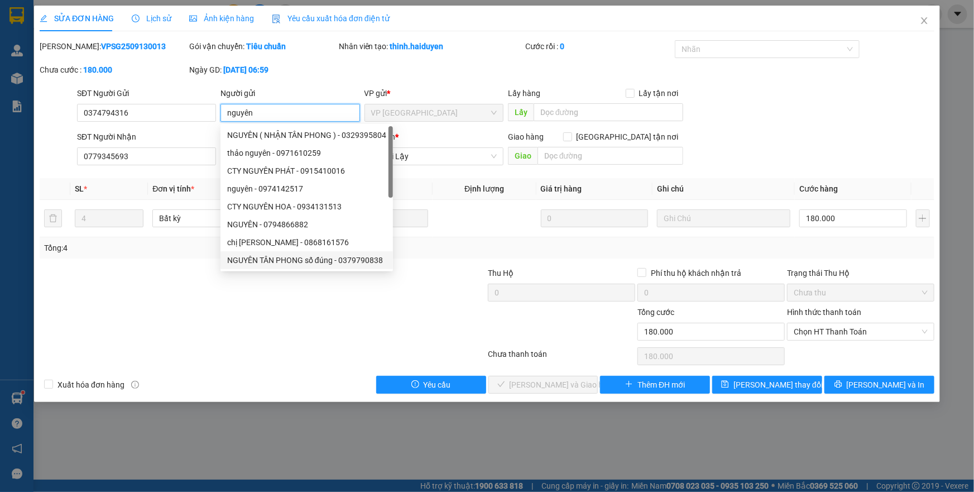
type input "nguyên"
click at [421, 301] on div at bounding box center [413, 286] width 150 height 39
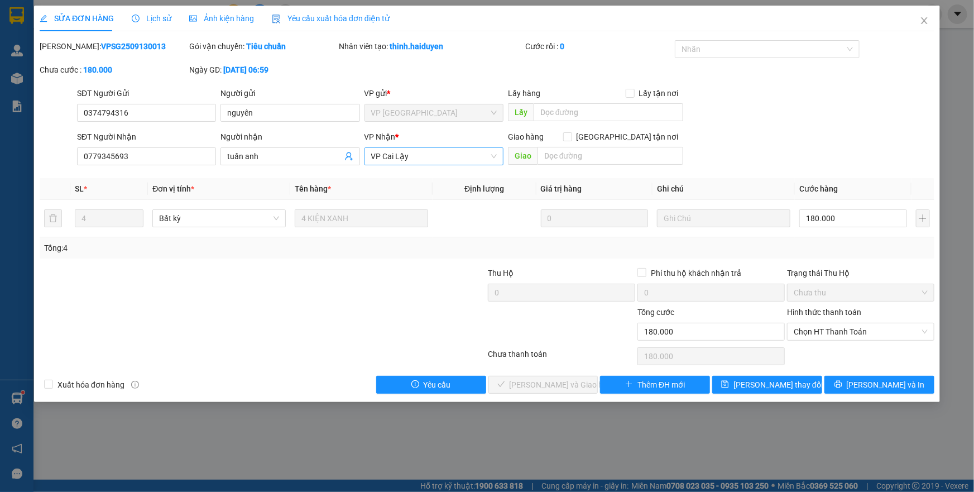
click at [478, 156] on span "VP Cai Lậy" at bounding box center [434, 156] width 126 height 17
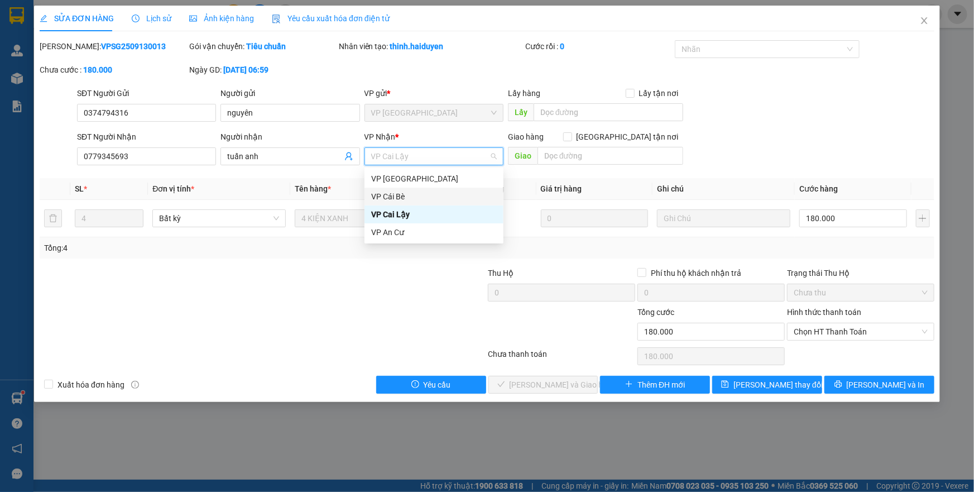
click at [448, 198] on div "VP Cái Bè" at bounding box center [434, 196] width 126 height 12
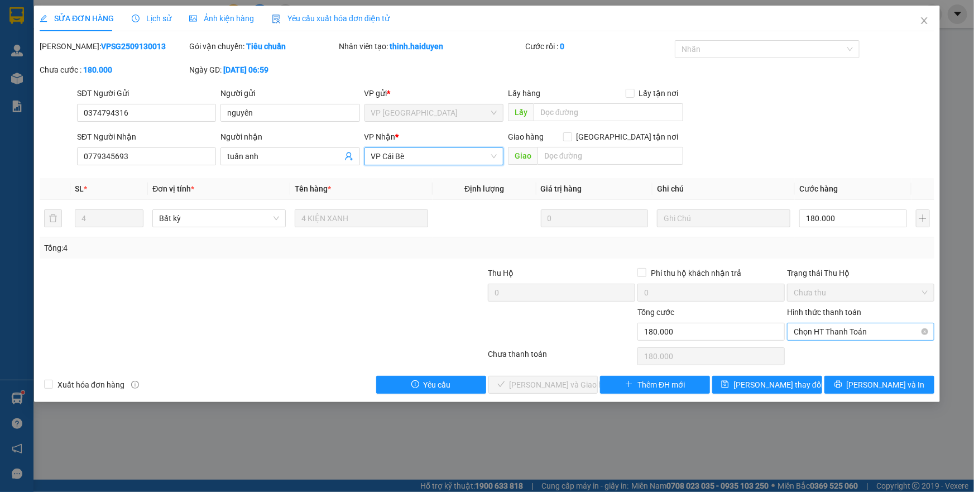
click at [874, 329] on span "Chọn HT Thanh Toán" at bounding box center [861, 331] width 134 height 17
click at [839, 354] on div "Tại văn phòng" at bounding box center [861, 353] width 134 height 12
type input "0"
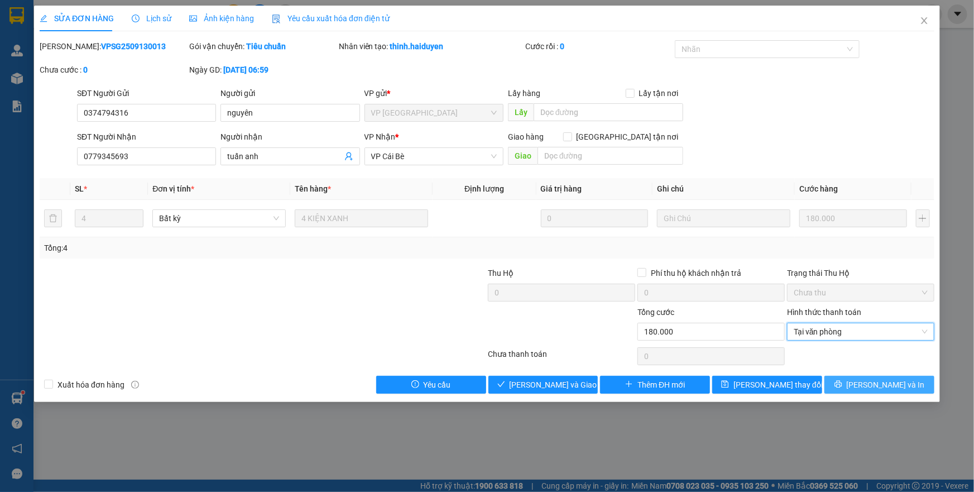
click at [873, 382] on span "[PERSON_NAME] và In" at bounding box center [886, 384] width 78 height 12
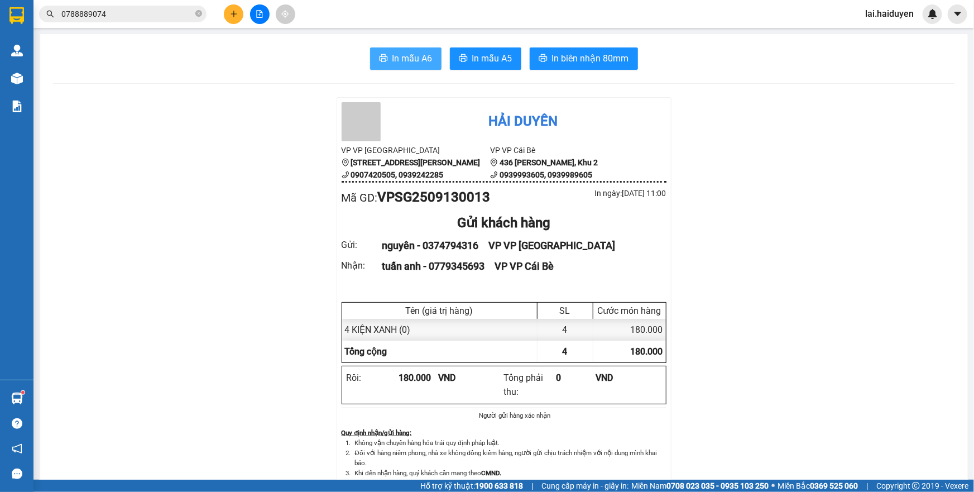
click at [399, 56] on span "In mẫu A6" at bounding box center [412, 58] width 40 height 14
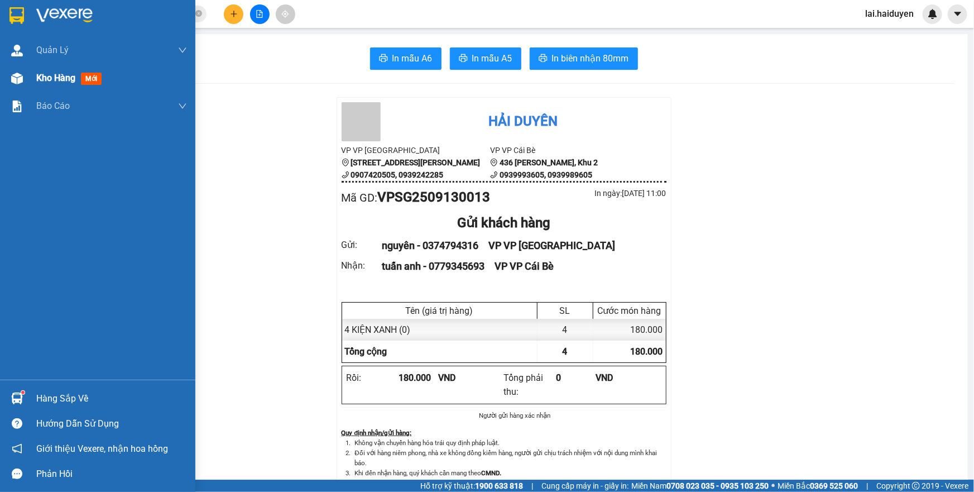
click at [18, 73] on img at bounding box center [17, 79] width 12 height 12
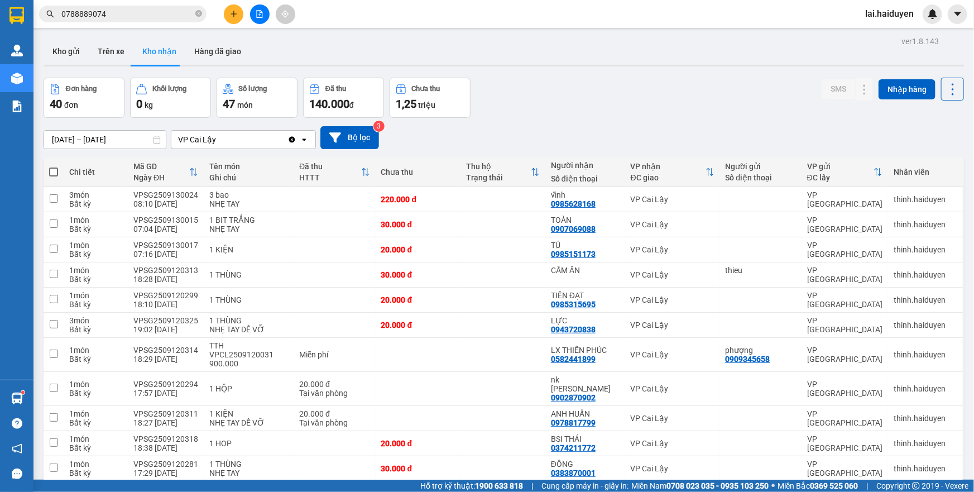
click at [169, 16] on input "0788889074" at bounding box center [127, 14] width 132 height 12
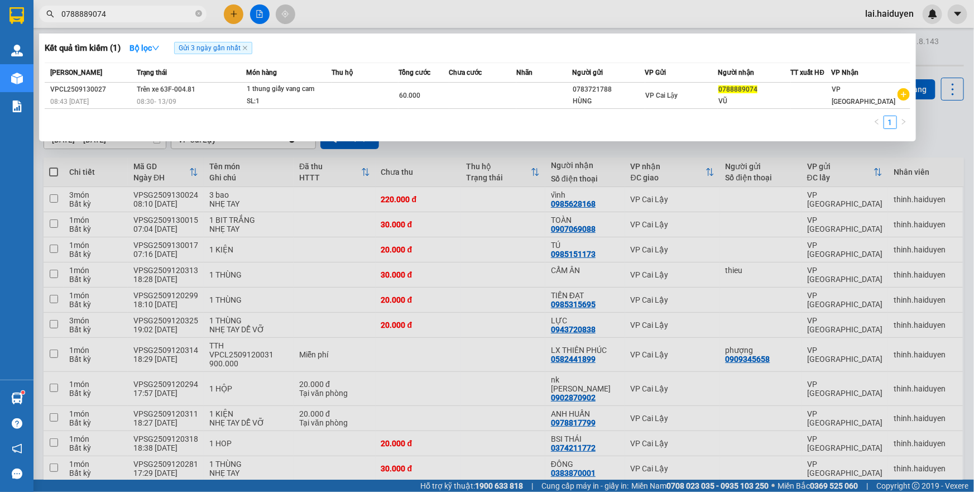
click at [229, 14] on div at bounding box center [487, 246] width 974 height 492
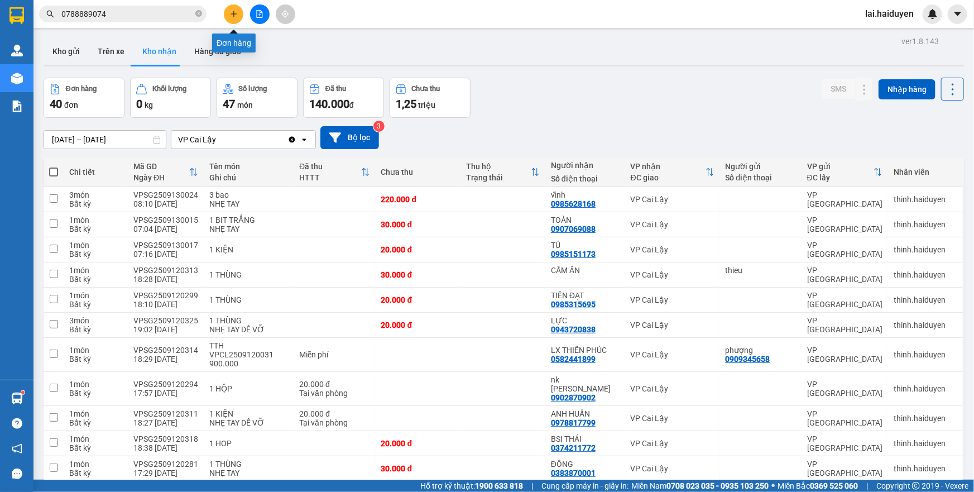
click at [234, 16] on icon "plus" at bounding box center [233, 14] width 1 height 6
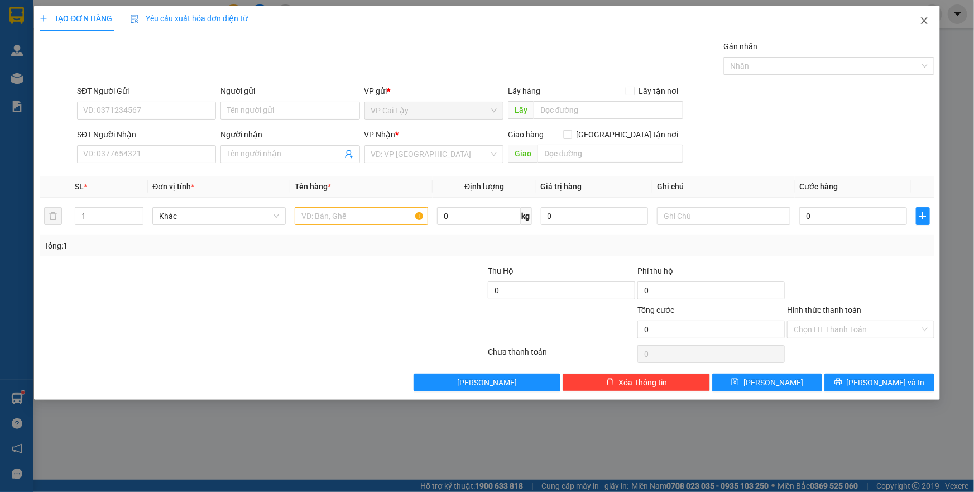
click at [925, 21] on icon "close" at bounding box center [924, 20] width 6 height 7
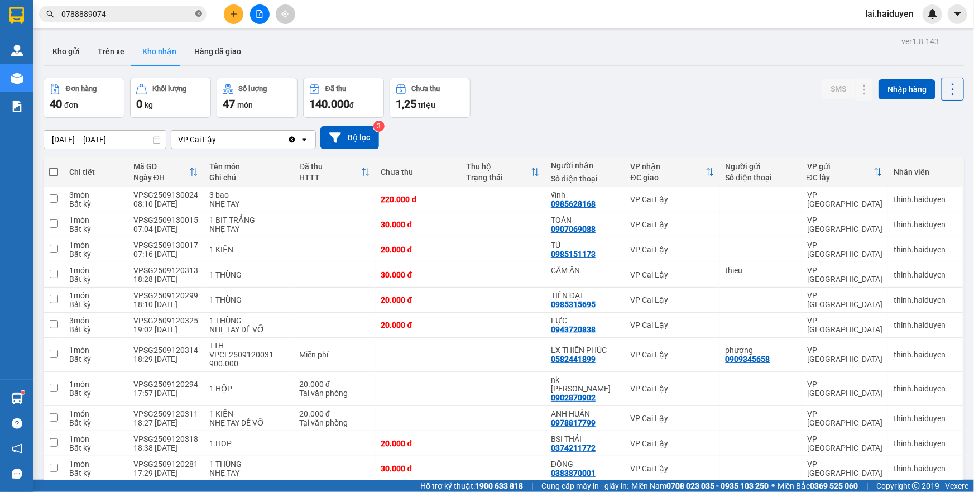
click at [201, 13] on icon "close-circle" at bounding box center [198, 13] width 7 height 7
click at [169, 13] on input "text" at bounding box center [127, 14] width 132 height 12
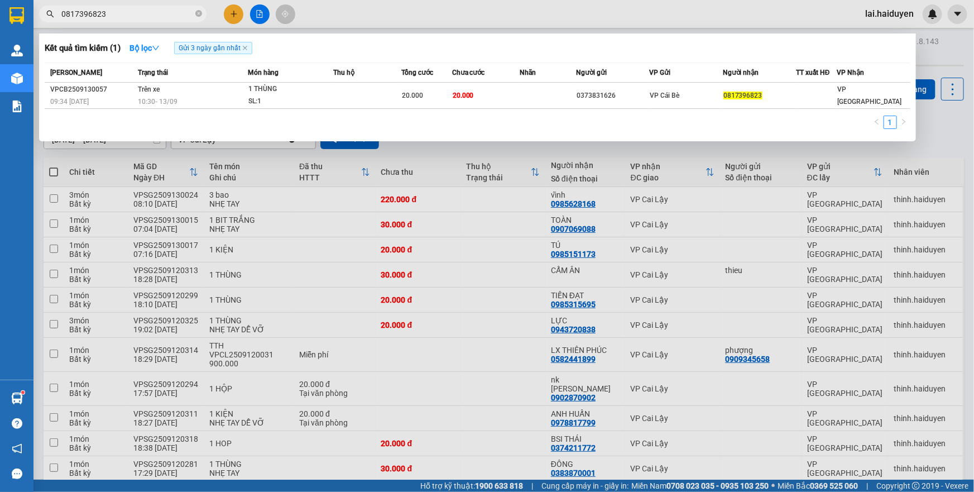
type input "0817396823"
click at [350, 11] on div at bounding box center [487, 246] width 974 height 492
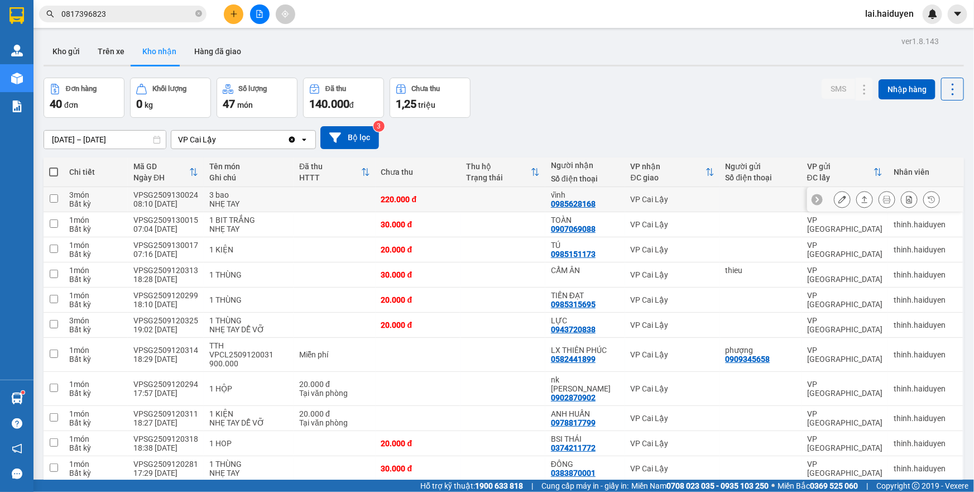
click at [486, 203] on td at bounding box center [503, 199] width 85 height 25
checkbox input "true"
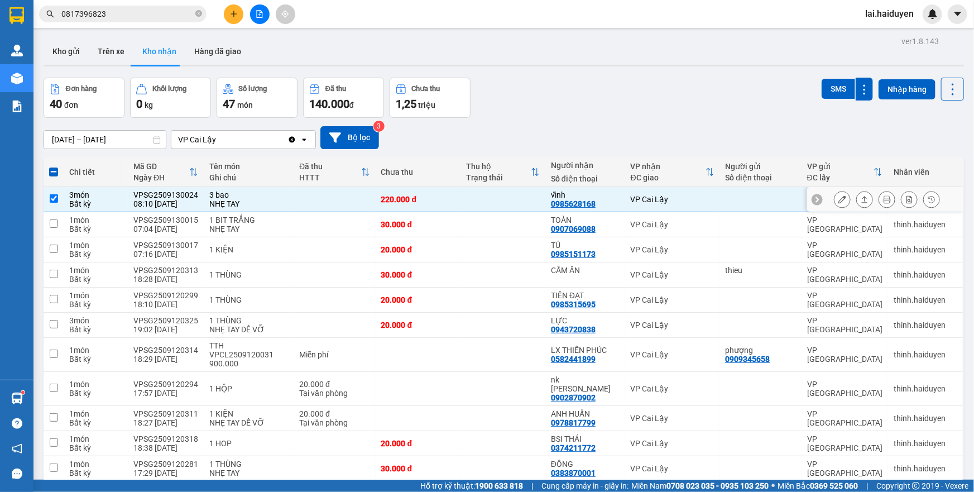
click at [578, 205] on div "0985628168" at bounding box center [573, 203] width 45 height 9
copy div "0985628168"
click at [198, 15] on icon "close-circle" at bounding box center [198, 13] width 7 height 7
paste input "0985628168"
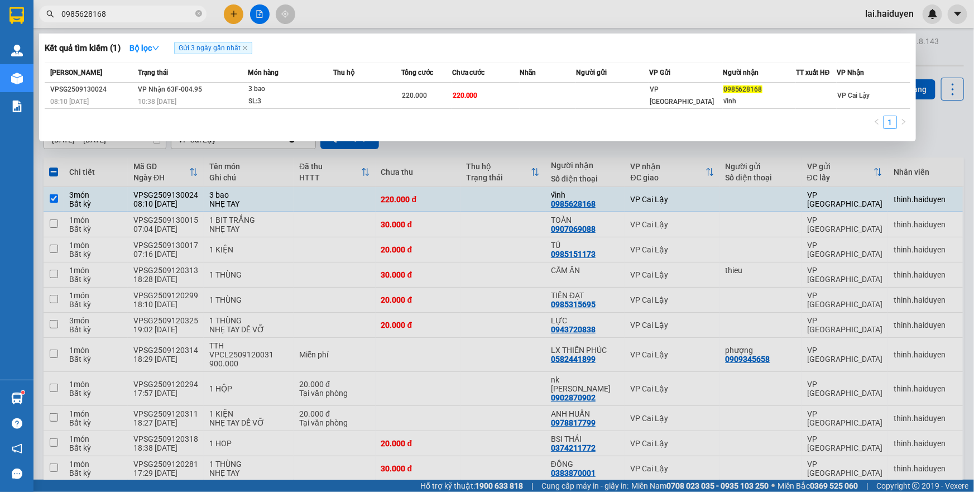
type input "0985628168"
click at [246, 49] on icon "close" at bounding box center [245, 48] width 6 height 6
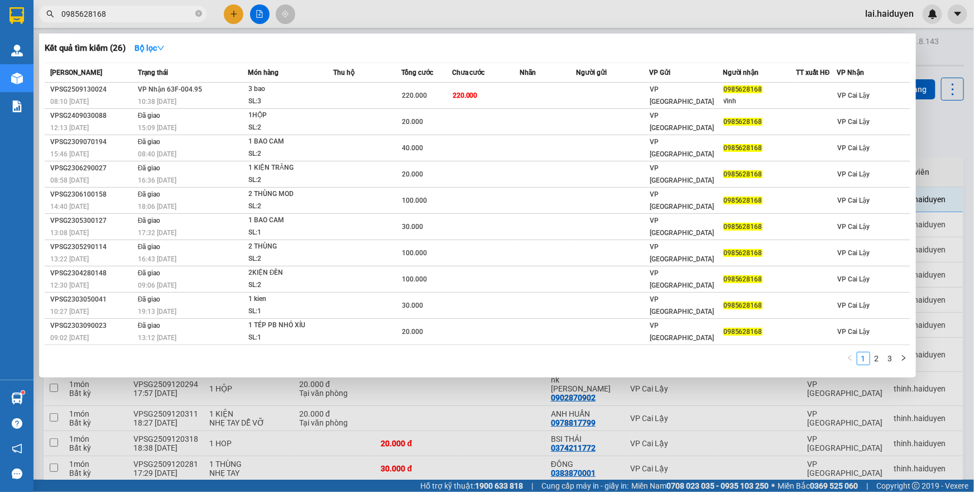
click at [510, 21] on div at bounding box center [487, 246] width 974 height 492
click at [145, 13] on input "0985628168" at bounding box center [127, 14] width 132 height 12
click at [451, 9] on div at bounding box center [487, 246] width 974 height 492
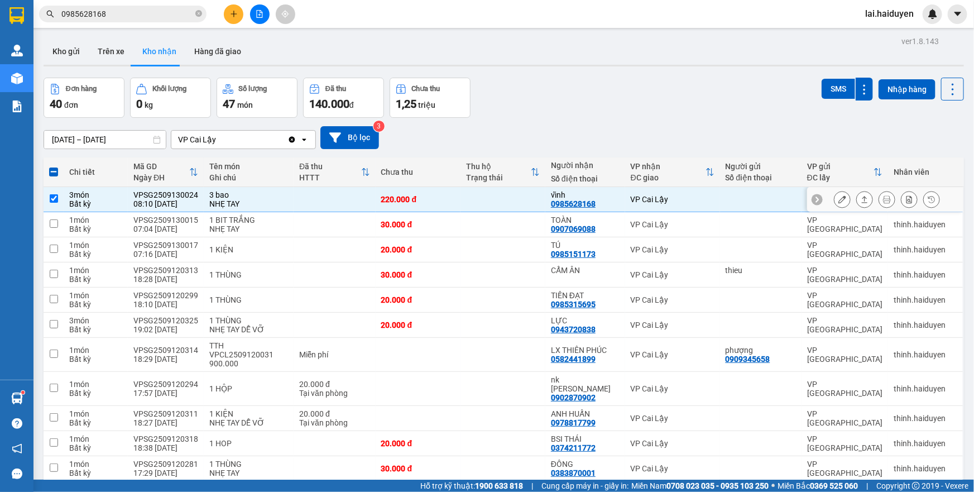
click at [485, 200] on td at bounding box center [503, 199] width 85 height 25
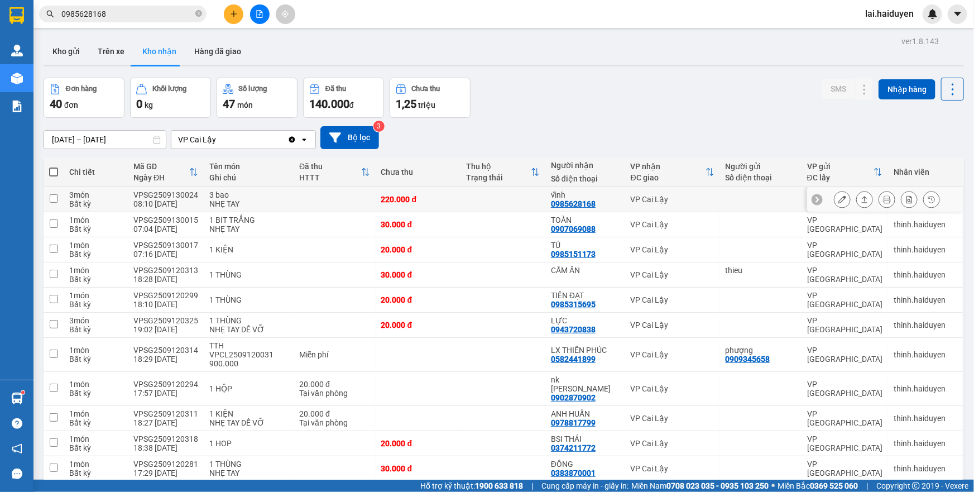
click at [464, 201] on td at bounding box center [503, 199] width 85 height 25
checkbox input "true"
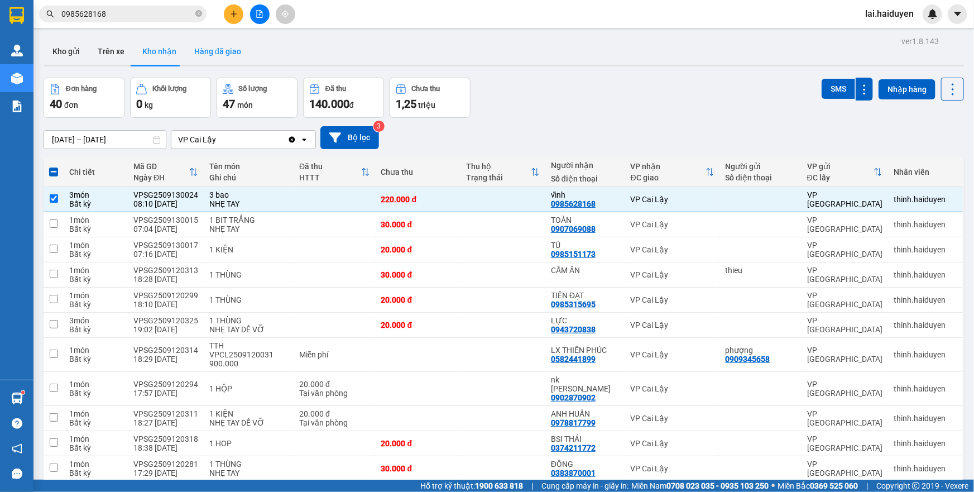
click at [198, 56] on button "Hàng đã giao" at bounding box center [217, 51] width 65 height 27
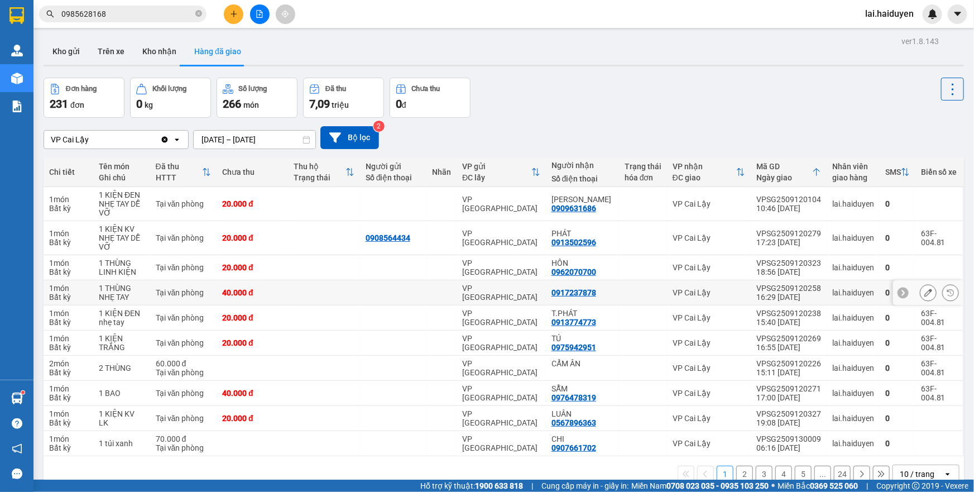
click at [385, 292] on div at bounding box center [393, 292] width 55 height 9
click at [147, 44] on button "Kho nhận" at bounding box center [159, 51] width 52 height 27
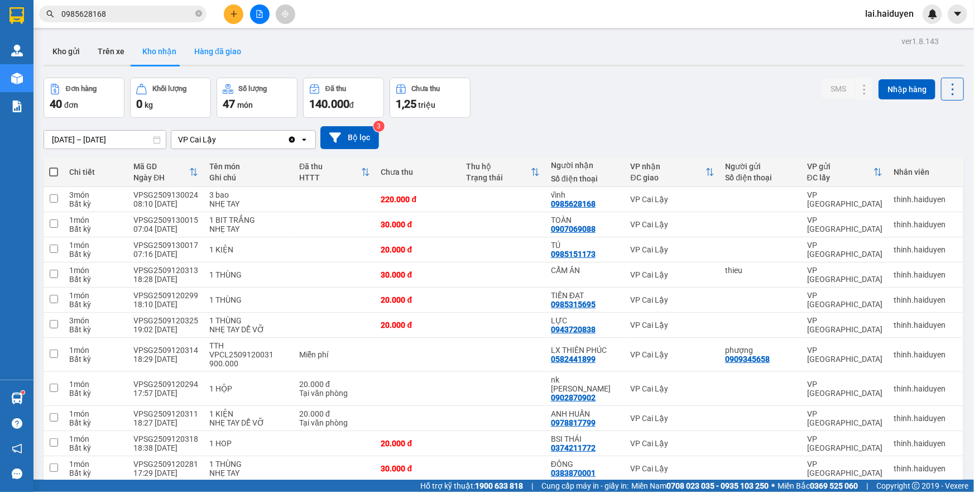
click at [227, 58] on button "Hàng đã giao" at bounding box center [217, 51] width 65 height 27
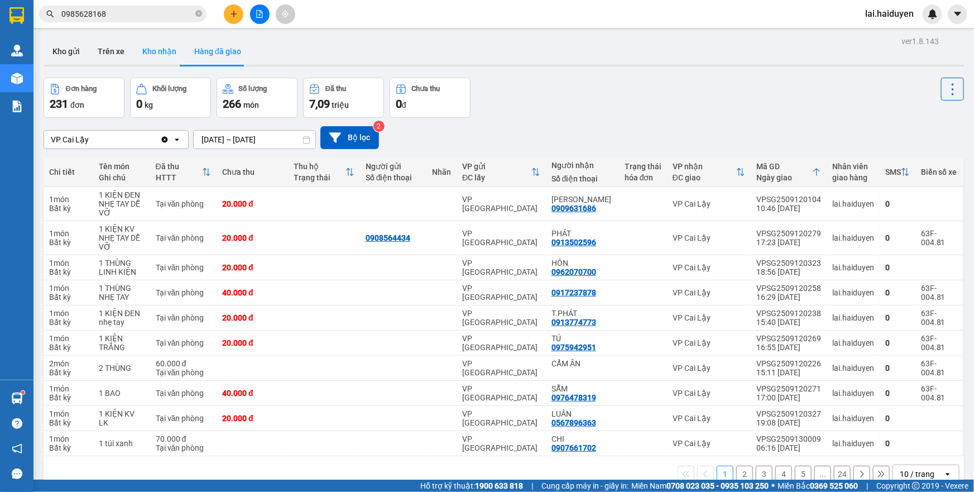
click at [148, 52] on button "Kho nhận" at bounding box center [159, 51] width 52 height 27
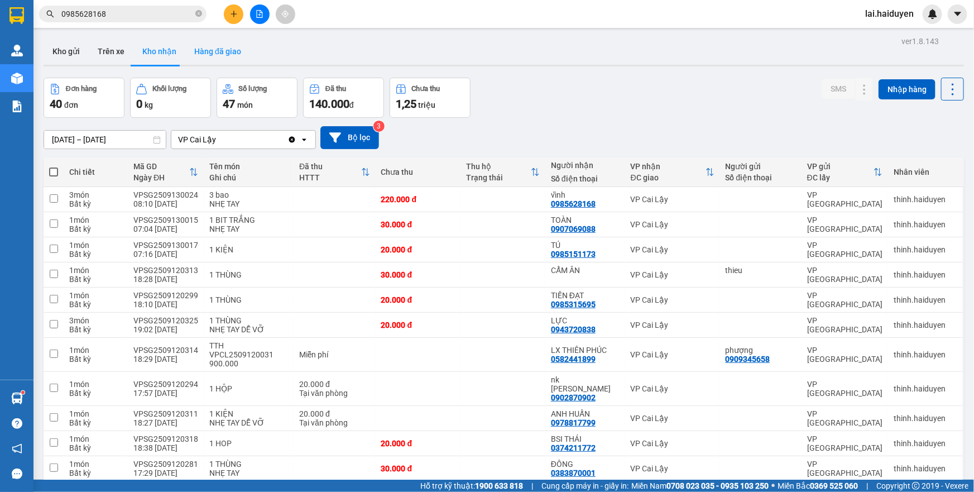
click at [209, 47] on button "Hàng đã giao" at bounding box center [217, 51] width 65 height 27
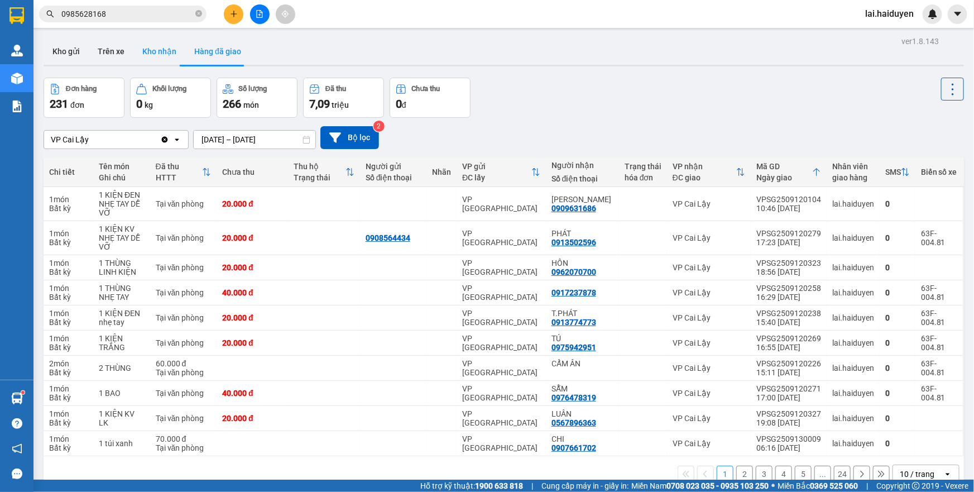
click at [147, 52] on button "Kho nhận" at bounding box center [159, 51] width 52 height 27
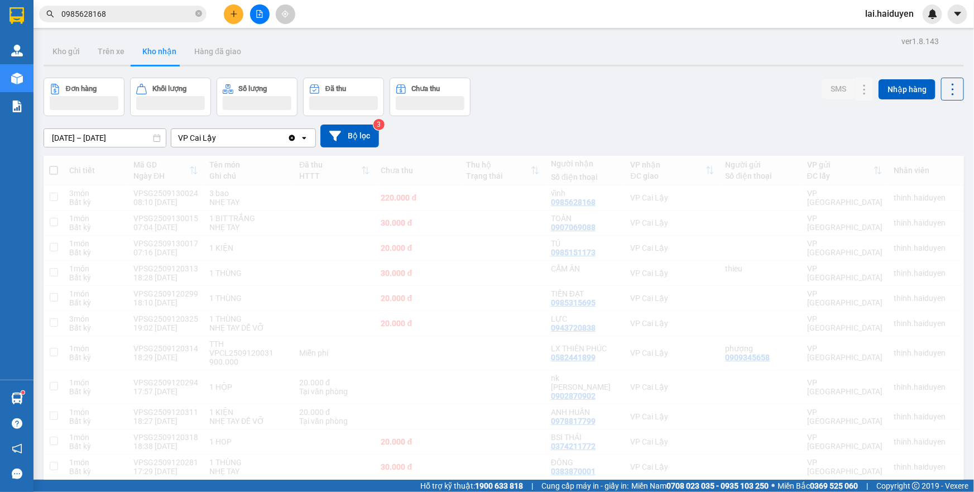
click at [68, 46] on button "Kho gửi" at bounding box center [66, 51] width 45 height 27
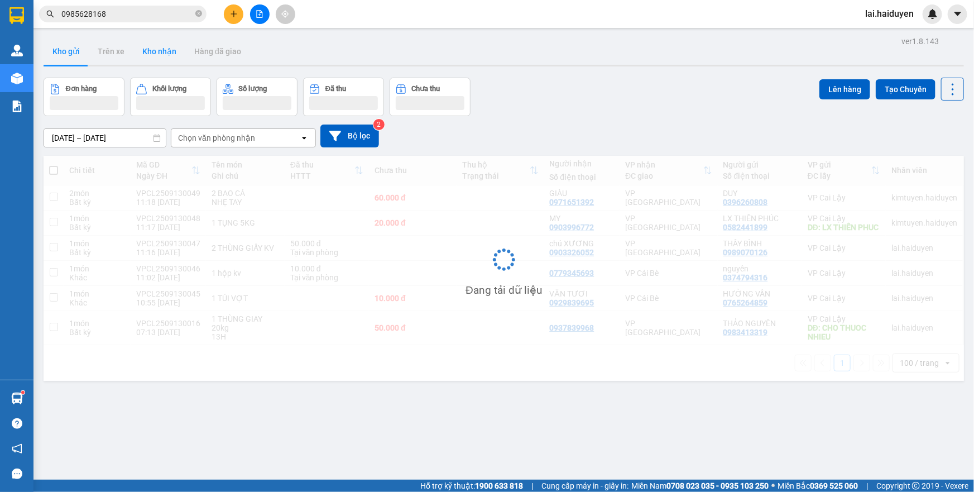
click at [68, 46] on button "Kho gửi" at bounding box center [66, 51] width 45 height 27
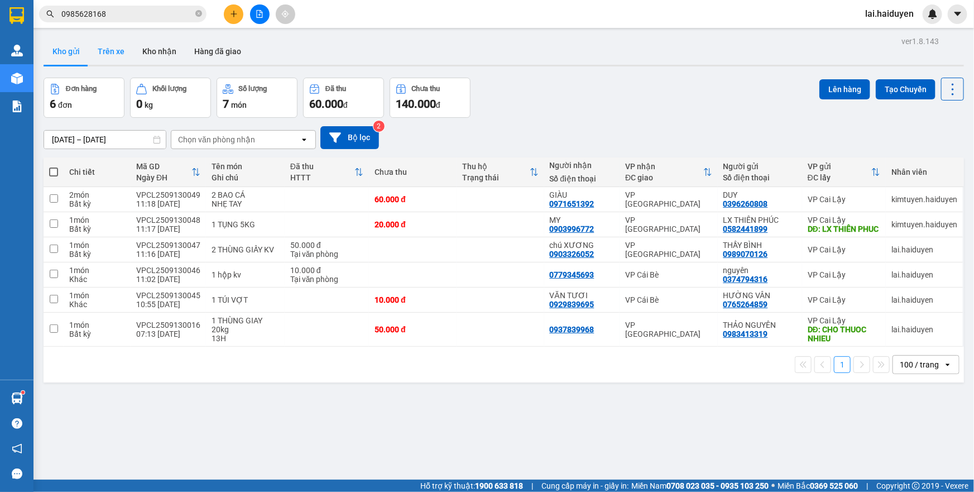
click at [113, 49] on button "Trên xe" at bounding box center [111, 51] width 45 height 27
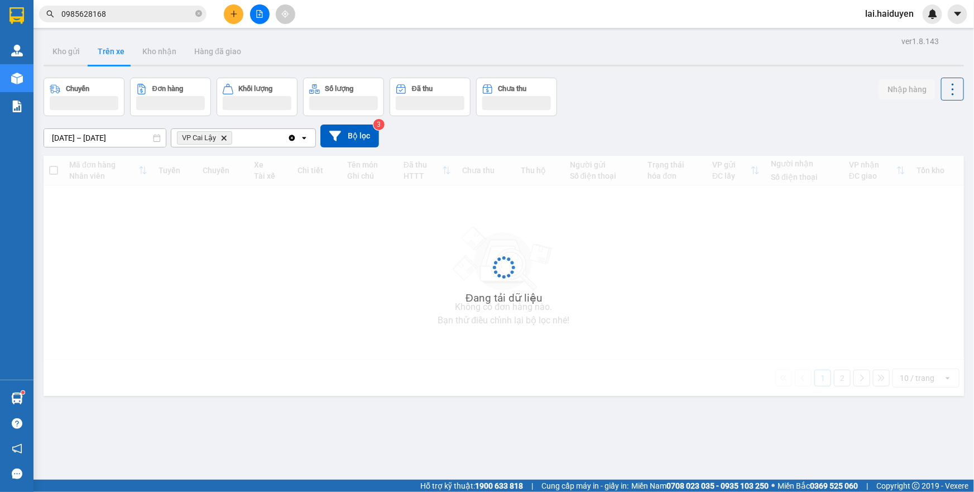
scroll to position [51, 0]
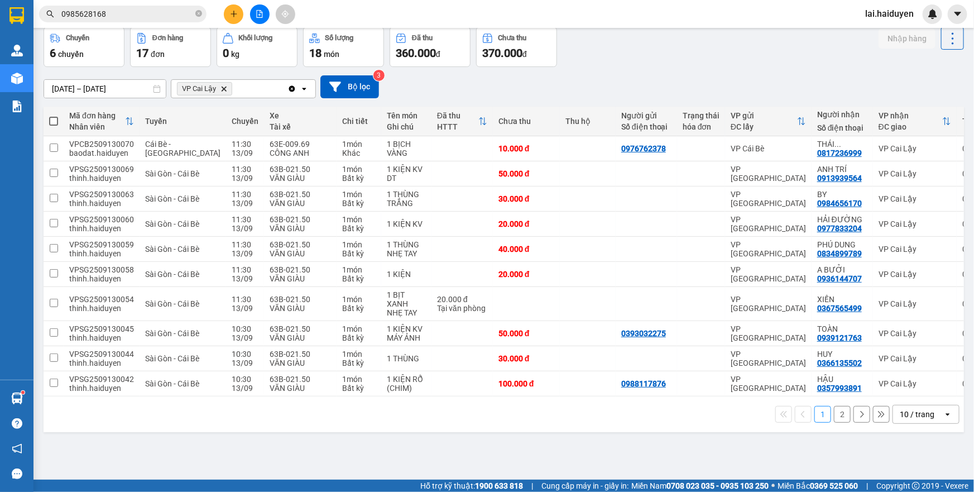
click at [927, 416] on div "10 / trang" at bounding box center [918, 414] width 50 height 18
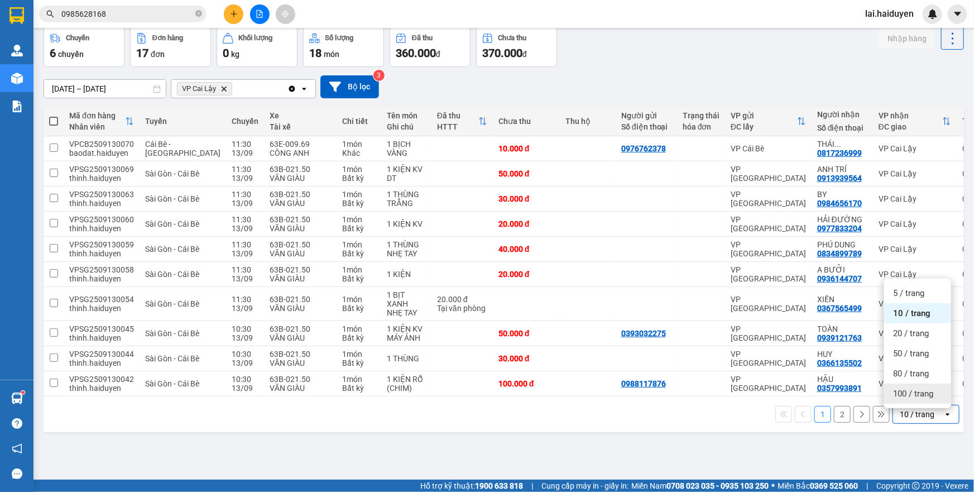
click at [921, 397] on span "100 / trang" at bounding box center [913, 393] width 40 height 11
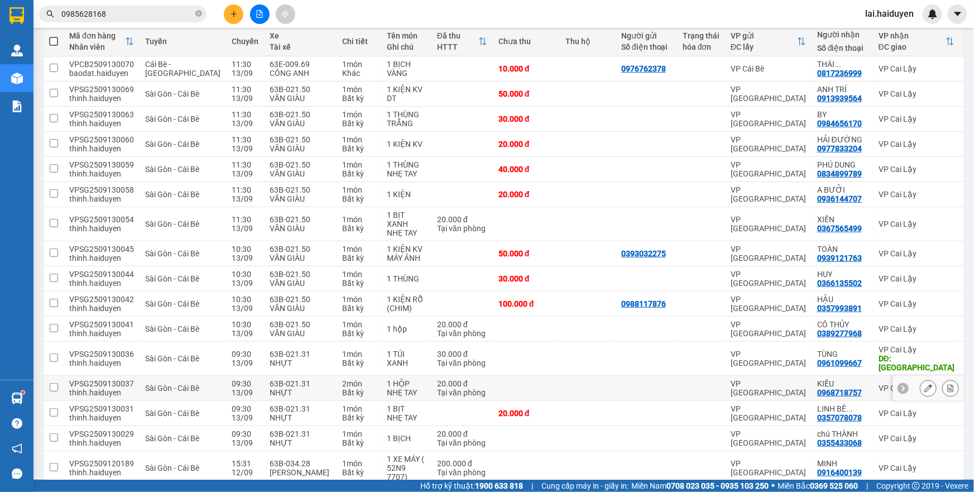
scroll to position [0, 0]
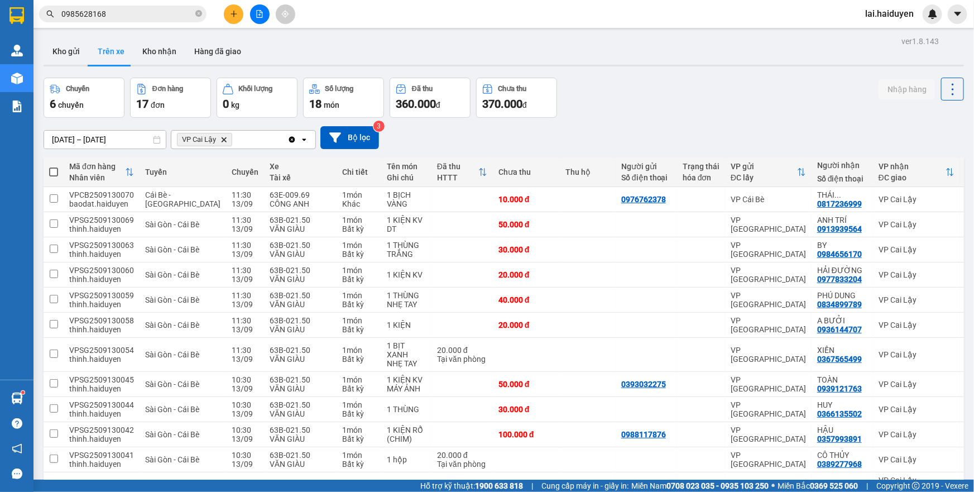
click at [196, 15] on icon "close-circle" at bounding box center [198, 13] width 7 height 7
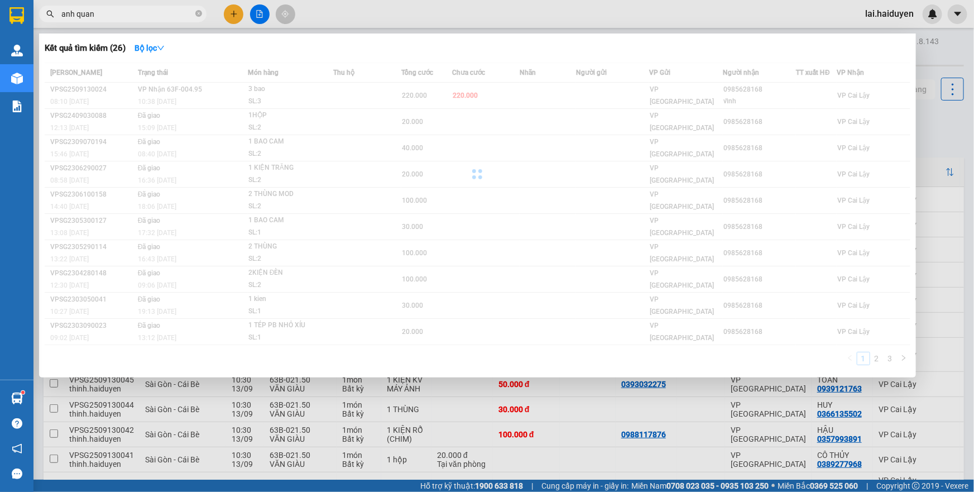
type input "anh quang"
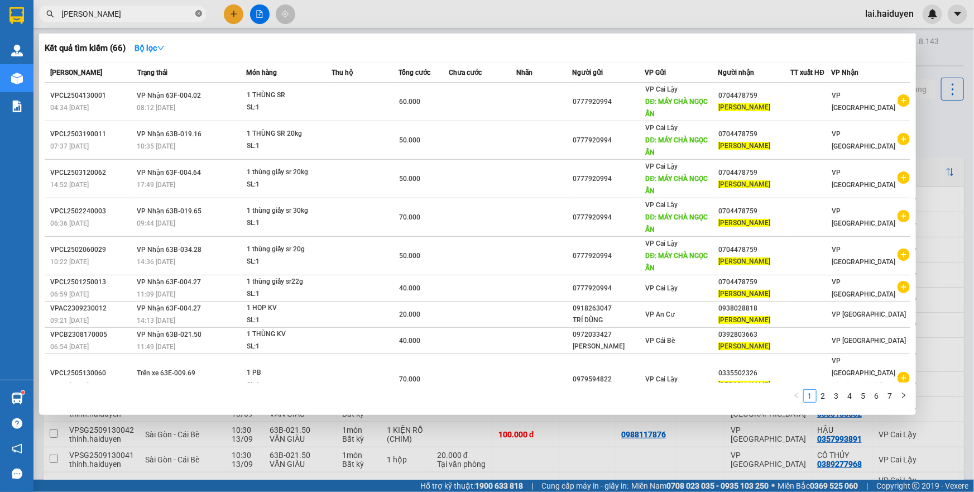
click at [197, 15] on icon "close-circle" at bounding box center [198, 13] width 7 height 7
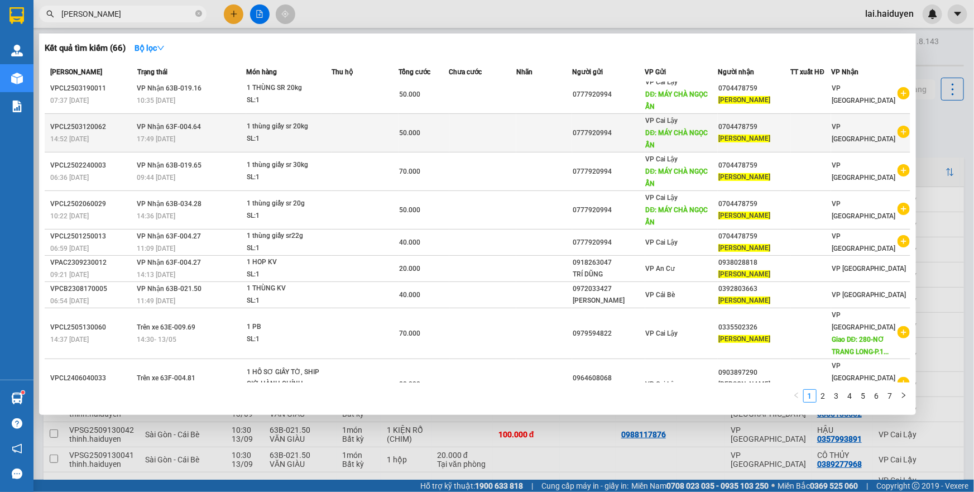
scroll to position [46, 0]
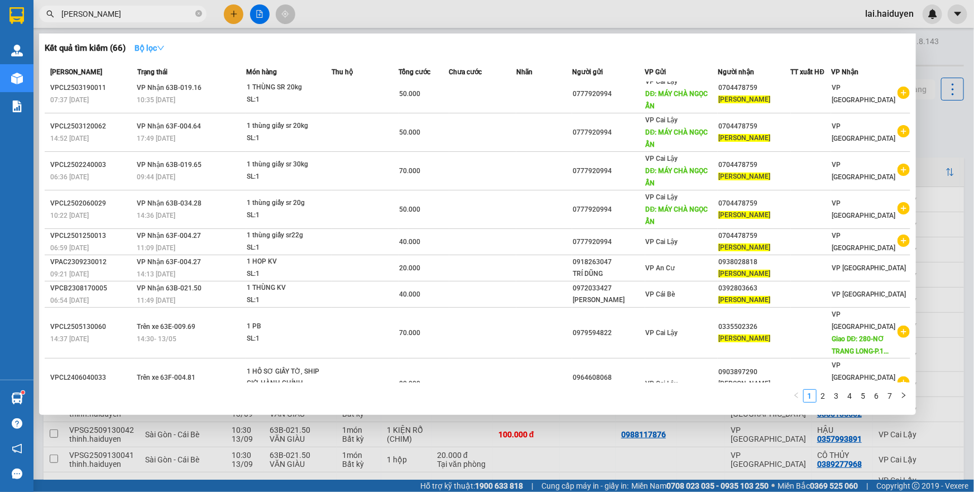
type input "ANH QUANG"
click at [141, 46] on strong "Bộ lọc" at bounding box center [150, 48] width 30 height 9
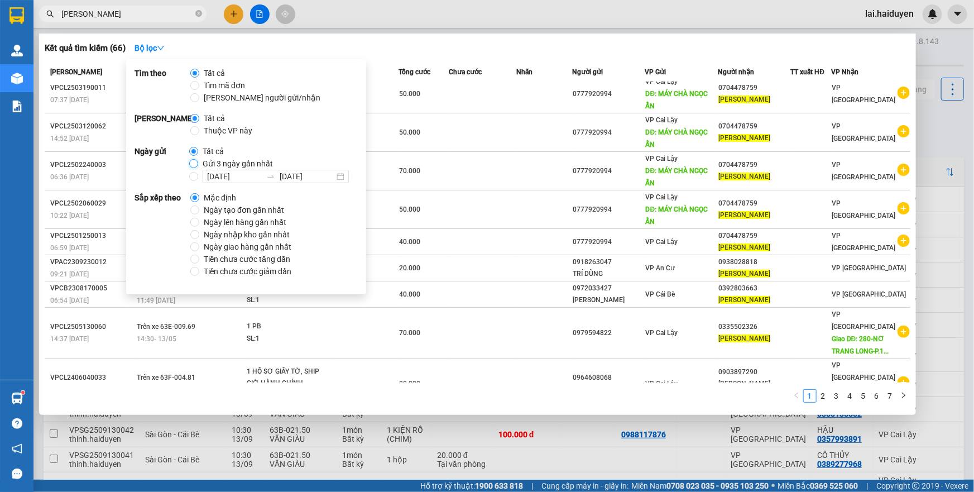
click at [193, 162] on input "Gửi 3 ngày gần nhất" at bounding box center [193, 163] width 9 height 9
radio input "true"
radio input "false"
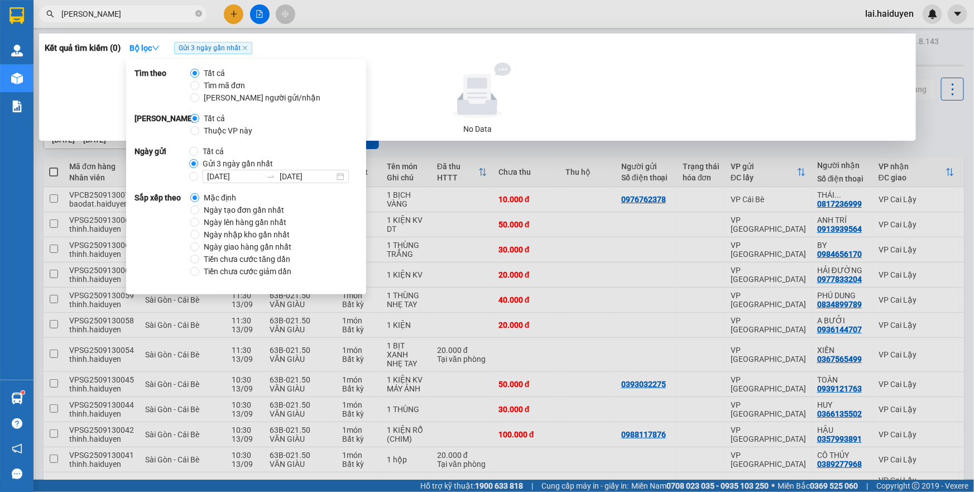
click at [140, 15] on input "ANH QUANG" at bounding box center [127, 14] width 132 height 12
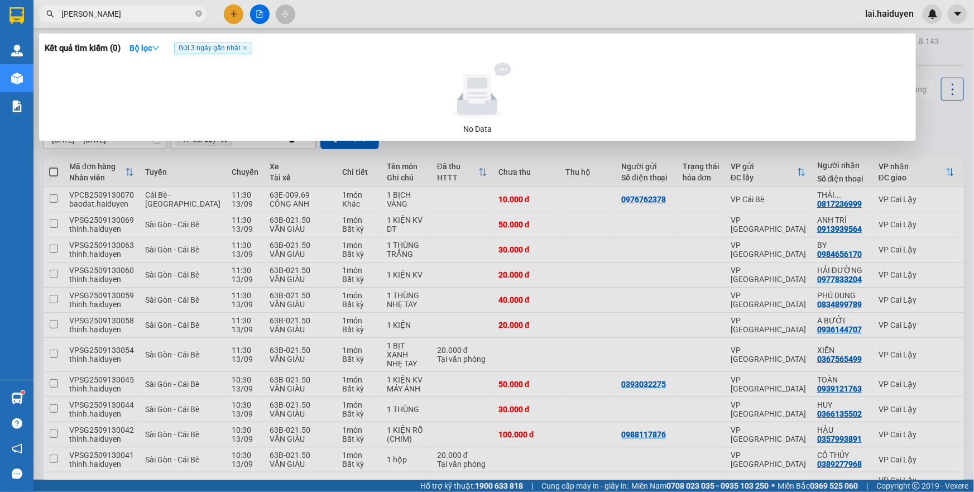
click at [349, 7] on div at bounding box center [487, 246] width 974 height 492
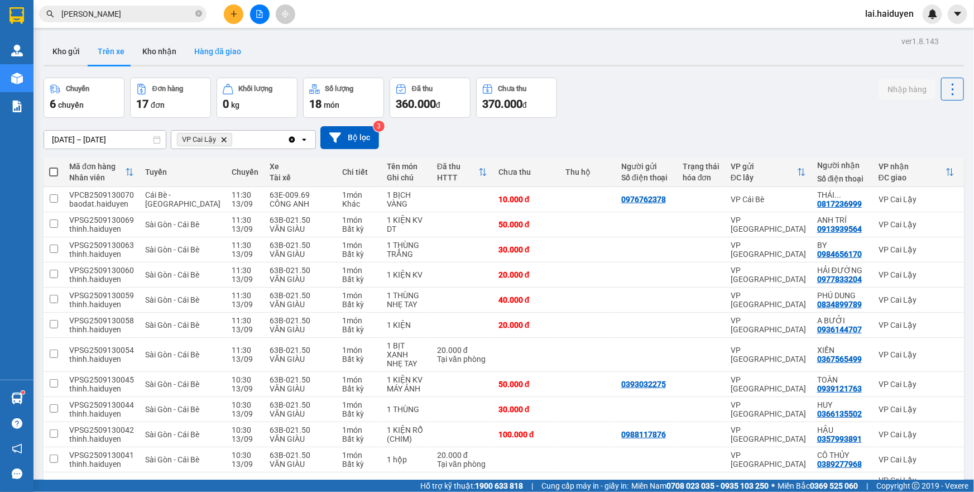
click at [200, 43] on button "Hàng đã giao" at bounding box center [217, 51] width 65 height 27
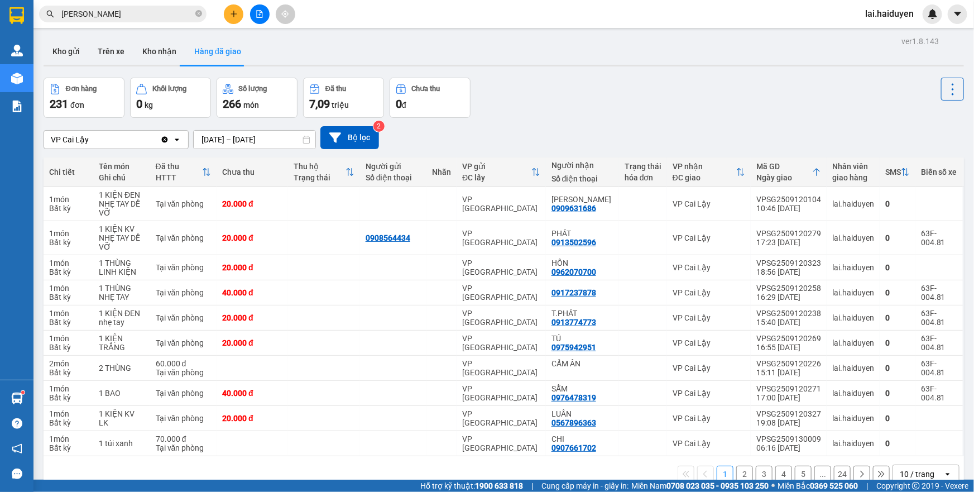
click at [227, 143] on input "[DATE] – [DATE]" at bounding box center [255, 140] width 122 height 18
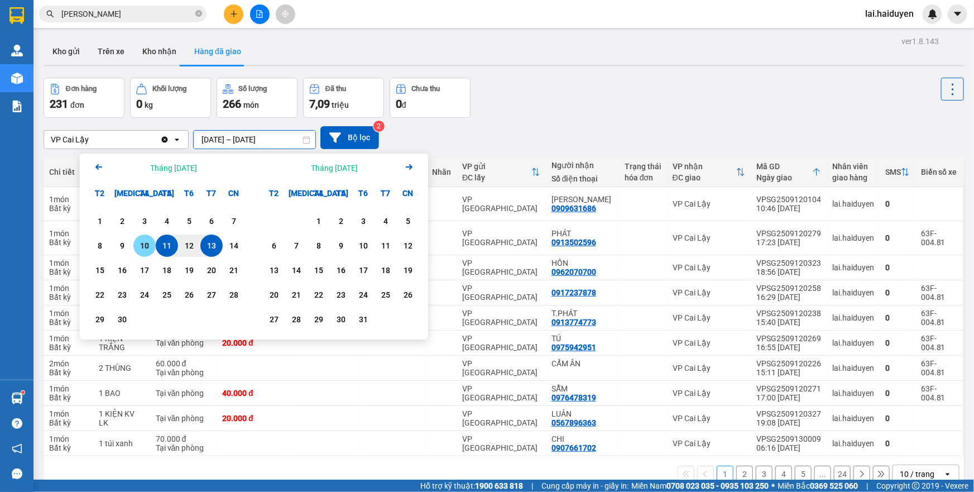
click at [145, 244] on div "10" at bounding box center [145, 245] width 16 height 13
click at [232, 246] on div "14" at bounding box center [234, 245] width 16 height 13
type input "10/09/2025 – 14/09/2025"
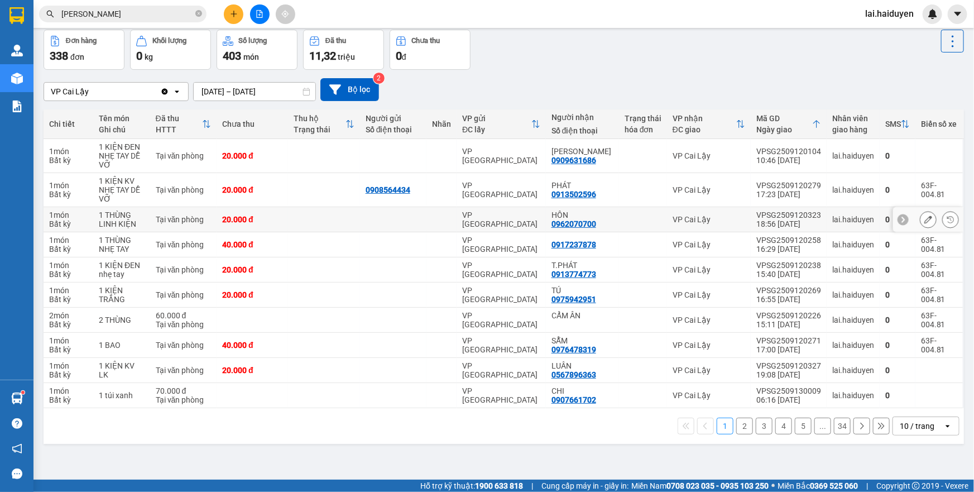
scroll to position [51, 0]
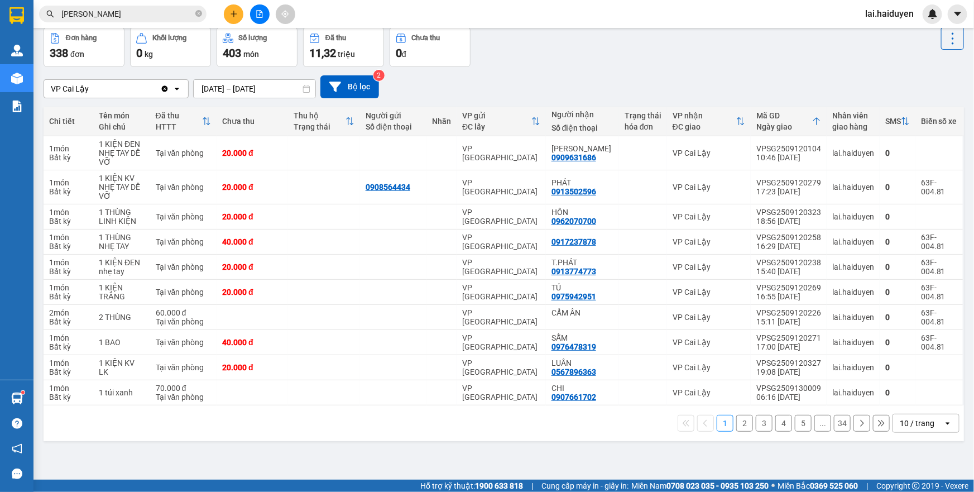
click at [904, 424] on div "10 / trang" at bounding box center [917, 423] width 35 height 11
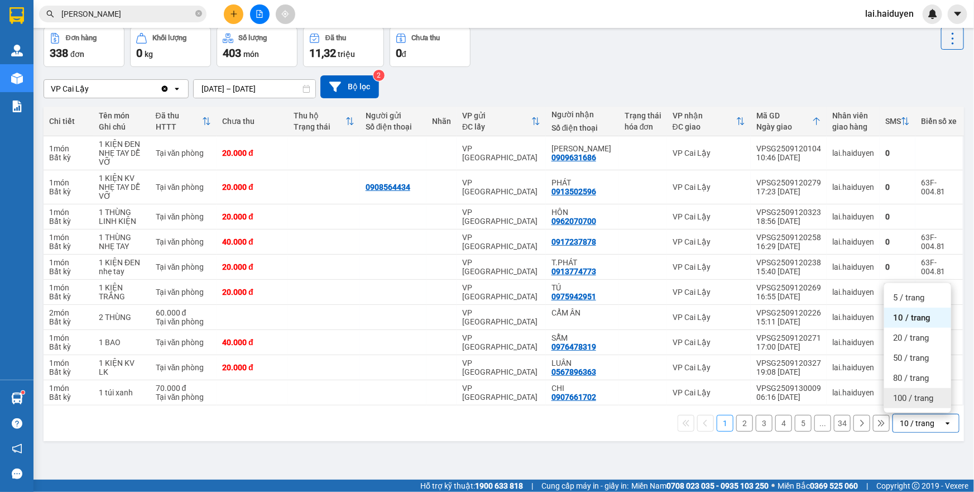
click at [908, 395] on span "100 / trang" at bounding box center [913, 397] width 40 height 11
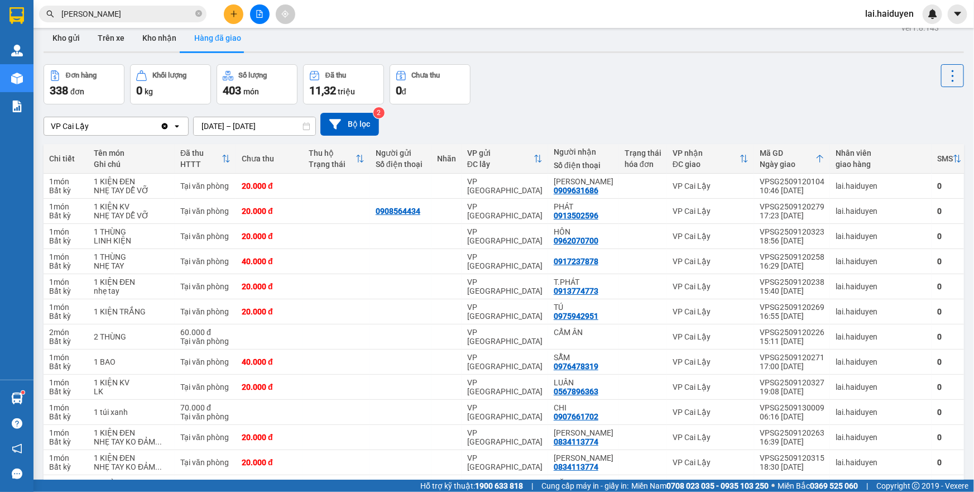
scroll to position [0, 0]
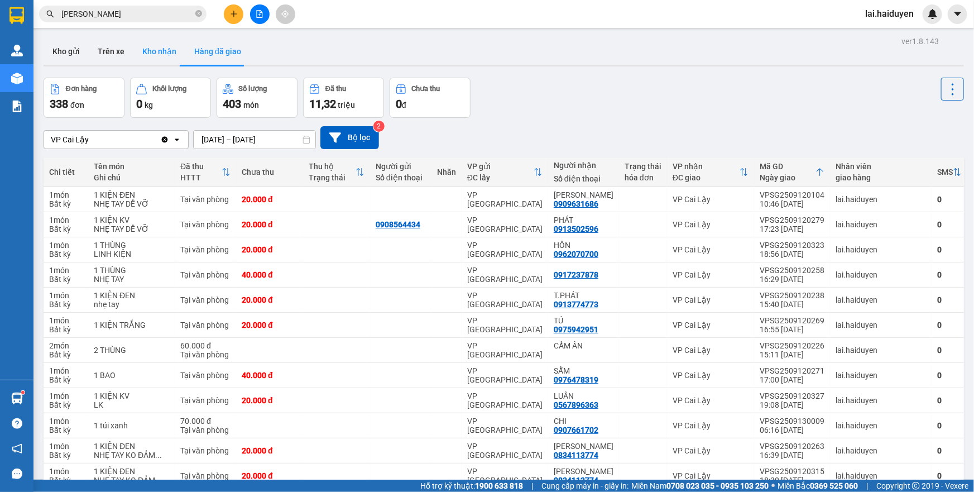
click at [149, 52] on button "Kho nhận" at bounding box center [159, 51] width 52 height 27
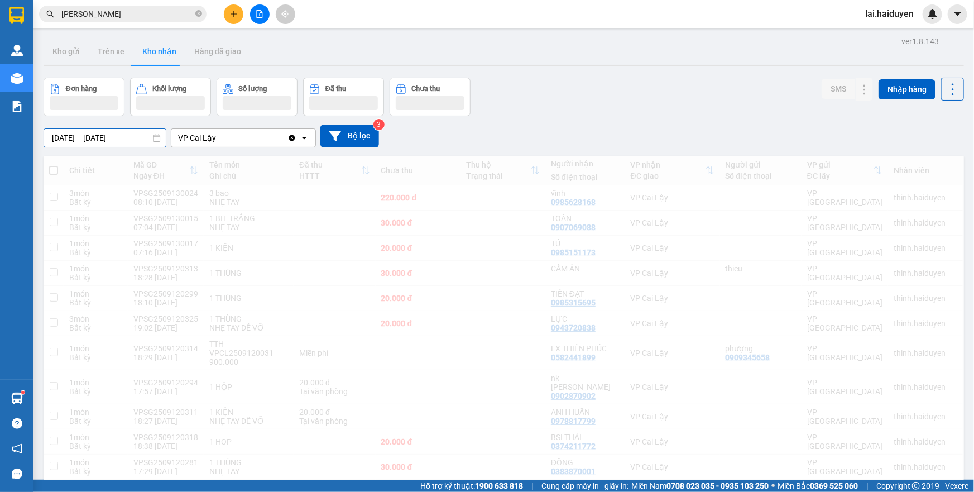
click at [129, 136] on input "[DATE] – [DATE]" at bounding box center [105, 138] width 122 height 18
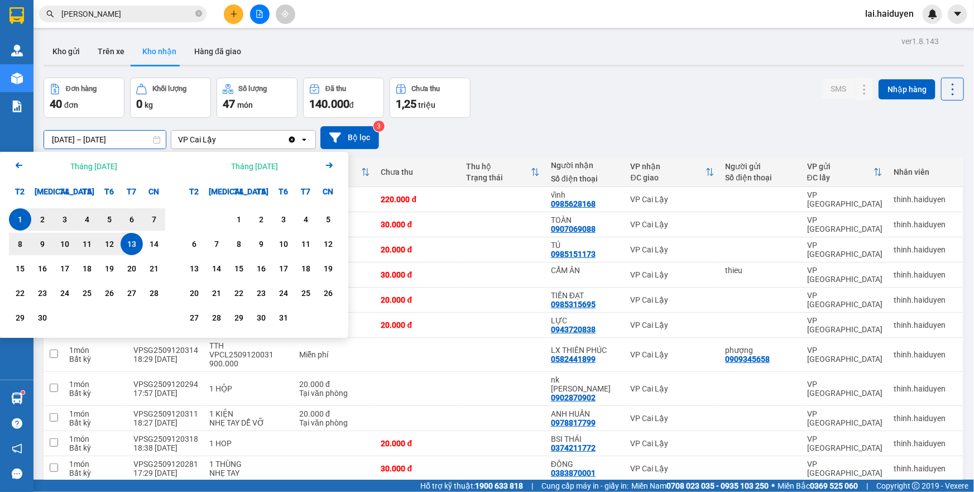
click at [11, 222] on div "1" at bounding box center [20, 219] width 22 height 22
click at [133, 243] on div "13" at bounding box center [132, 243] width 16 height 13
type input "[DATE] – [DATE]"
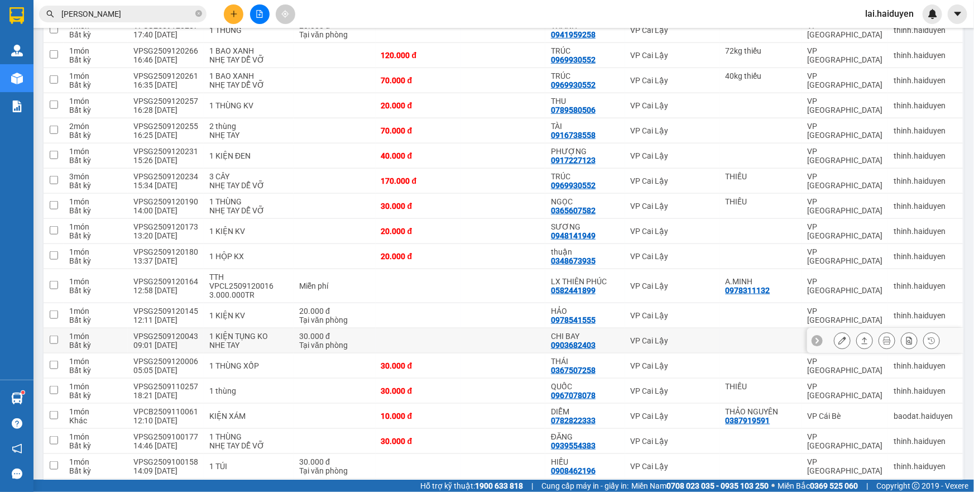
scroll to position [507, 0]
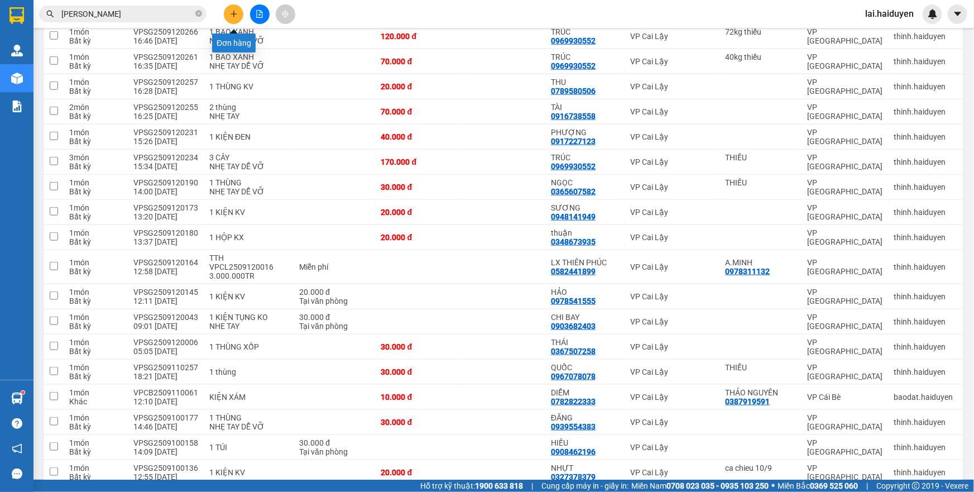
click at [234, 11] on icon "plus" at bounding box center [233, 14] width 1 height 6
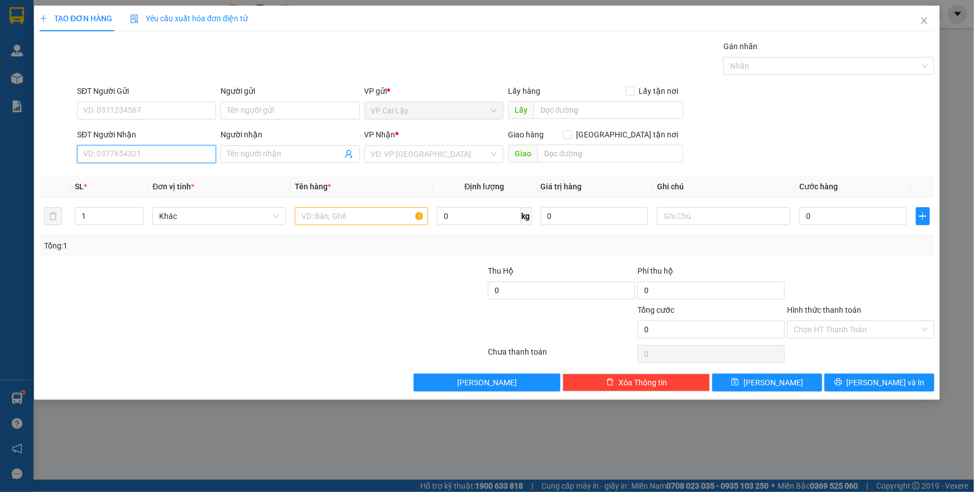
click at [193, 157] on input "SĐT Người Nhận" at bounding box center [146, 154] width 139 height 18
type input "0907039089"
click at [173, 171] on div "0907039089 - VÂN" at bounding box center [147, 176] width 126 height 12
type input "VÂN"
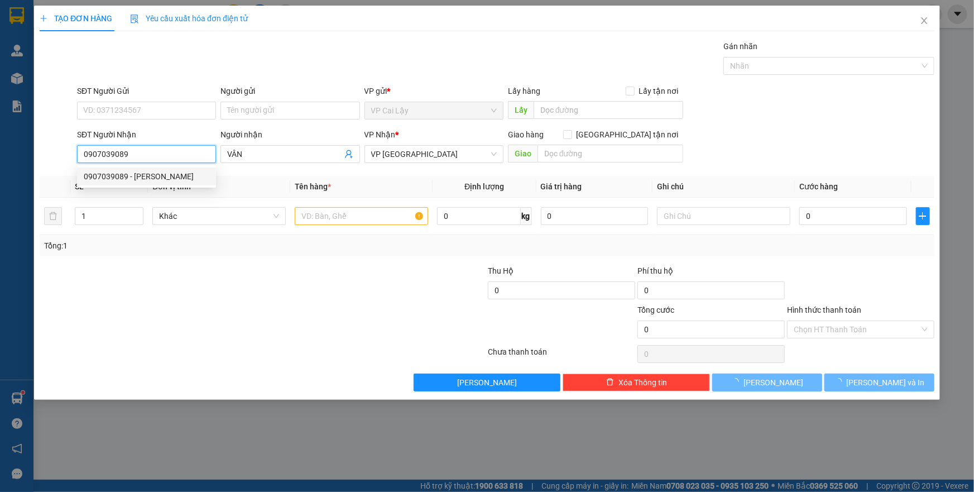
type input "80.000"
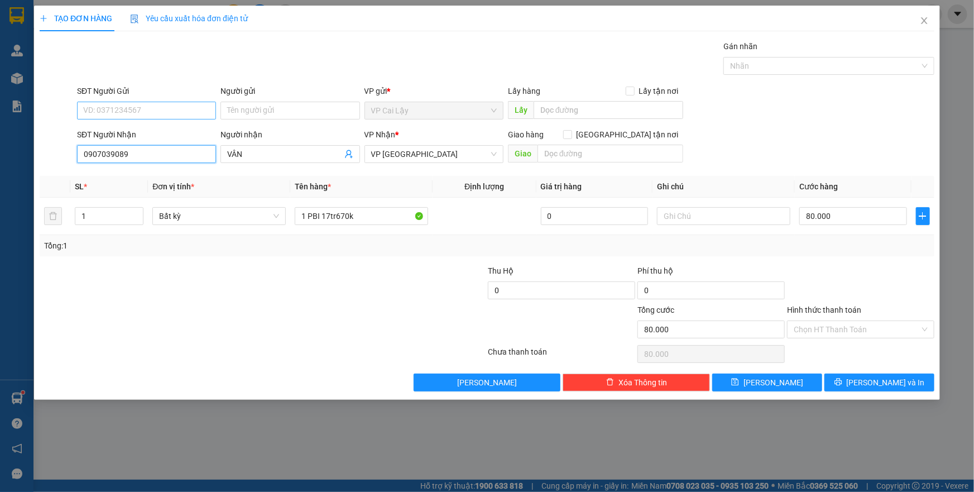
type input "0907039089"
click at [185, 110] on input "SĐT Người Gửi" at bounding box center [146, 111] width 139 height 18
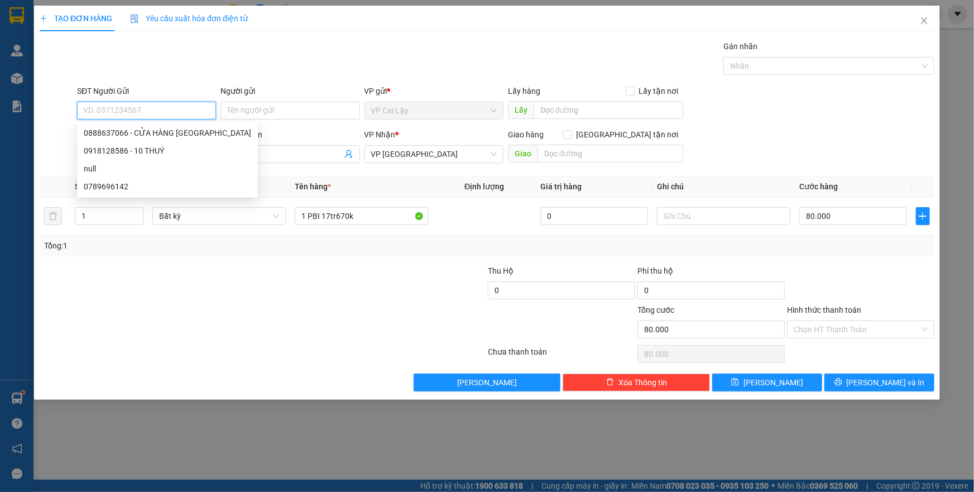
click at [185, 110] on input "SĐT Người Gửi" at bounding box center [146, 111] width 139 height 18
click at [184, 130] on div "0888637066 - CỬA HÀNG THANH THANH" at bounding box center [167, 133] width 167 height 12
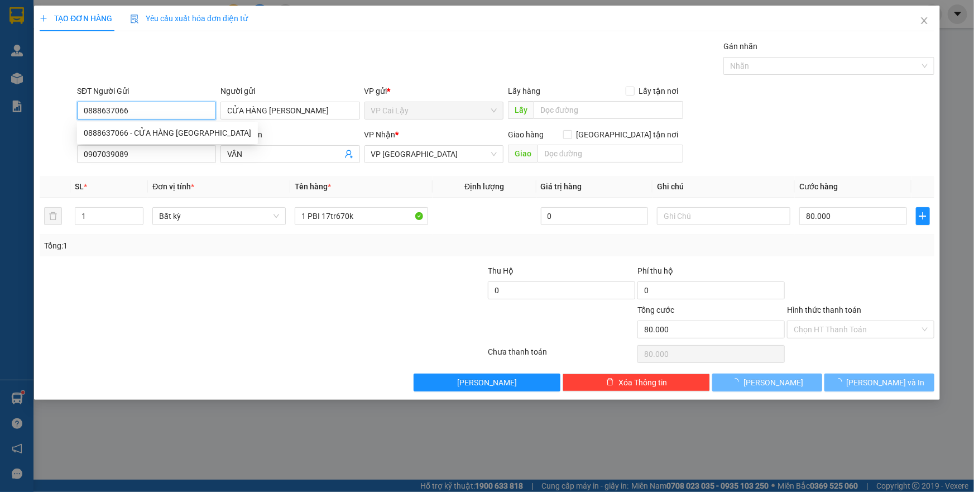
type input "0888637066"
type input "CỬA HÀNG [PERSON_NAME]"
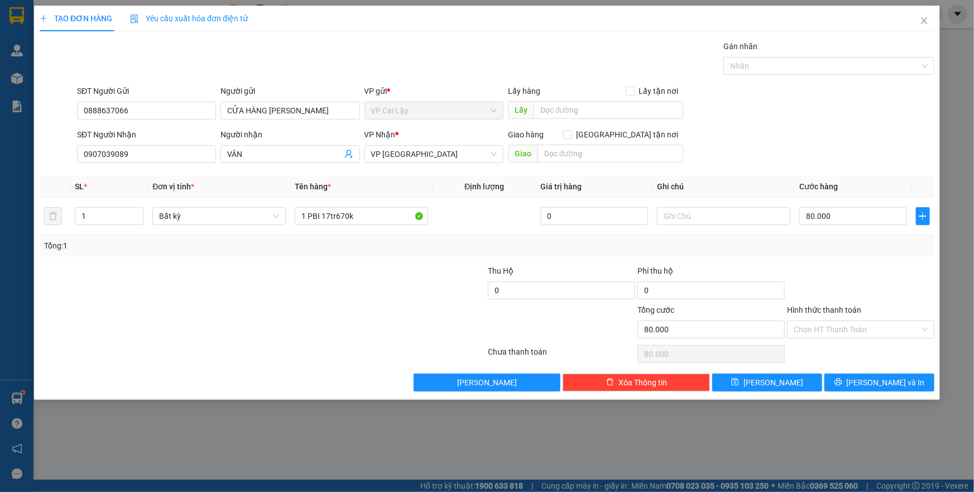
click at [335, 260] on div "Transit Pickup Surcharge Ids Transit Deliver Surcharge Ids Transit Deliver Surc…" at bounding box center [487, 215] width 895 height 351
drag, startPoint x: 360, startPoint y: 210, endPoint x: 323, endPoint y: 213, distance: 36.9
click at [323, 213] on input "1 PBI 17tr670k" at bounding box center [361, 216] width 133 height 18
type input "1 PBI 30 TRIỆU"
click at [816, 236] on div "Tổng: 1" at bounding box center [487, 245] width 895 height 21
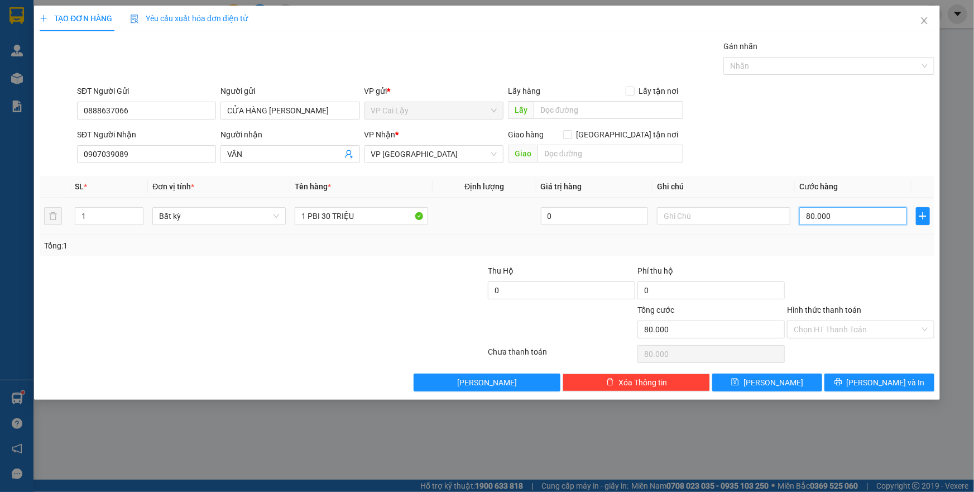
click at [820, 216] on input "80.000" at bounding box center [853, 216] width 108 height 18
type input "0"
type input "1"
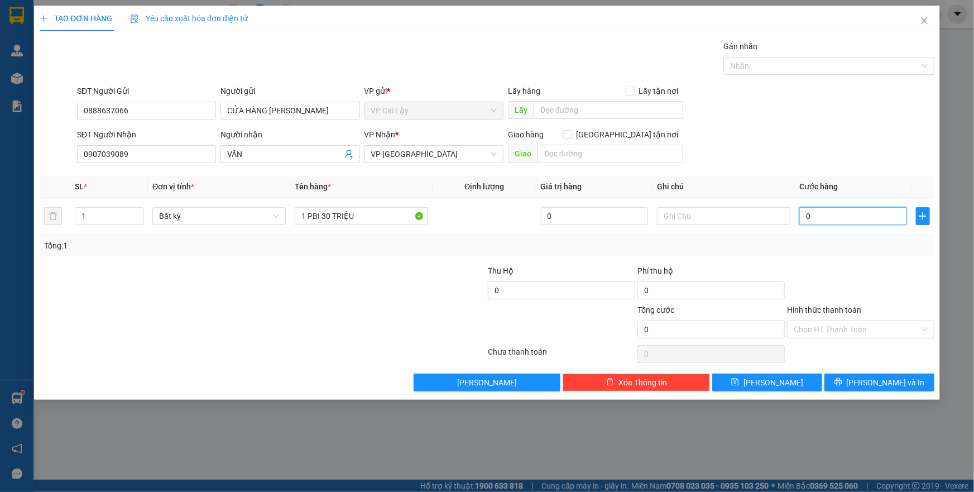
type input "1"
type input "010"
type input "10"
type input "100"
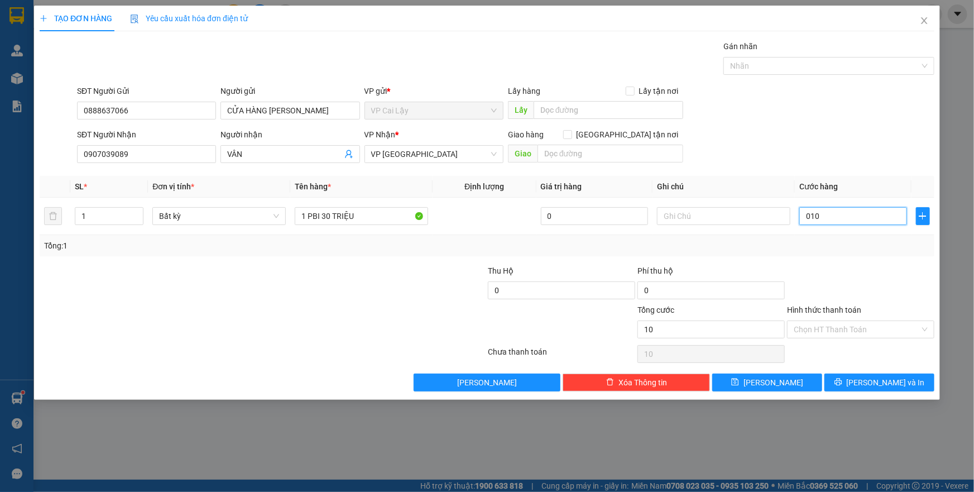
type input "100"
type input "0.100"
click at [866, 271] on div at bounding box center [861, 284] width 150 height 39
type input "100.000"
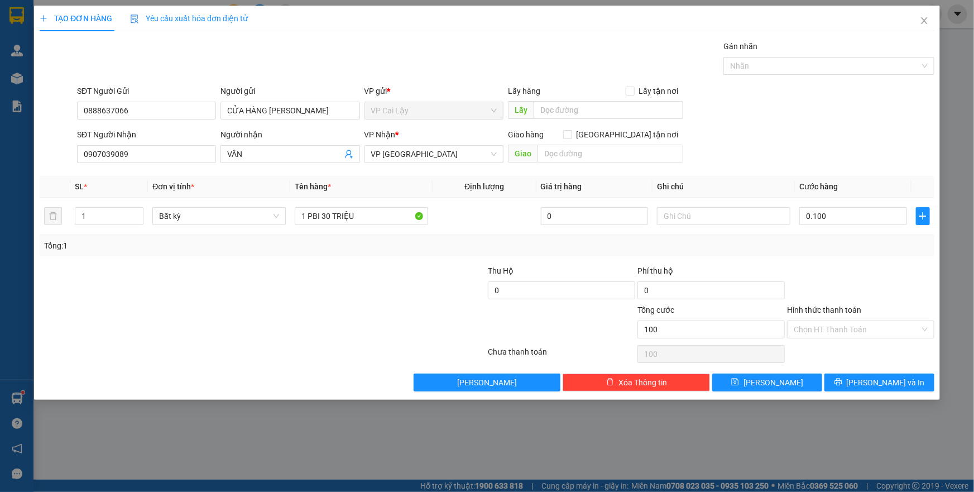
type input "100.000"
click at [860, 376] on button "[PERSON_NAME] và In" at bounding box center [880, 382] width 110 height 18
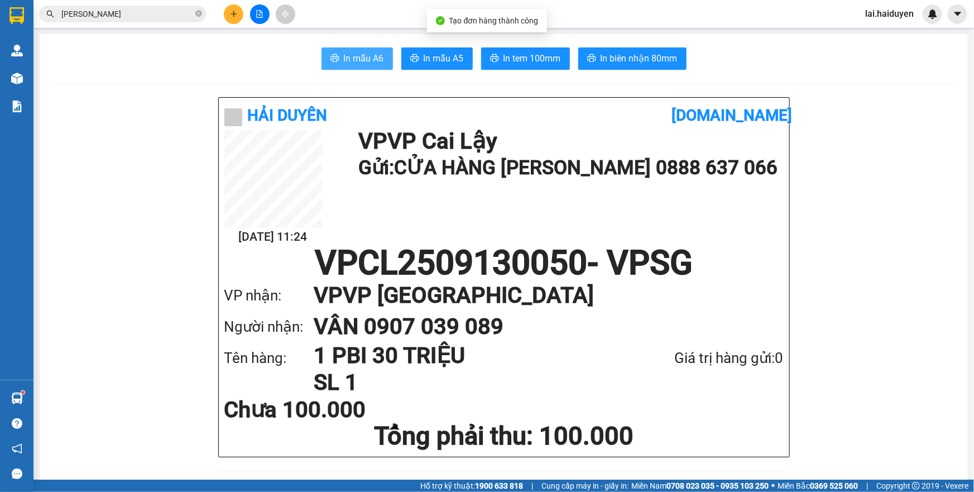
click at [370, 62] on span "In mẫu A6" at bounding box center [364, 58] width 40 height 14
click at [365, 63] on span "In mẫu A6" at bounding box center [364, 58] width 40 height 14
click at [527, 63] on span "In tem 100mm" at bounding box center [532, 58] width 57 height 14
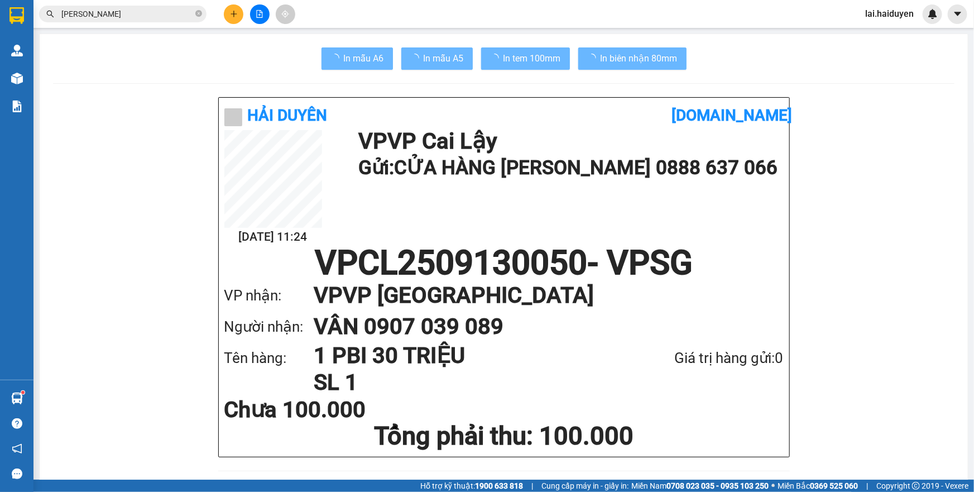
click at [770, 273] on h1 "VPCL2509130050 - VPSG" at bounding box center [503, 262] width 559 height 33
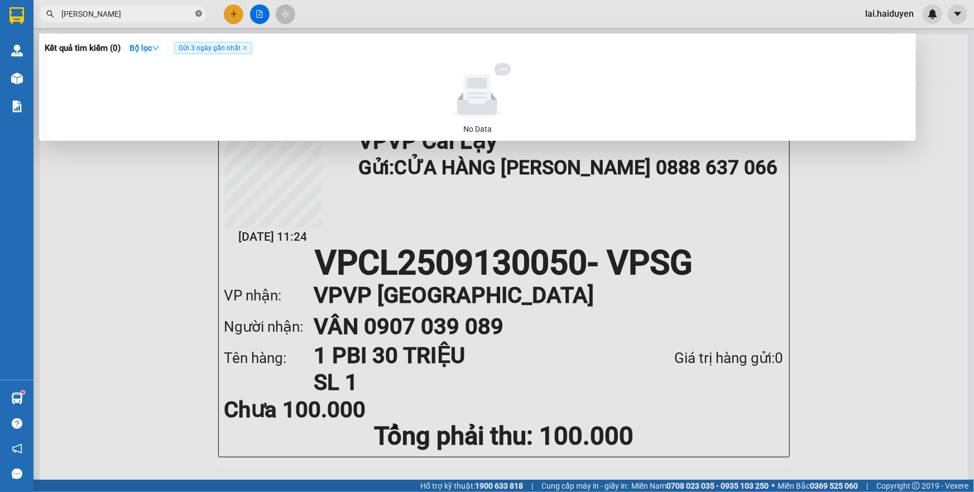
click at [197, 13] on icon "close-circle" at bounding box center [198, 13] width 7 height 7
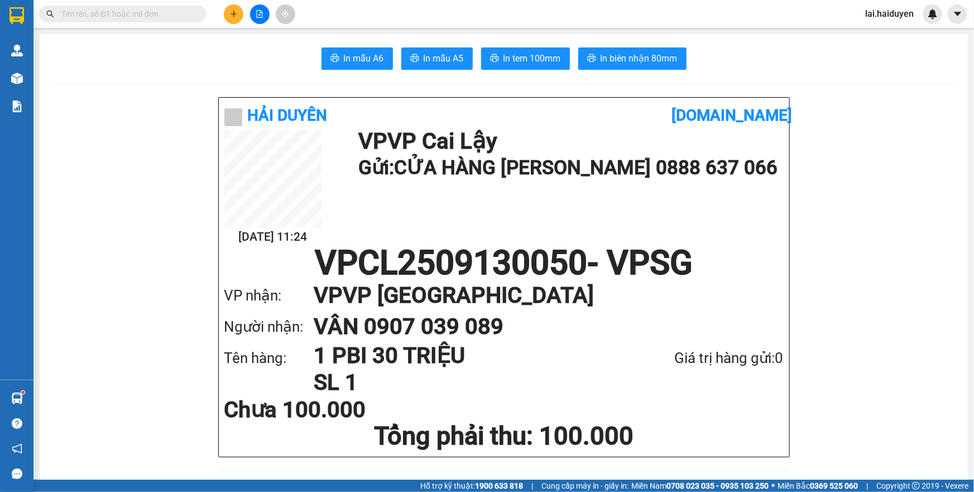
click at [192, 13] on input "text" at bounding box center [127, 14] width 132 height 12
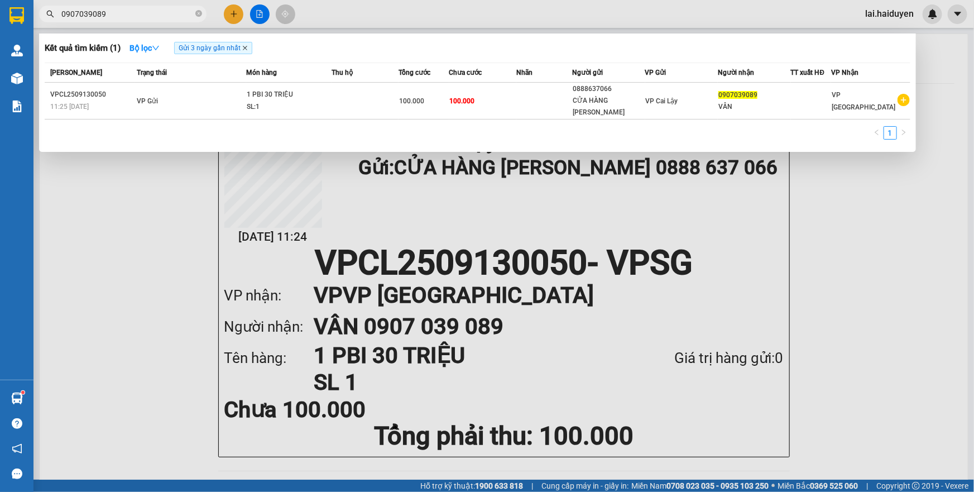
type input "0907039089"
click at [247, 49] on icon "close" at bounding box center [245, 48] width 4 height 4
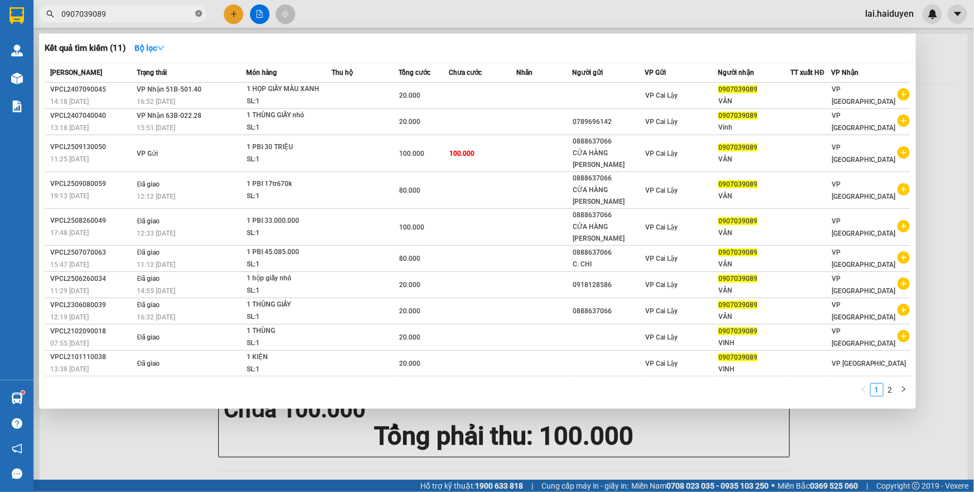
click at [199, 15] on icon "close-circle" at bounding box center [198, 13] width 7 height 7
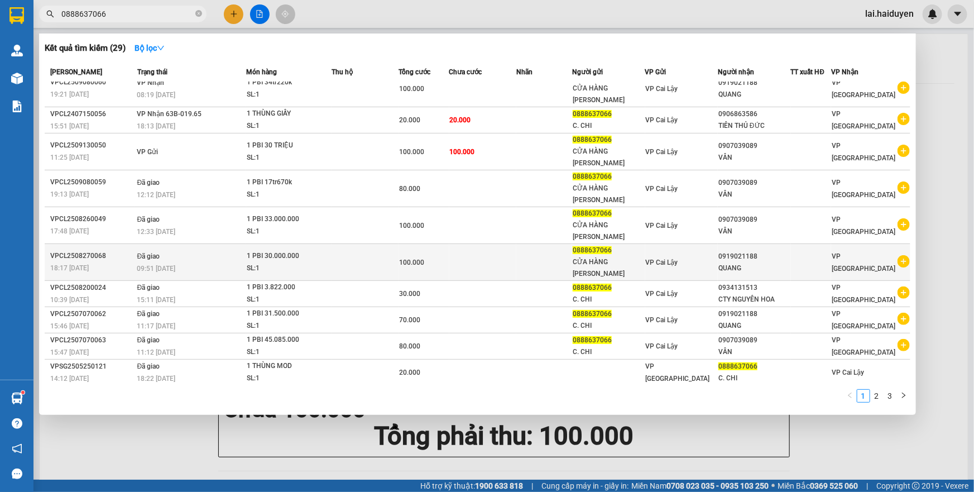
scroll to position [15, 0]
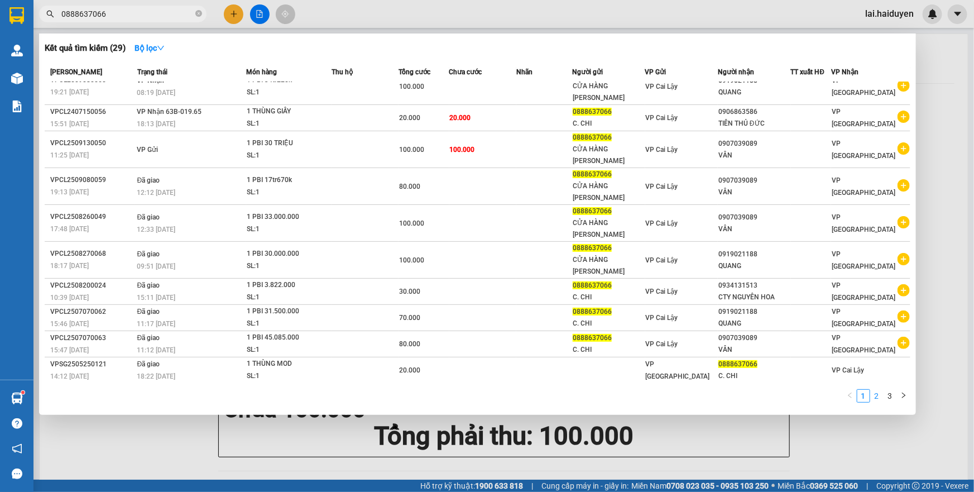
type input "0888637066"
click at [875, 396] on link "2" at bounding box center [877, 396] width 12 height 12
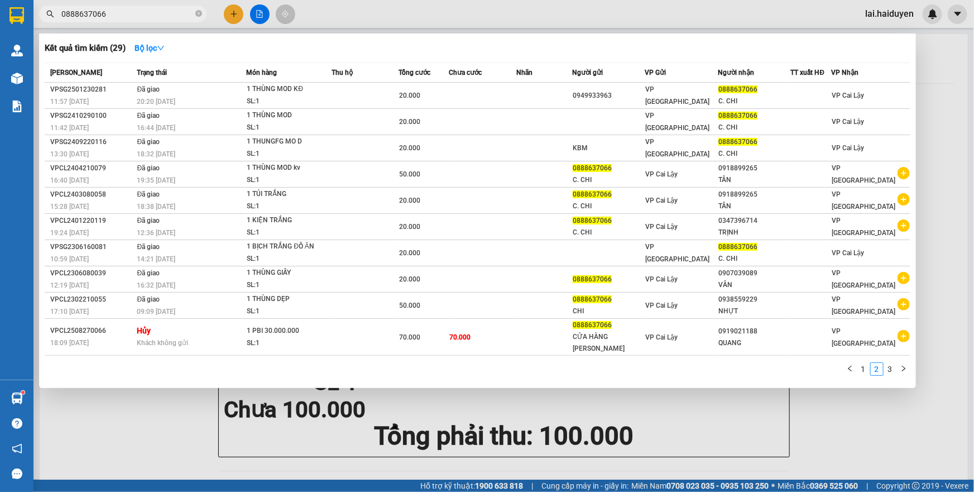
scroll to position [0, 0]
click at [887, 368] on link "3" at bounding box center [890, 369] width 12 height 12
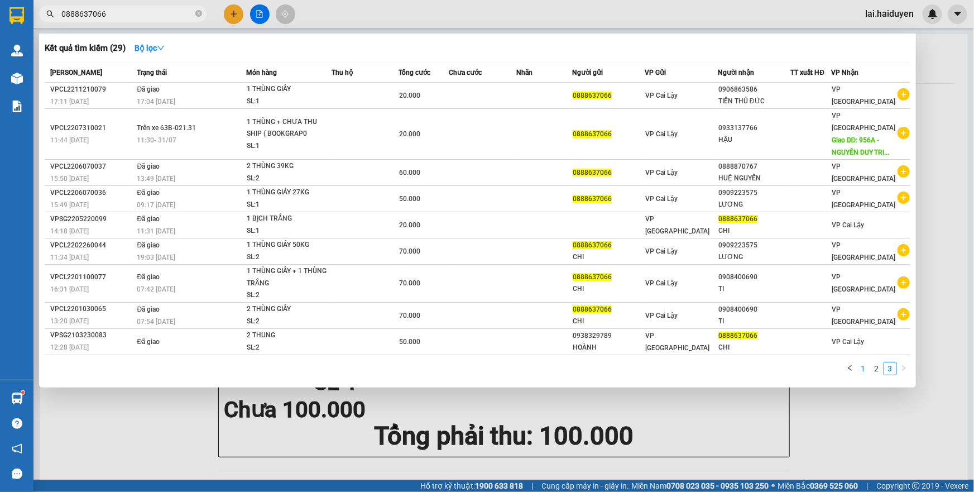
click at [862, 362] on link "1" at bounding box center [863, 368] width 12 height 12
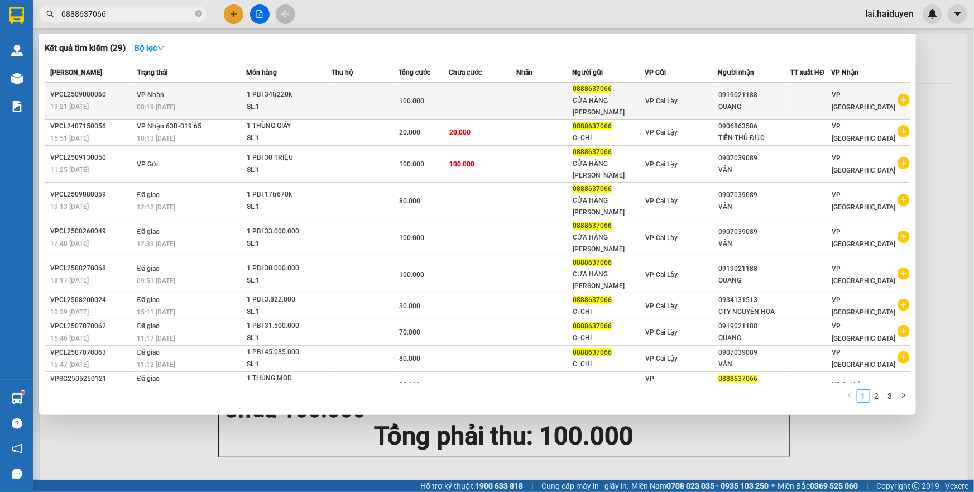
click at [528, 109] on td at bounding box center [544, 101] width 56 height 37
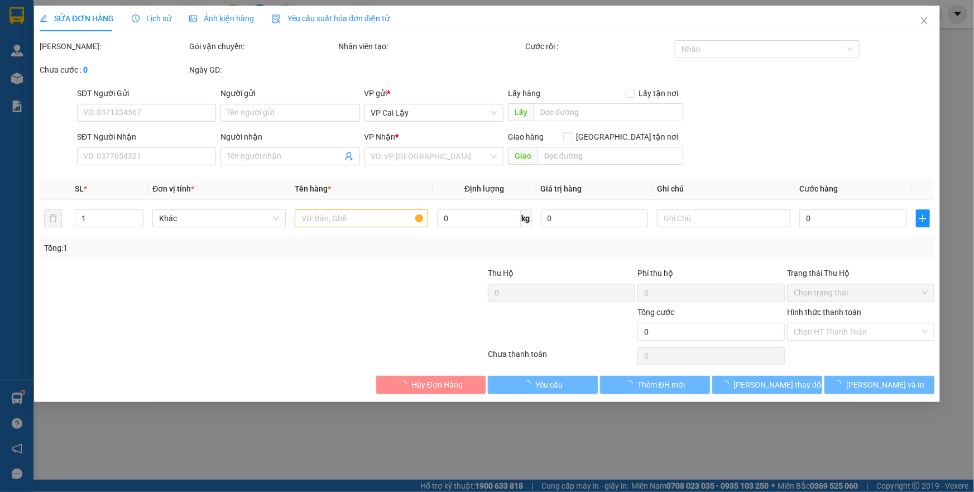
type input "0888637066"
type input "CỬA HÀNG [PERSON_NAME]"
type input "0919021188"
type input "QUANG"
type input "100.000"
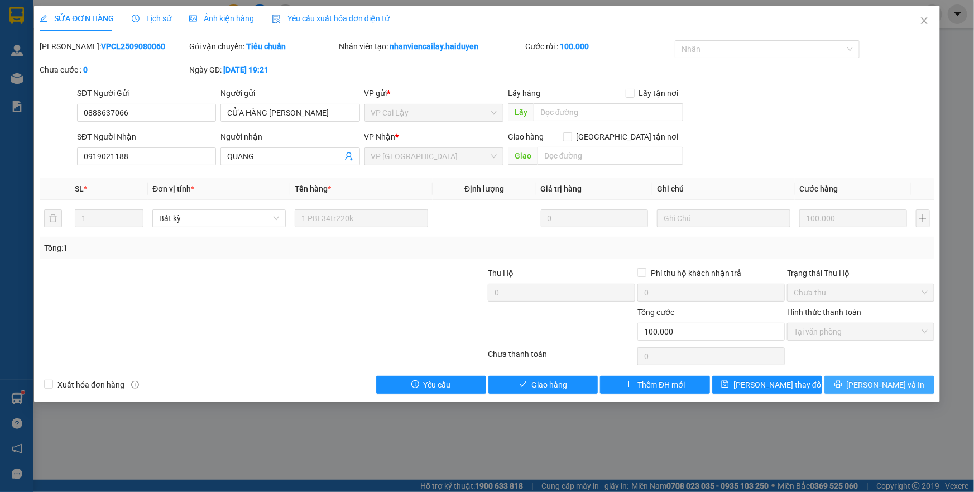
click at [881, 387] on span "[PERSON_NAME] và In" at bounding box center [886, 384] width 78 height 12
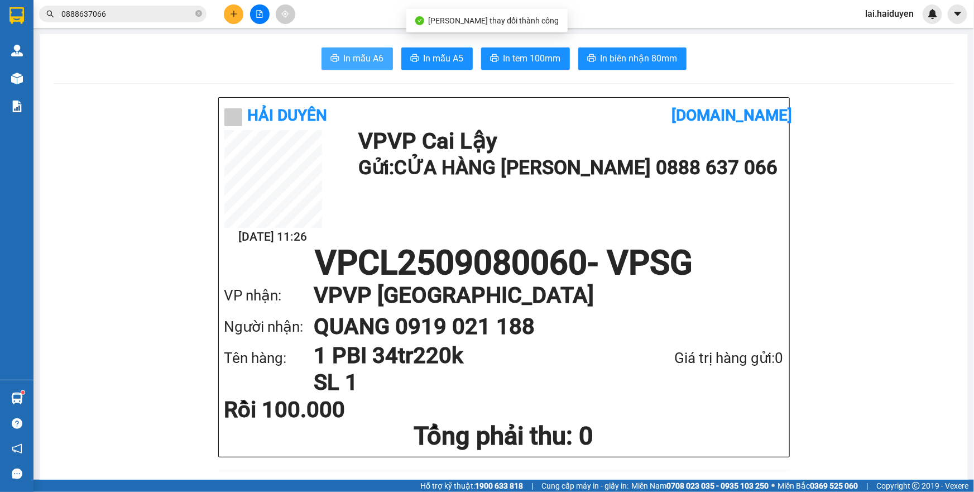
click at [366, 64] on span "In mẫu A6" at bounding box center [364, 58] width 40 height 14
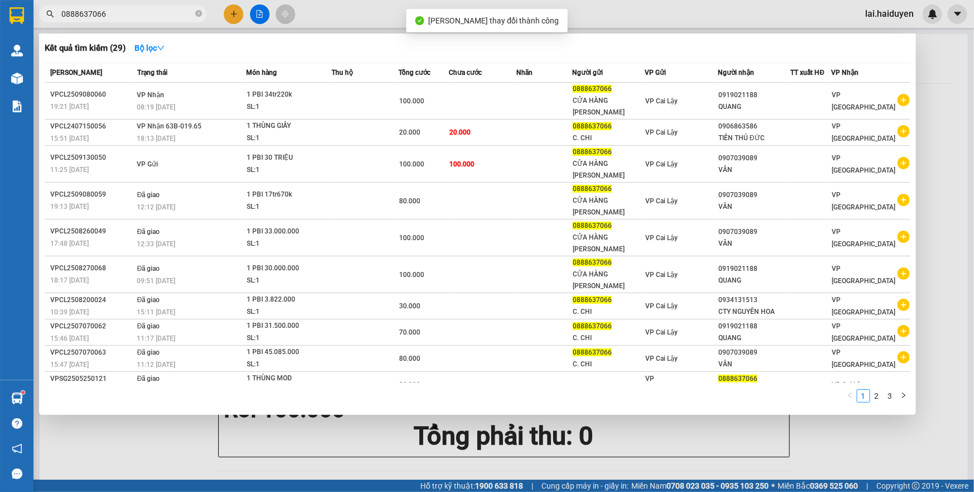
click at [148, 16] on input "0888637066" at bounding box center [127, 14] width 132 height 12
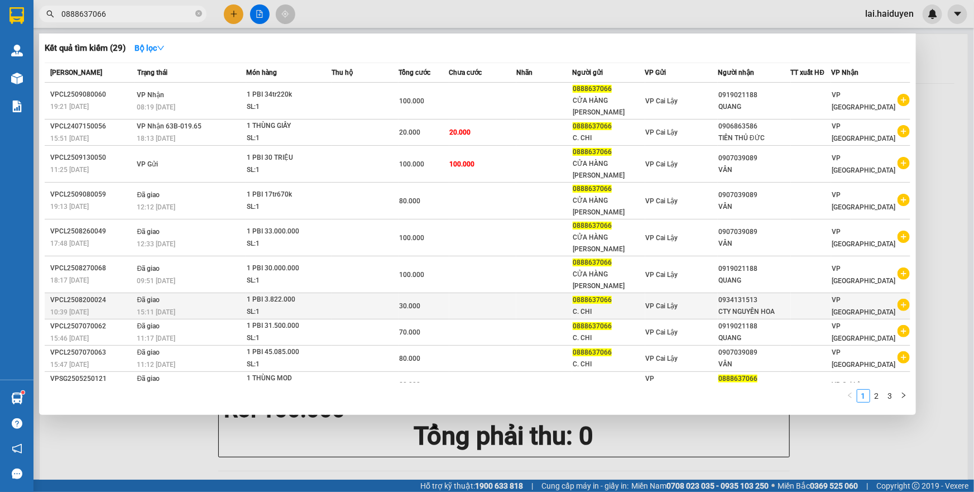
scroll to position [15, 0]
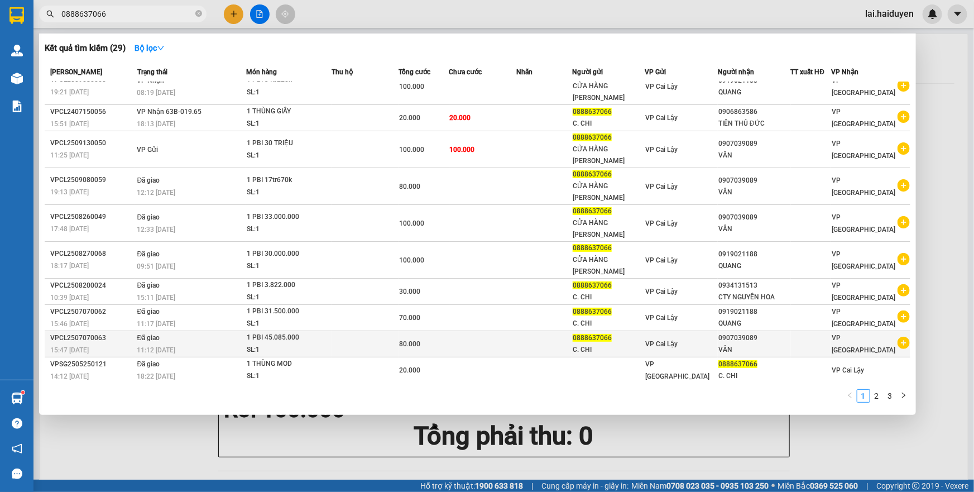
click at [332, 338] on td at bounding box center [365, 344] width 67 height 26
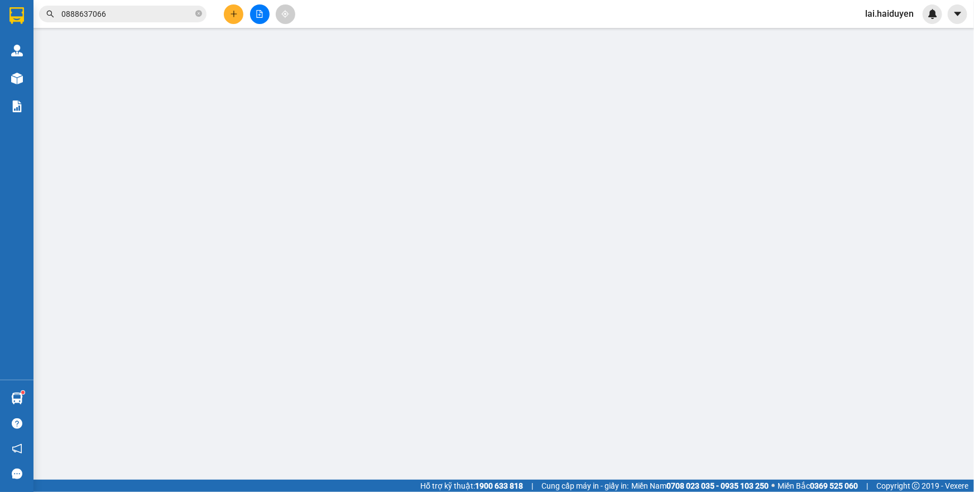
type input "0888637066"
type input "C. CHI"
type input "0907039089"
type input "VÂN"
type input "80.000"
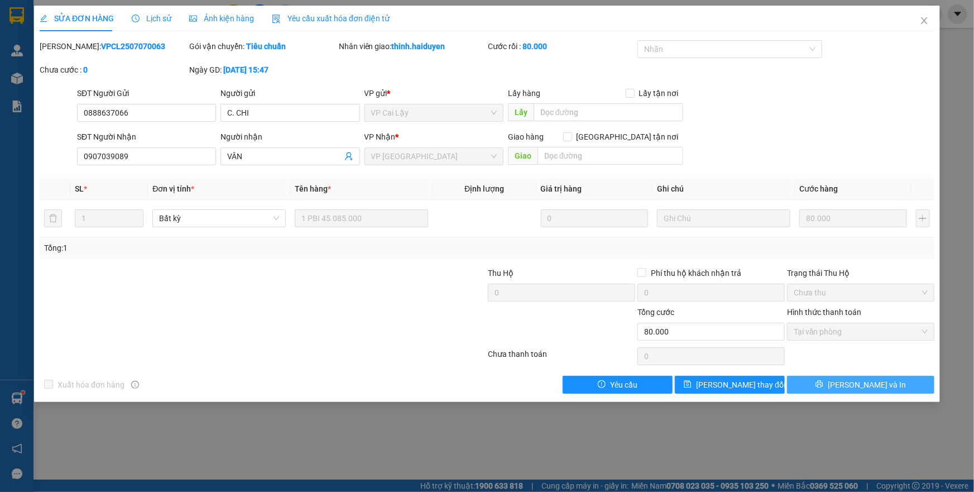
click at [860, 385] on span "[PERSON_NAME] và In" at bounding box center [867, 384] width 78 height 12
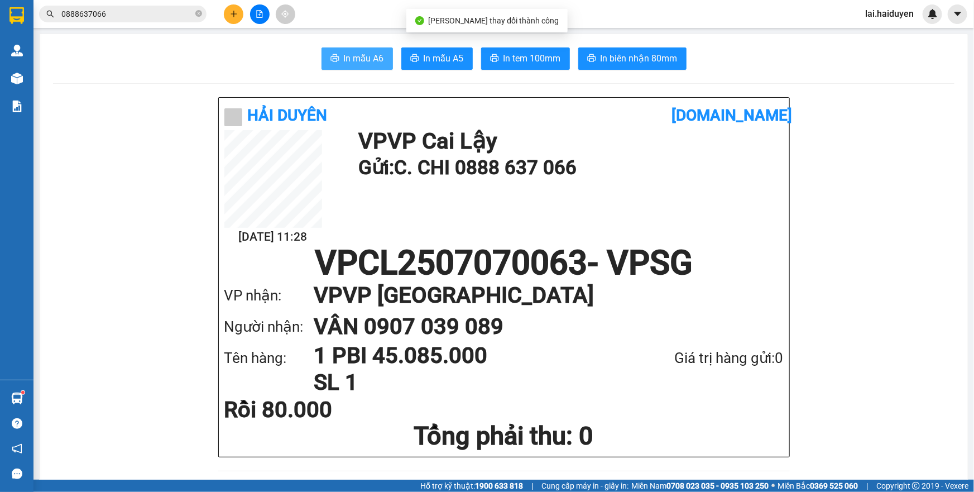
click at [347, 60] on span "In mẫu A6" at bounding box center [364, 58] width 40 height 14
click at [117, 13] on input "0888637066" at bounding box center [127, 14] width 132 height 12
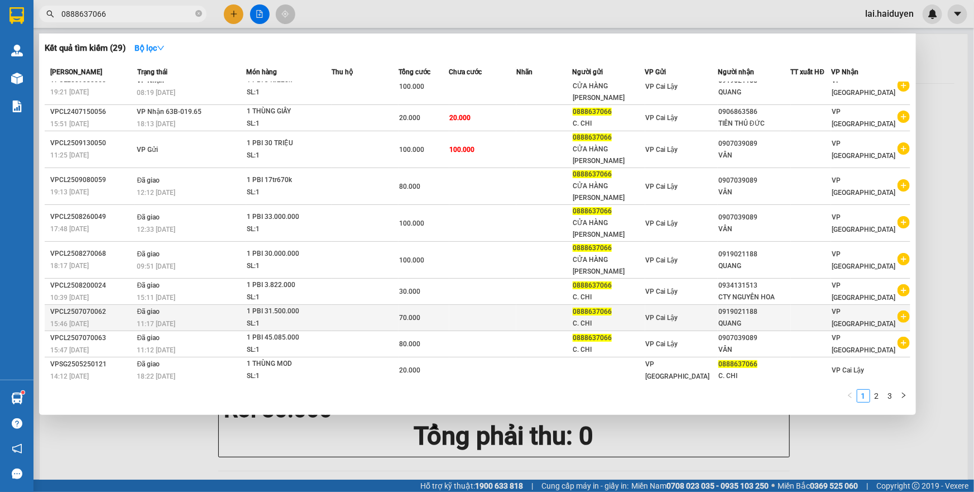
click at [314, 307] on div "1 PBI 31.500.000" at bounding box center [289, 311] width 84 height 12
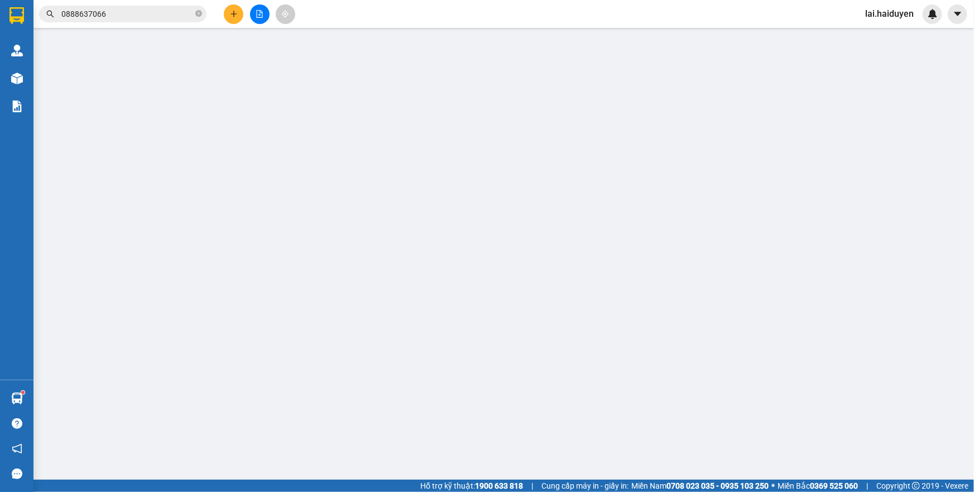
type input "0888637066"
type input "C. CHI"
type input "0919021188"
type input "QUANG"
type input "70.000"
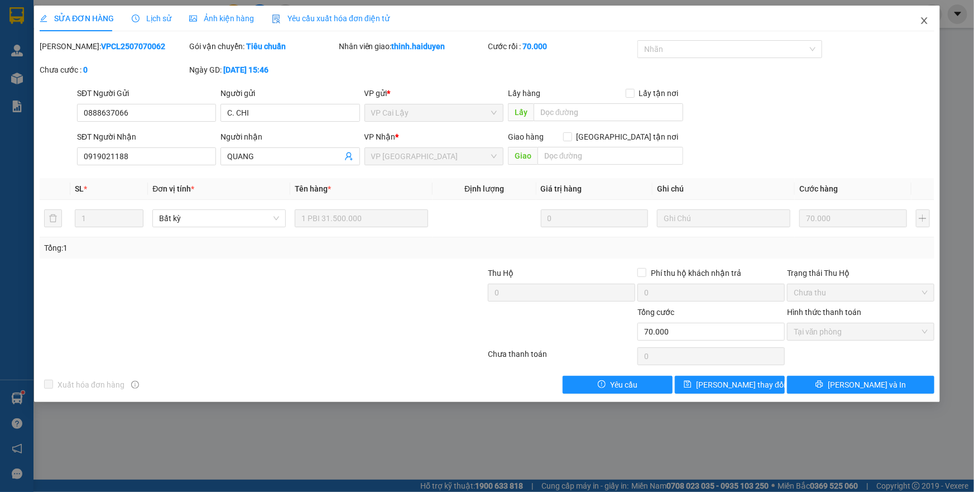
click at [919, 21] on span "Close" at bounding box center [924, 21] width 31 height 31
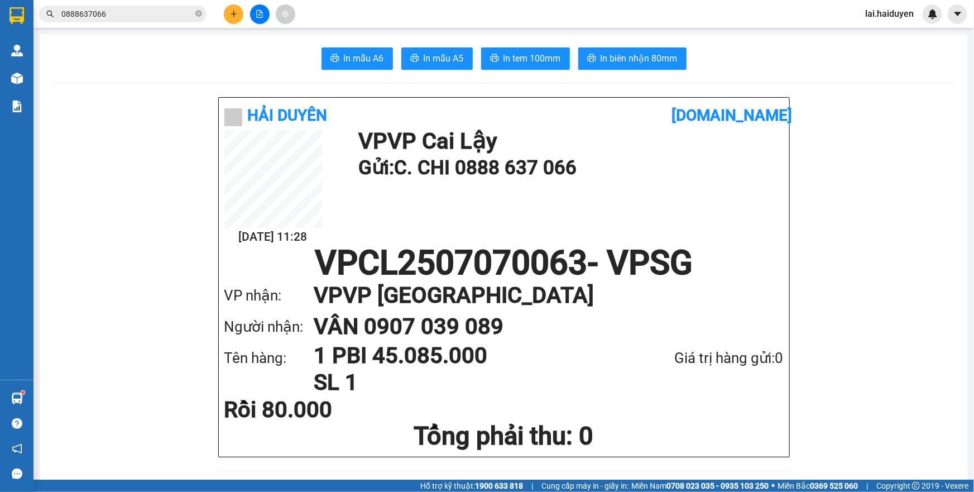
click at [99, 8] on input "0888637066" at bounding box center [127, 14] width 132 height 12
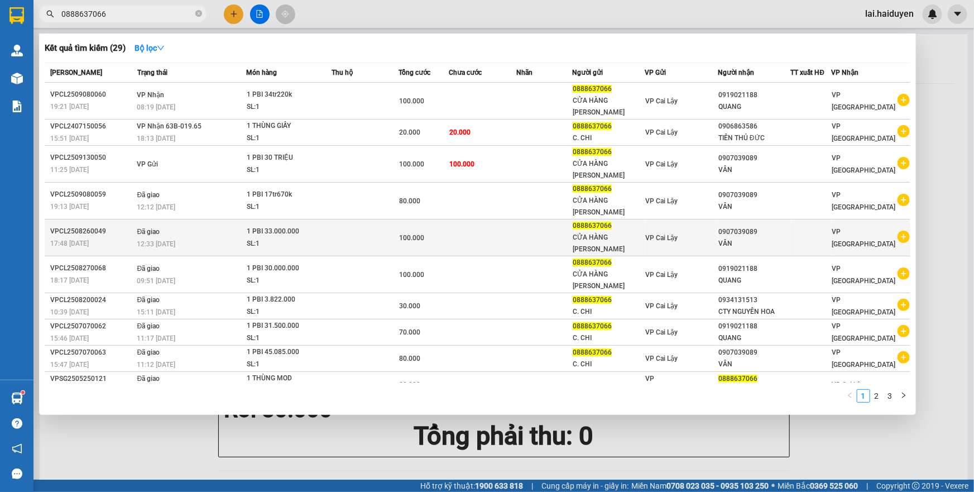
click at [469, 239] on td at bounding box center [482, 237] width 67 height 37
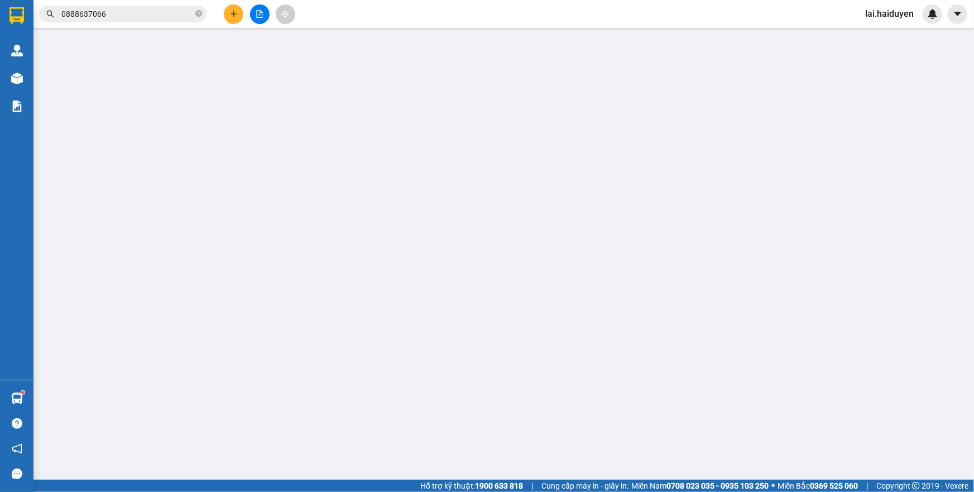
type input "0888637066"
type input "CỬA HÀNG [PERSON_NAME]"
type input "0907039089"
type input "VÂN"
type input "100.000"
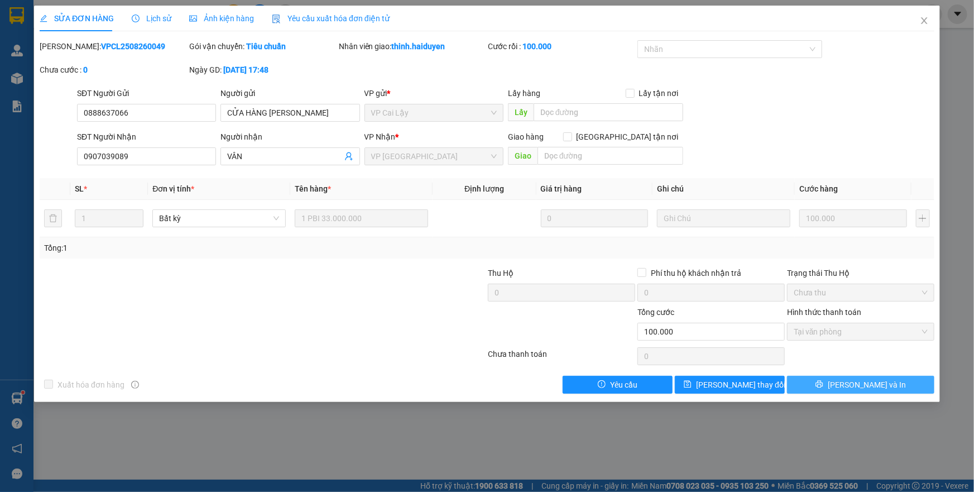
click at [862, 387] on span "[PERSON_NAME] và In" at bounding box center [867, 384] width 78 height 12
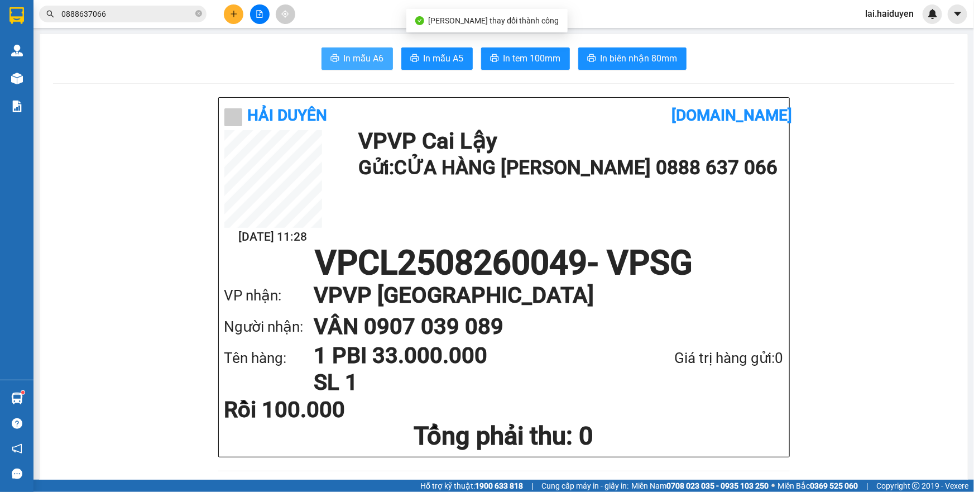
click at [339, 61] on button "In mẫu A6" at bounding box center [357, 58] width 71 height 22
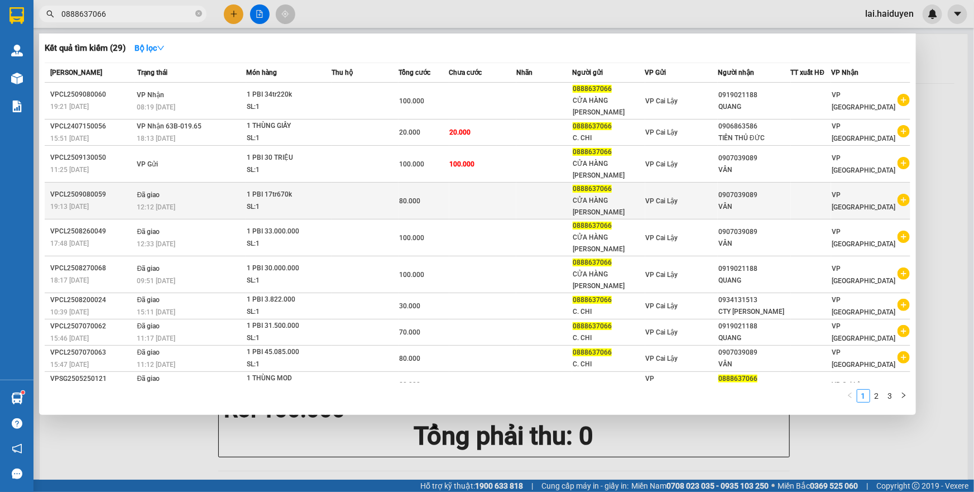
click at [501, 194] on td at bounding box center [482, 201] width 67 height 37
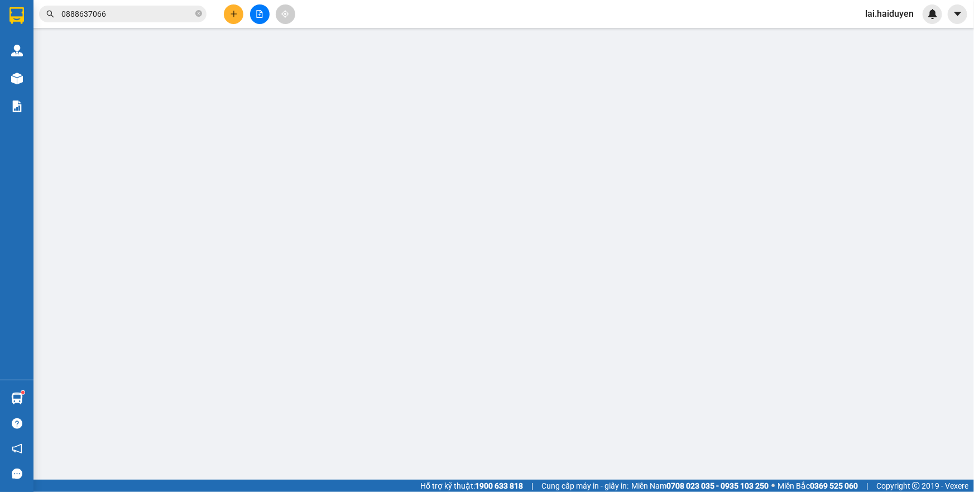
type input "0888637066"
type input "CỬA HÀNG [PERSON_NAME]"
type input "0907039089"
type input "VÂN"
type input "80.000"
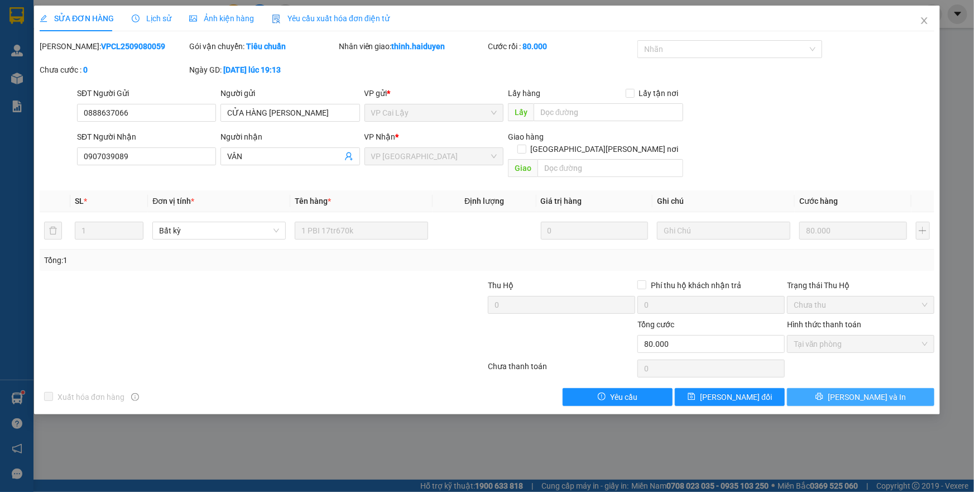
click at [853, 391] on span "[PERSON_NAME] và In" at bounding box center [867, 397] width 78 height 12
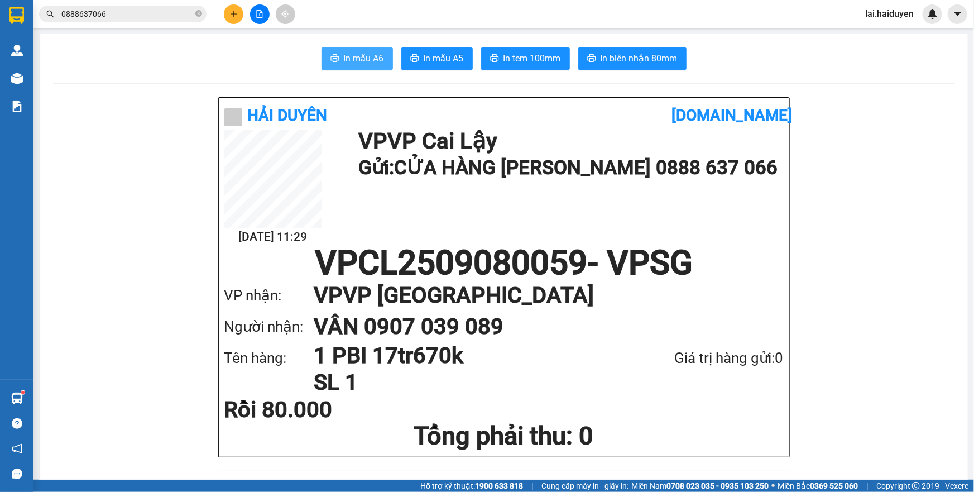
click at [351, 51] on span "In mẫu A6" at bounding box center [364, 58] width 40 height 14
click at [143, 11] on input "0888637066" at bounding box center [127, 14] width 132 height 12
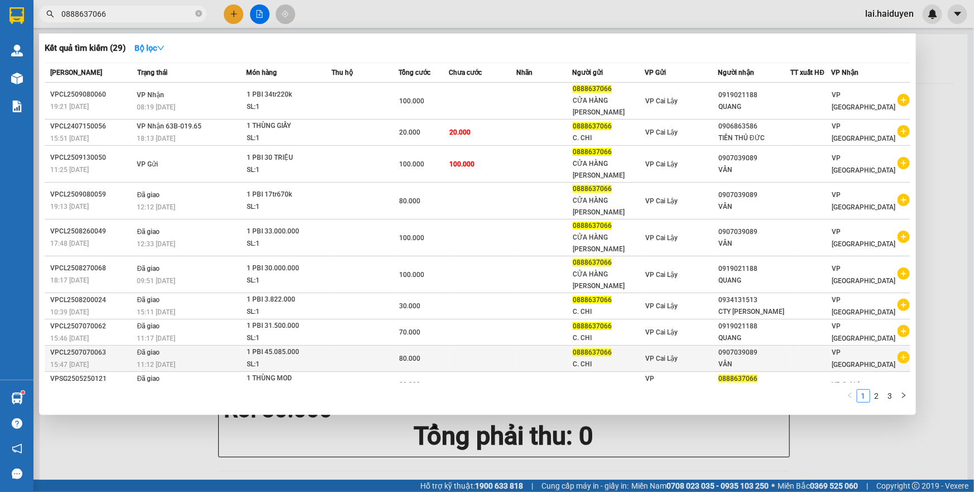
click at [298, 352] on div "1 PBI 45.085.000" at bounding box center [289, 352] width 84 height 12
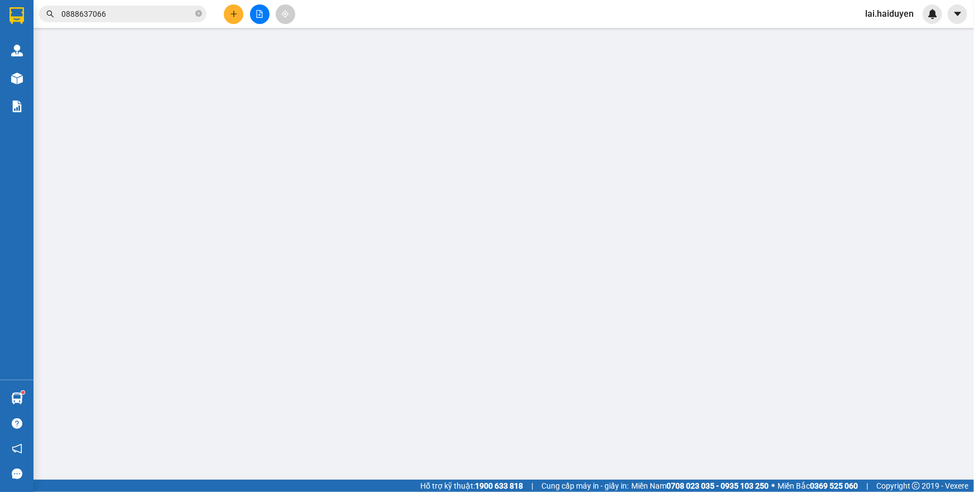
type input "0888637066"
type input "C. CHI"
type input "0907039089"
type input "VÂN"
type input "80.000"
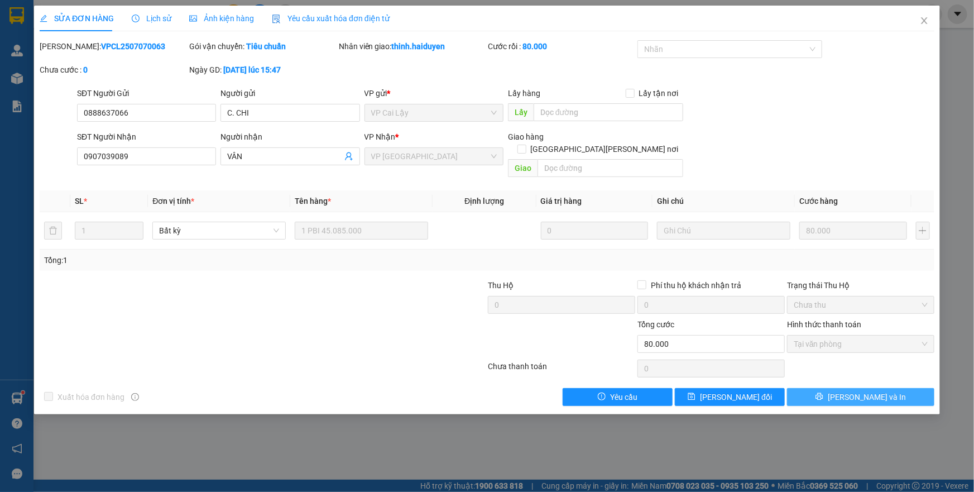
click at [858, 391] on span "[PERSON_NAME] và In" at bounding box center [867, 397] width 78 height 12
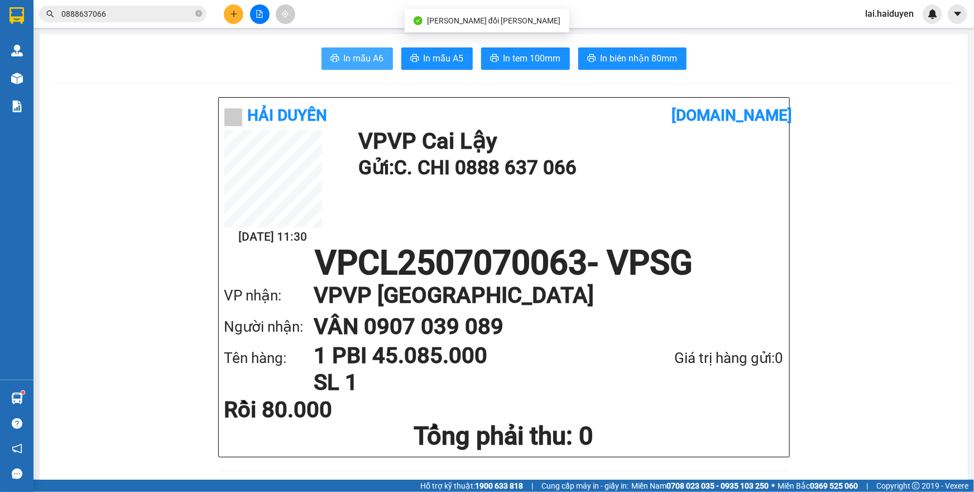
click at [361, 48] on button "In mẫu A6" at bounding box center [357, 58] width 71 height 22
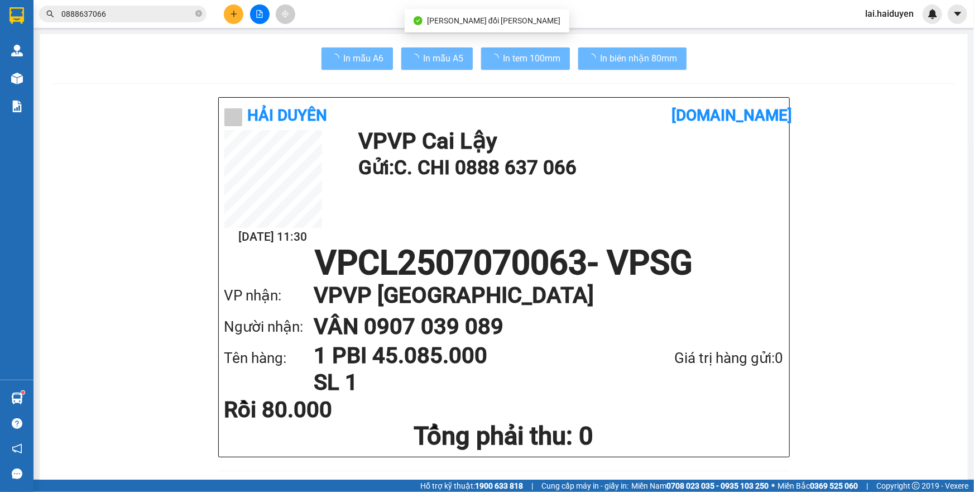
click at [146, 13] on input "0888637066" at bounding box center [127, 14] width 132 height 12
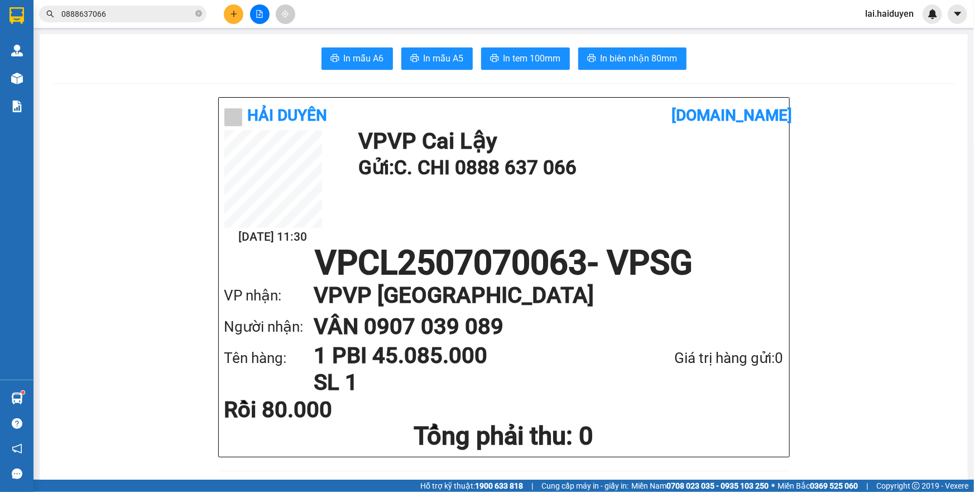
click at [146, 13] on input "0888637066" at bounding box center [127, 14] width 132 height 12
click at [155, 14] on input "0888637066" at bounding box center [127, 14] width 132 height 12
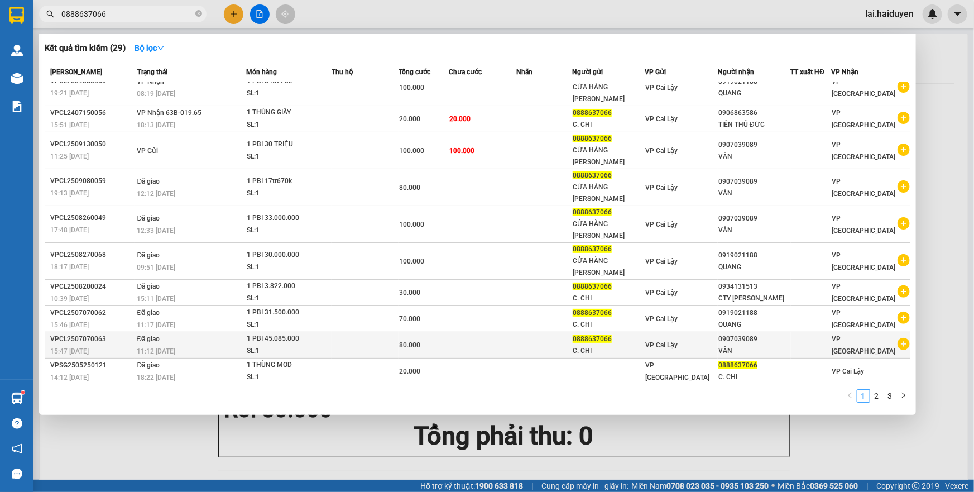
scroll to position [15, 0]
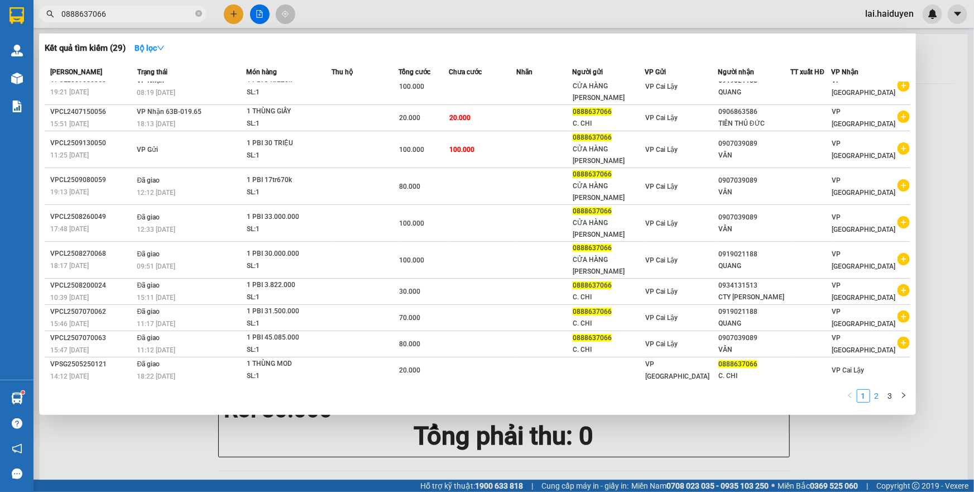
click at [872, 394] on link "2" at bounding box center [877, 396] width 12 height 12
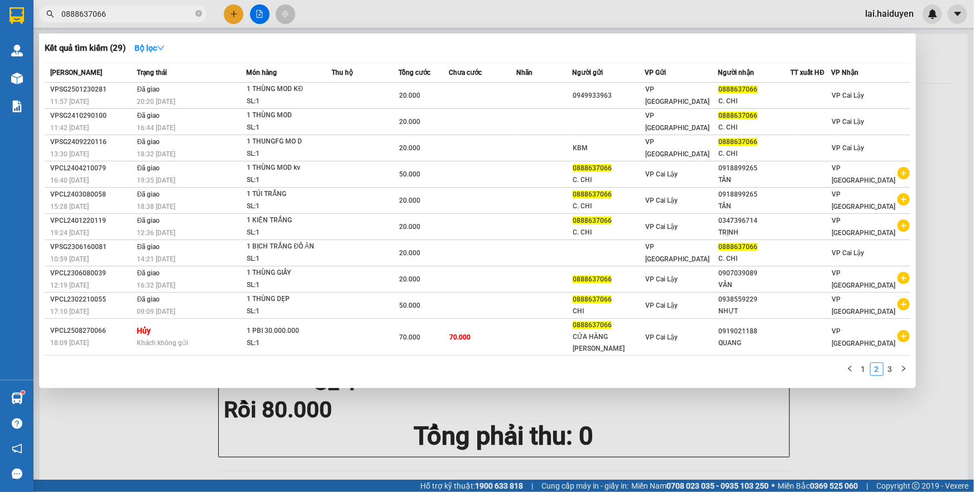
scroll to position [0, 0]
click at [890, 367] on link "3" at bounding box center [890, 369] width 12 height 12
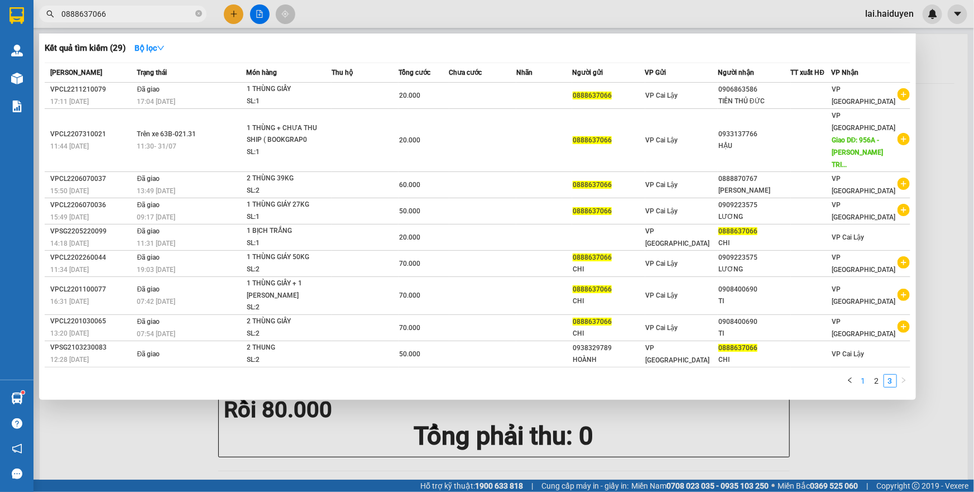
click at [860, 375] on link "1" at bounding box center [863, 381] width 12 height 12
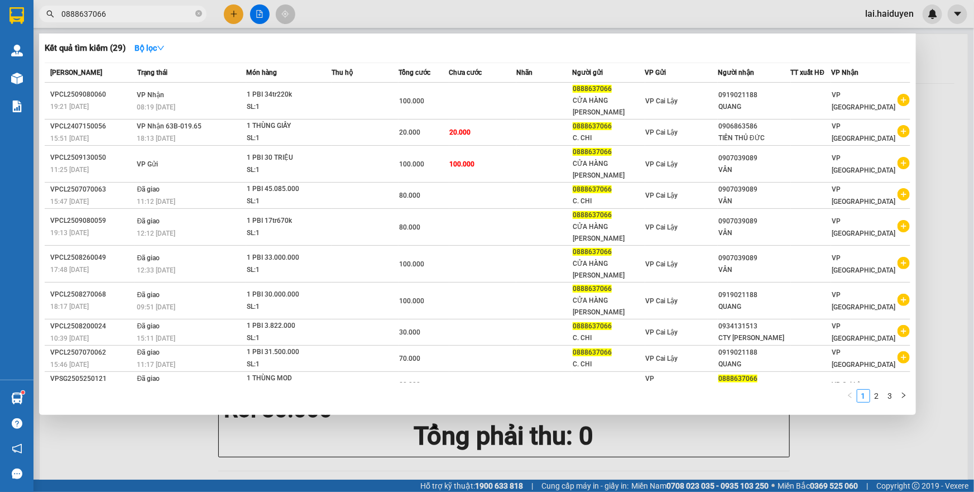
click at [130, 15] on input "0888637066" at bounding box center [127, 14] width 132 height 12
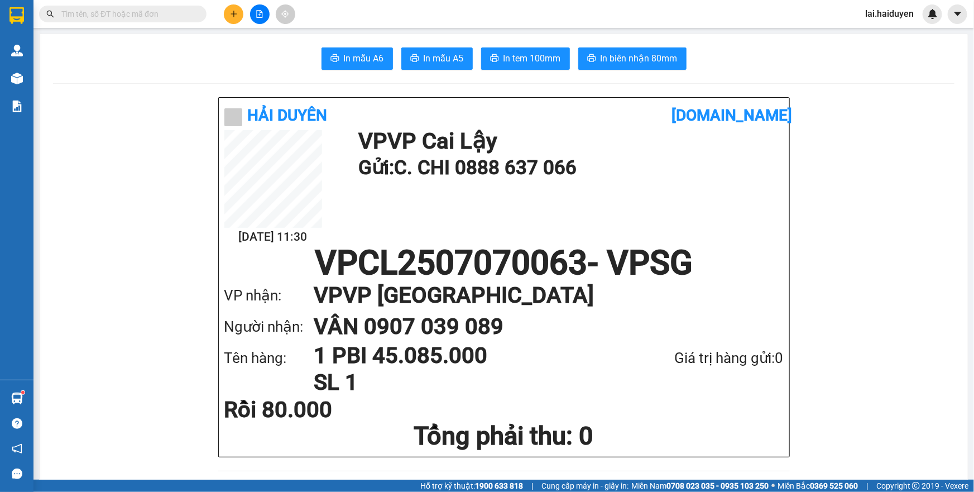
paste input "0888637066"
type input "0888637066"
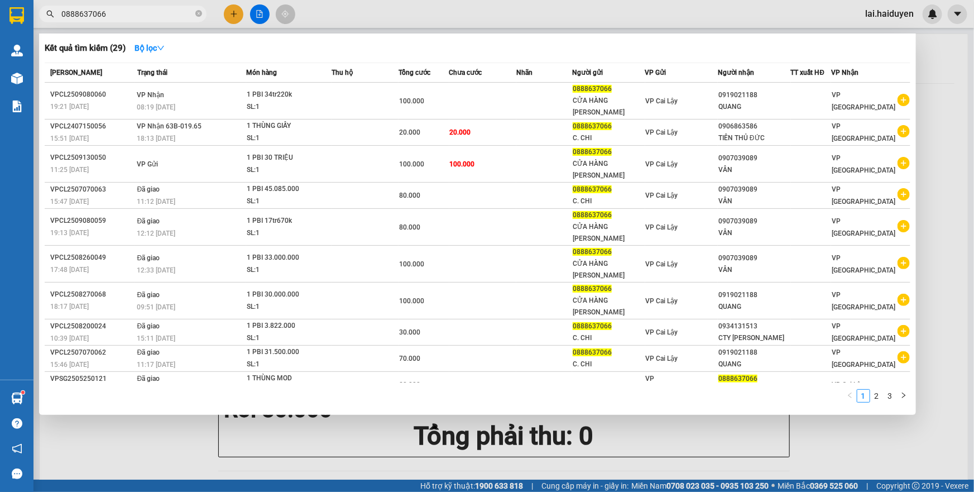
click at [456, 19] on div at bounding box center [487, 246] width 974 height 492
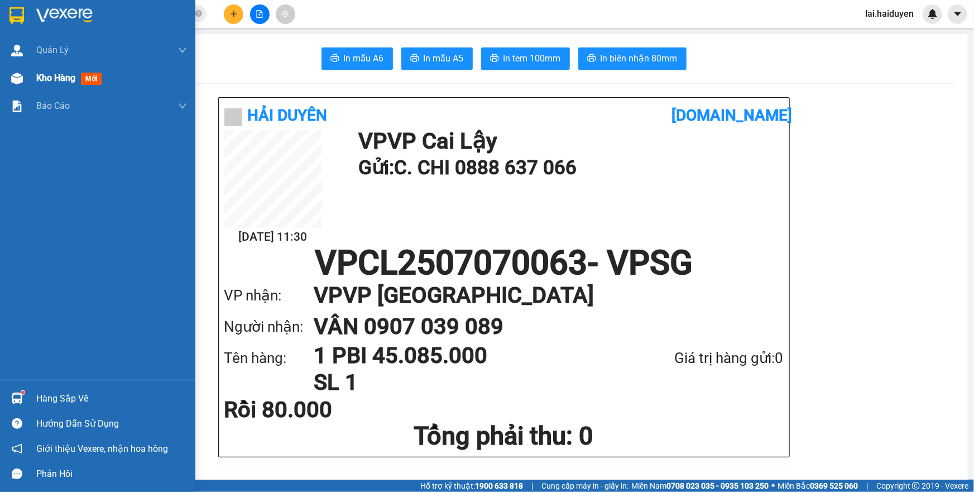
click at [51, 79] on span "Kho hàng" at bounding box center [55, 78] width 39 height 11
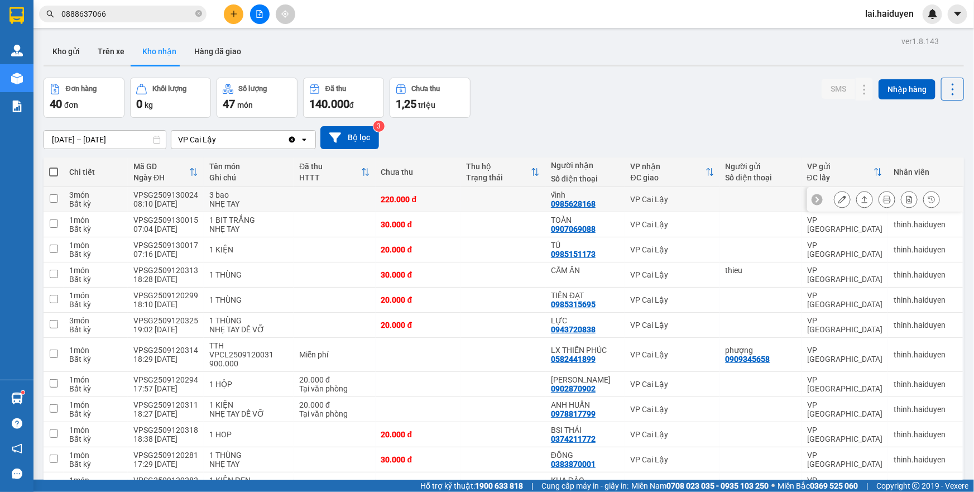
click at [463, 196] on td at bounding box center [503, 199] width 85 height 25
checkbox input "true"
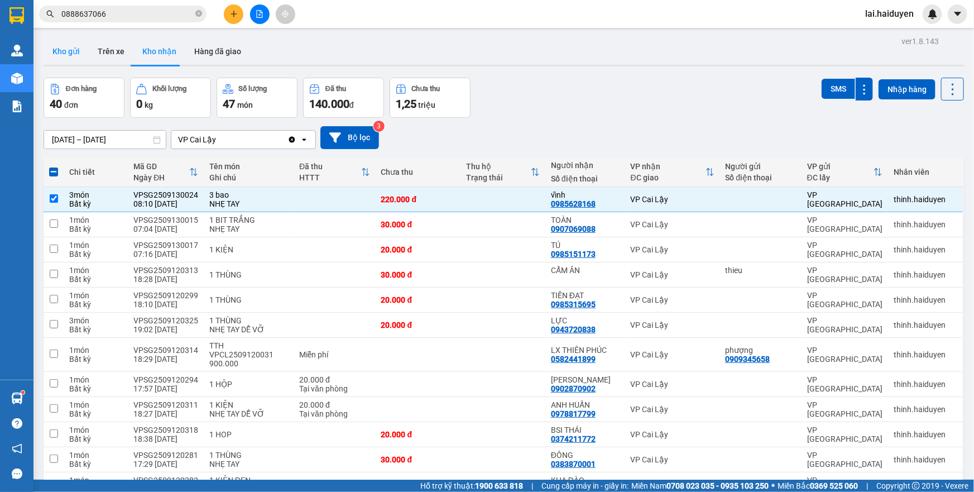
click at [69, 51] on button "Kho gửi" at bounding box center [66, 51] width 45 height 27
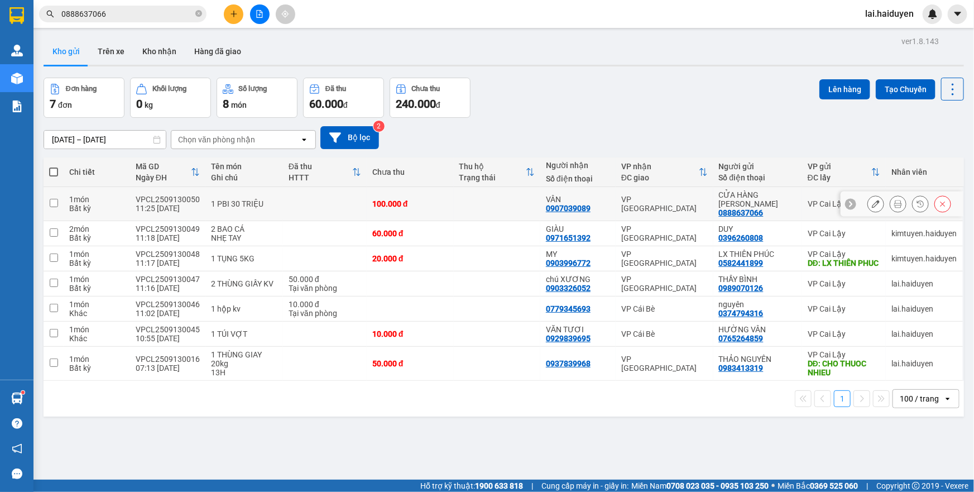
click at [448, 200] on td "100.000 đ" at bounding box center [410, 204] width 87 height 34
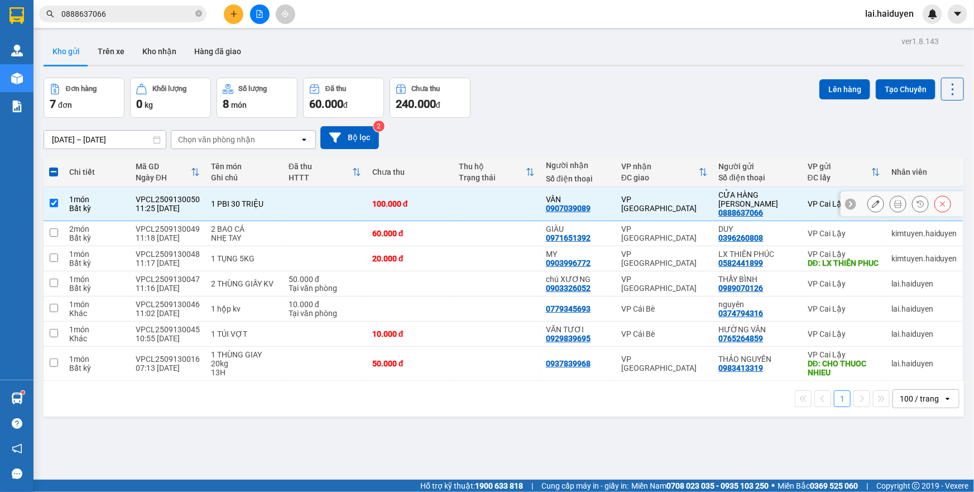
click at [449, 201] on td "100.000 đ" at bounding box center [410, 204] width 87 height 34
checkbox input "false"
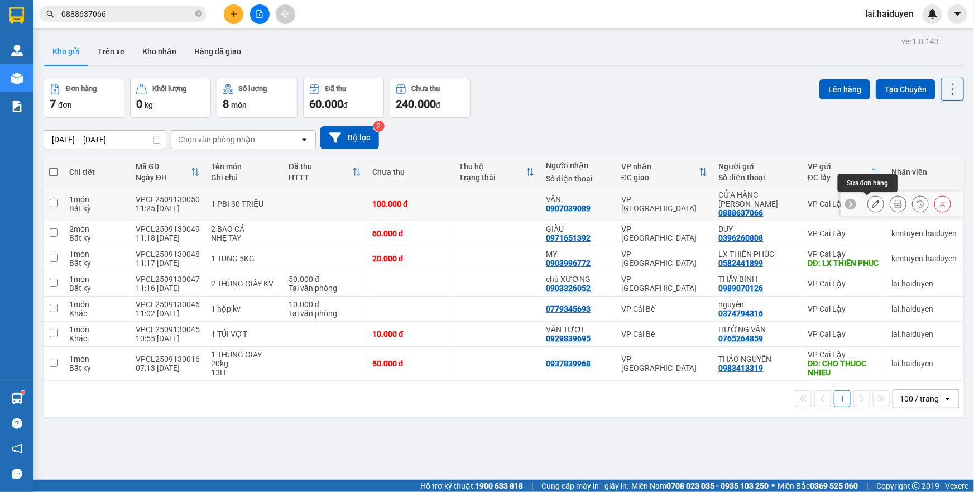
click at [872, 207] on icon at bounding box center [876, 204] width 8 height 8
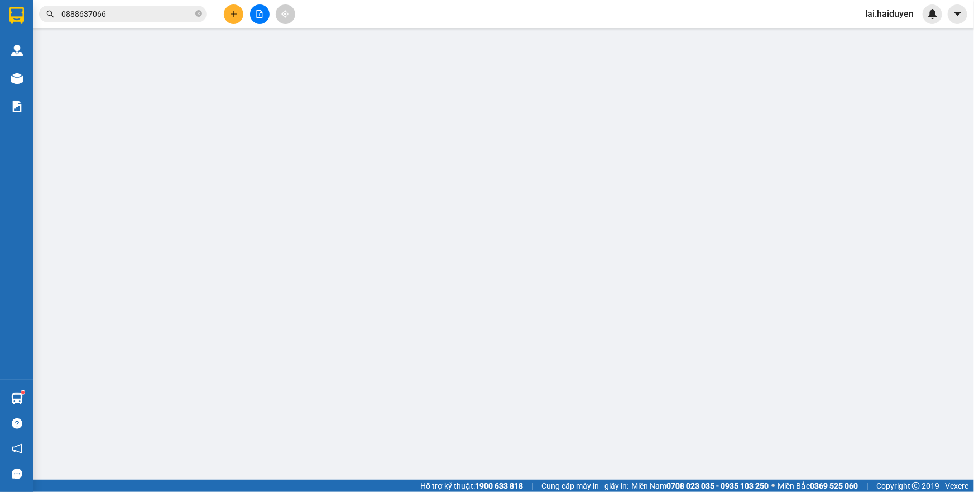
type input "0888637066"
type input "CỬA HÀNG [PERSON_NAME]"
type input "0907039089"
type input "VÂN"
type input "100.000"
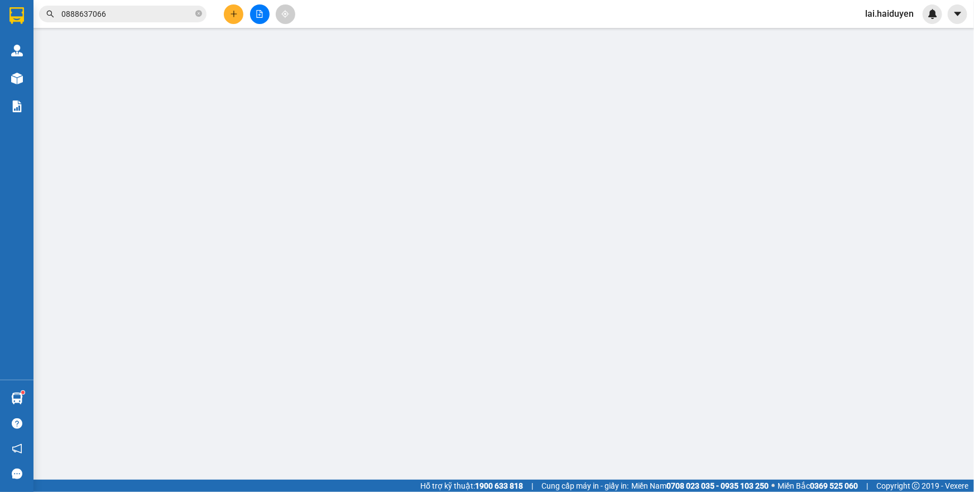
type input "100.000"
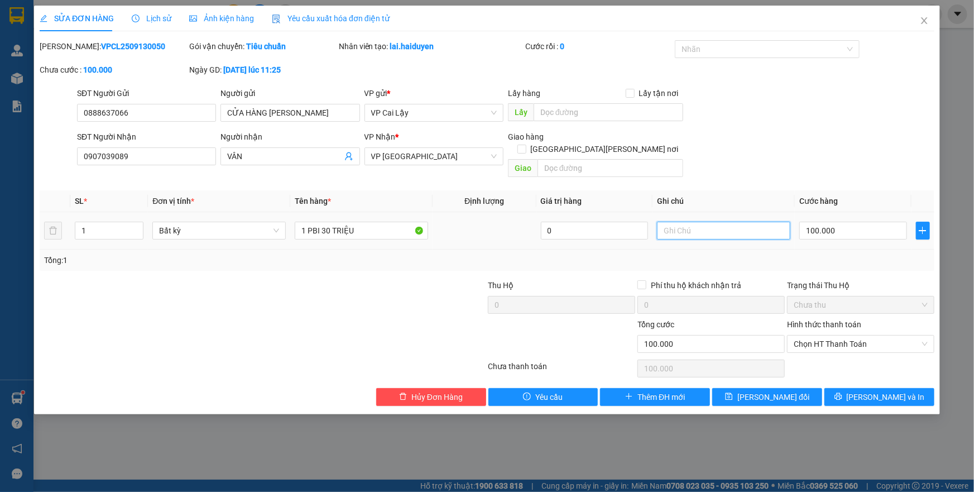
click at [677, 223] on input "text" at bounding box center [723, 231] width 133 height 18
type input "xe [PERSON_NAME]"
click at [766, 391] on span "[PERSON_NAME] đổi" at bounding box center [773, 397] width 72 height 12
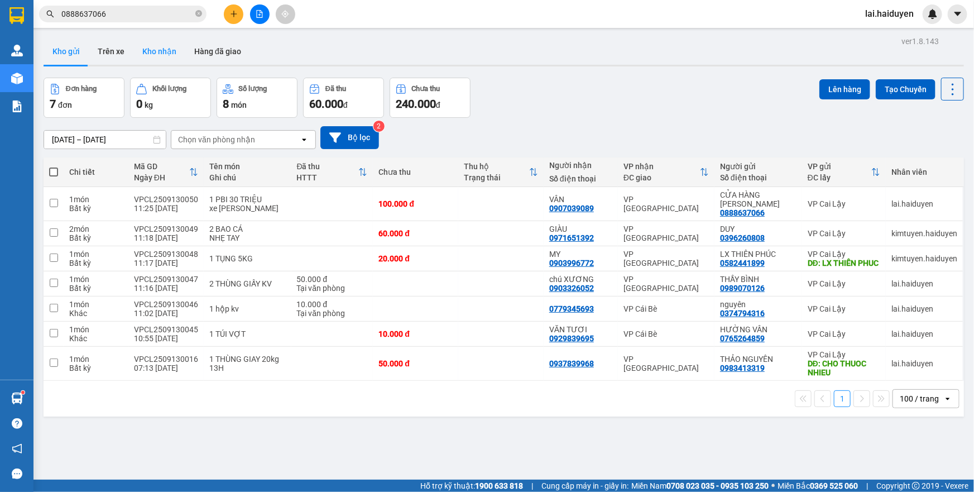
click at [154, 46] on button "Kho nhận" at bounding box center [159, 51] width 52 height 27
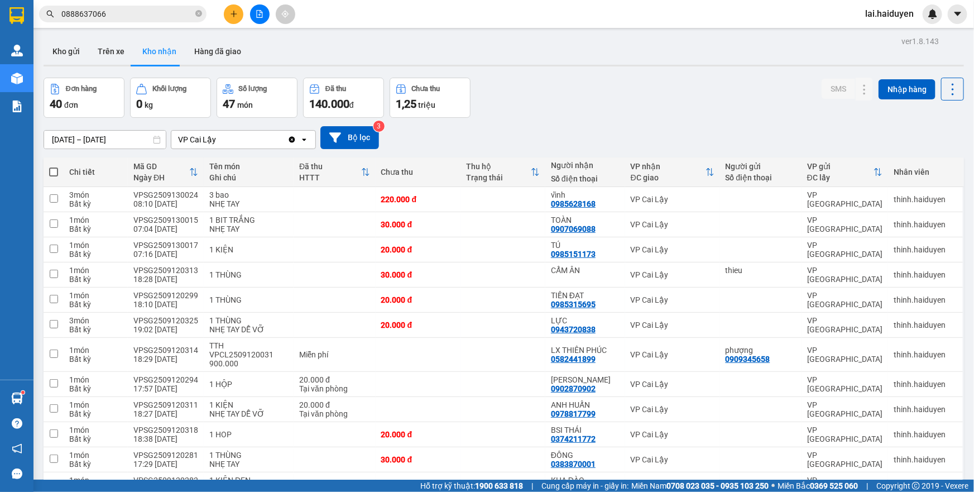
click at [66, 55] on button "Kho gửi" at bounding box center [66, 51] width 45 height 27
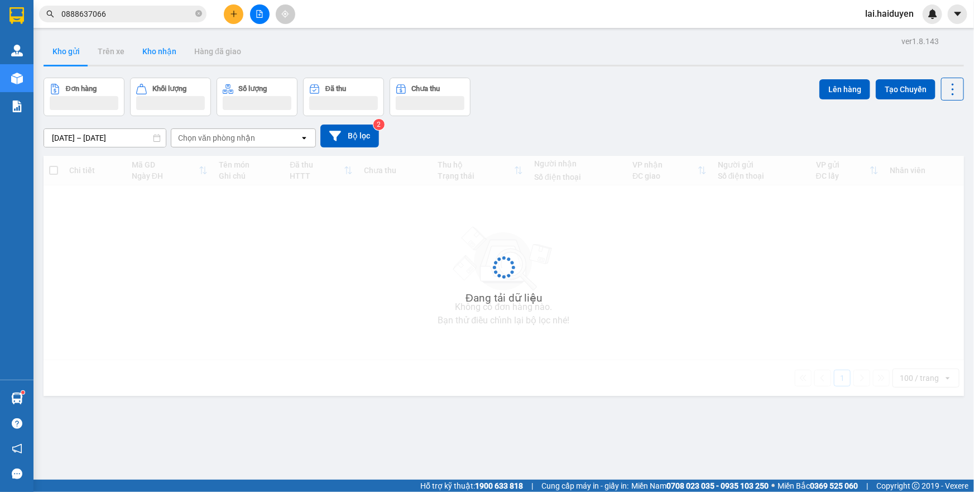
click at [66, 55] on button "Kho gửi" at bounding box center [66, 51] width 45 height 27
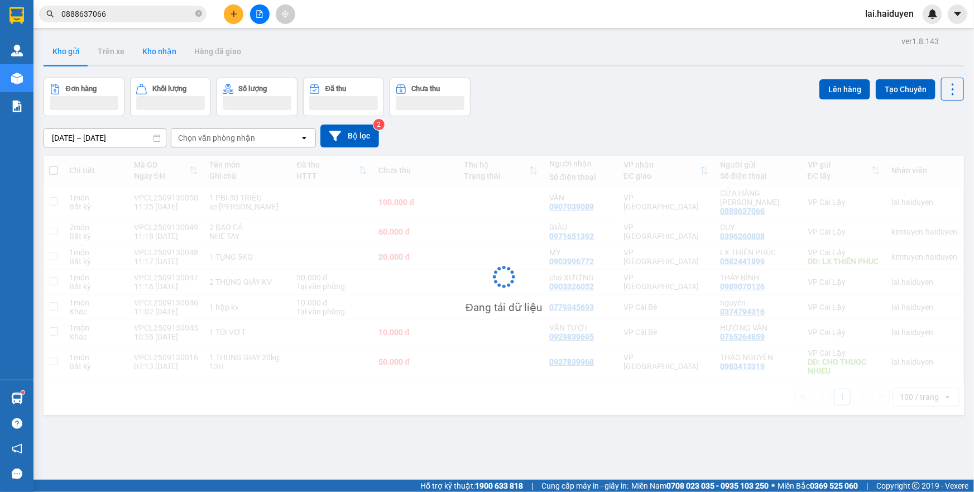
click at [66, 55] on button "Kho gửi" at bounding box center [66, 51] width 45 height 27
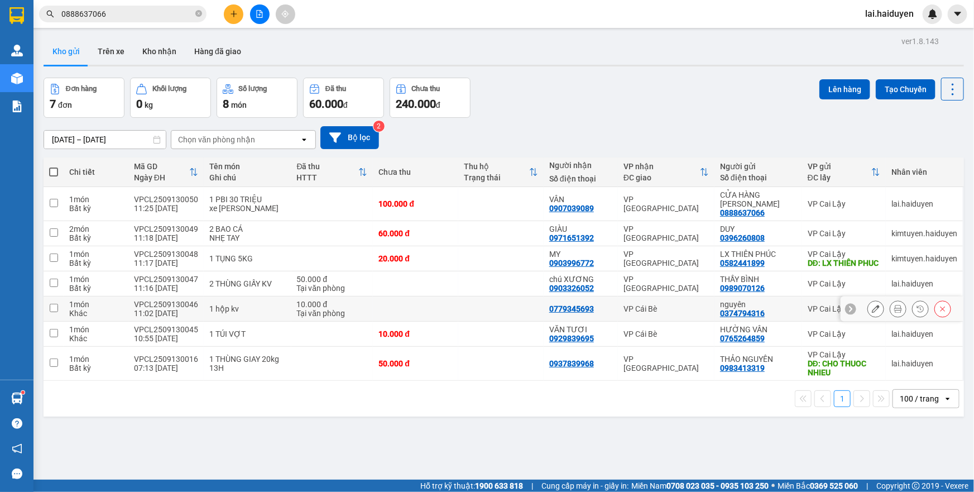
click at [467, 319] on td at bounding box center [500, 308] width 85 height 25
checkbox input "true"
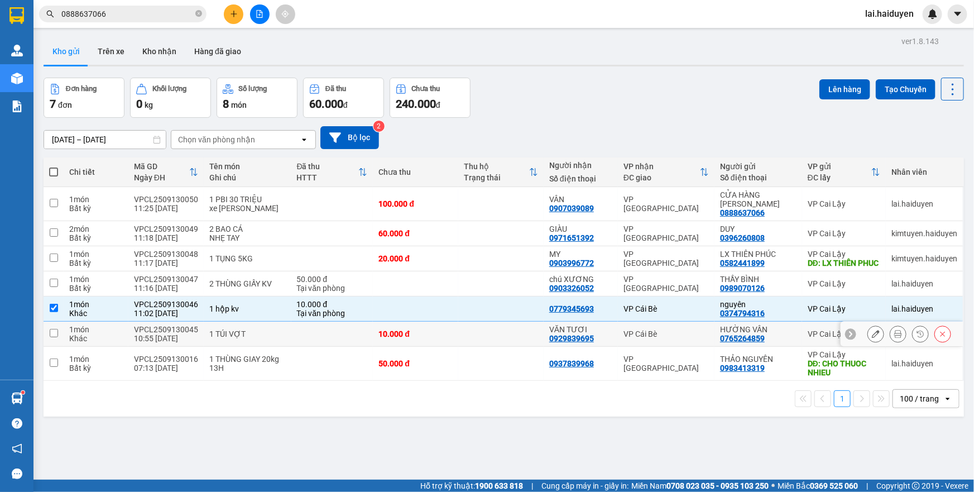
click at [458, 342] on td at bounding box center [500, 334] width 85 height 25
checkbox input "true"
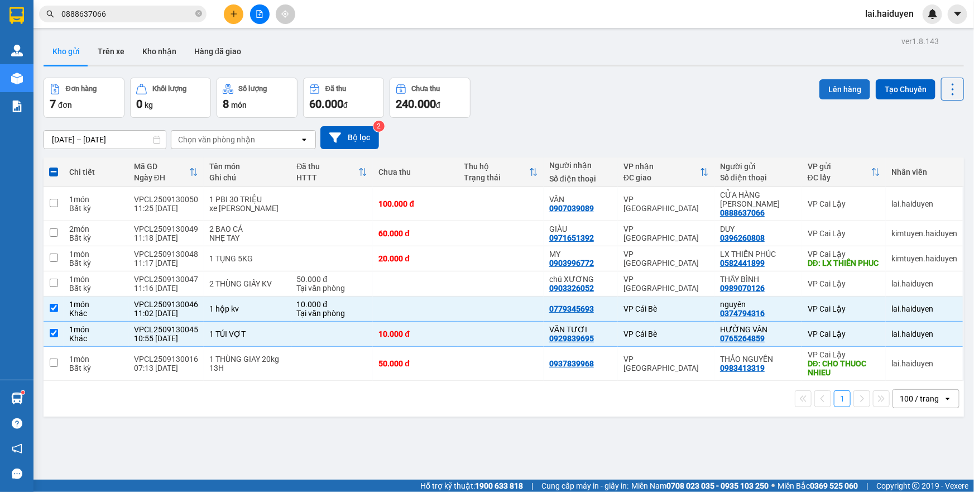
click at [836, 92] on button "Lên hàng" at bounding box center [845, 89] width 51 height 20
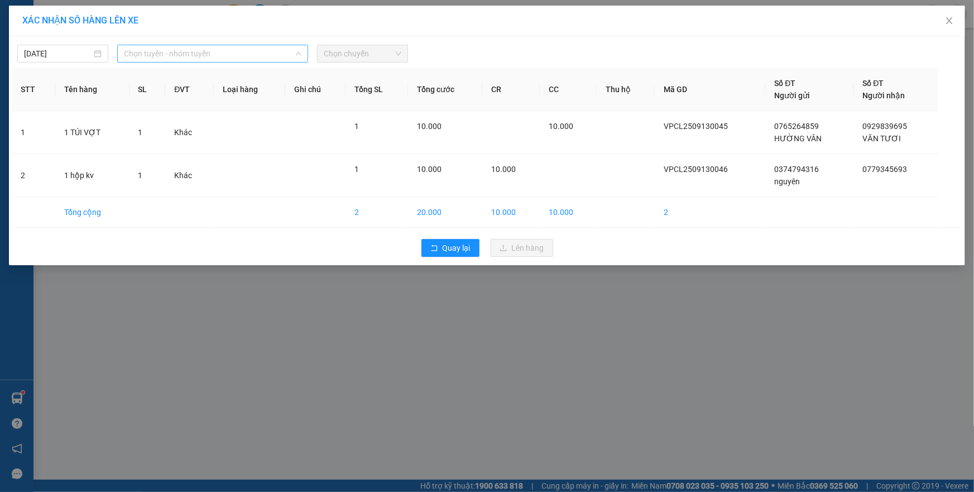
click at [198, 50] on span "Chọn tuyến - nhóm tuyến" at bounding box center [213, 53] width 178 height 17
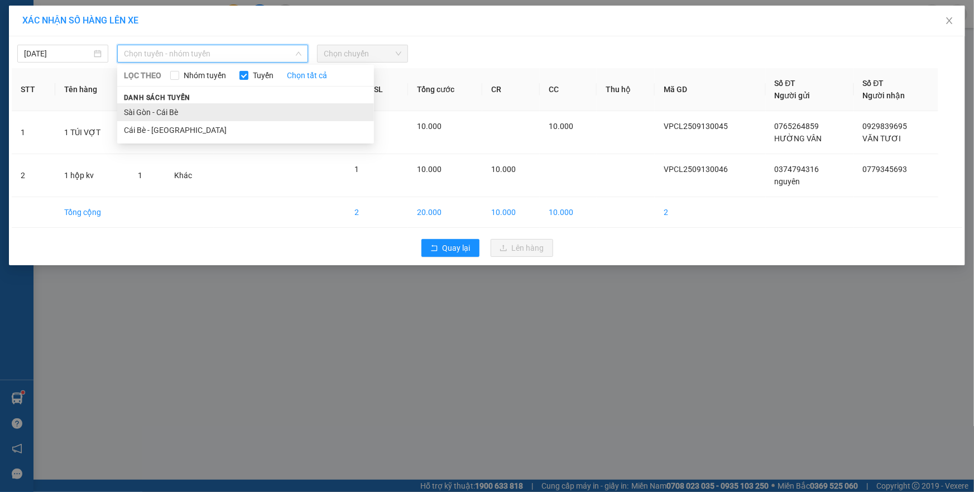
click at [183, 116] on li "Sài Gòn - Cái Bè" at bounding box center [245, 112] width 257 height 18
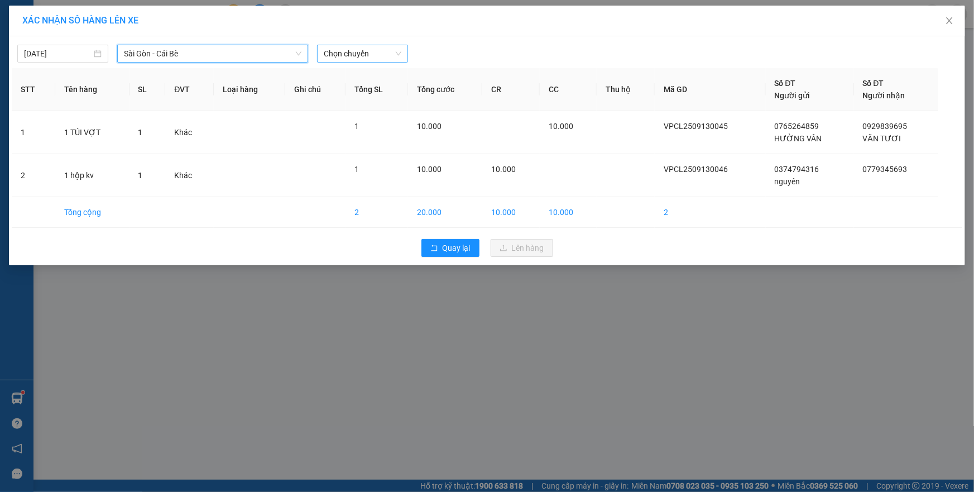
click at [356, 55] on span "Chọn chuyến" at bounding box center [363, 53] width 78 height 17
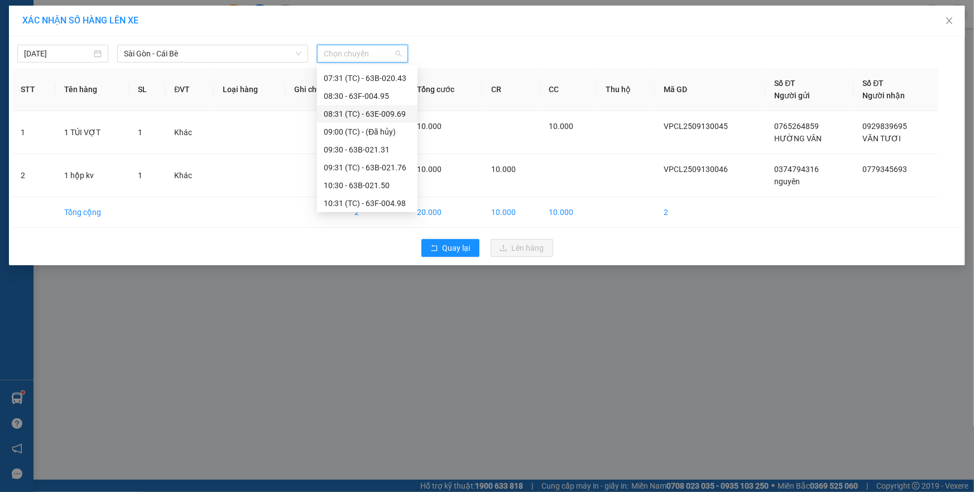
scroll to position [101, 0]
click at [363, 188] on div "10:31 (TC) - 63F-004.98" at bounding box center [367, 189] width 87 height 12
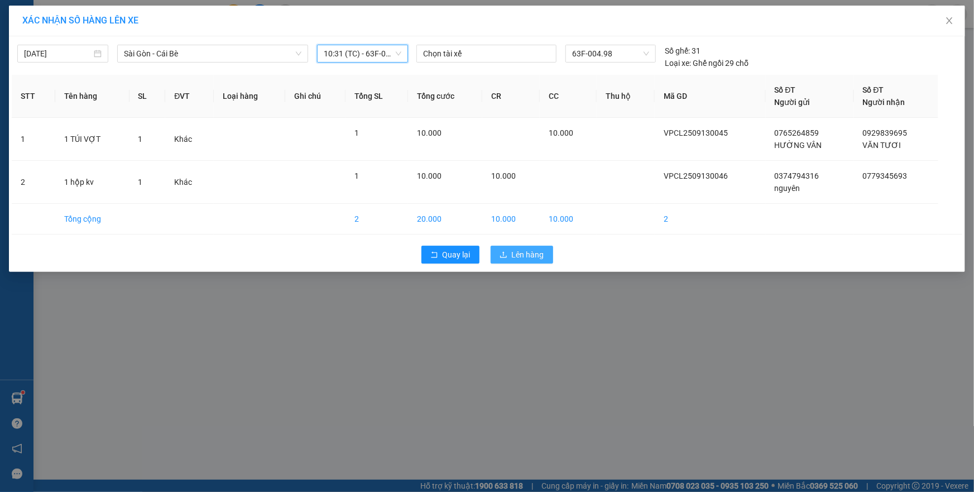
click at [519, 246] on button "Lên hàng" at bounding box center [522, 255] width 63 height 18
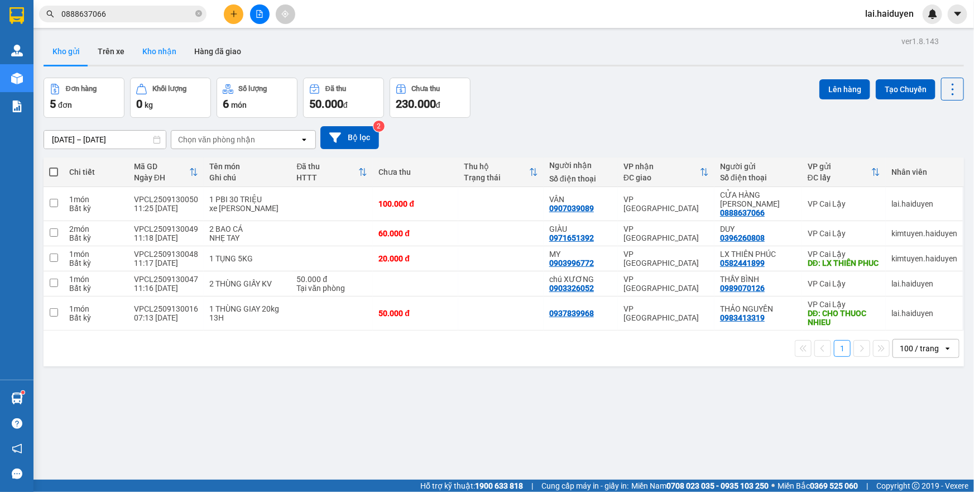
click at [171, 45] on button "Kho nhận" at bounding box center [159, 51] width 52 height 27
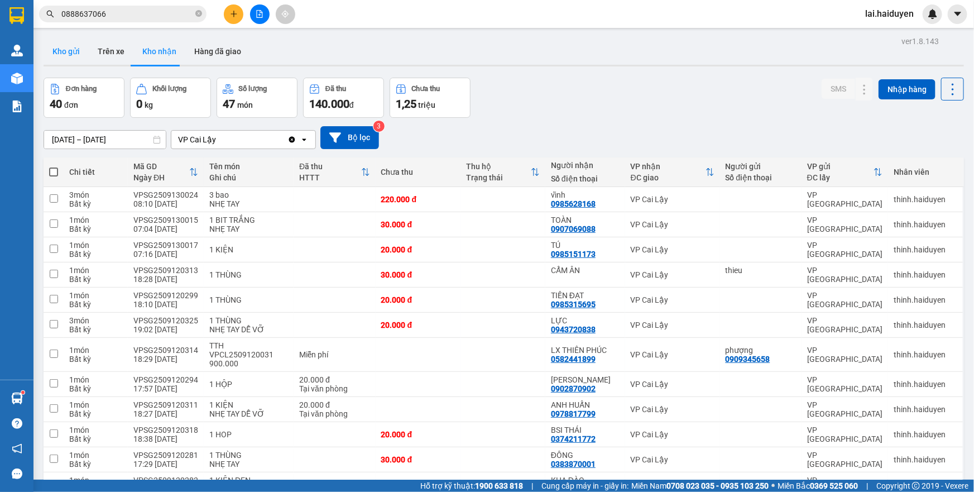
click at [65, 48] on button "Kho gửi" at bounding box center [66, 51] width 45 height 27
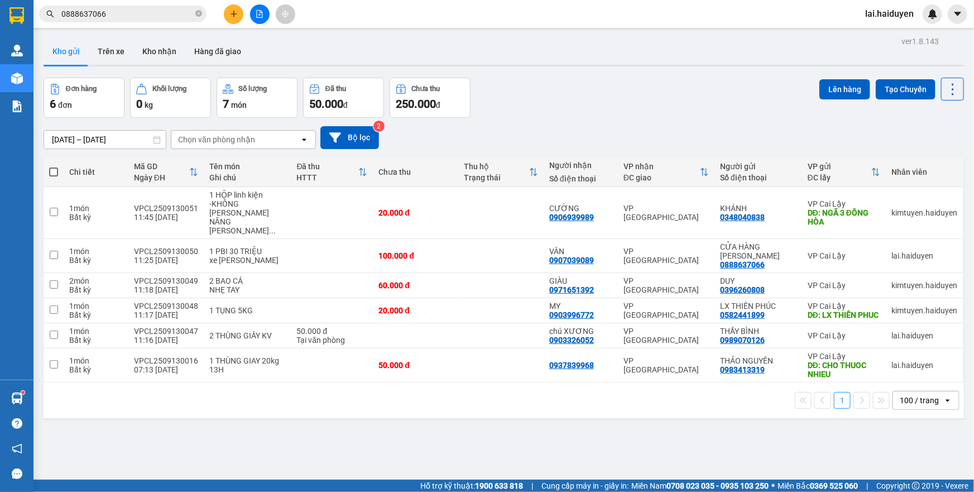
click at [563, 91] on div "Đơn hàng 6 đơn [PERSON_NAME] 0 kg Số [PERSON_NAME] 7 món Đã thu 50.000 [PERSON_…" at bounding box center [504, 98] width 921 height 40
click at [170, 58] on button "Kho nhận" at bounding box center [159, 51] width 52 height 27
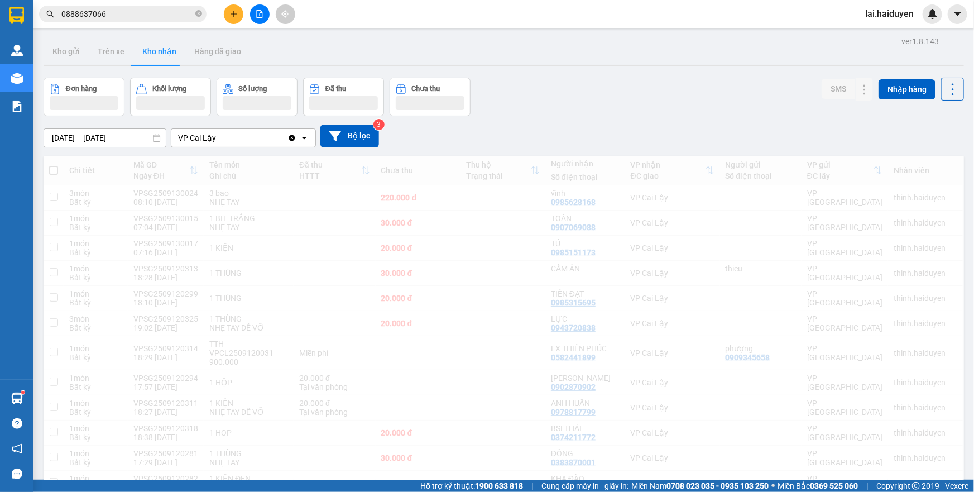
click at [66, 55] on button "Kho gửi" at bounding box center [66, 51] width 45 height 27
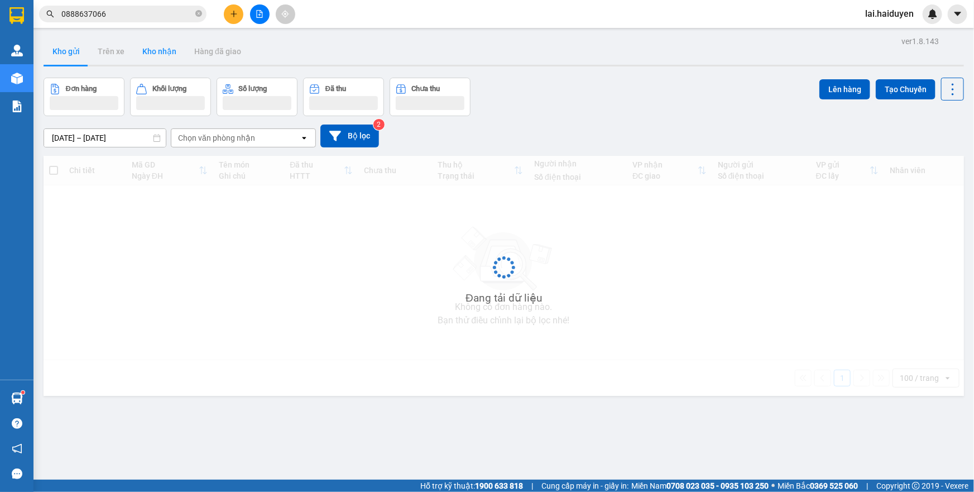
click at [66, 55] on button "Kho gửi" at bounding box center [66, 51] width 45 height 27
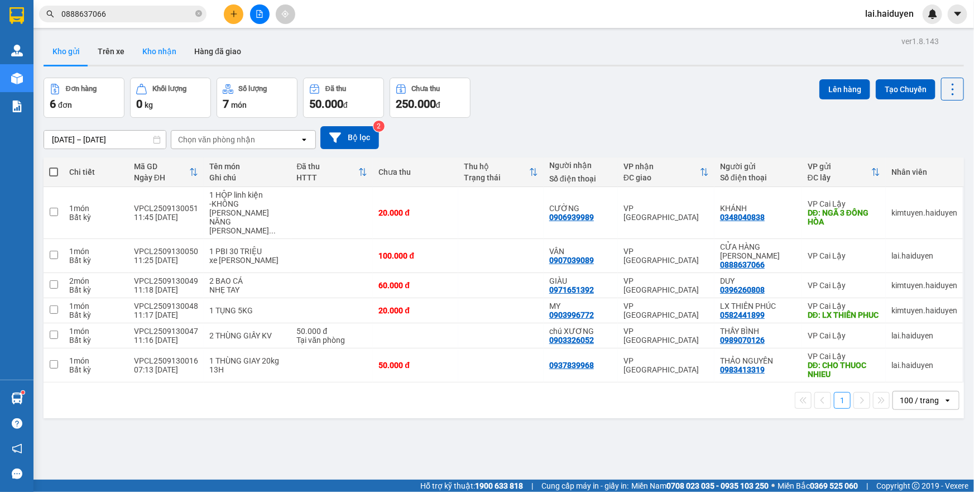
click at [66, 55] on button "Kho gửi" at bounding box center [66, 51] width 45 height 27
click at [256, 207] on div "-KHÔNG [PERSON_NAME] NĂNG [PERSON_NAME] ..." at bounding box center [247, 217] width 76 height 36
checkbox input "true"
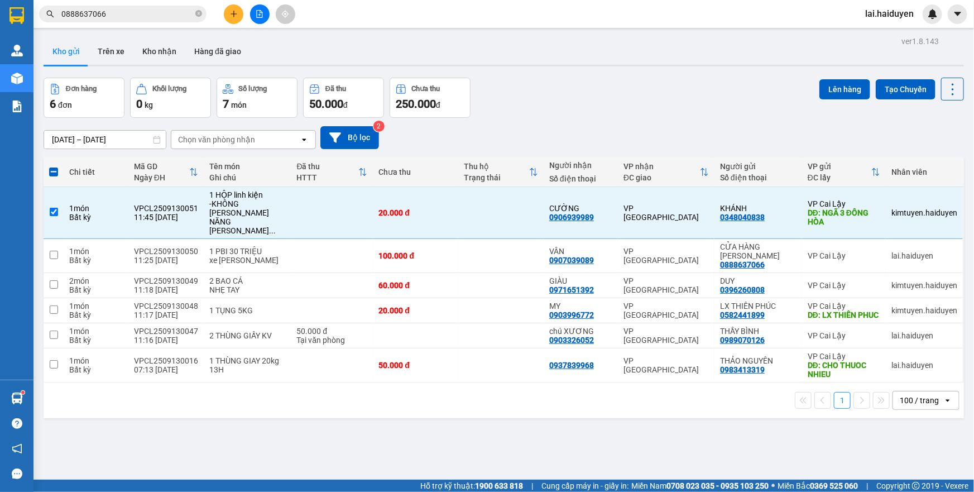
click at [167, 7] on span "0888637066" at bounding box center [122, 14] width 167 height 17
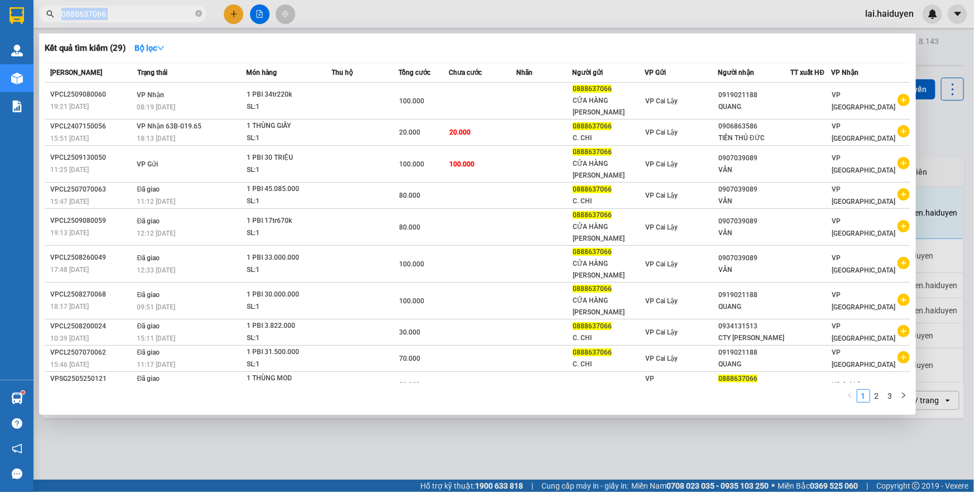
click at [167, 7] on span "0888637066" at bounding box center [122, 14] width 167 height 17
click at [198, 13] on icon "close-circle" at bounding box center [198, 13] width 7 height 7
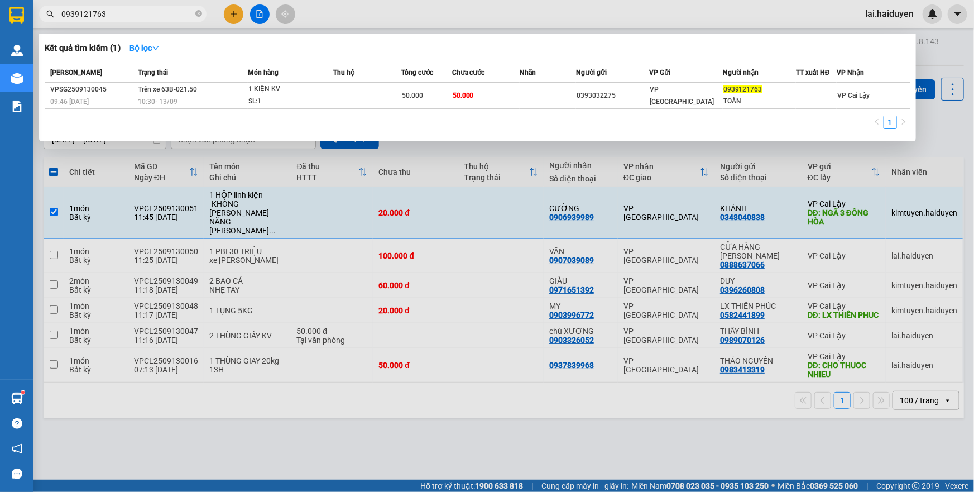
type input "0939121763"
click at [408, 10] on div at bounding box center [487, 246] width 974 height 492
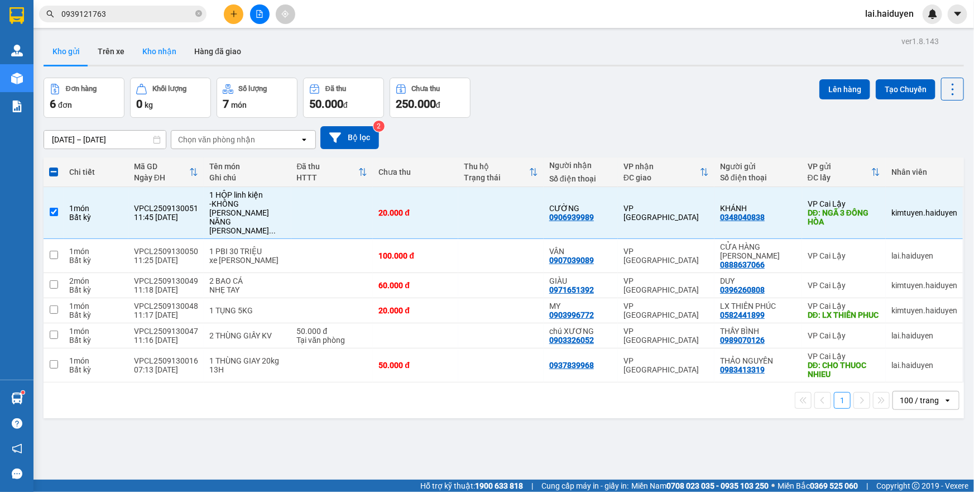
click at [150, 56] on button "Kho nhận" at bounding box center [159, 51] width 52 height 27
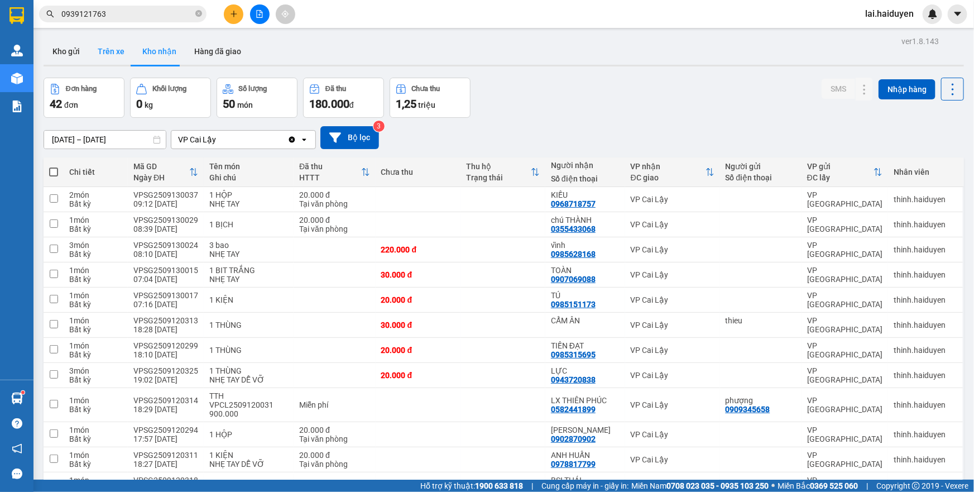
click at [117, 54] on button "Trên xe" at bounding box center [111, 51] width 45 height 27
type input "[DATE] – [DATE]"
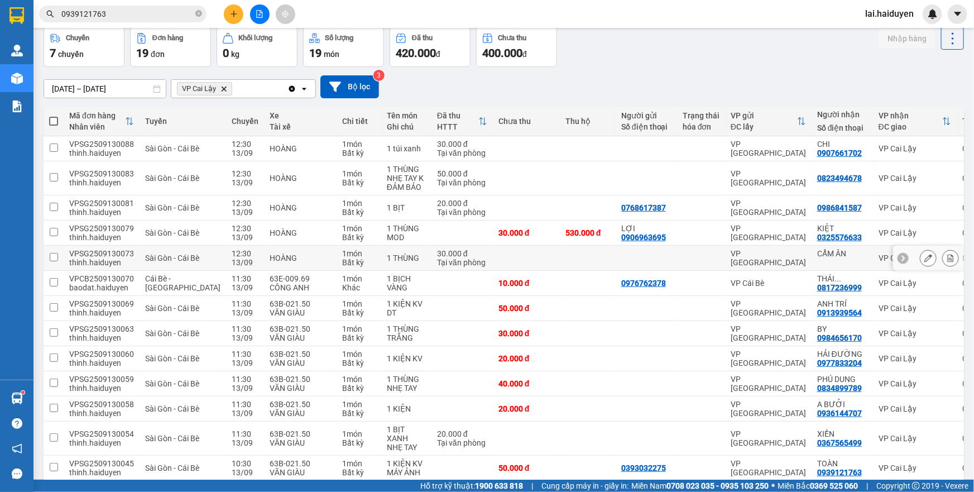
scroll to position [260, 0]
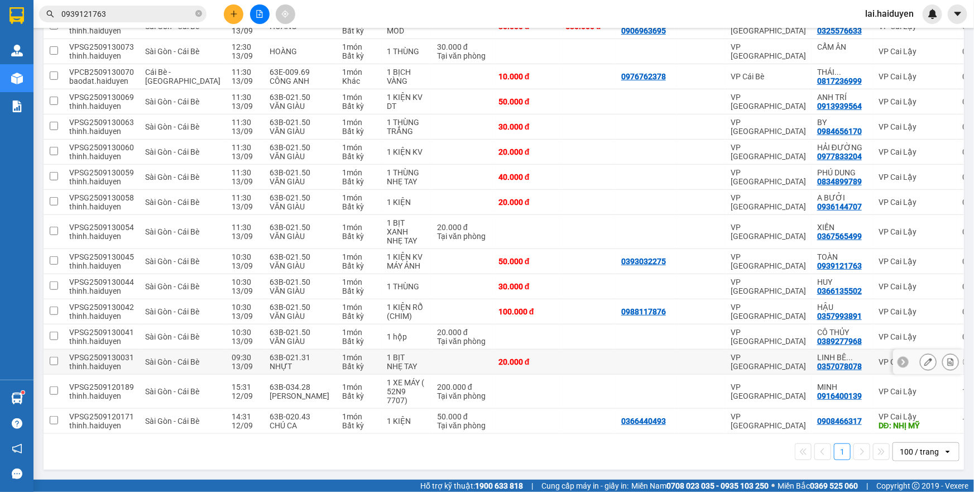
click at [680, 352] on td at bounding box center [701, 361] width 48 height 25
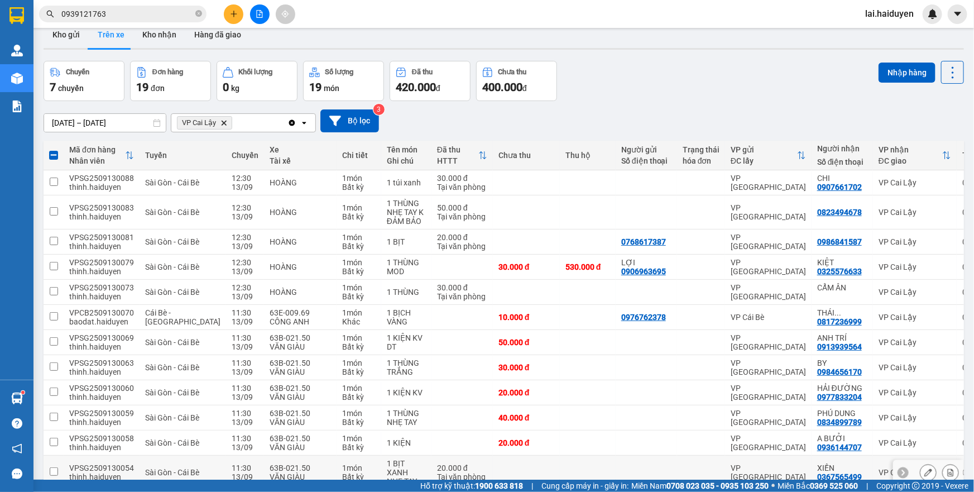
scroll to position [0, 0]
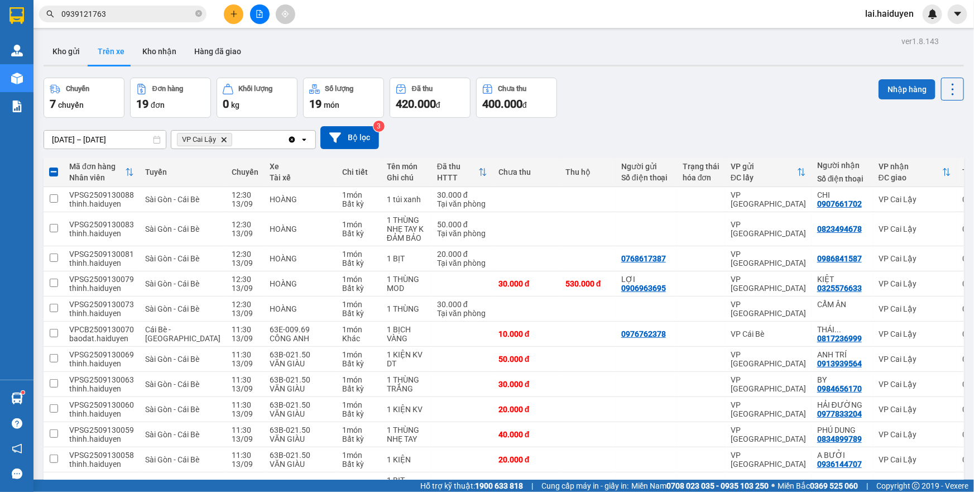
click at [888, 94] on button "Nhập hàng" at bounding box center [907, 89] width 57 height 20
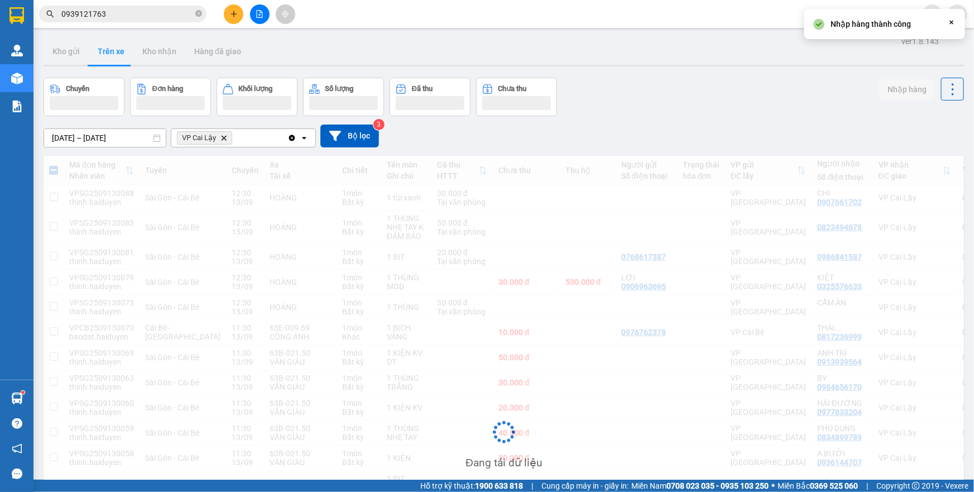
checkbox input "false"
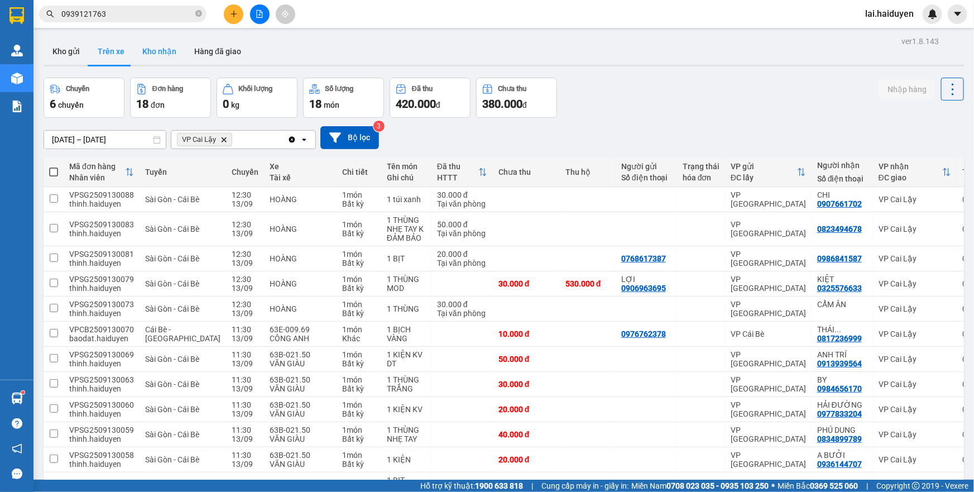
click at [165, 47] on button "Kho nhận" at bounding box center [159, 51] width 52 height 27
type input "[DATE] – [DATE]"
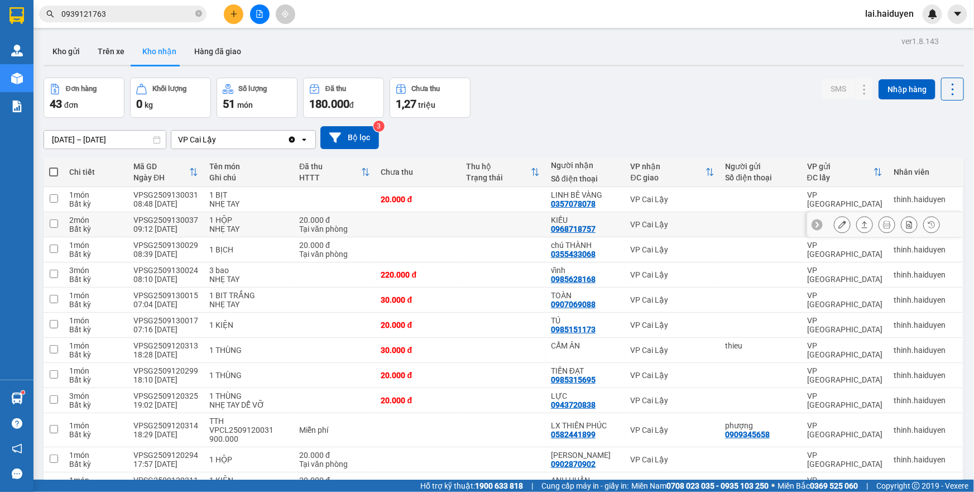
click at [655, 223] on div "VP Cai Lậy" at bounding box center [673, 224] width 84 height 9
checkbox input "true"
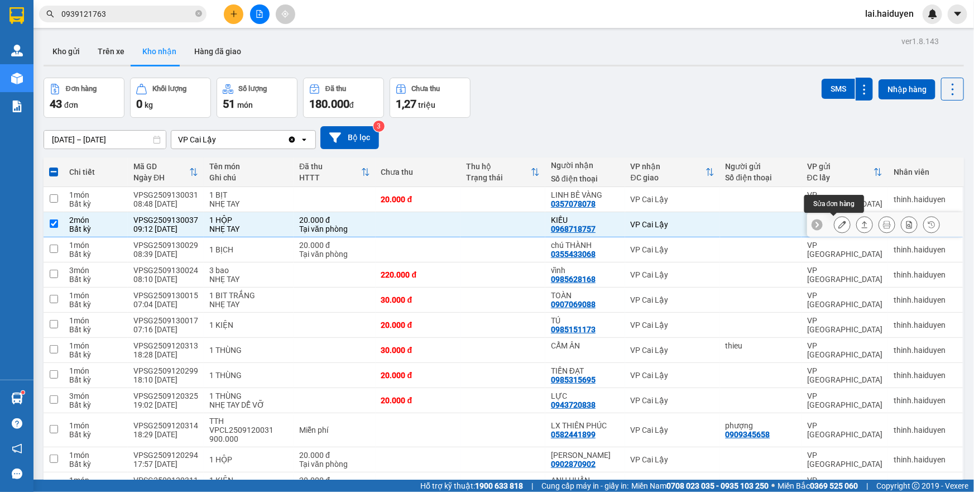
click at [838, 226] on icon at bounding box center [842, 225] width 8 height 8
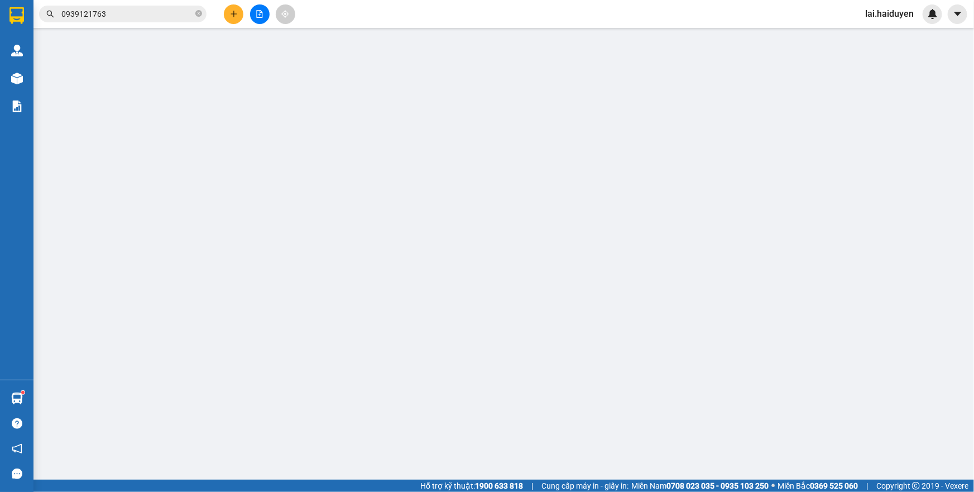
type input "0968718757"
type input "KIỀU"
type input "20.000"
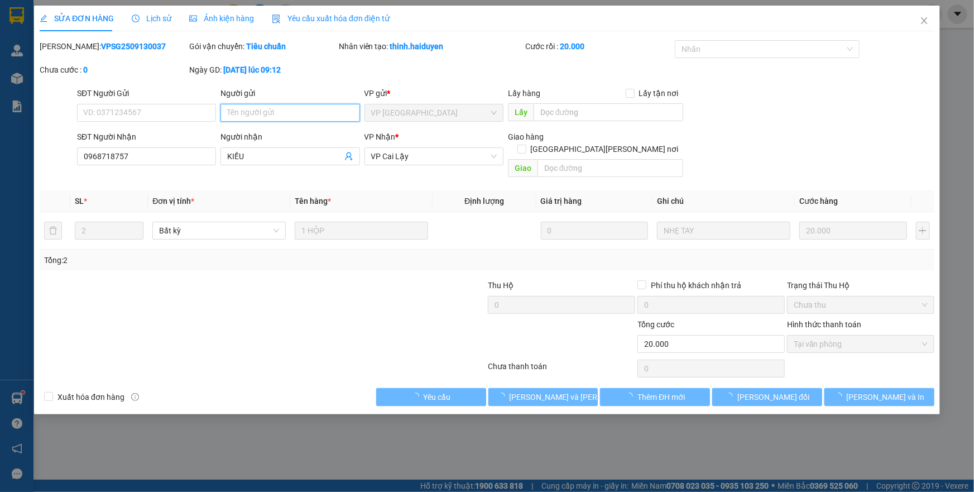
click at [314, 112] on input "Người gửi" at bounding box center [290, 113] width 139 height 18
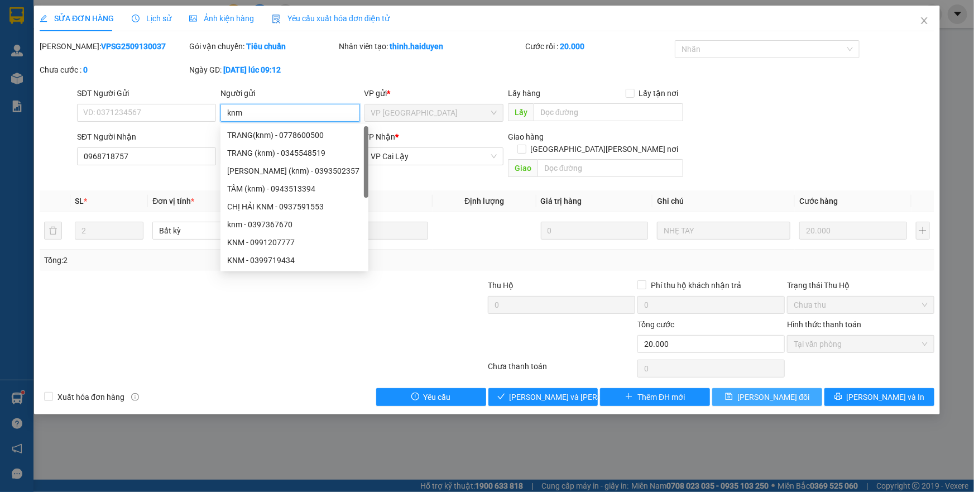
type input "knm"
click at [768, 391] on span "[PERSON_NAME] đổi" at bounding box center [773, 397] width 72 height 12
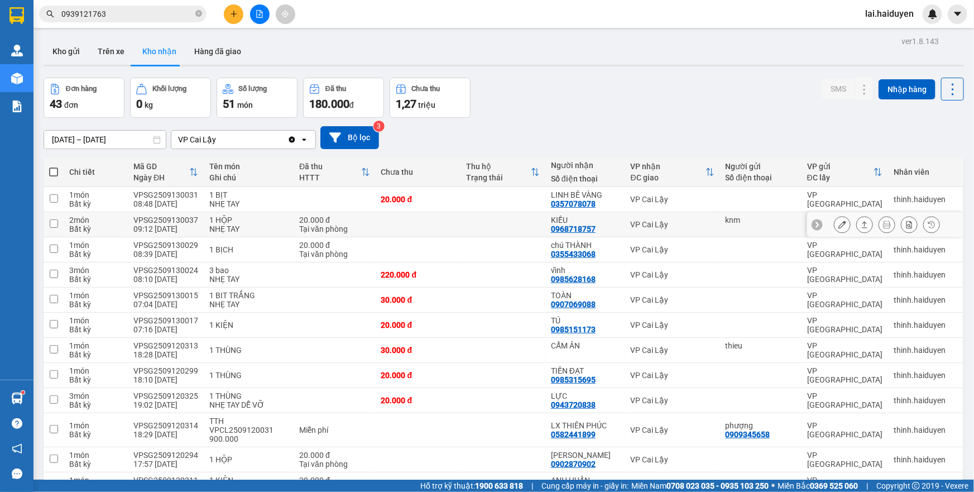
click at [664, 224] on div "VP Cai Lậy" at bounding box center [673, 224] width 84 height 9
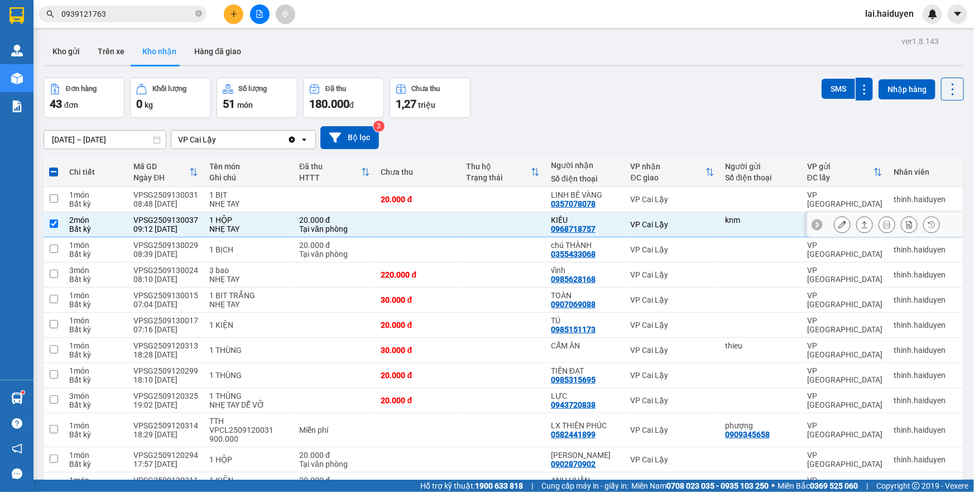
click at [767, 224] on div "knm" at bounding box center [761, 224] width 70 height 18
checkbox input "false"
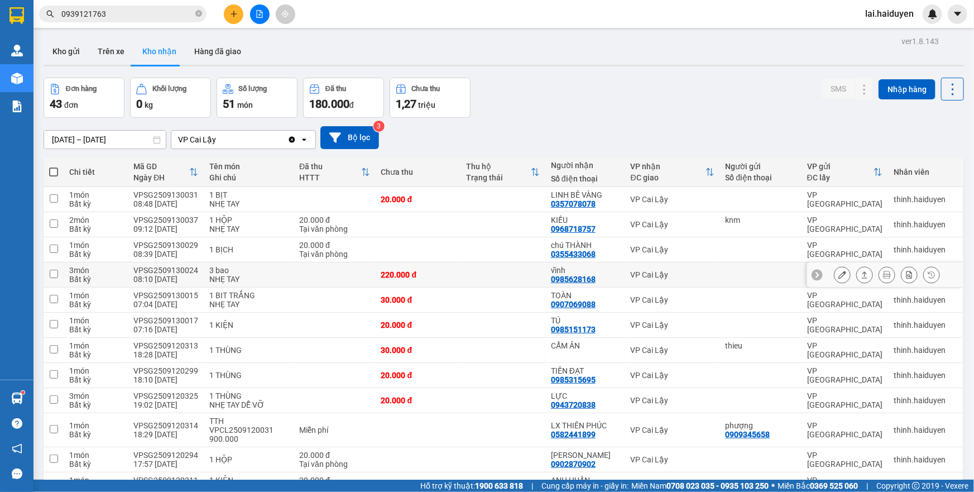
click at [477, 273] on td at bounding box center [503, 274] width 85 height 25
checkbox input "true"
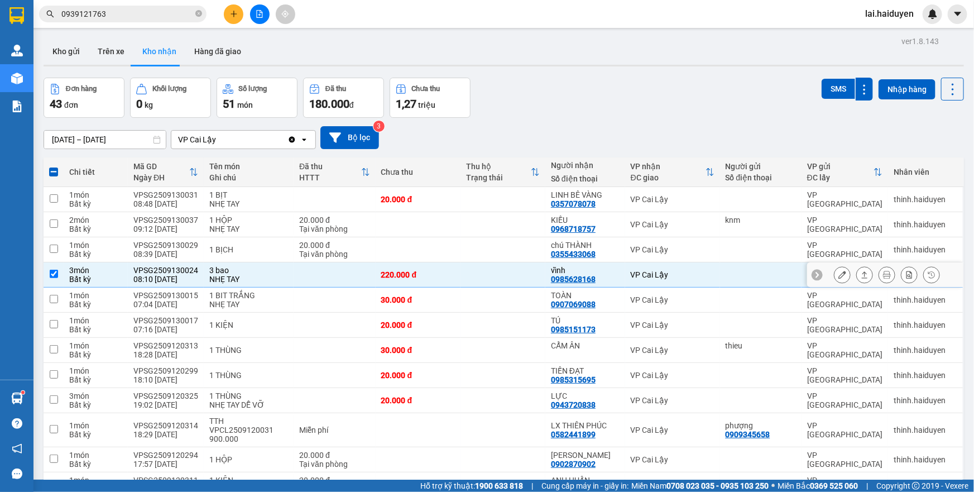
click at [838, 275] on icon at bounding box center [842, 275] width 8 height 8
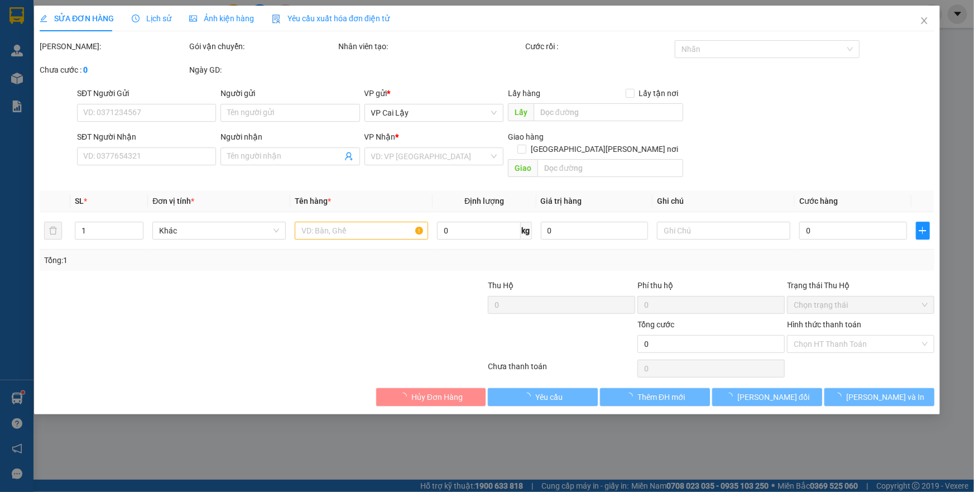
type input "0985628168"
type input "vĩnh"
type input "220.000"
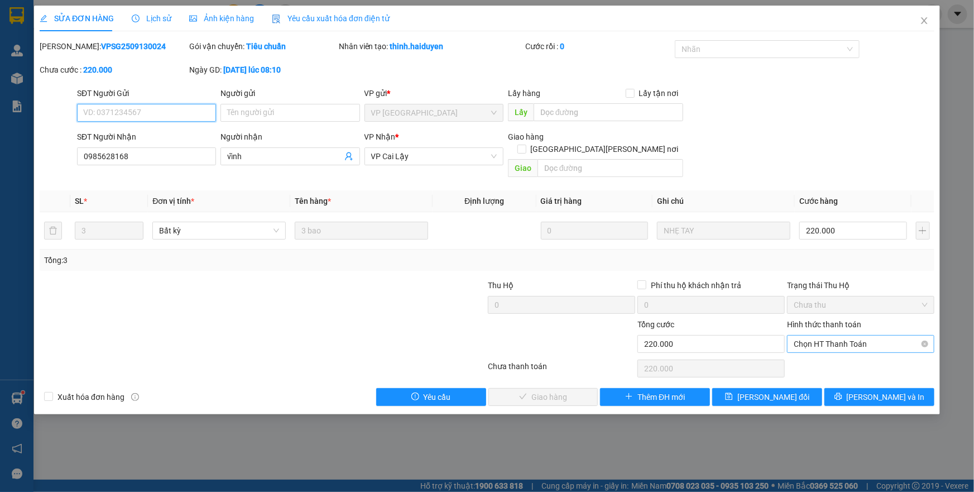
click at [813, 336] on span "Chọn HT Thanh Toán" at bounding box center [861, 344] width 134 height 17
click at [812, 350] on div "Tại văn phòng" at bounding box center [861, 353] width 134 height 12
type input "0"
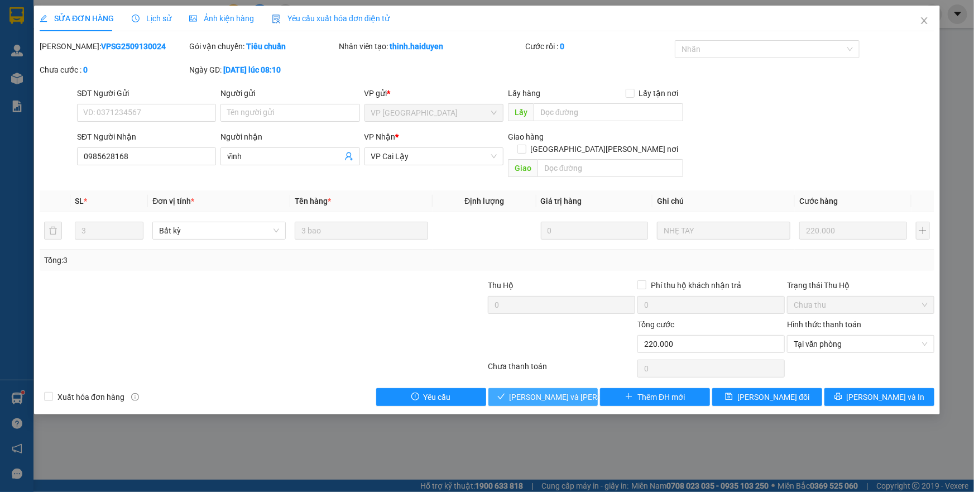
click at [545, 391] on span "[PERSON_NAME] và [PERSON_NAME] hàng" at bounding box center [585, 397] width 151 height 12
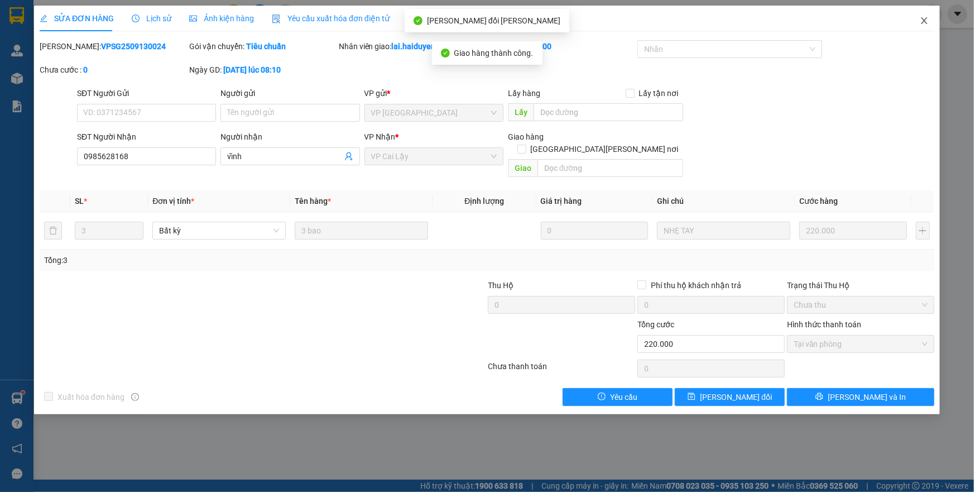
click at [921, 21] on icon "close" at bounding box center [924, 20] width 9 height 9
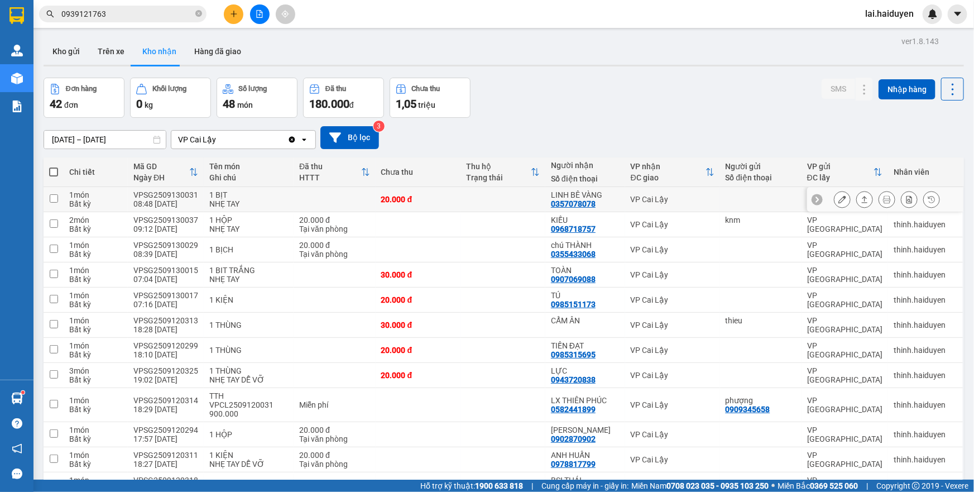
click at [471, 207] on td at bounding box center [503, 199] width 85 height 25
checkbox input "true"
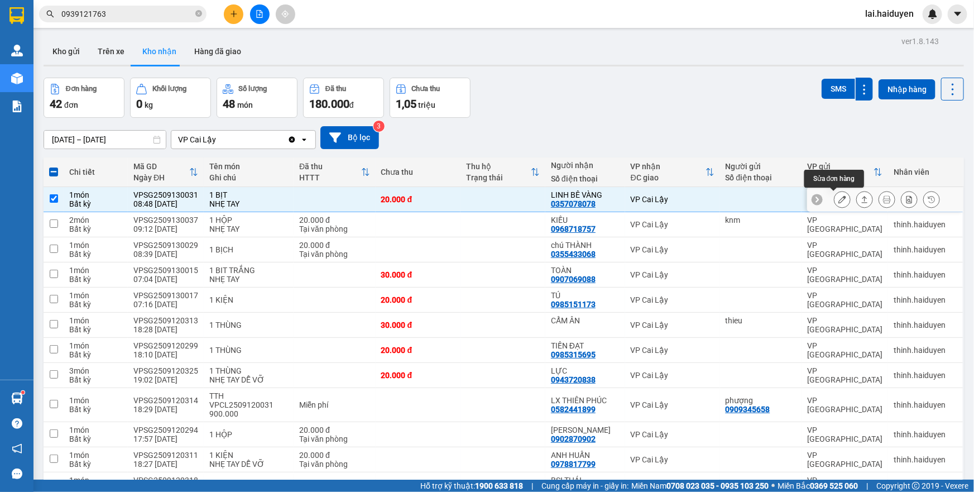
click at [835, 195] on button at bounding box center [843, 200] width 16 height 20
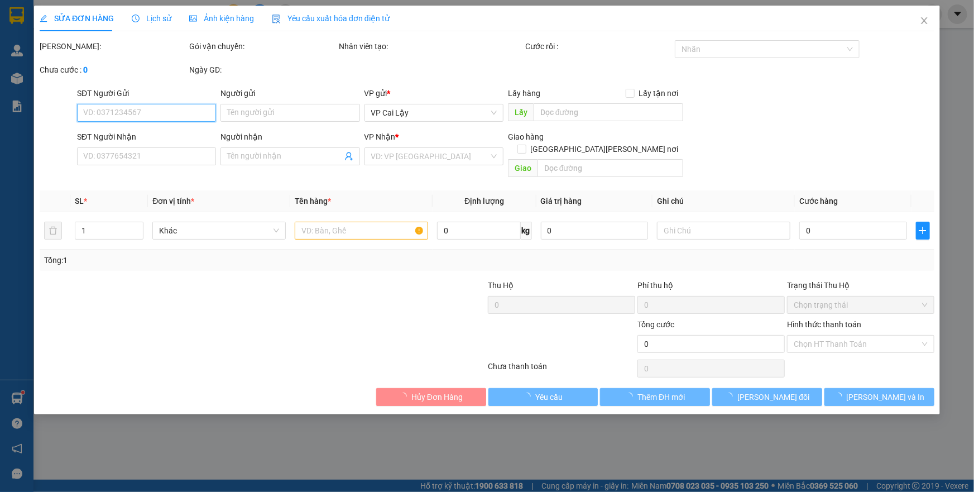
type input "0357078078"
type input "LINH BÊ VÀNG"
type input "20.000"
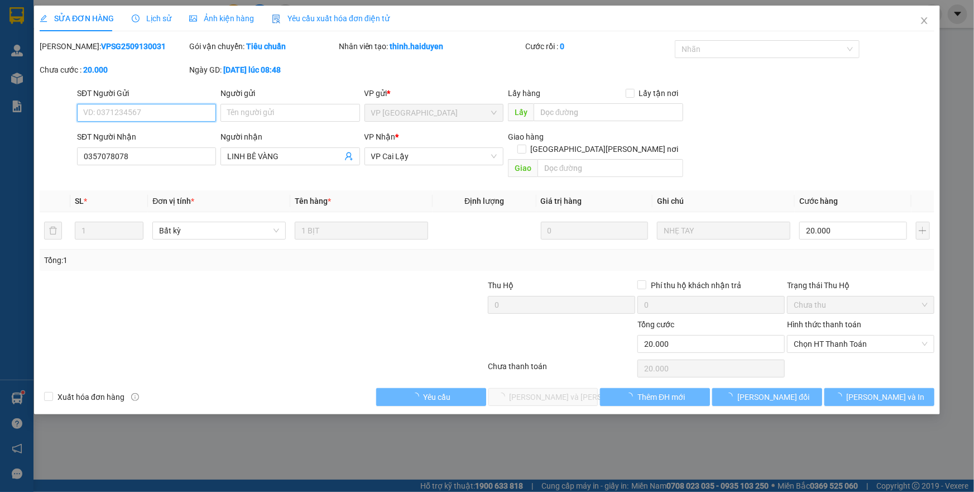
click at [815, 336] on span "Chọn HT Thanh Toán" at bounding box center [861, 344] width 134 height 17
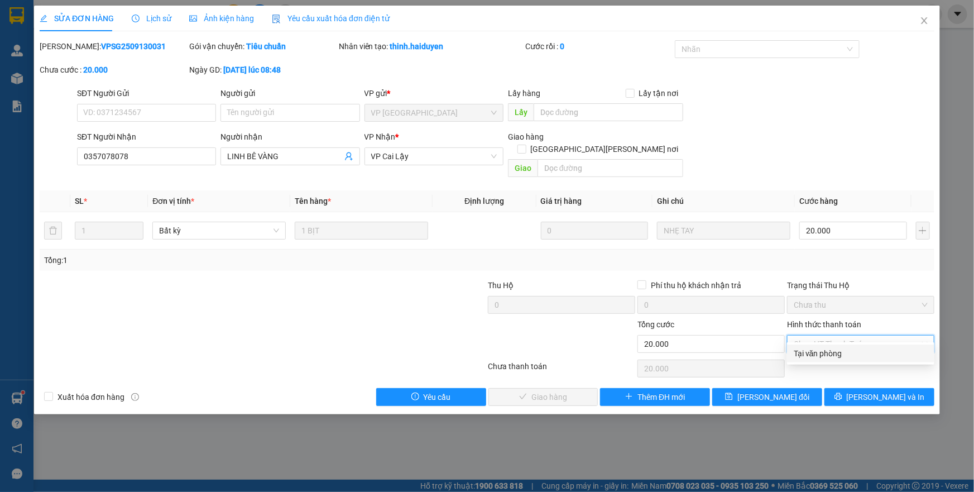
click at [818, 352] on div "Tại văn phòng" at bounding box center [861, 353] width 134 height 12
type input "0"
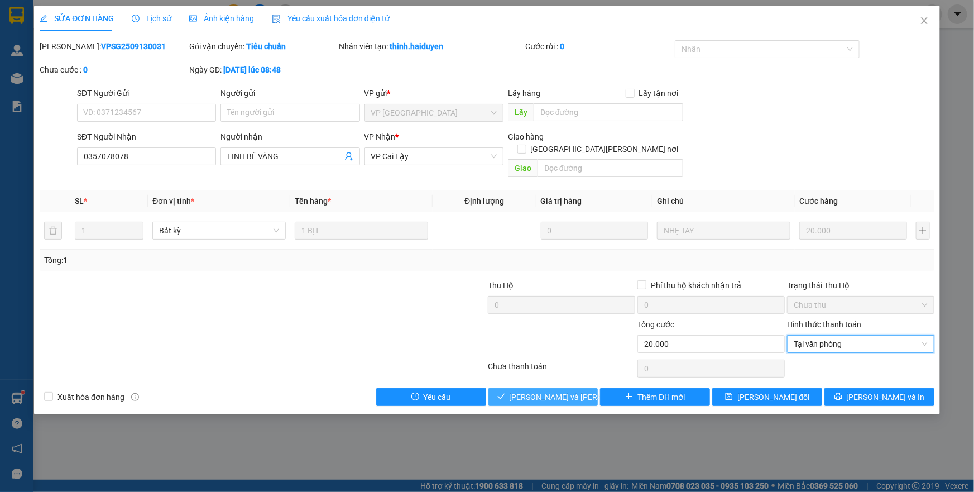
click at [564, 391] on span "[PERSON_NAME] và [PERSON_NAME] hàng" at bounding box center [585, 397] width 151 height 12
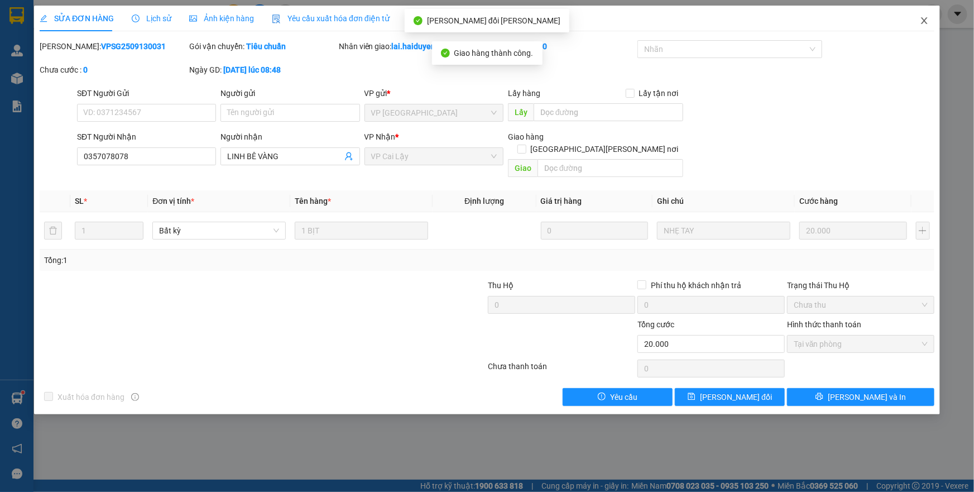
click at [927, 21] on icon "close" at bounding box center [924, 20] width 9 height 9
click at [921, 22] on div "lai.haiduyen" at bounding box center [899, 14] width 86 height 20
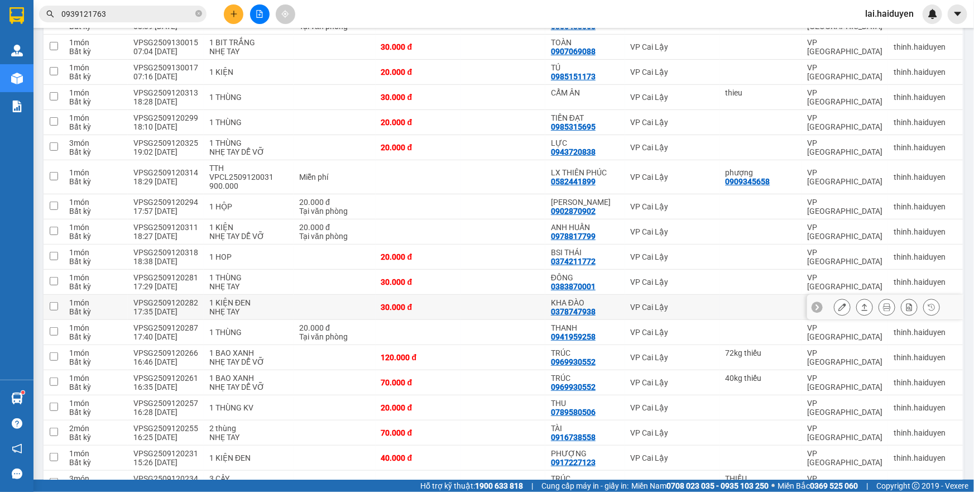
scroll to position [253, 0]
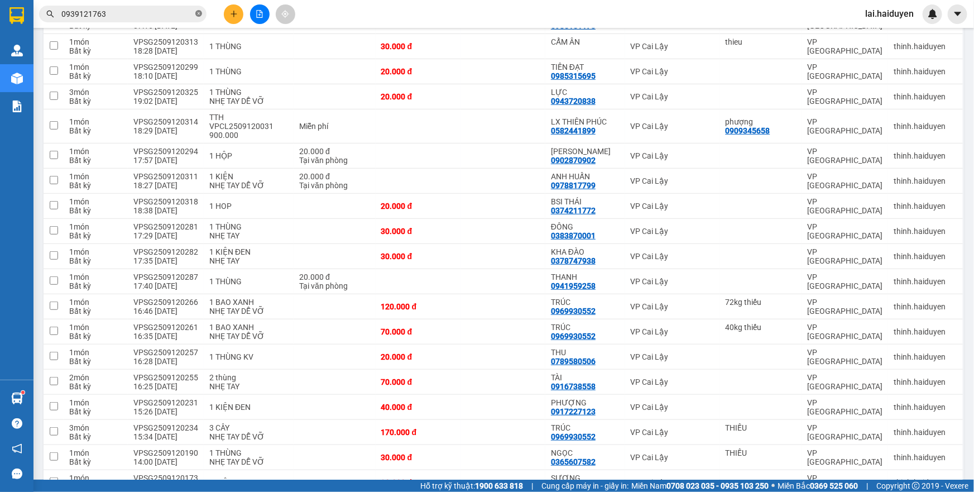
click at [197, 16] on icon "close-circle" at bounding box center [198, 13] width 7 height 7
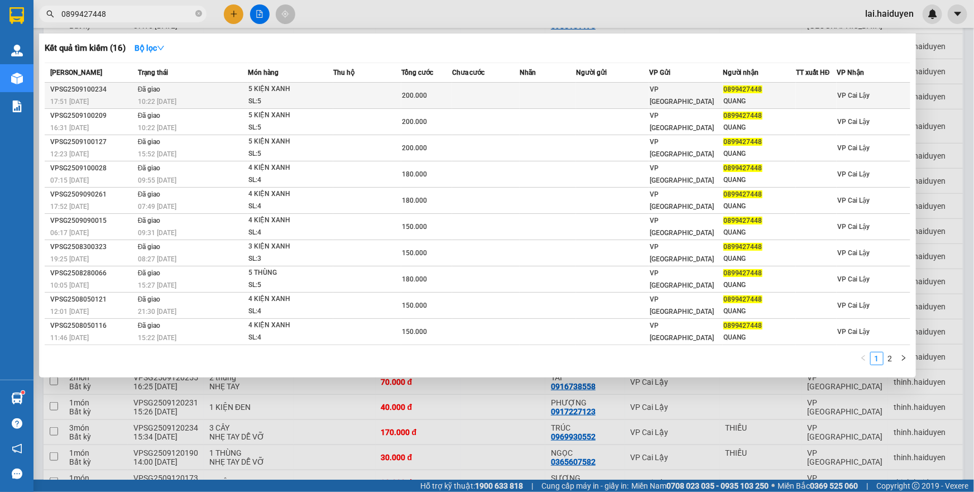
type input "0899427448"
click at [190, 98] on div "10:22 [DATE]" at bounding box center [192, 101] width 109 height 12
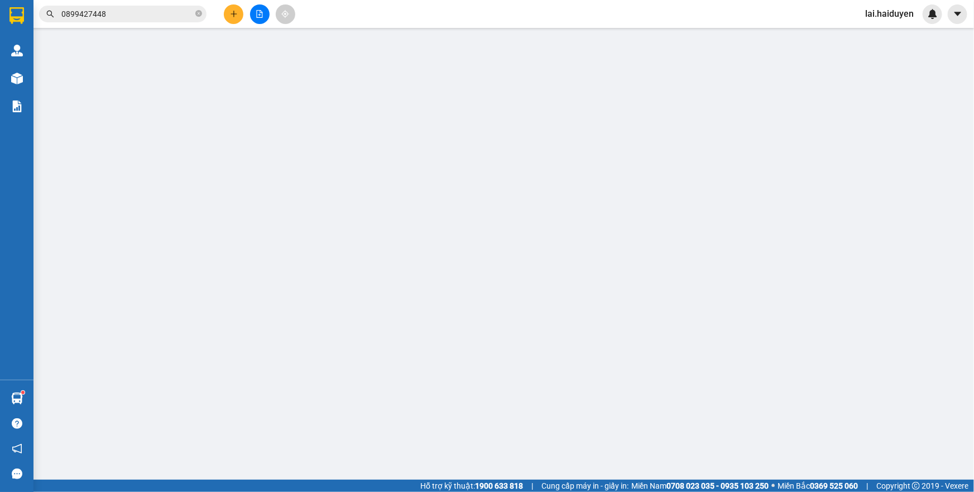
type input "0899427448"
type input "QUANG"
type input "200.000"
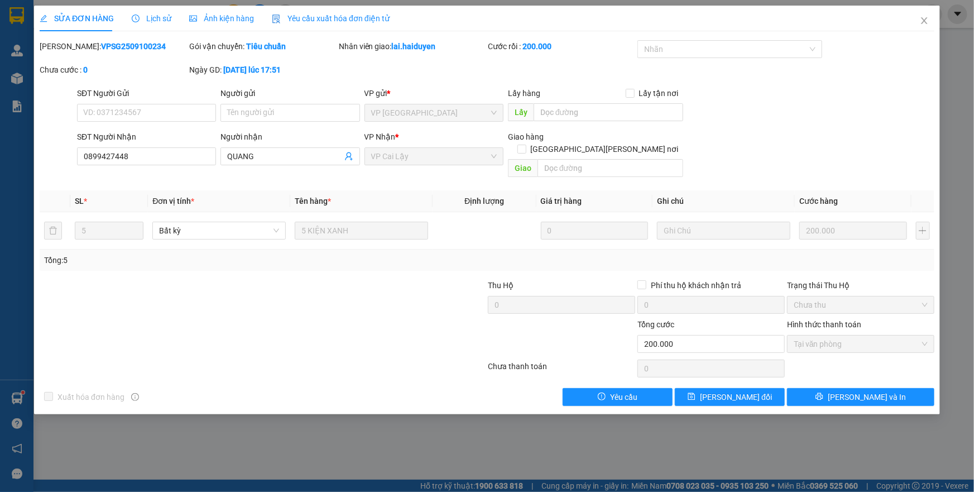
click at [155, 27] on div "Lịch sử" at bounding box center [152, 19] width 40 height 26
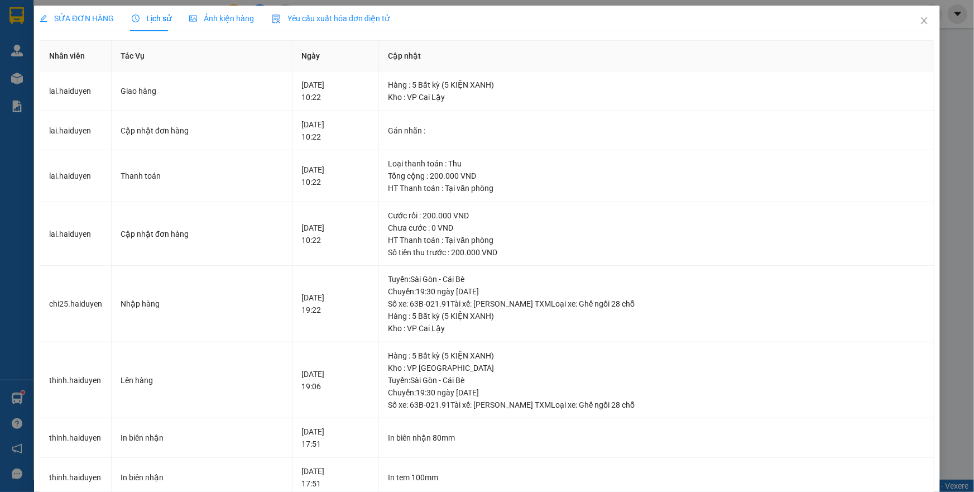
click at [78, 33] on div "SỬA ĐƠN HÀNG Lịch sử [PERSON_NAME] hàng Yêu cầu xuất [PERSON_NAME] điện tử Tota…" at bounding box center [487, 345] width 895 height 678
click at [80, 28] on div "SỬA ĐƠN HÀNG" at bounding box center [77, 19] width 74 height 26
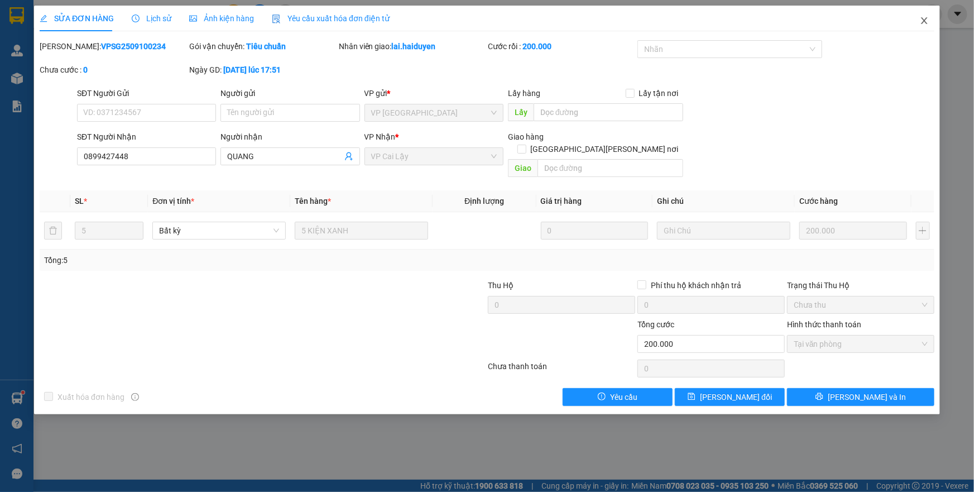
drag, startPoint x: 924, startPoint y: 23, endPoint x: 162, endPoint y: 15, distance: 762.1
click at [925, 24] on icon "close" at bounding box center [924, 20] width 9 height 9
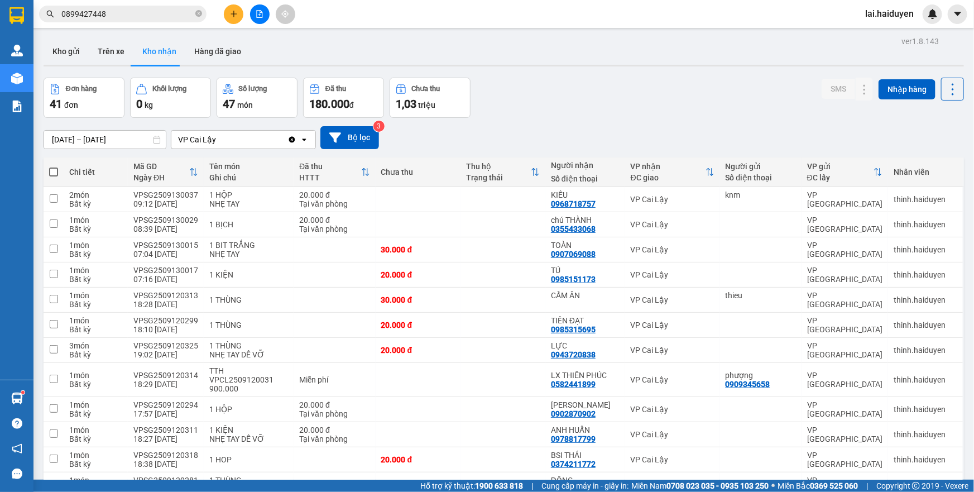
click at [146, 22] on div "Kết quả [PERSON_NAME] ( 16 ) Bộ lọc Mã ĐH Trạng thái Món hàng Thu hộ Tổng [PERS…" at bounding box center [109, 14] width 218 height 20
click at [151, 16] on input "0899427448" at bounding box center [127, 14] width 132 height 12
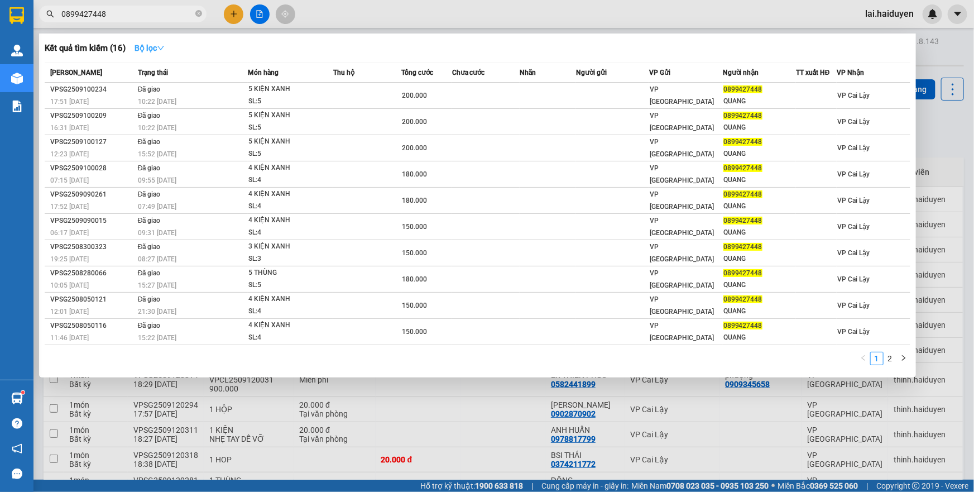
click at [165, 50] on icon "down" at bounding box center [161, 48] width 8 height 8
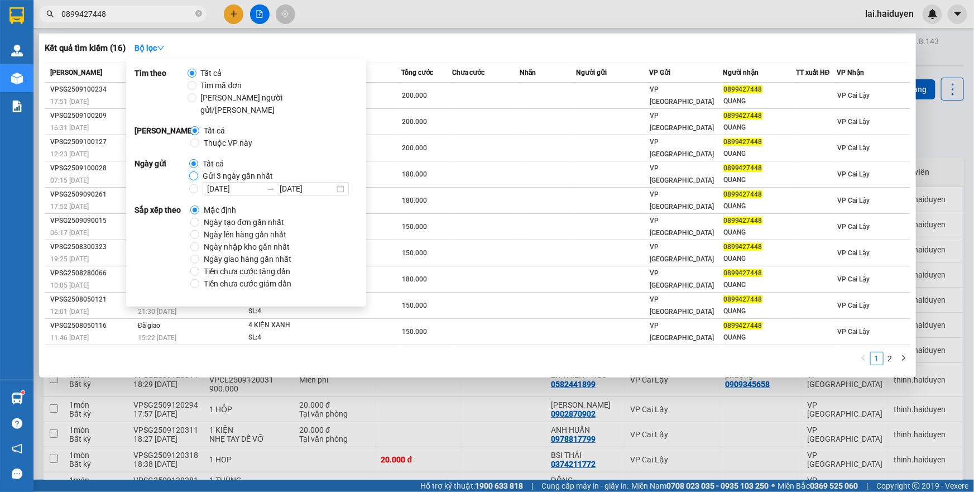
click at [195, 171] on input "Gửi 3 ngày gần nhất" at bounding box center [193, 175] width 9 height 9
radio input "true"
radio input "false"
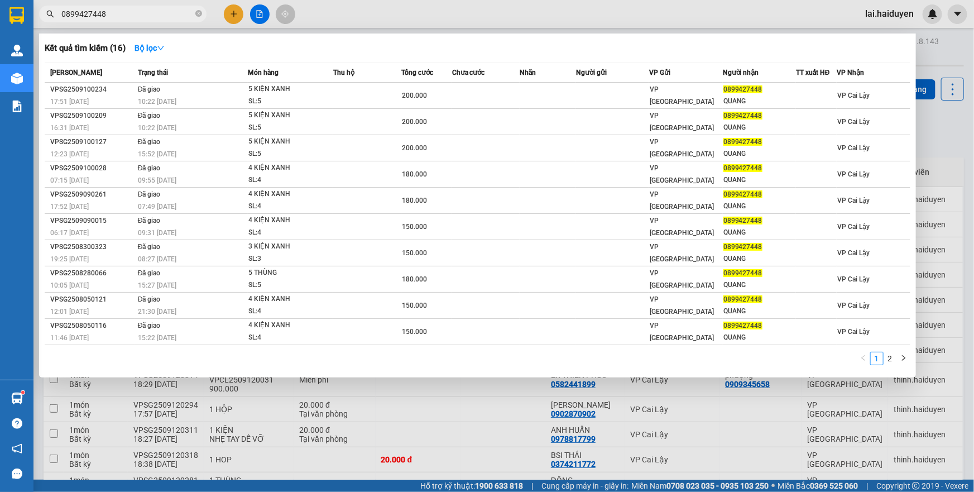
click at [562, 15] on div at bounding box center [487, 246] width 974 height 492
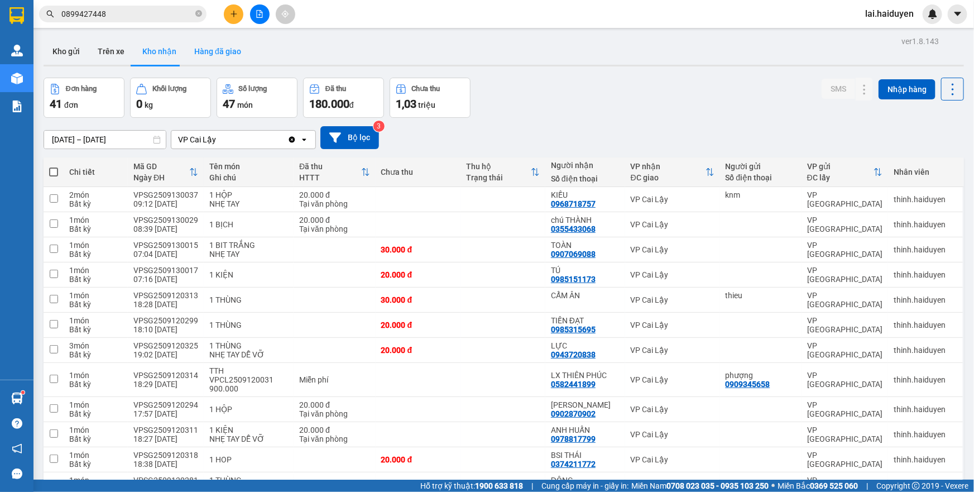
click at [198, 48] on button "Hàng đã giao" at bounding box center [217, 51] width 65 height 27
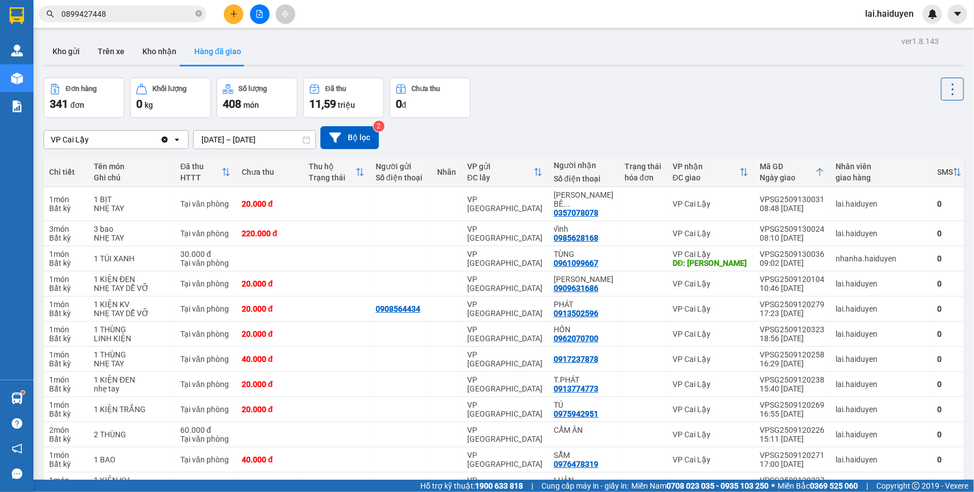
click at [260, 135] on input "10/09/2025 – 14/09/2025" at bounding box center [255, 140] width 122 height 18
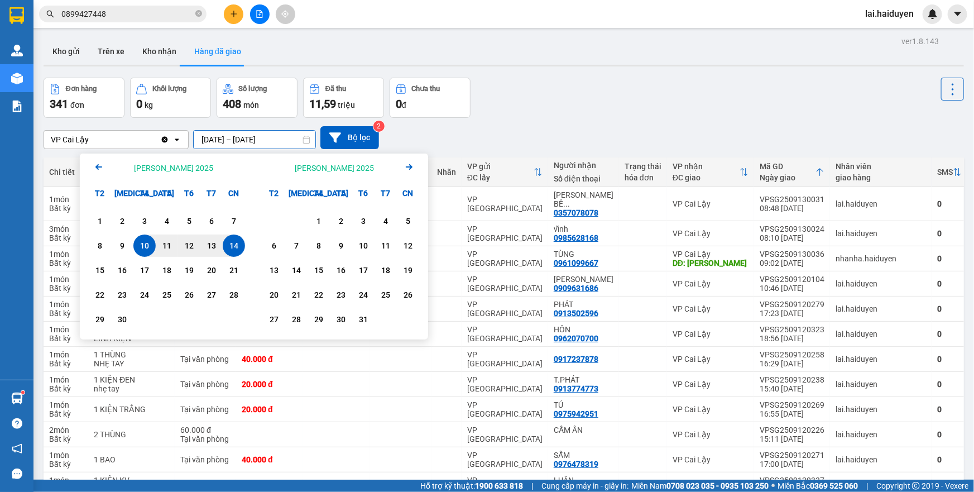
click at [737, 78] on div "Đơn hàng 341 đơn Khối lượng 0 kg Số lượng 408 món Đã thu 11,59 triệu Chưa thu 0…" at bounding box center [504, 98] width 921 height 40
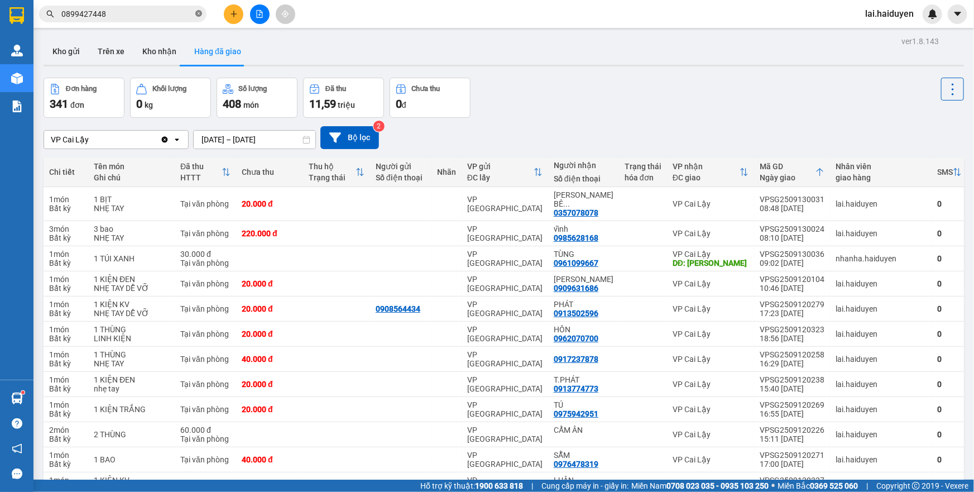
click at [197, 16] on icon "close-circle" at bounding box center [198, 13] width 7 height 7
click at [154, 10] on input "text" at bounding box center [127, 14] width 132 height 12
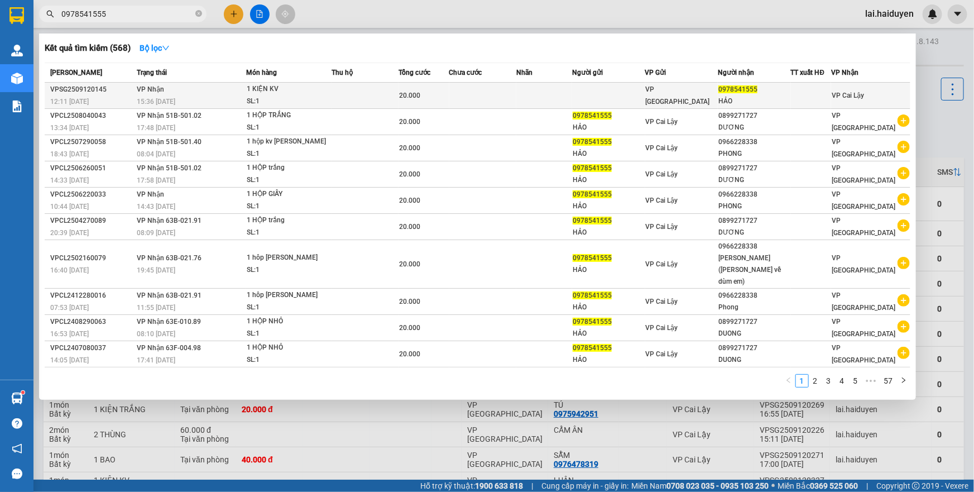
type input "0978541555"
click at [478, 96] on td at bounding box center [482, 96] width 67 height 26
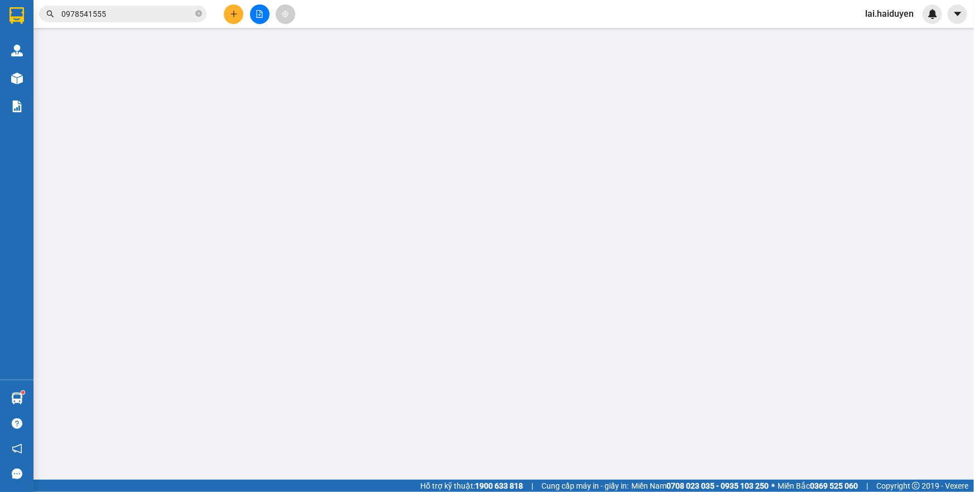
type input "0978541555"
type input "HẢO"
type input "20.000"
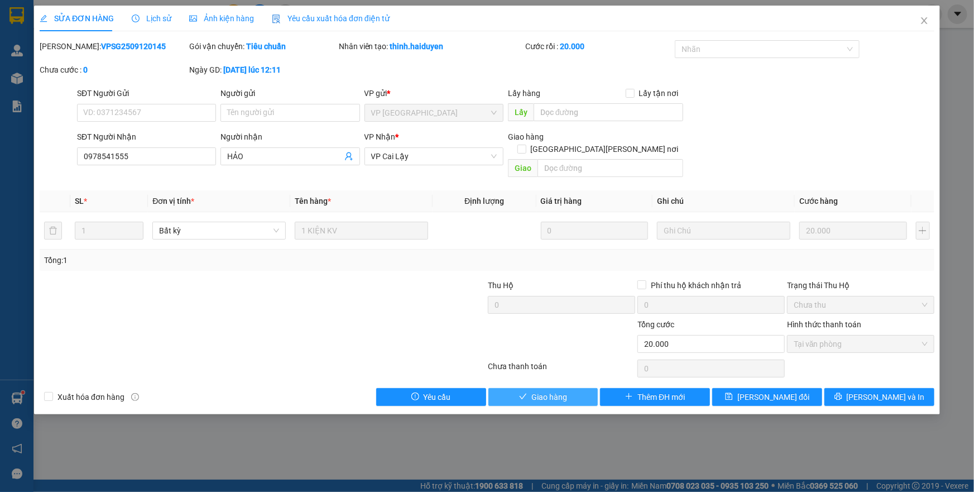
click at [534, 391] on span "Giao hàng" at bounding box center [549, 397] width 36 height 12
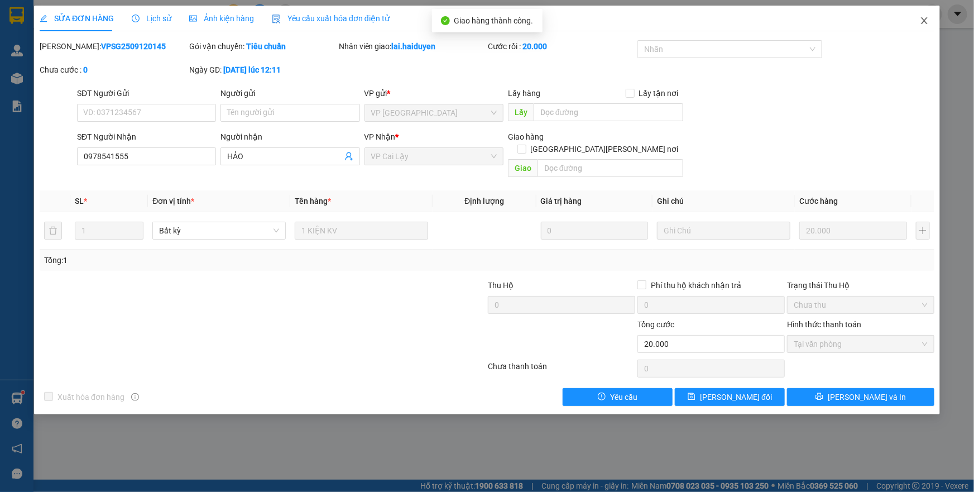
click at [924, 20] on icon "close" at bounding box center [924, 20] width 6 height 7
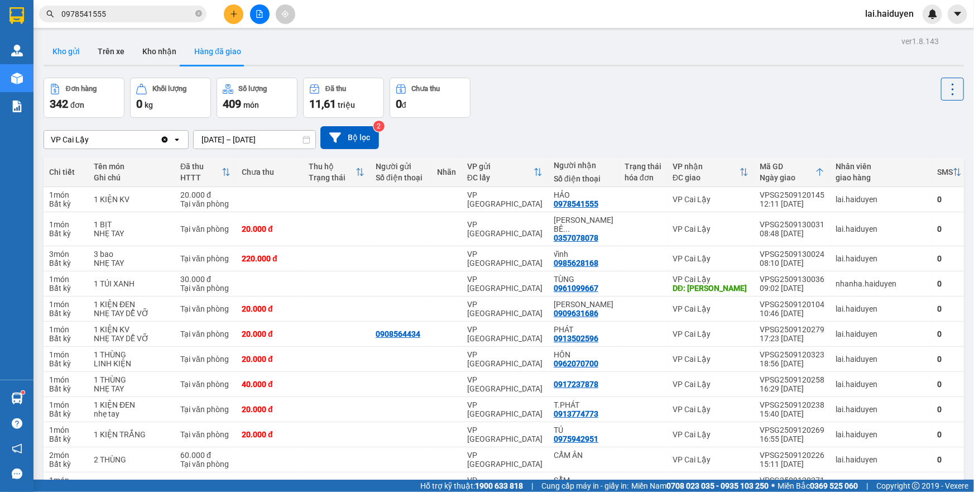
click at [61, 51] on button "Kho gửi" at bounding box center [66, 51] width 45 height 27
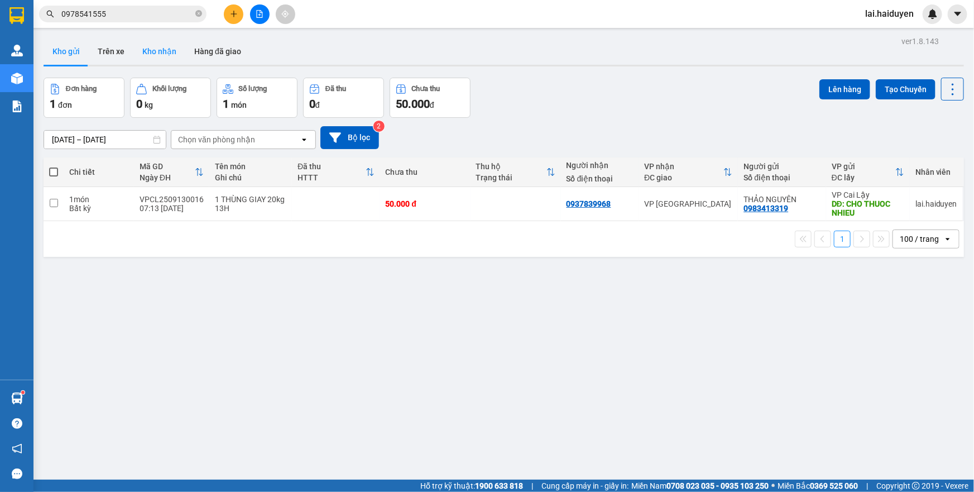
click at [166, 52] on button "Kho nhận" at bounding box center [159, 51] width 52 height 27
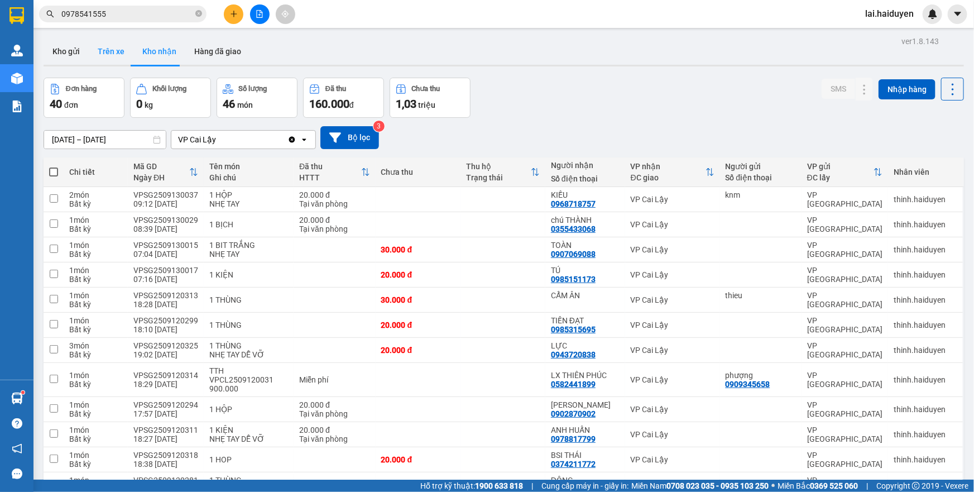
click at [105, 60] on button "Trên xe" at bounding box center [111, 51] width 45 height 27
type input "[DATE] – [DATE]"
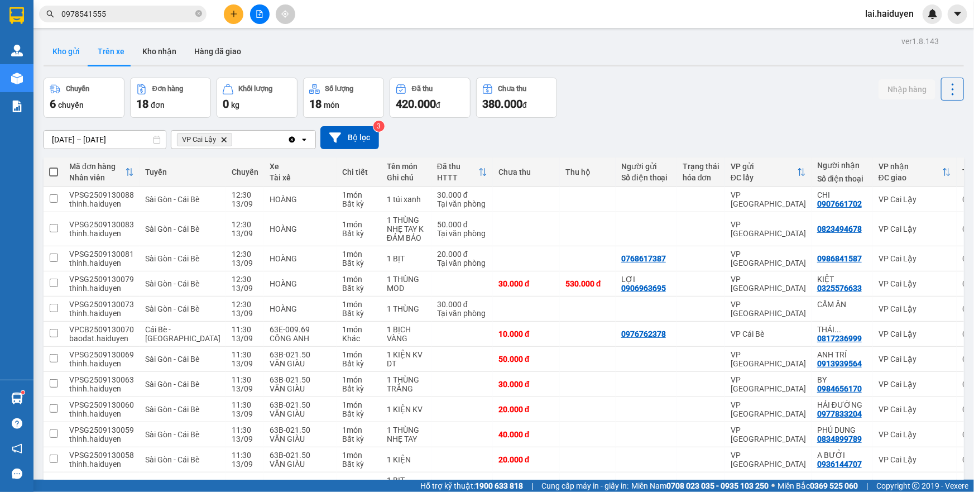
click at [65, 47] on button "Kho gửi" at bounding box center [66, 51] width 45 height 27
